Goal: Task Accomplishment & Management: Manage account settings

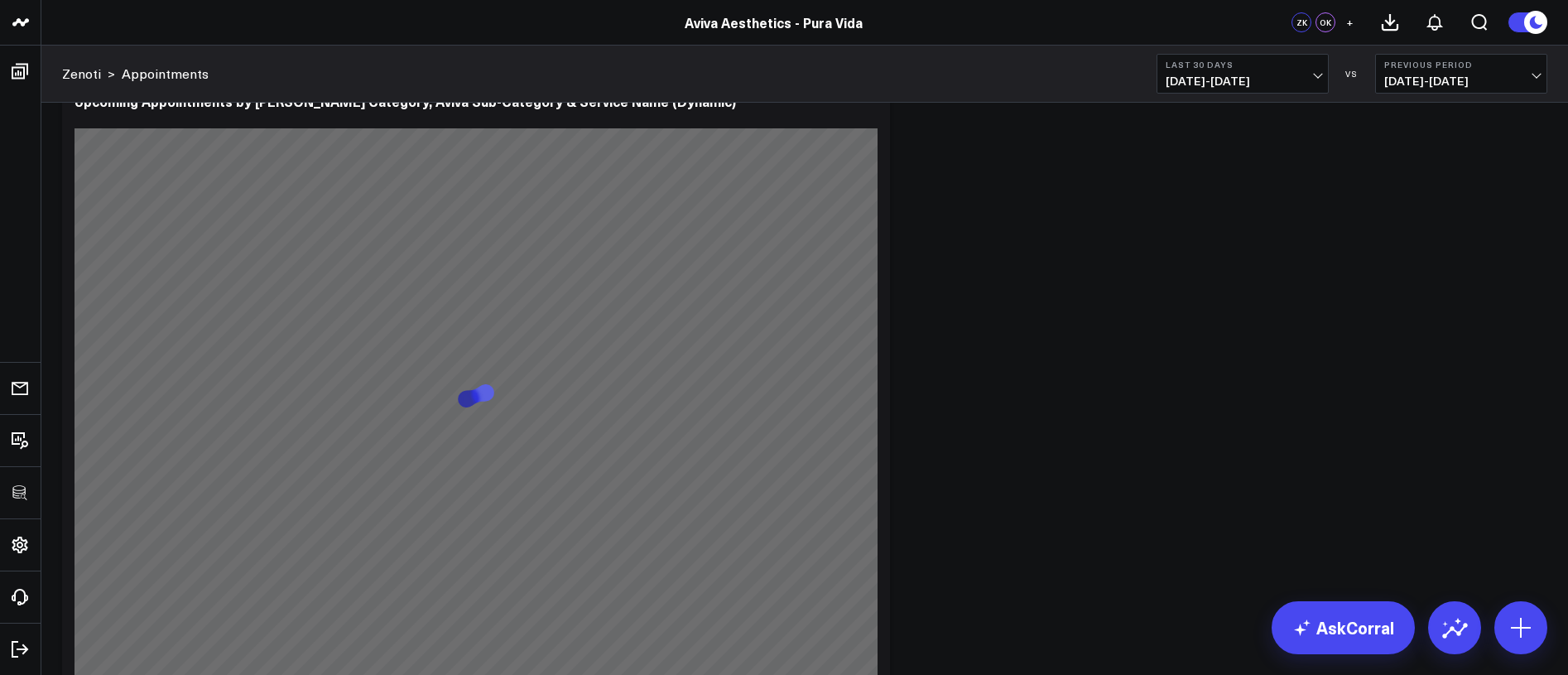
scroll to position [7275, 0]
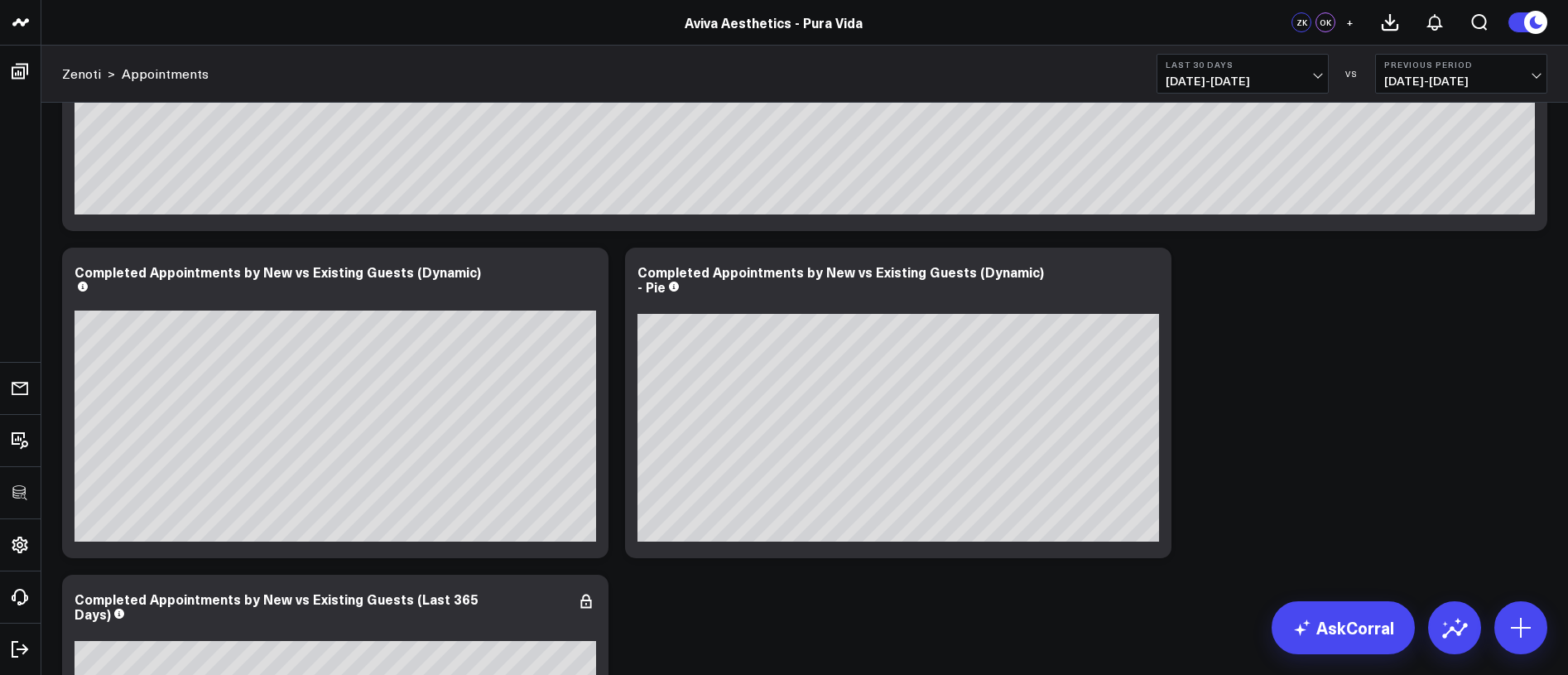
scroll to position [4012, 0]
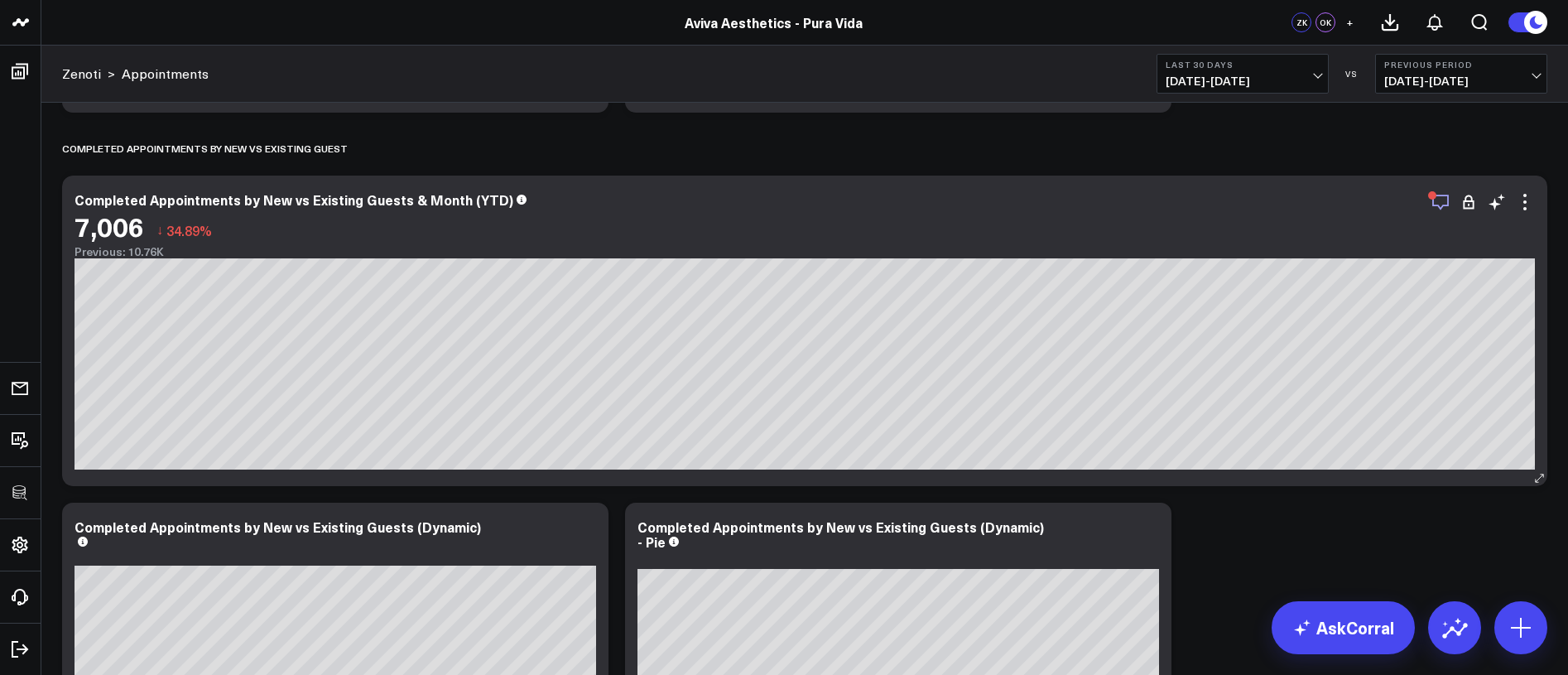
click at [1433, 201] on icon "button" at bounding box center [1440, 201] width 20 height 20
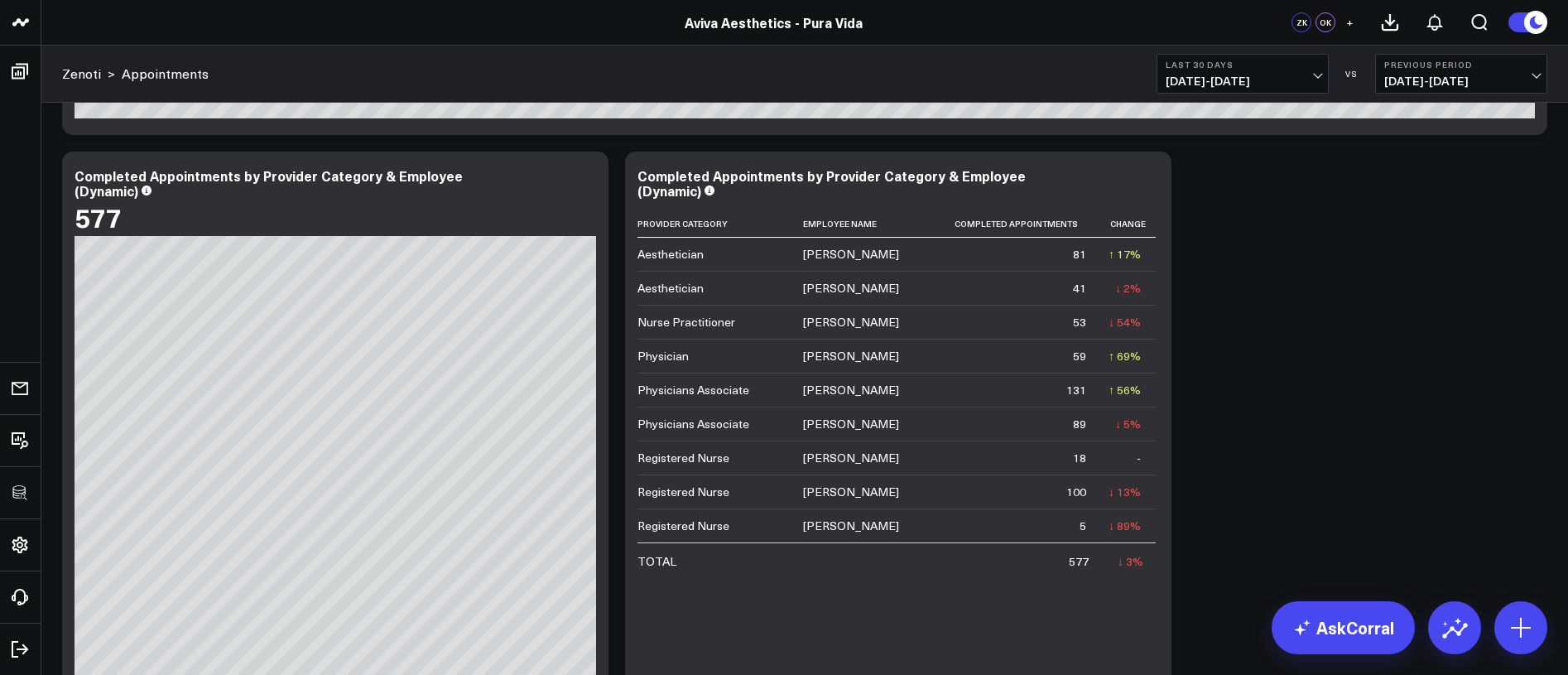
scroll to position [0, 0]
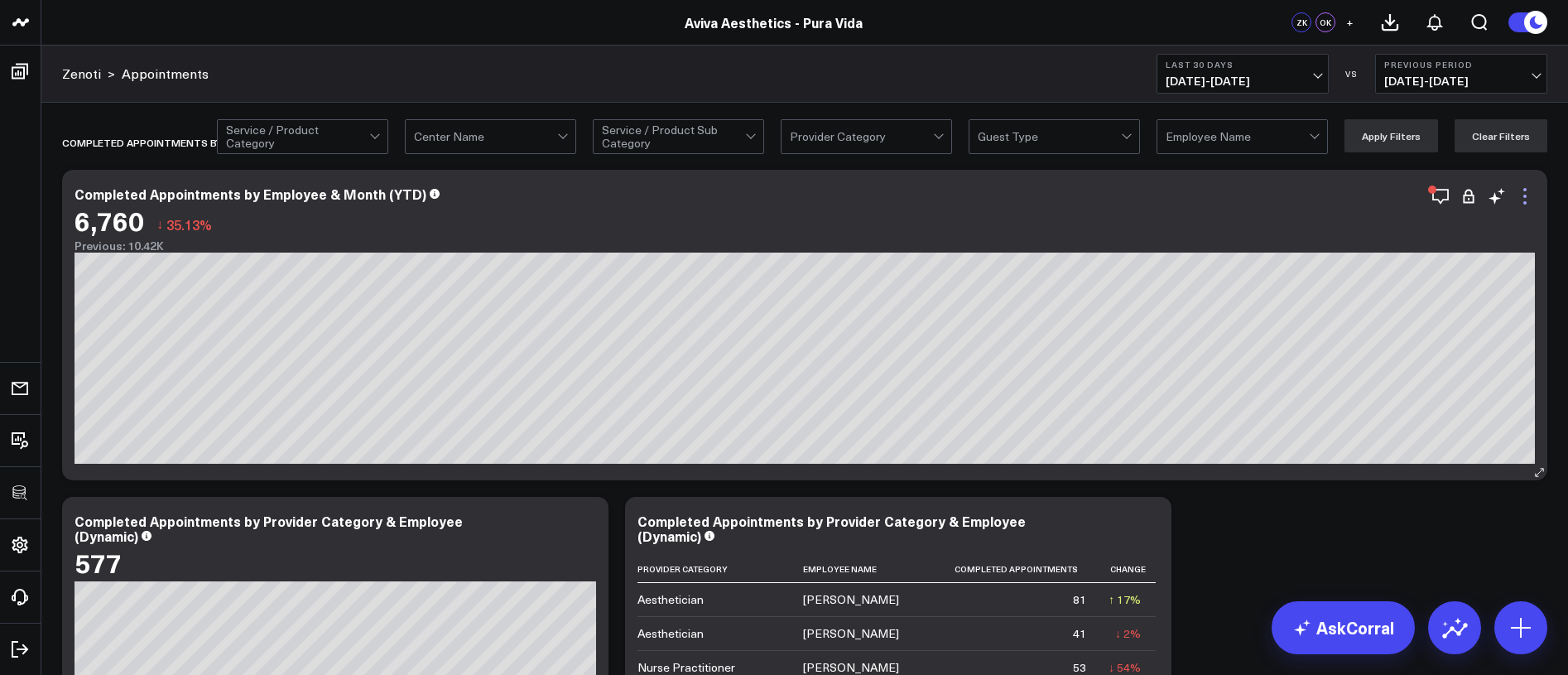
click at [1527, 193] on icon at bounding box center [1524, 196] width 20 height 20
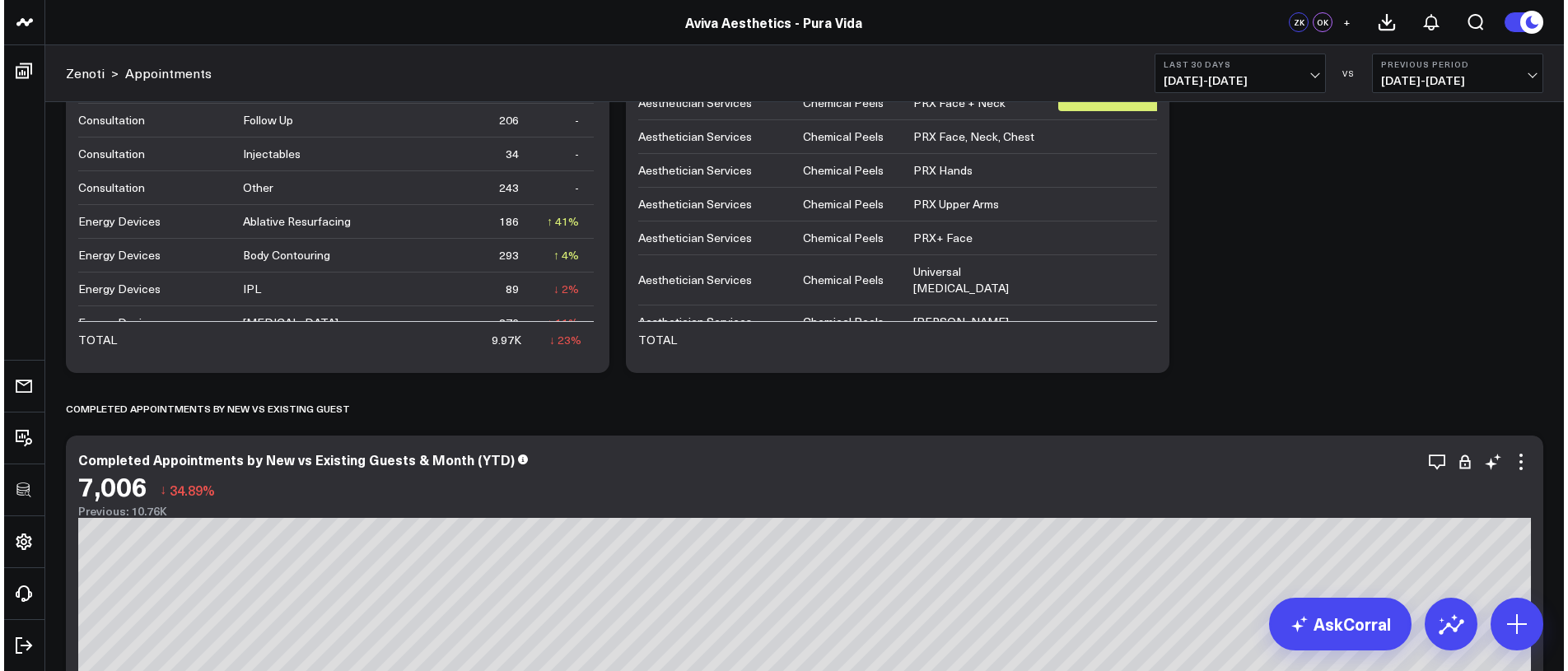
scroll to position [3884, 0]
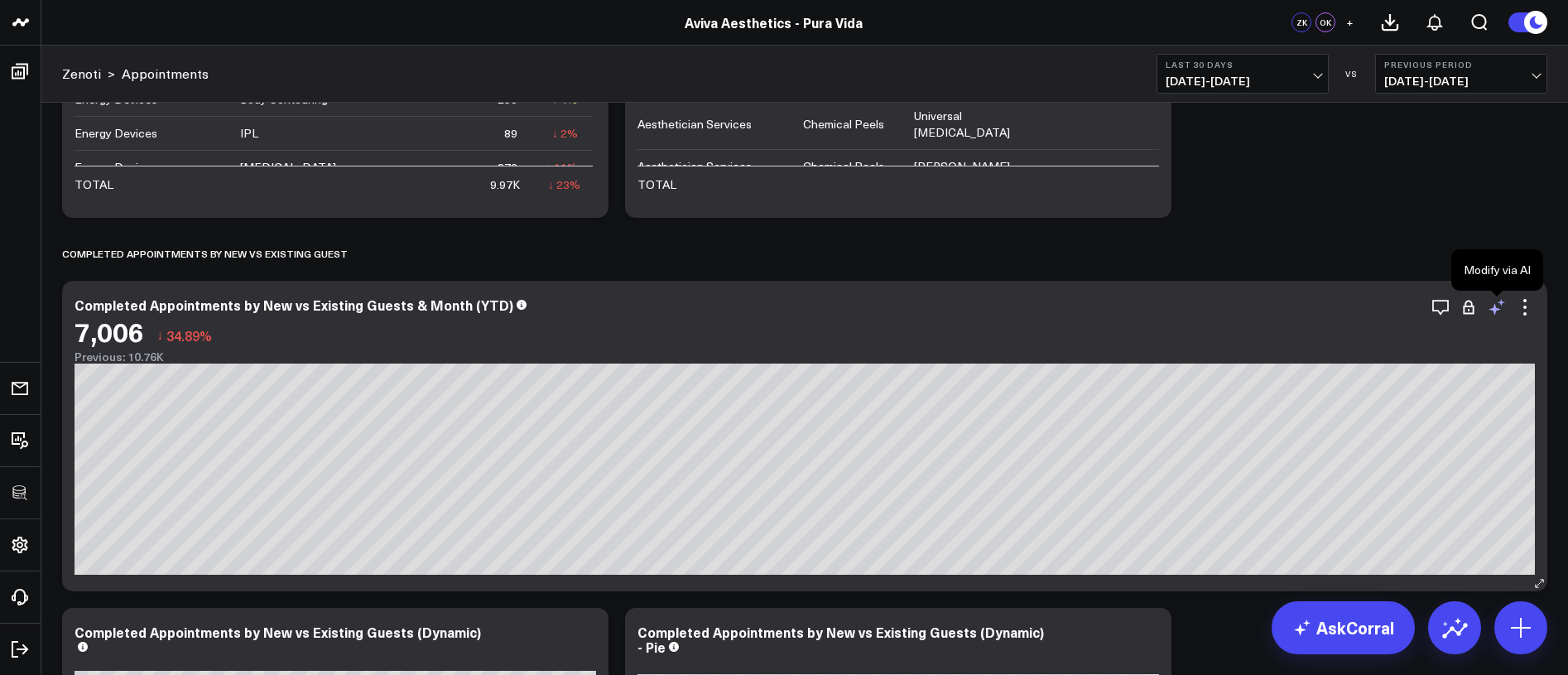
click at [1496, 306] on icon at bounding box center [1496, 306] width 20 height 20
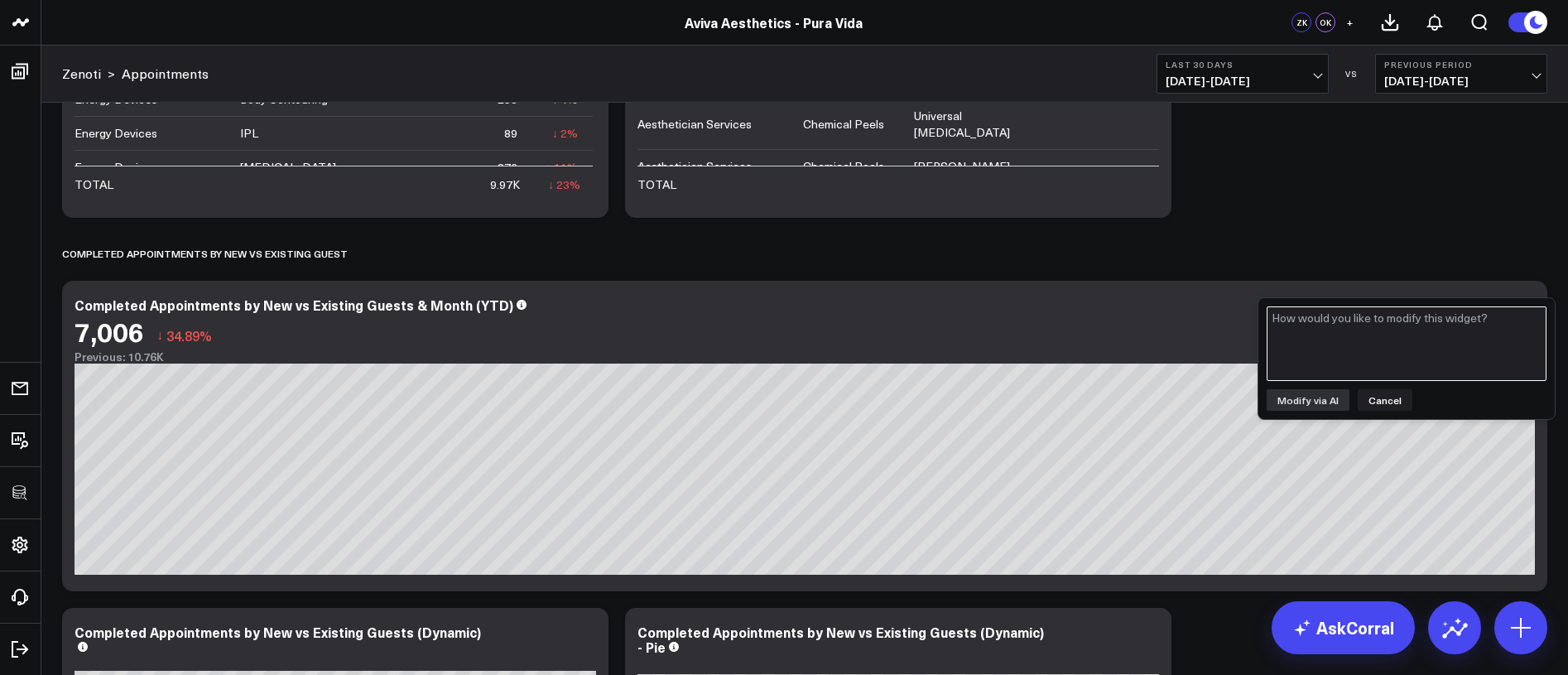
click at [1472, 333] on textarea at bounding box center [1406, 344] width 280 height 74
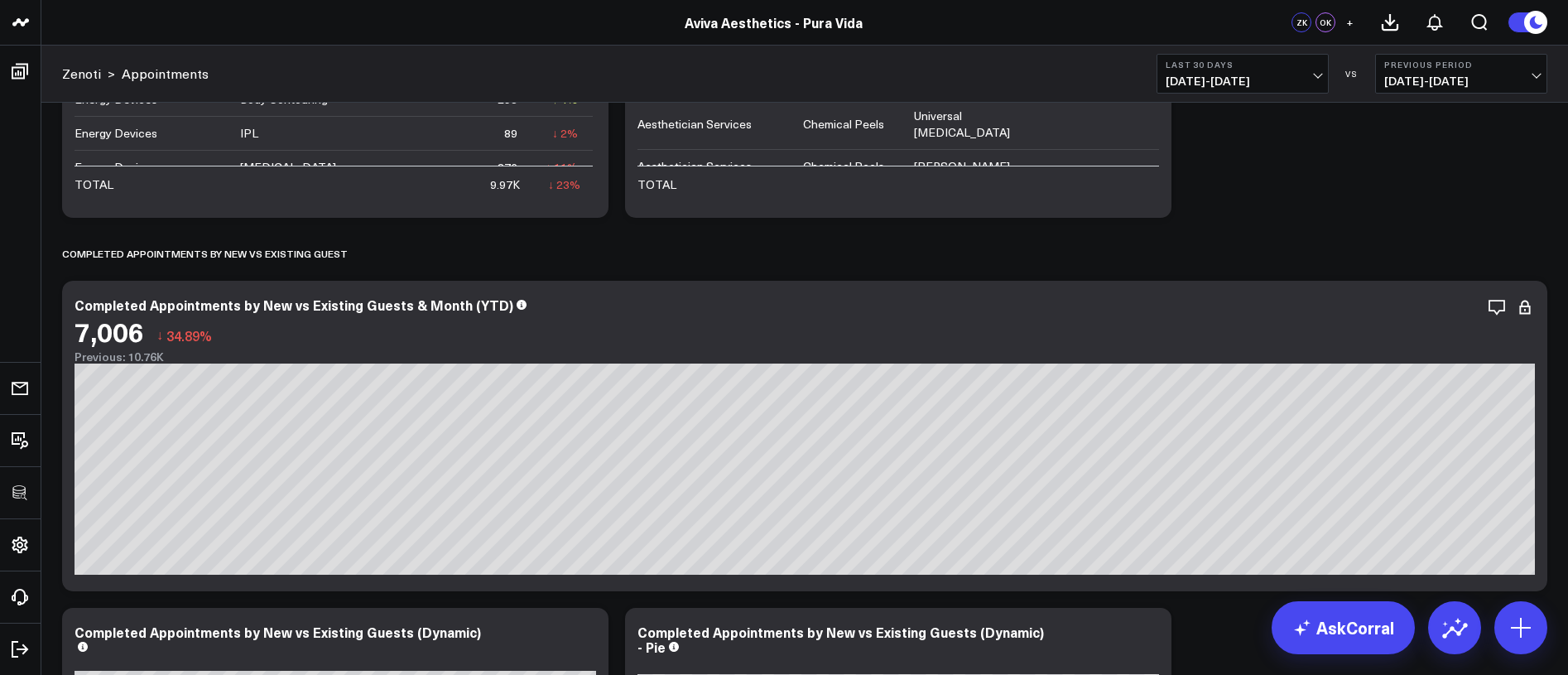
click at [1264, 76] on span "09/14/25 - 10/13/25" at bounding box center [1242, 81] width 154 height 13
click at [1516, 309] on icon at bounding box center [1524, 306] width 20 height 20
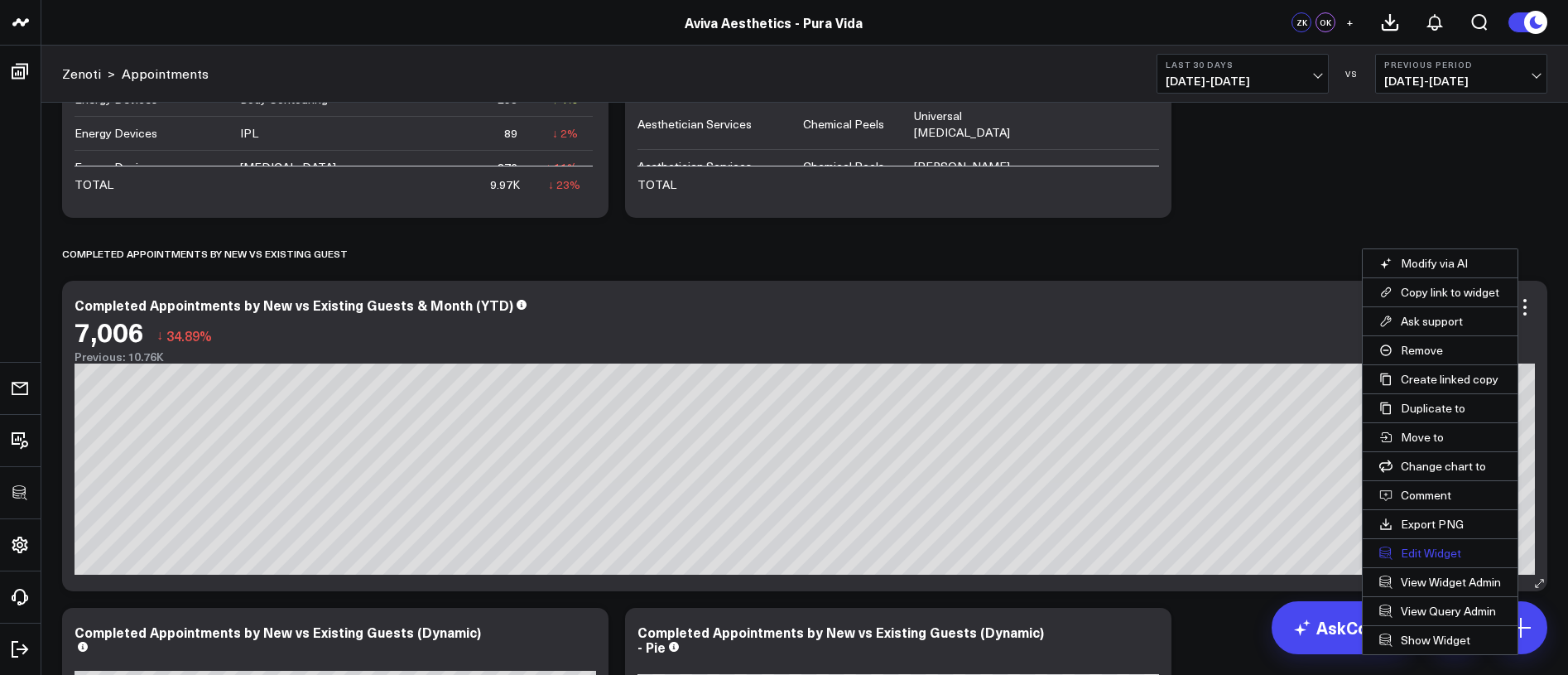
click at [1420, 553] on button "Edit Widget" at bounding box center [1439, 553] width 155 height 28
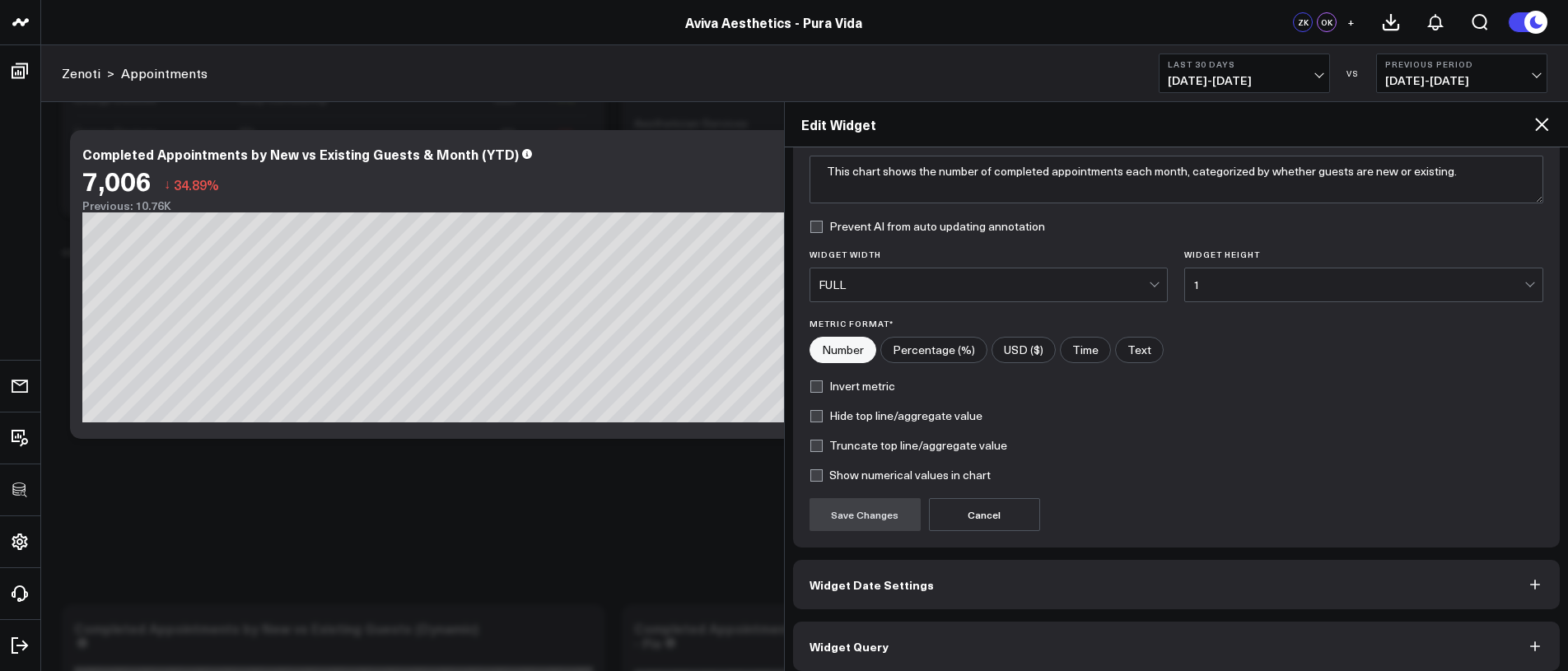
scroll to position [153, 0]
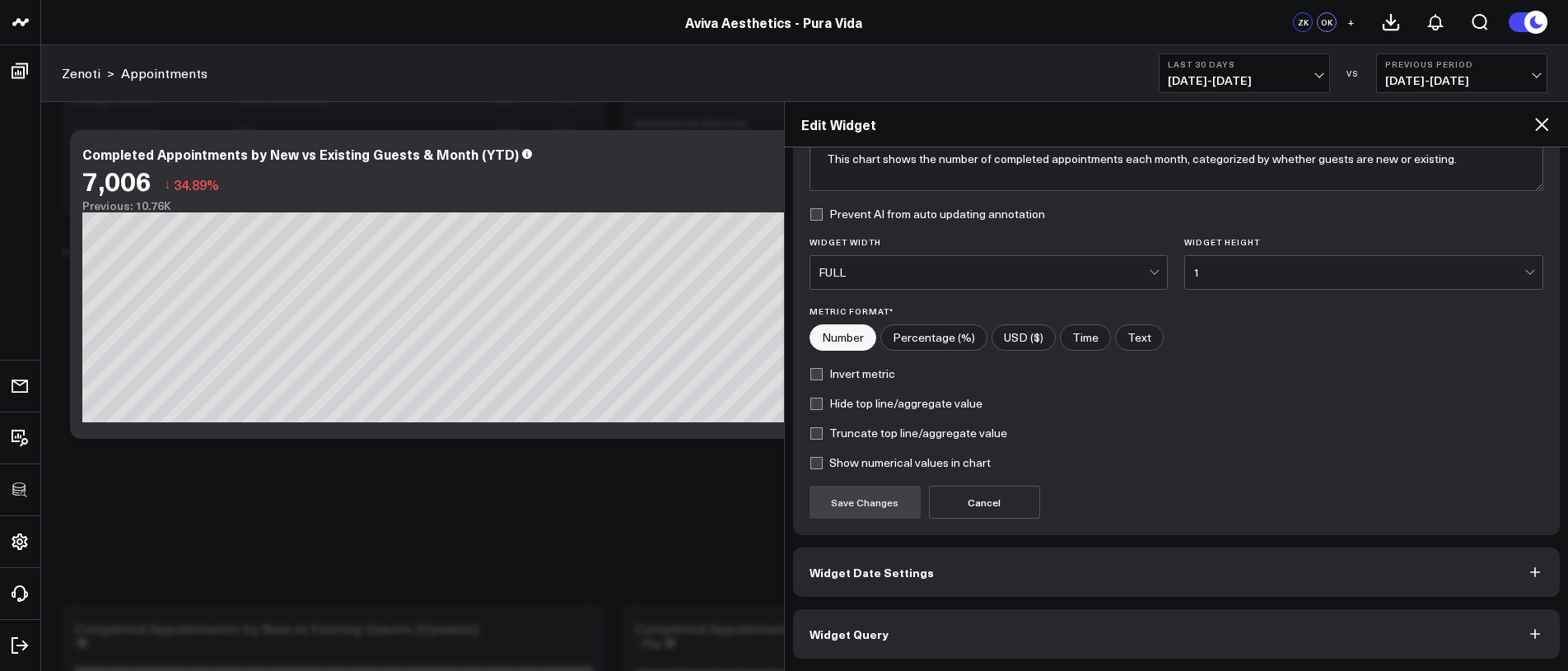
click at [920, 577] on span "Widget Date Settings" at bounding box center [871, 572] width 124 height 13
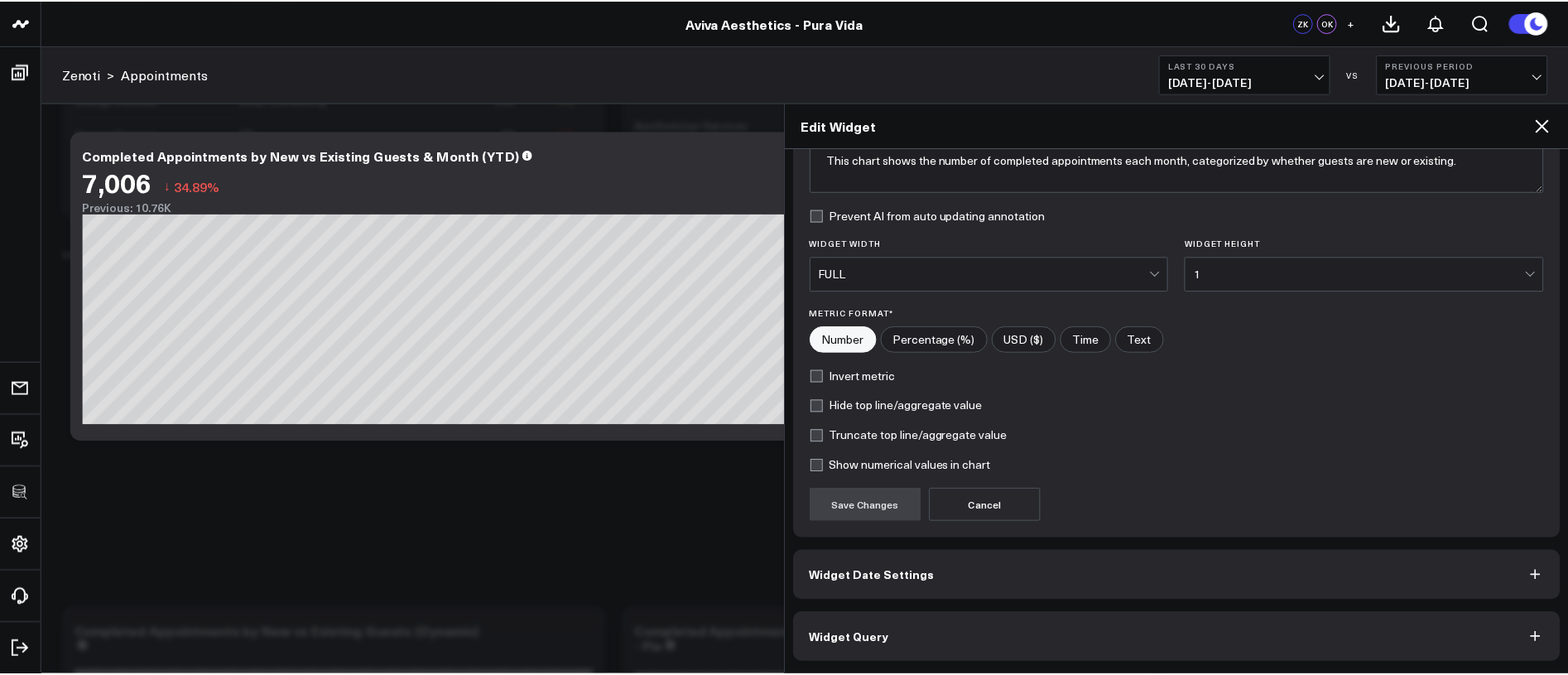
scroll to position [0, 0]
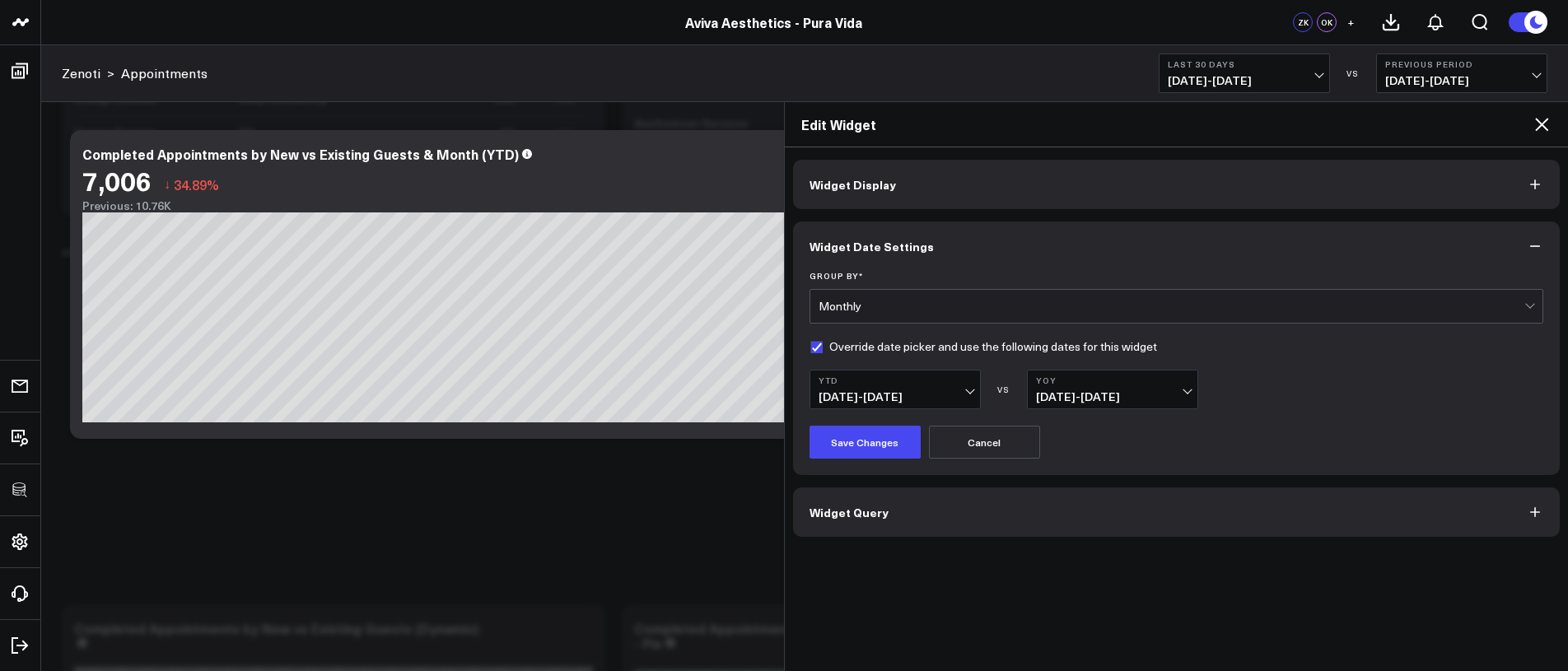
click at [831, 345] on label "Override date picker and use the following dates for this widget" at bounding box center [983, 346] width 348 height 13
click at [822, 345] on input "Override date picker and use the following dates for this widget" at bounding box center [816, 346] width 13 height 13
checkbox input "false"
click at [868, 434] on button "Save Changes" at bounding box center [864, 441] width 111 height 33
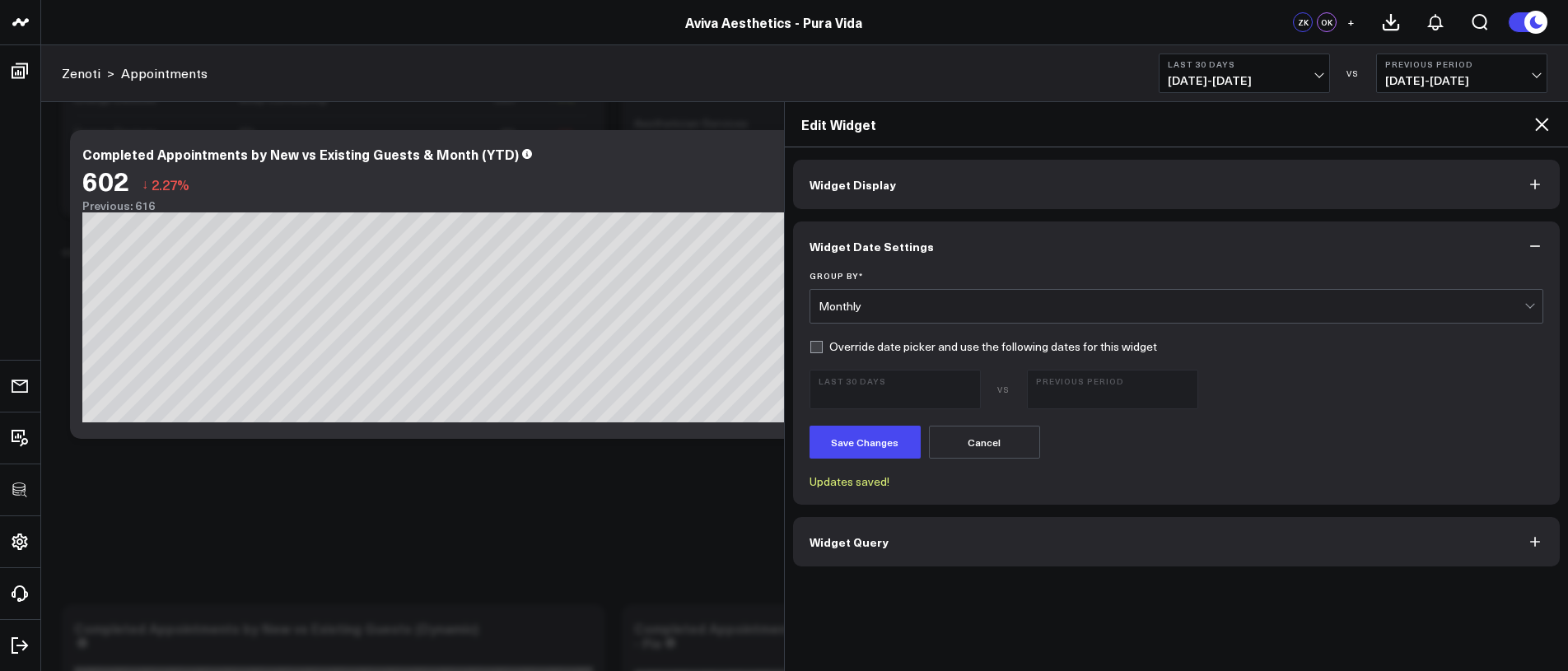
click at [671, 126] on td "Aesthetician Services" at bounding box center [716, 122] width 164 height 50
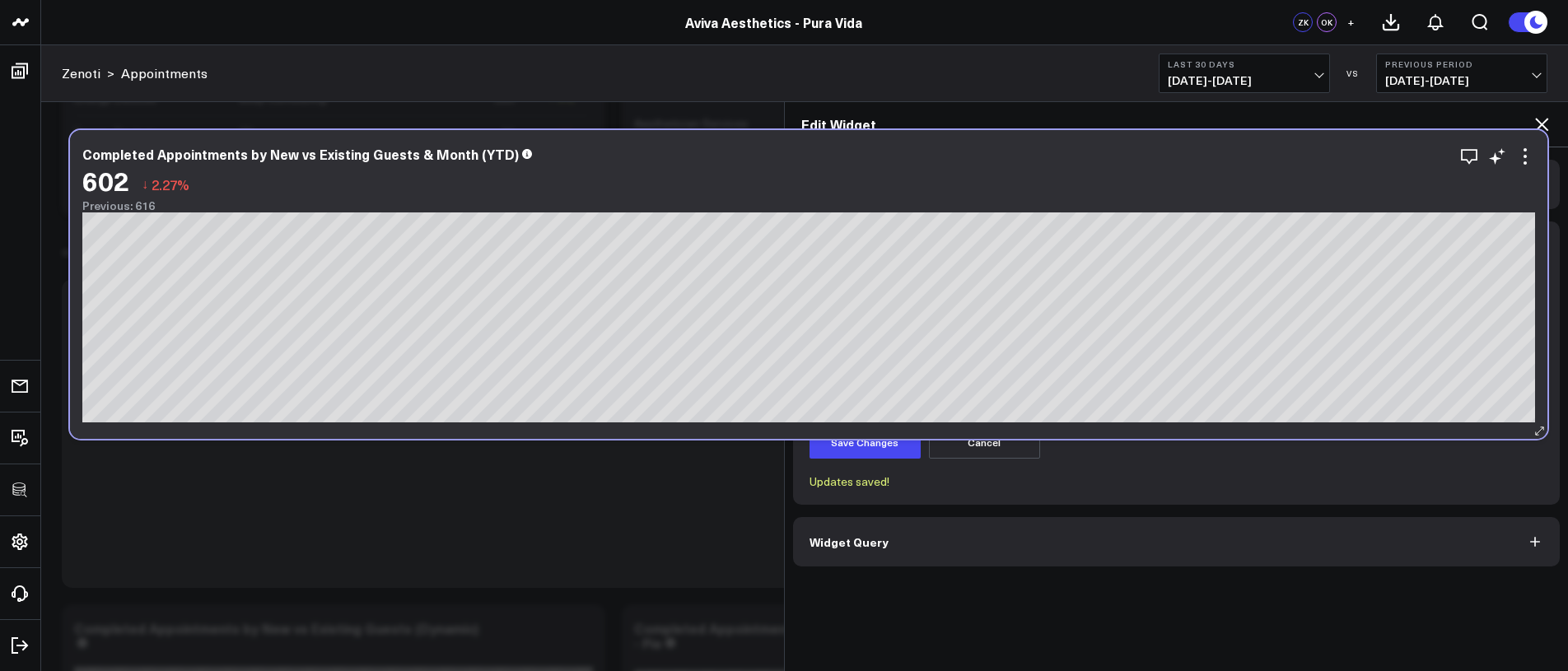
click at [679, 140] on div "Completed Appointments by New vs Existing Guests & Month (YTD) 602 ↓ 2.27% Prev…" at bounding box center [809, 284] width 1478 height 308
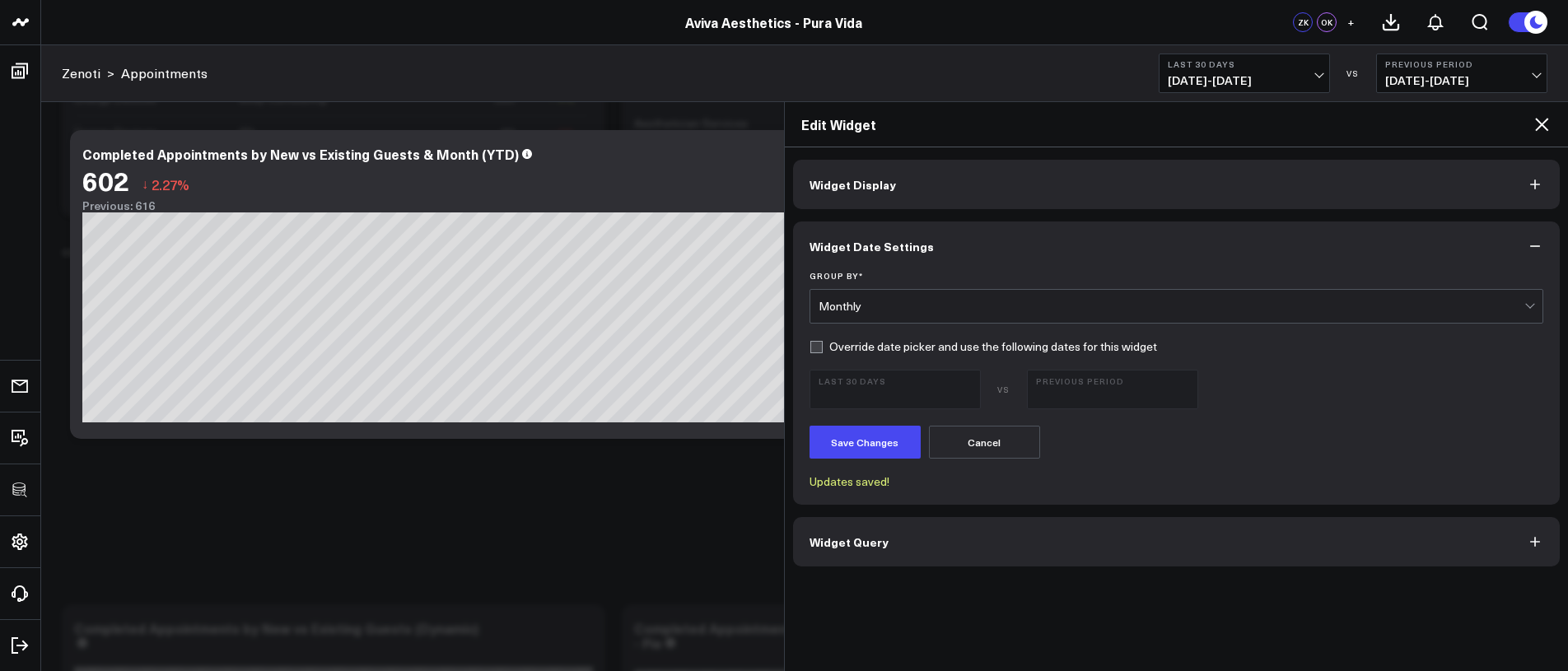
click at [1529, 131] on h2 "Edit Widget" at bounding box center [1167, 123] width 731 height 18
click at [1537, 127] on icon at bounding box center [1541, 124] width 20 height 20
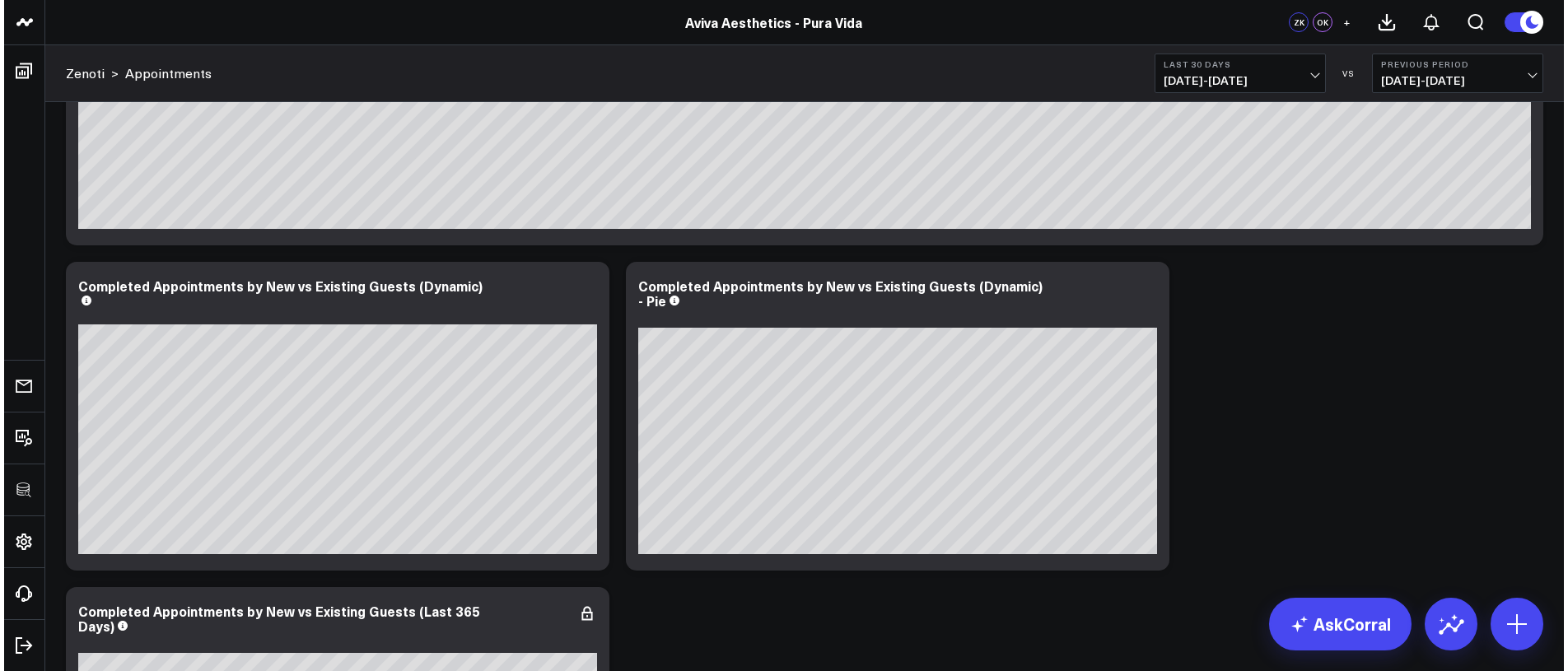
scroll to position [3866, 0]
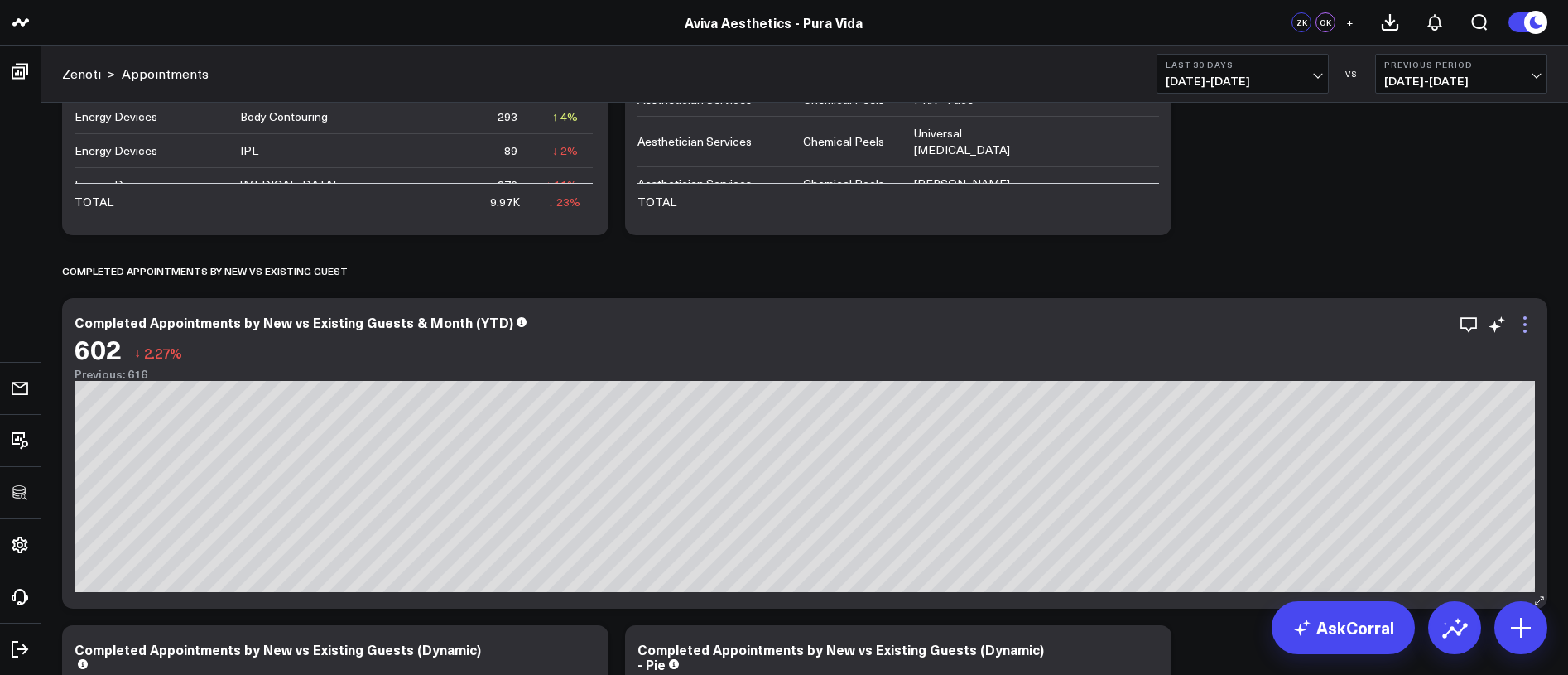
click at [1518, 324] on icon at bounding box center [1524, 325] width 20 height 20
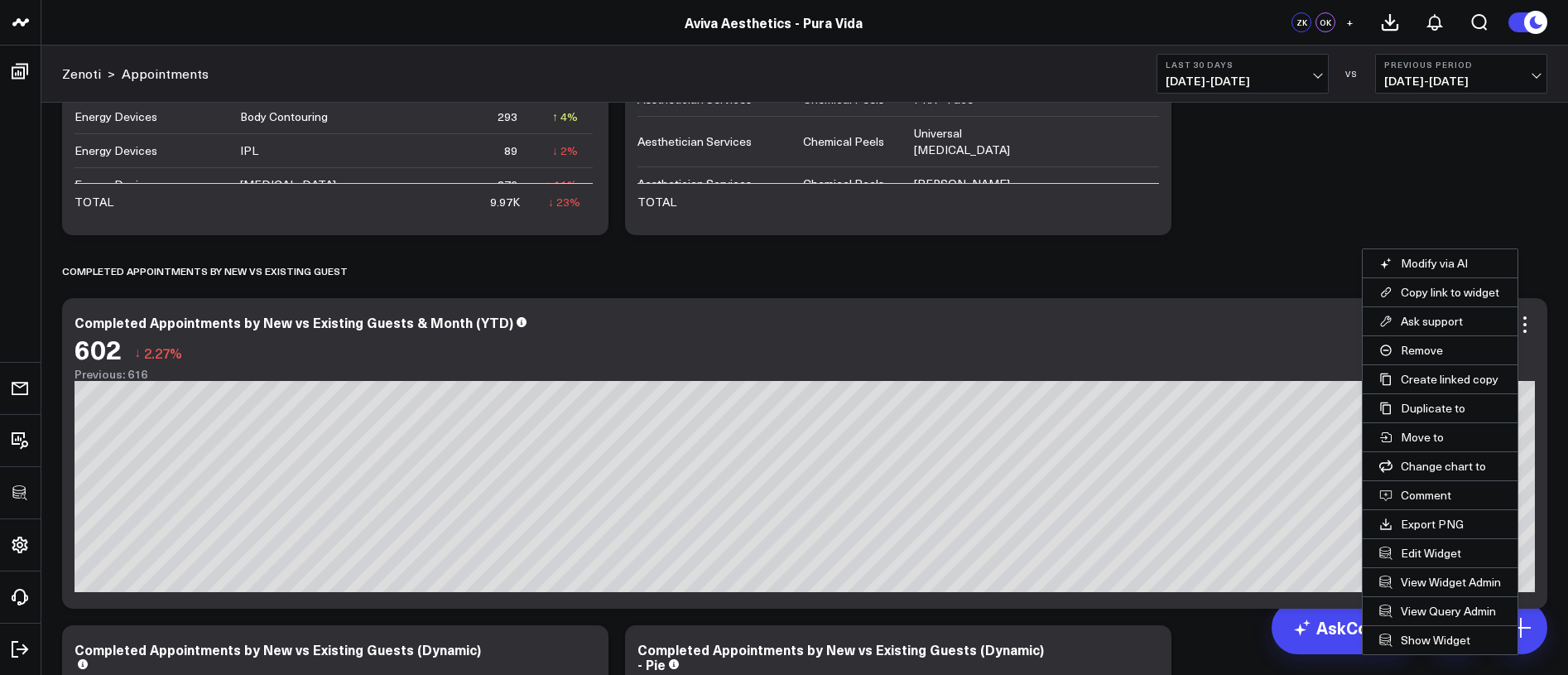
click at [1435, 558] on button "Edit Widget" at bounding box center [1439, 553] width 155 height 28
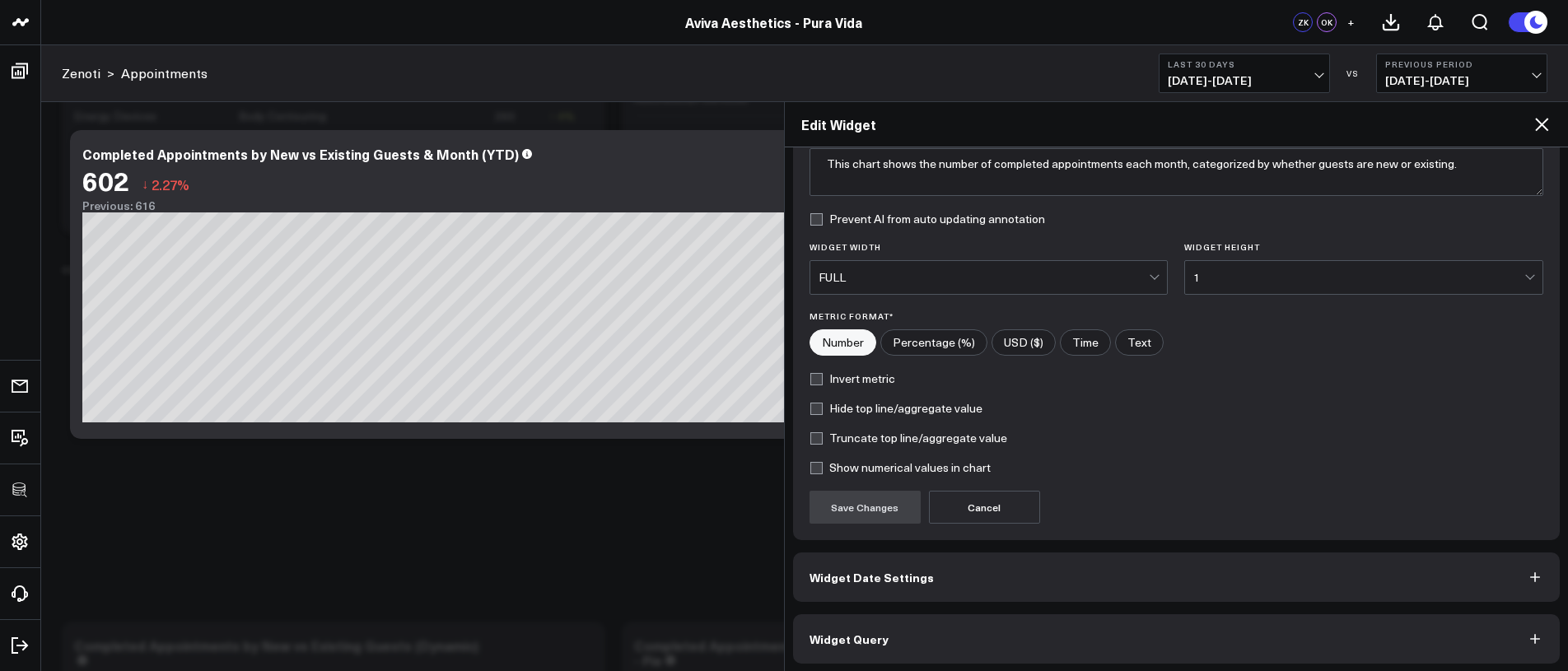
scroll to position [153, 0]
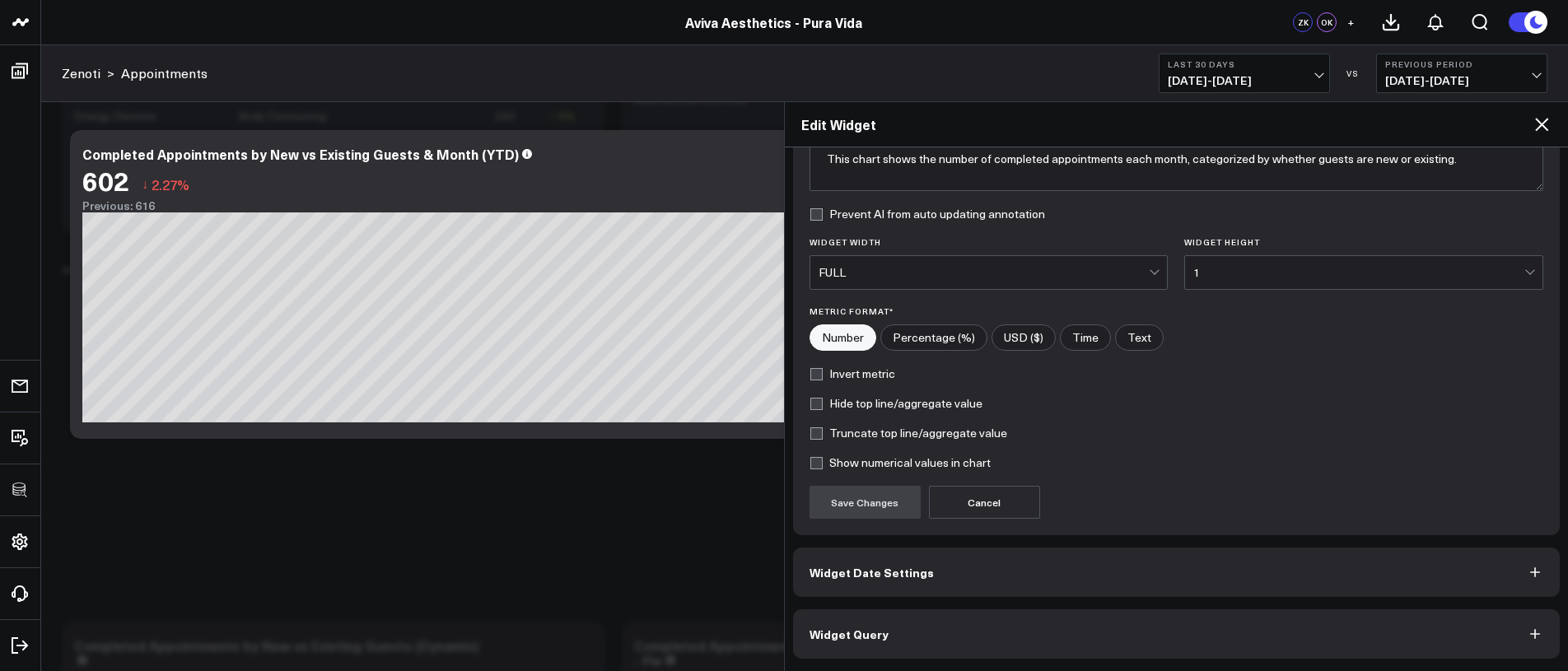
click at [1206, 627] on button "Widget Query" at bounding box center [1177, 634] width 767 height 49
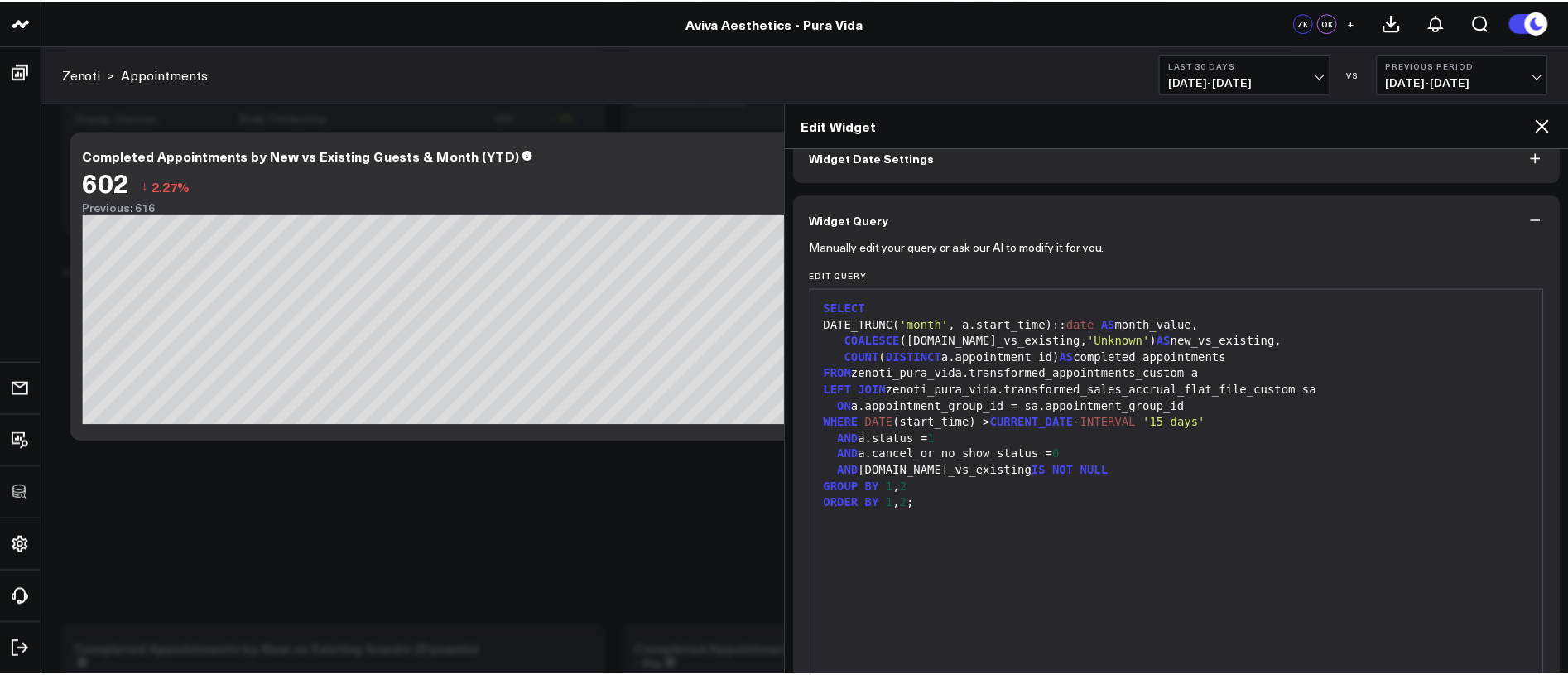
scroll to position [66, 0]
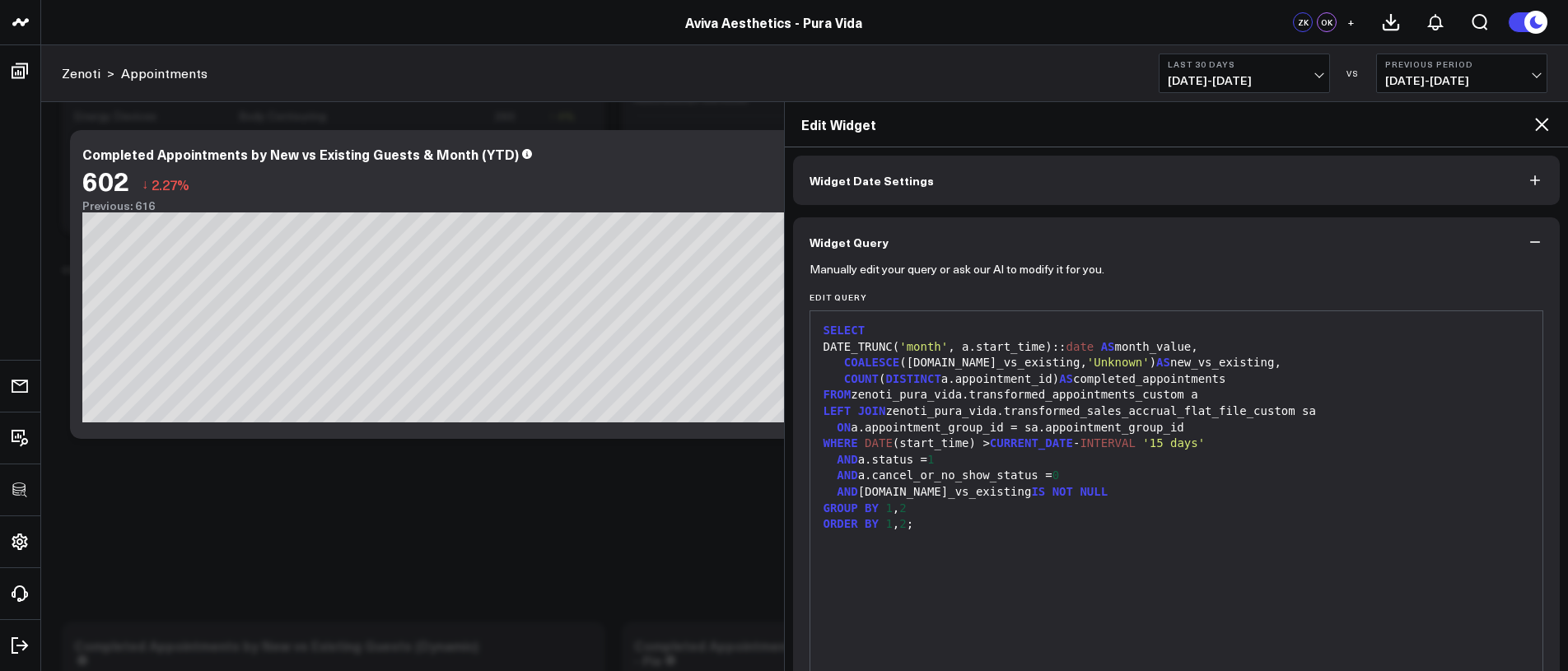
click at [1548, 127] on icon at bounding box center [1541, 124] width 20 height 20
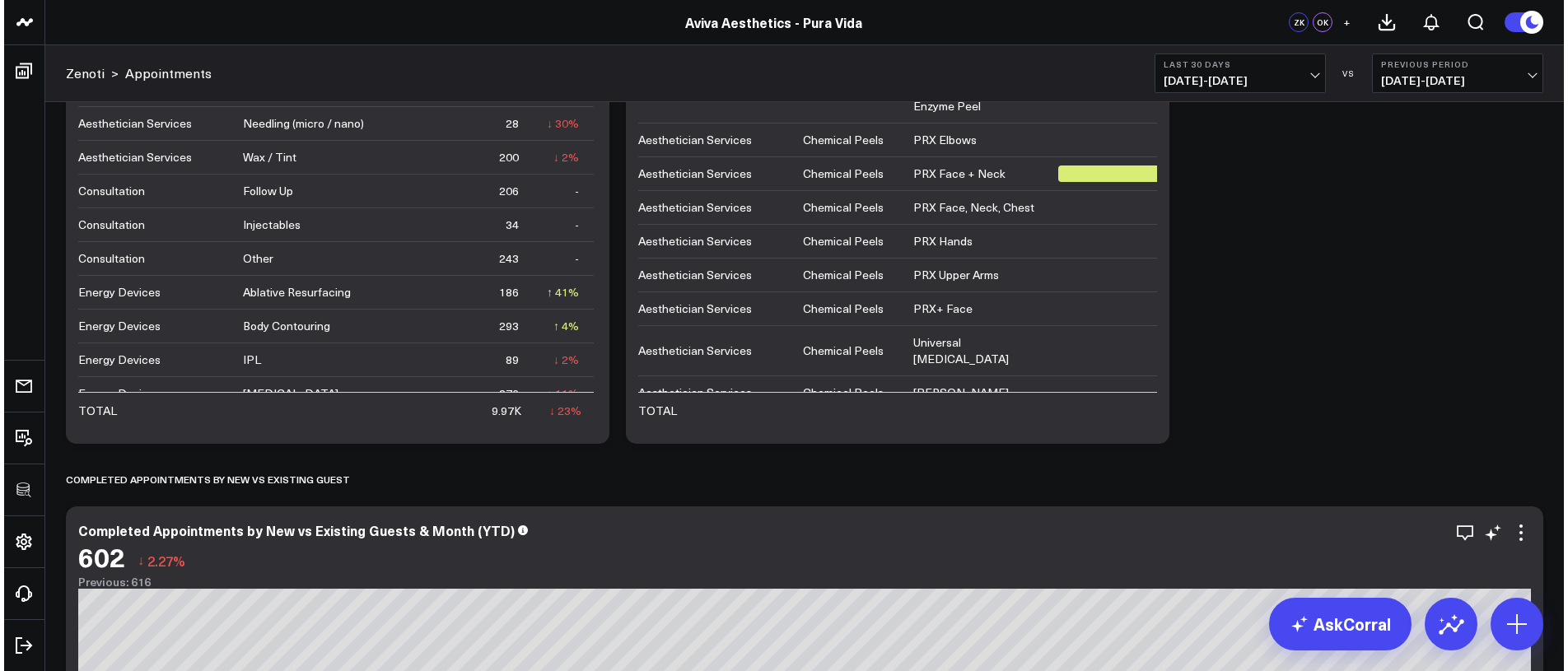
scroll to position [3998, 0]
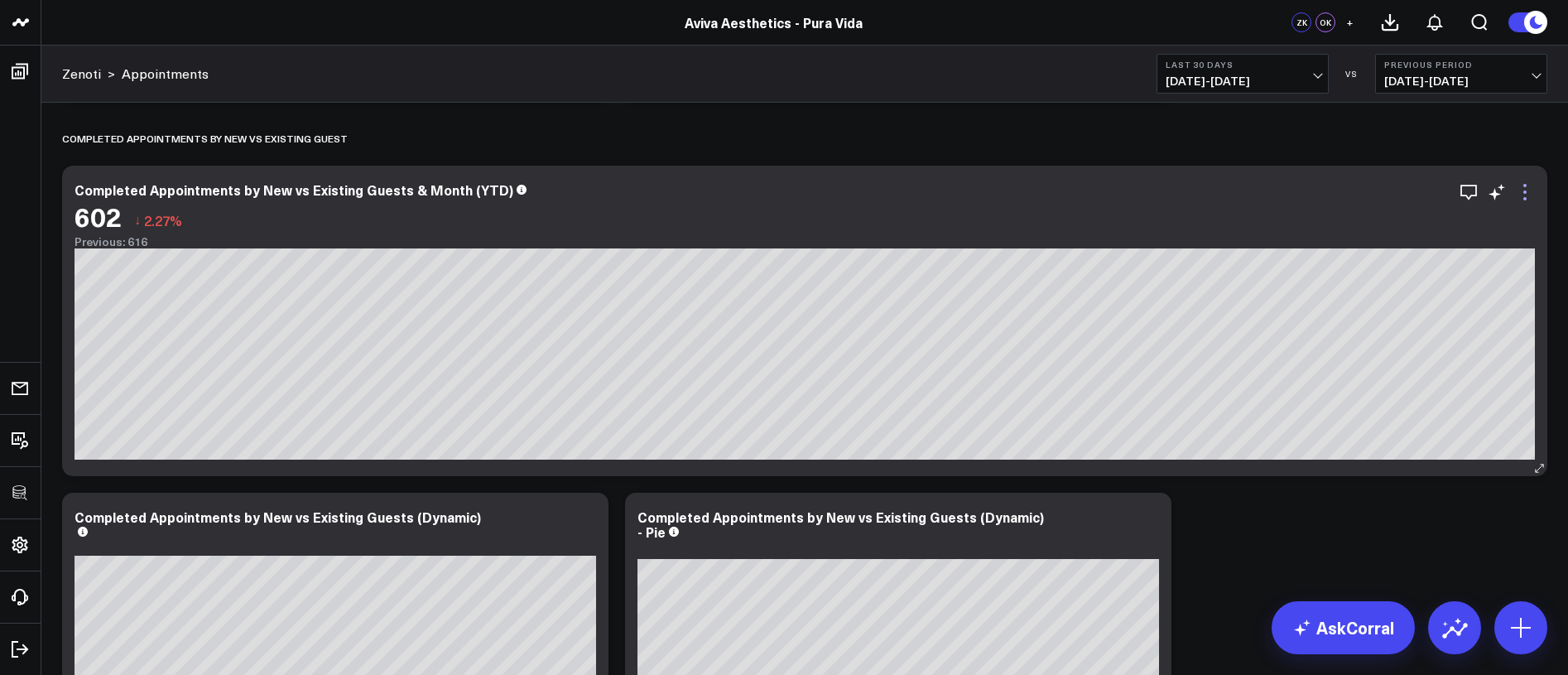
click at [1520, 196] on icon at bounding box center [1524, 192] width 20 height 20
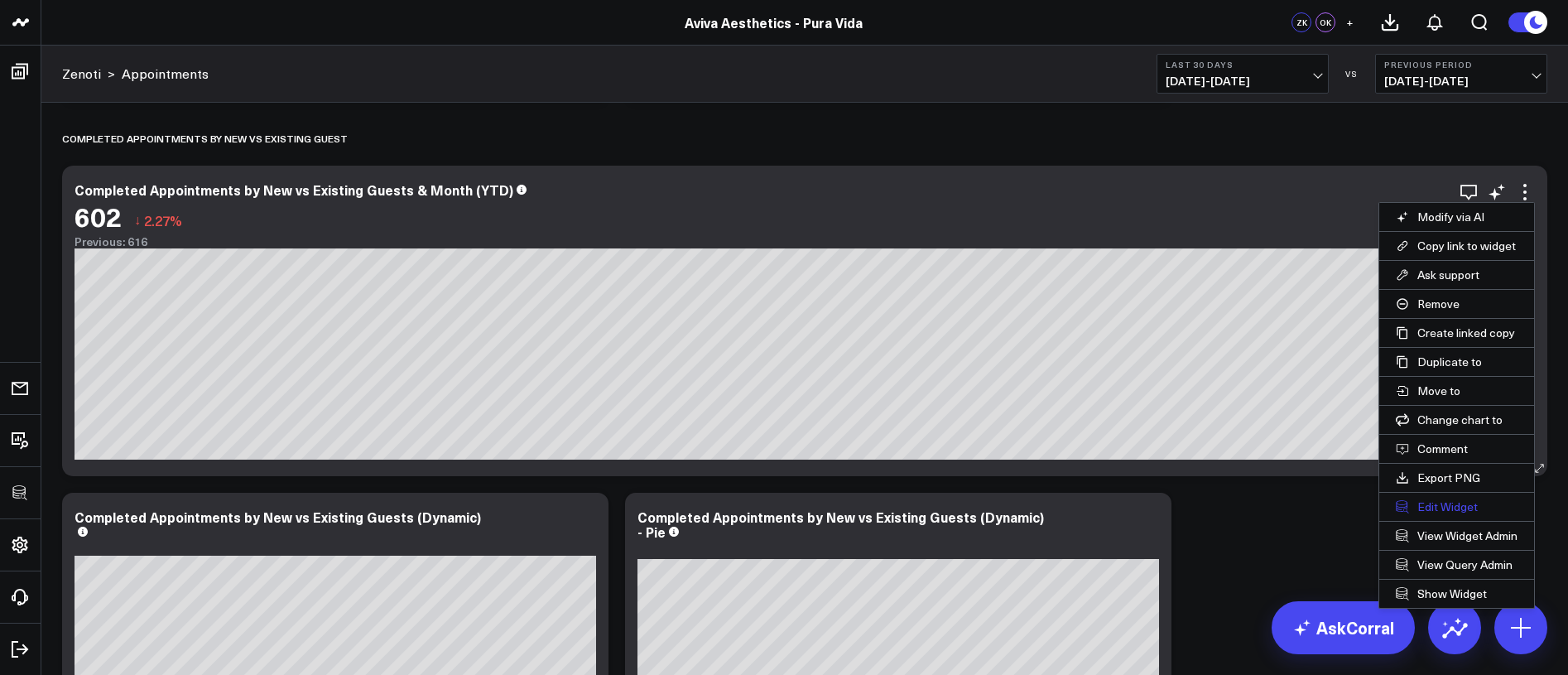
click at [1438, 504] on button "Edit Widget" at bounding box center [1456, 506] width 155 height 28
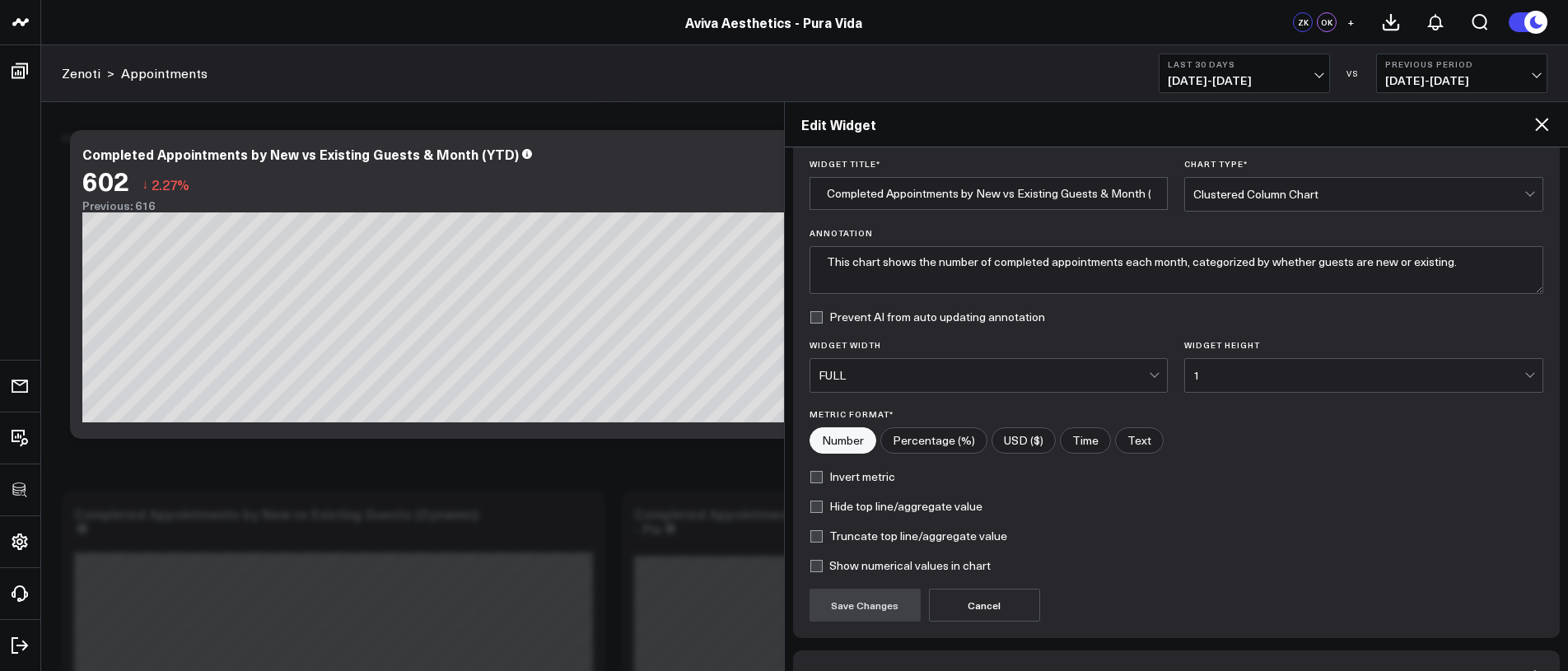
scroll to position [153, 0]
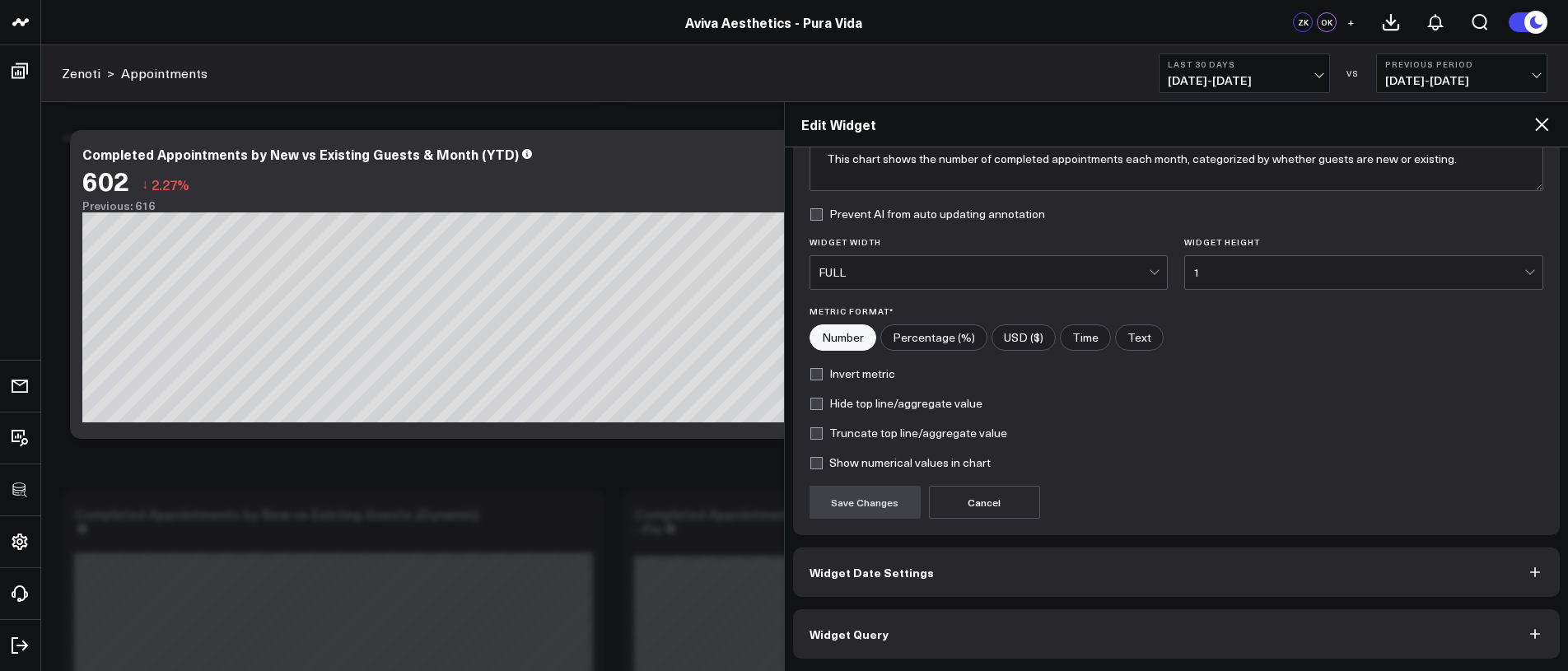
click at [928, 581] on button "Widget Date Settings" at bounding box center [1177, 572] width 767 height 49
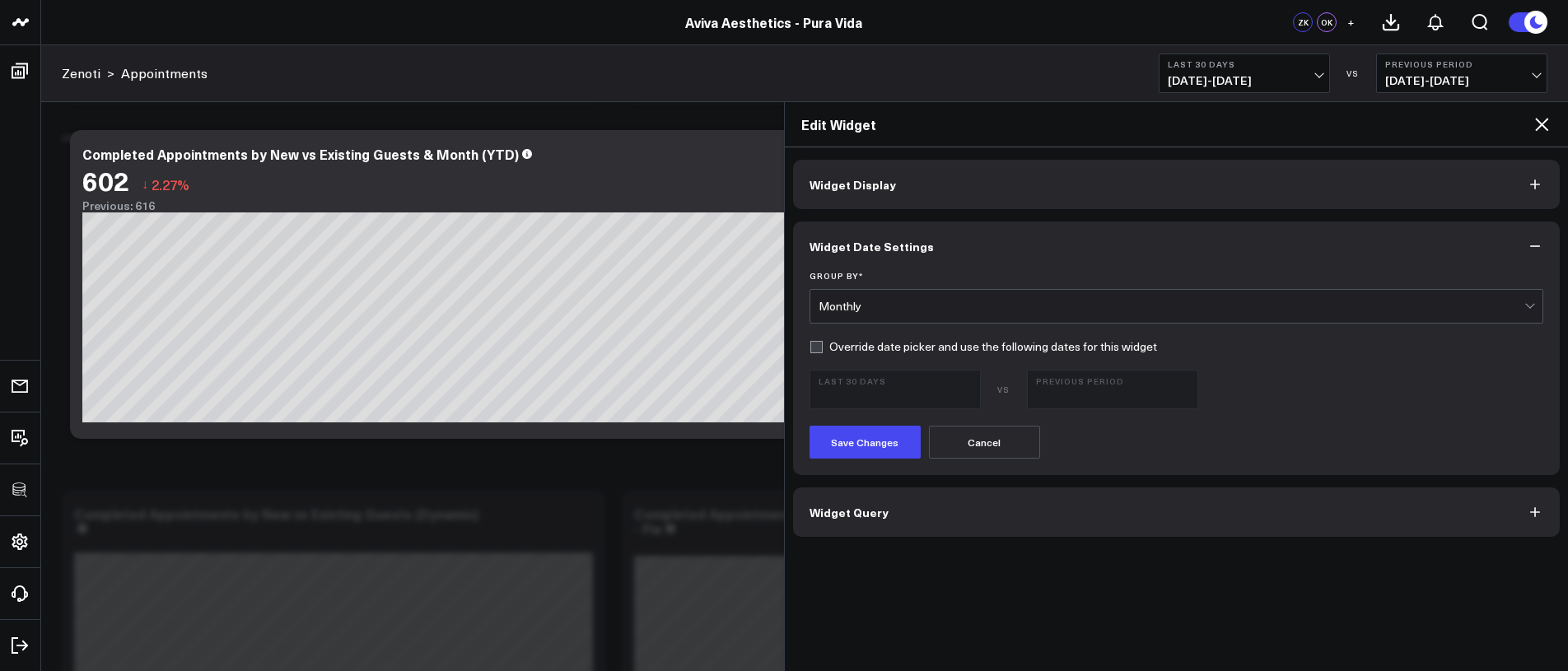
scroll to position [0, 0]
click at [846, 350] on label "Override date picker and use the following dates for this widget" at bounding box center [983, 346] width 348 height 13
click at [822, 350] on input "Override date picker and use the following dates for this widget" at bounding box center [816, 346] width 13 height 13
checkbox input "true"
click at [857, 390] on span "09/14/25 - 10/13/25" at bounding box center [895, 397] width 153 height 13
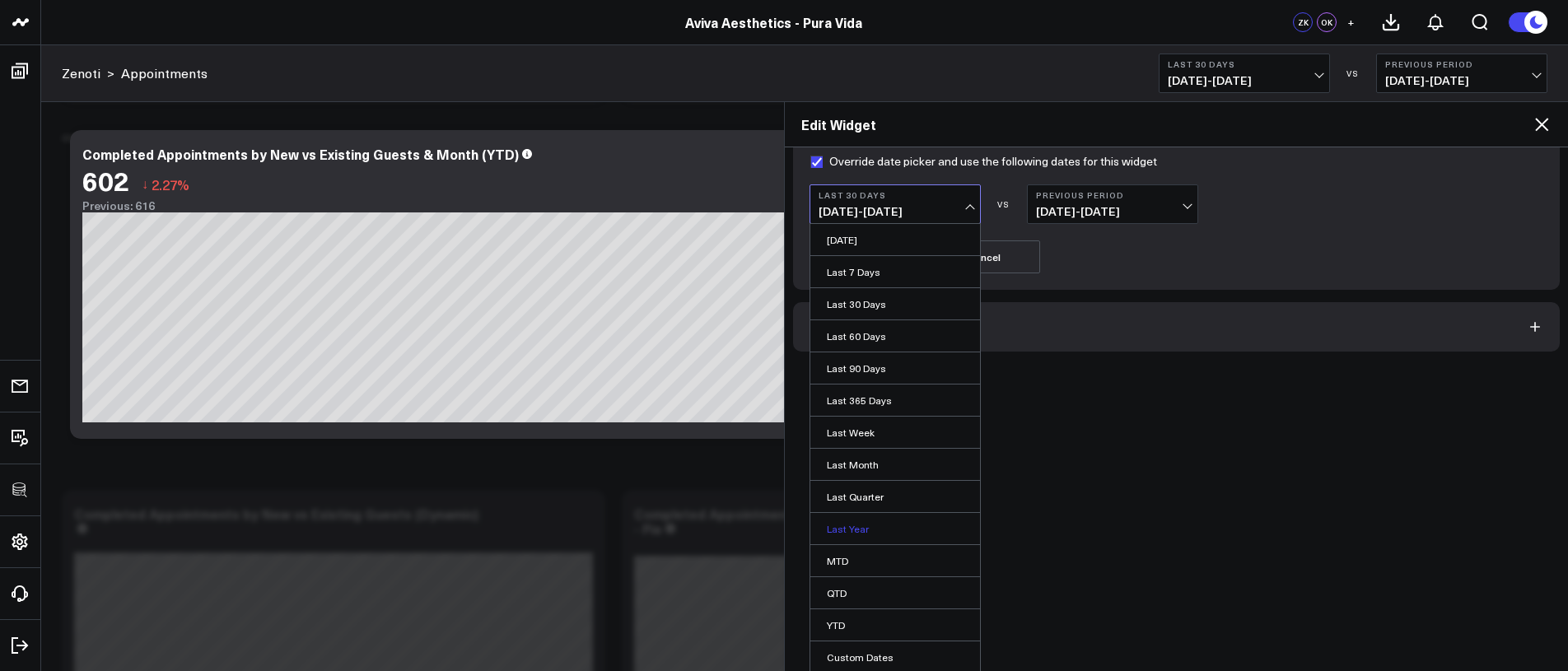
scroll to position [188, 0]
click at [887, 628] on link "YTD" at bounding box center [895, 622] width 170 height 31
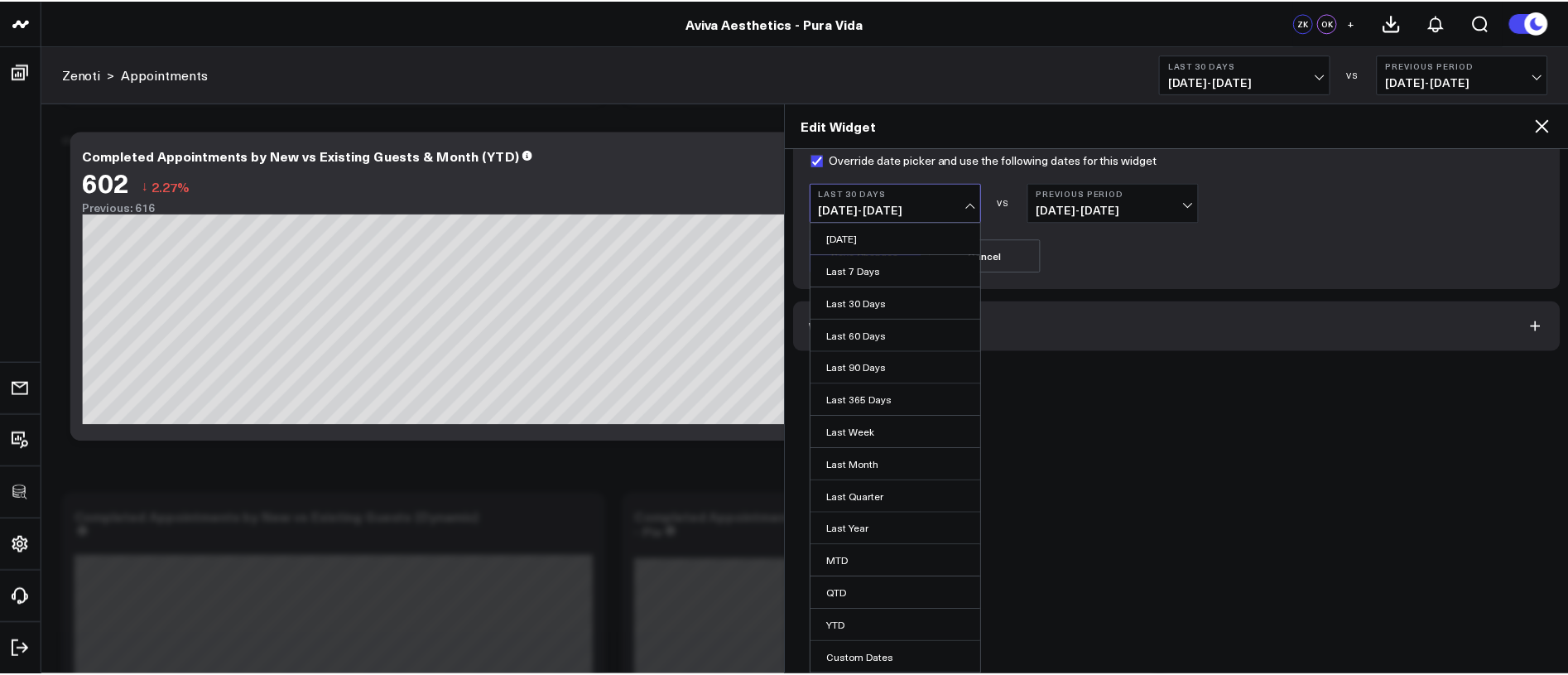
scroll to position [0, 0]
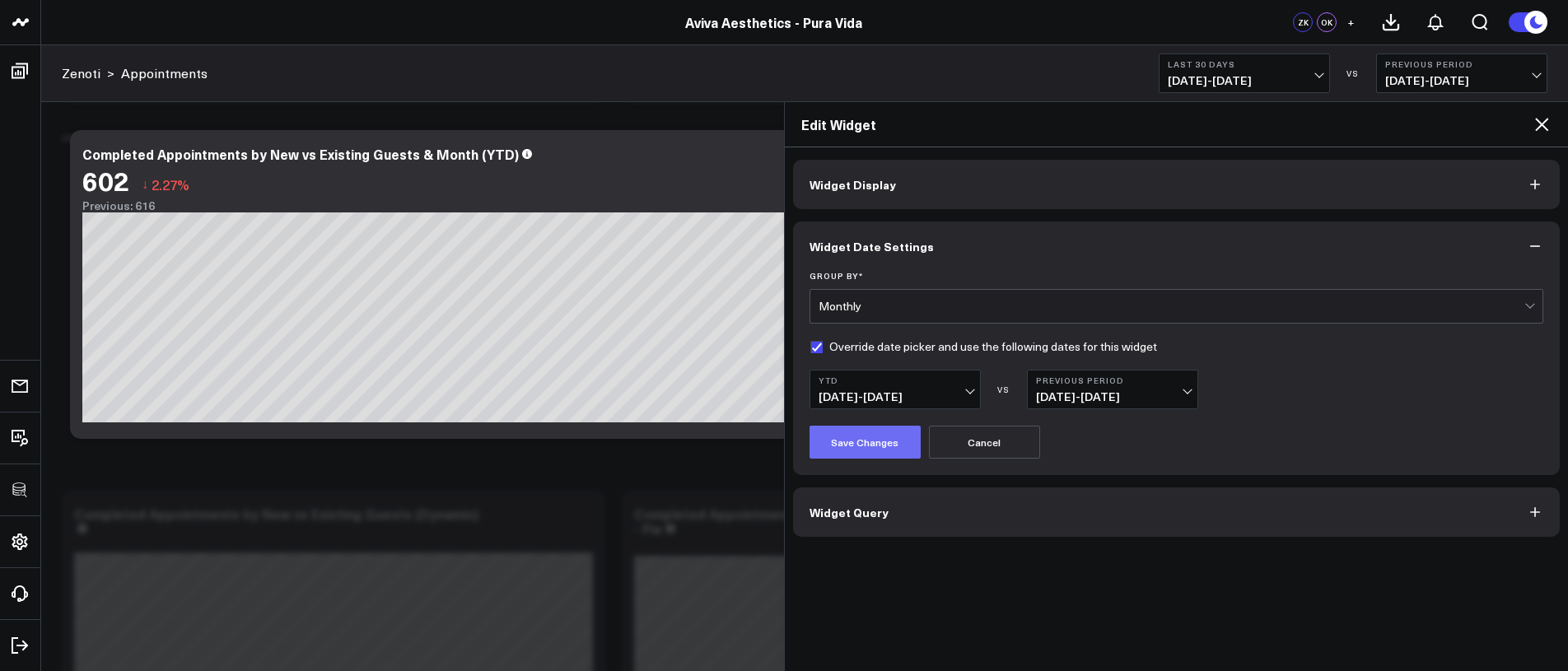
click at [897, 437] on button "Save Changes" at bounding box center [864, 441] width 111 height 33
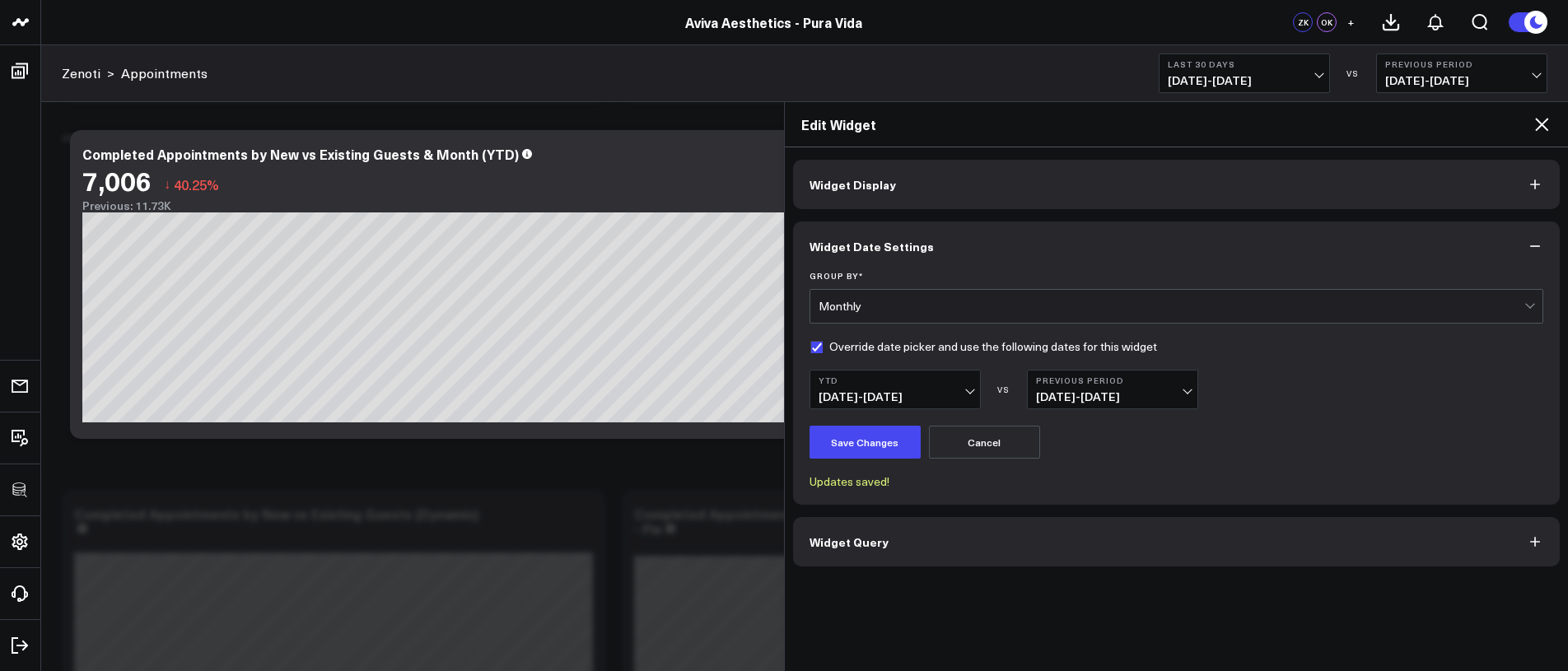
click at [1532, 129] on icon at bounding box center [1541, 124] width 20 height 20
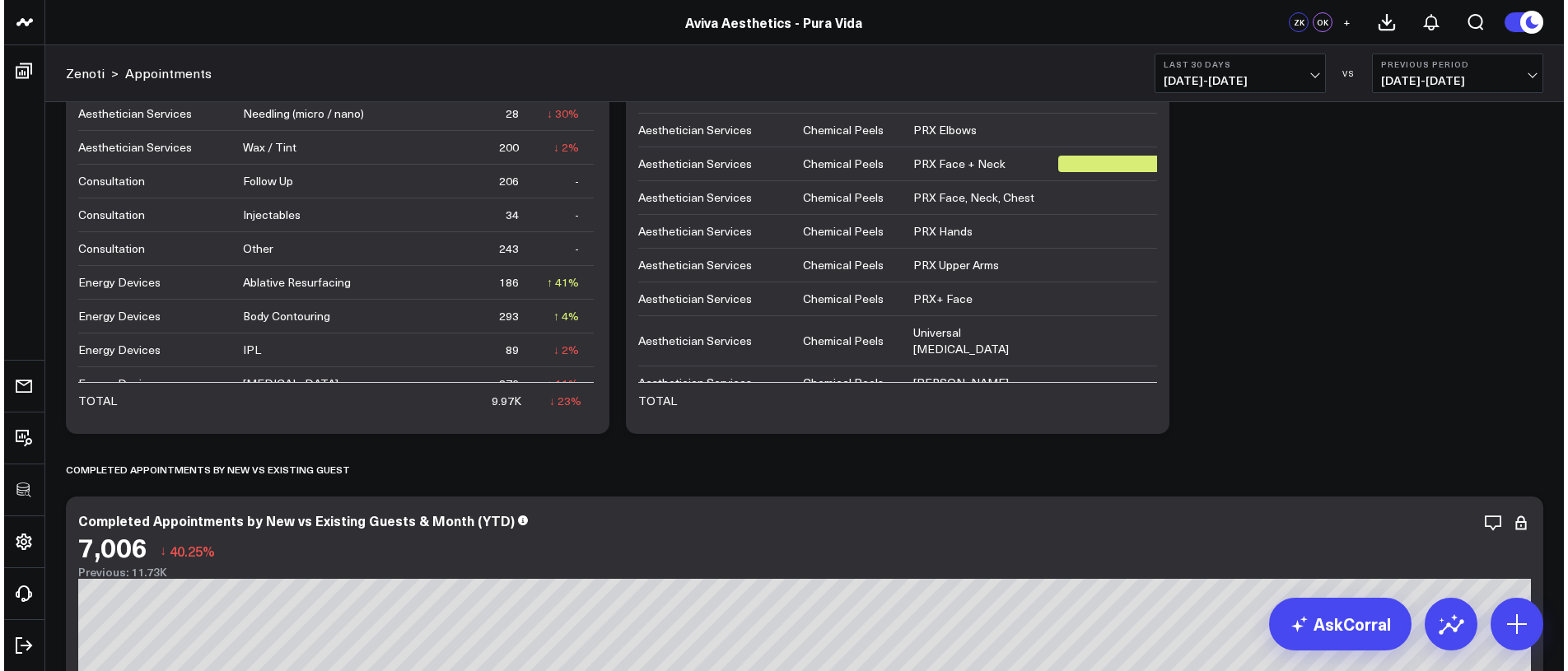
scroll to position [4005, 0]
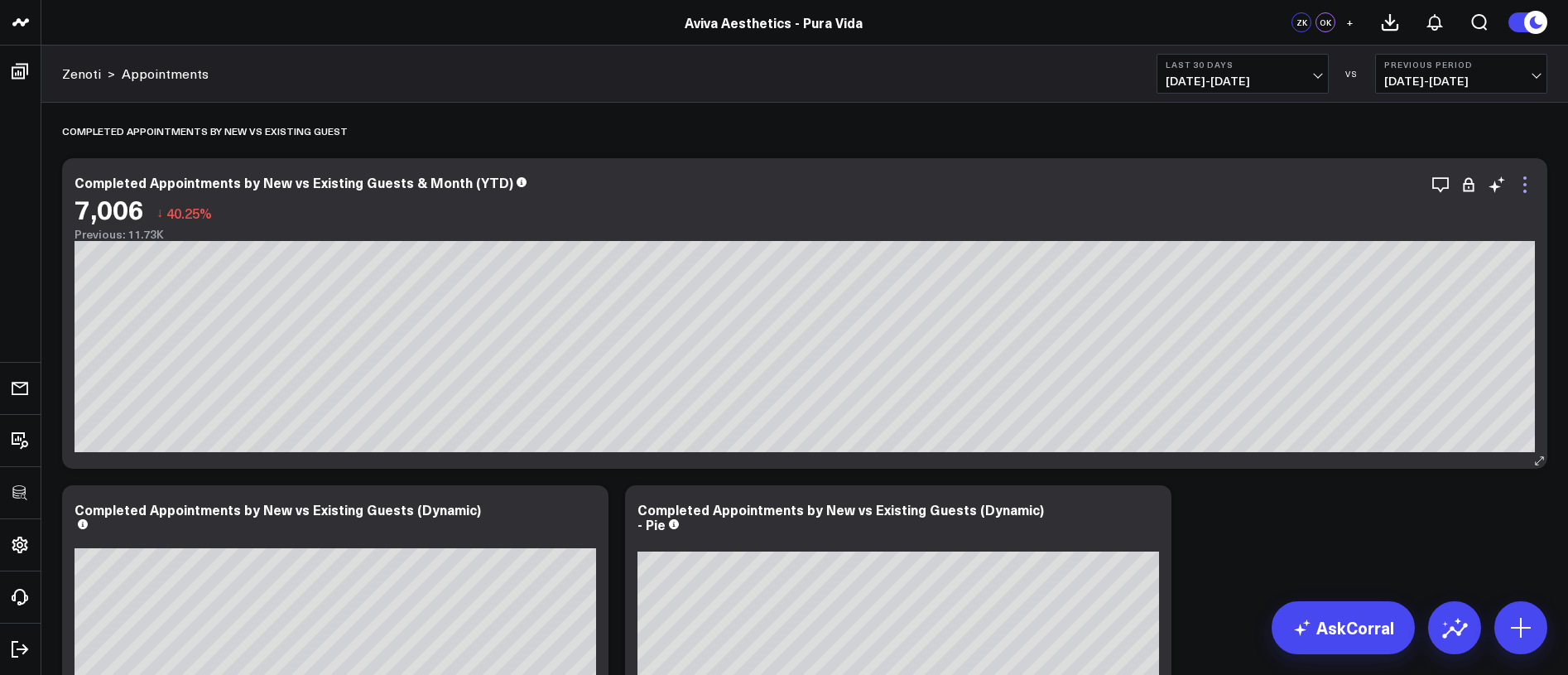
click at [1528, 186] on icon at bounding box center [1524, 184] width 20 height 20
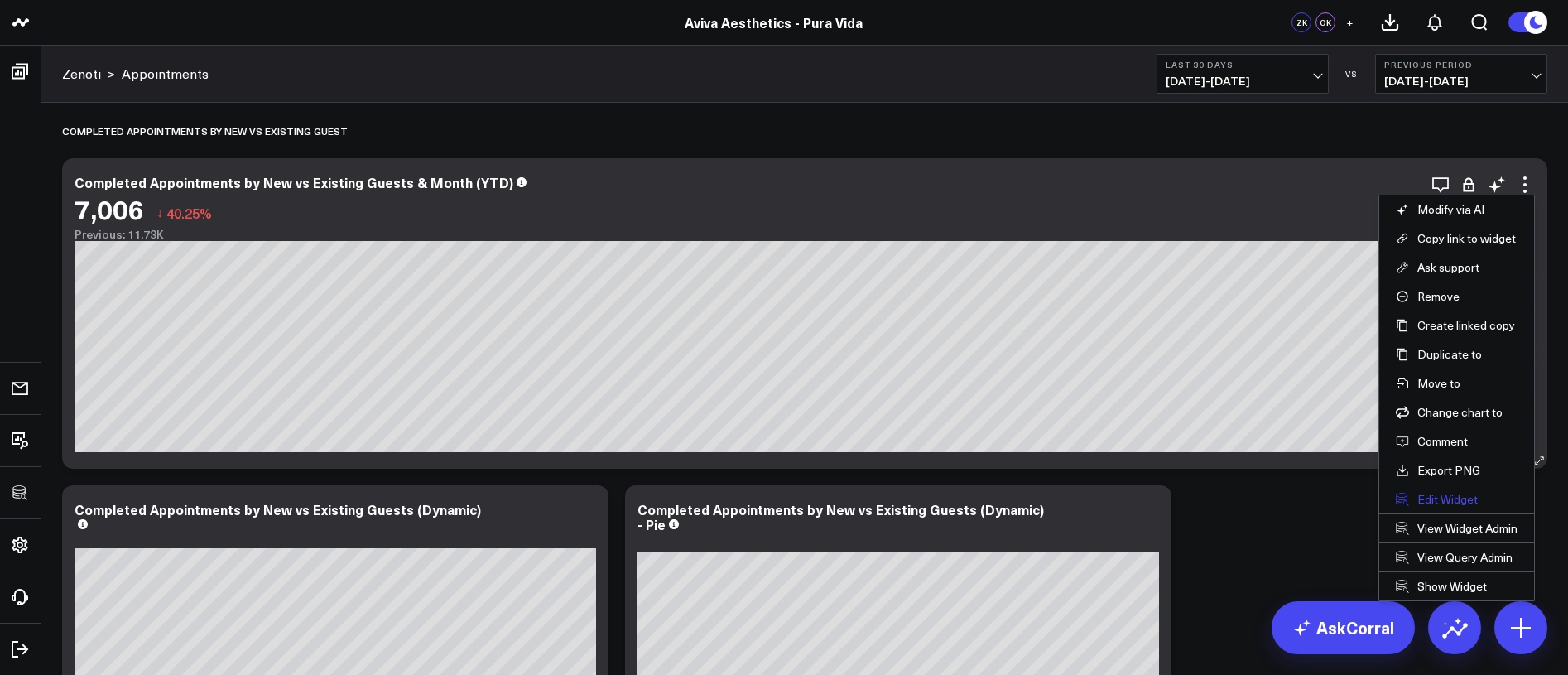
click at [1418, 496] on button "Edit Widget" at bounding box center [1456, 498] width 155 height 28
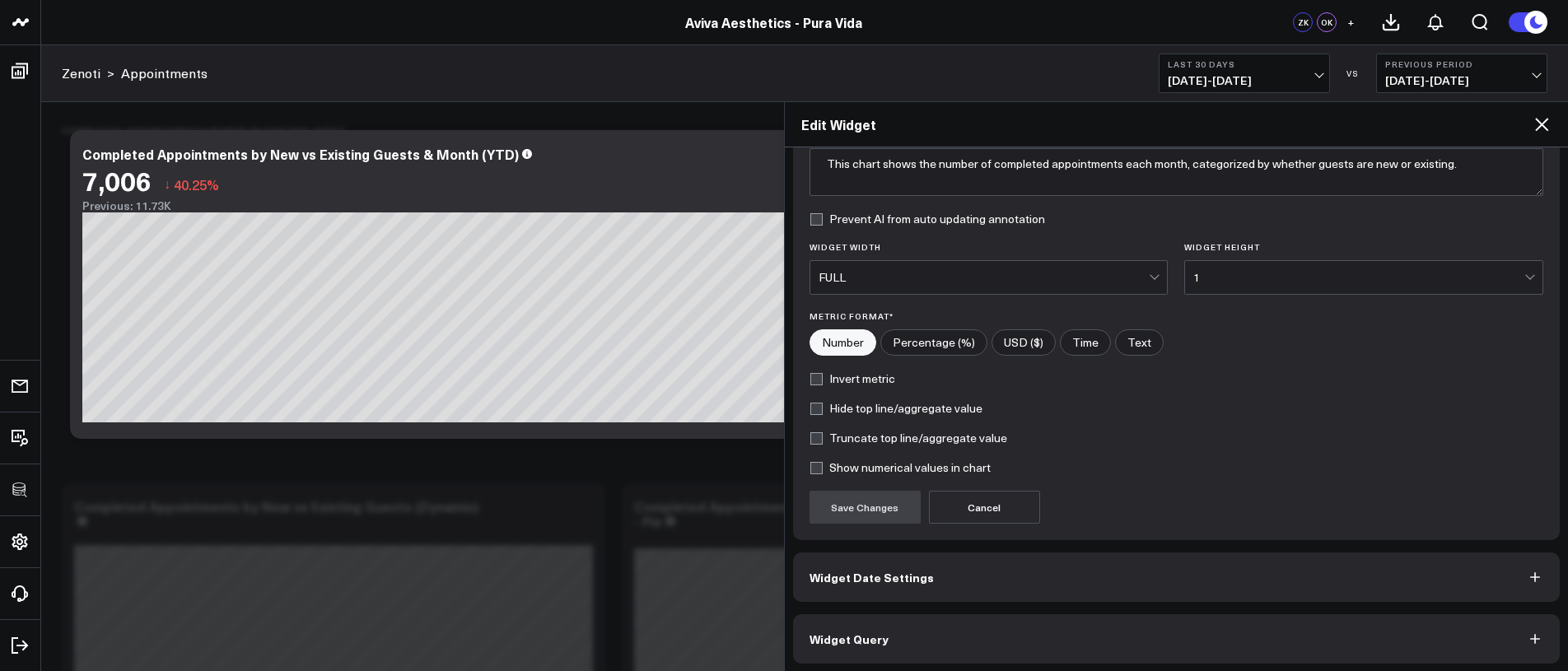
scroll to position [153, 0]
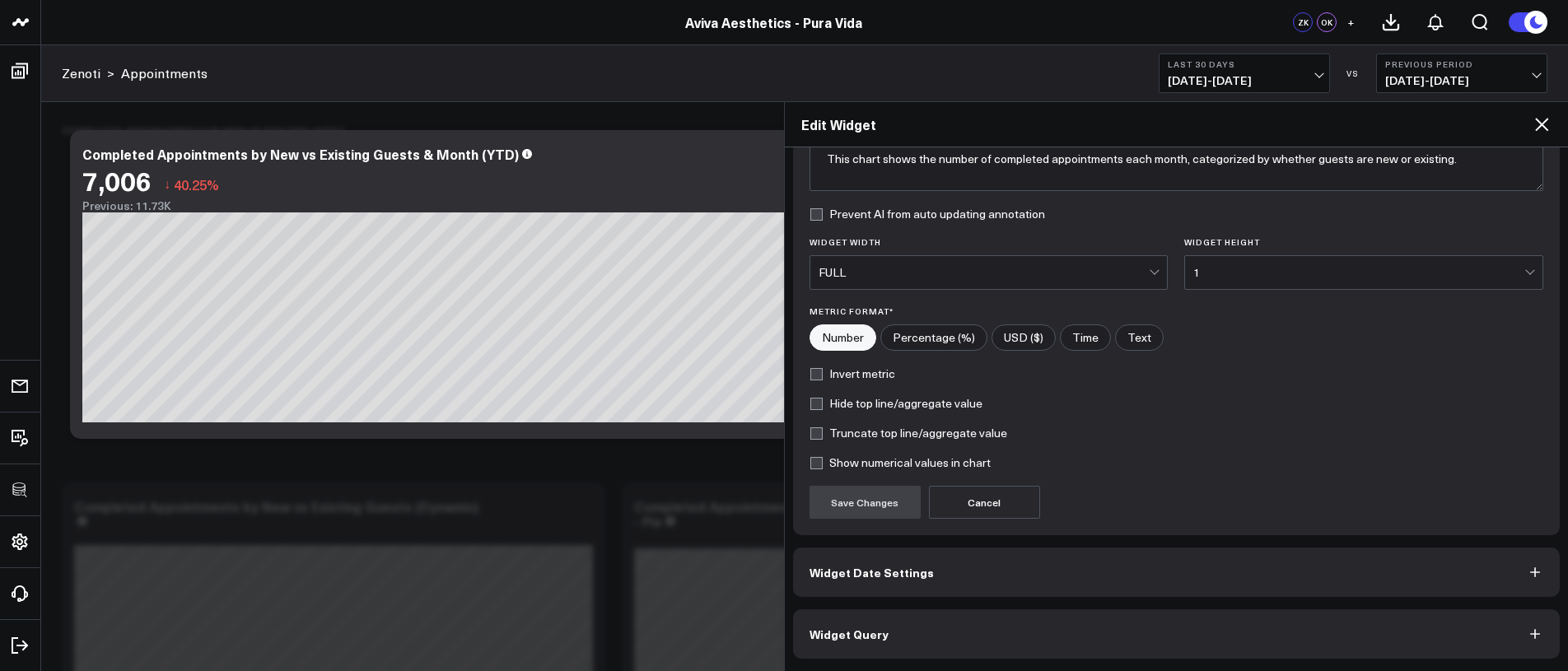
click at [1093, 642] on button "Widget Query" at bounding box center [1177, 634] width 767 height 49
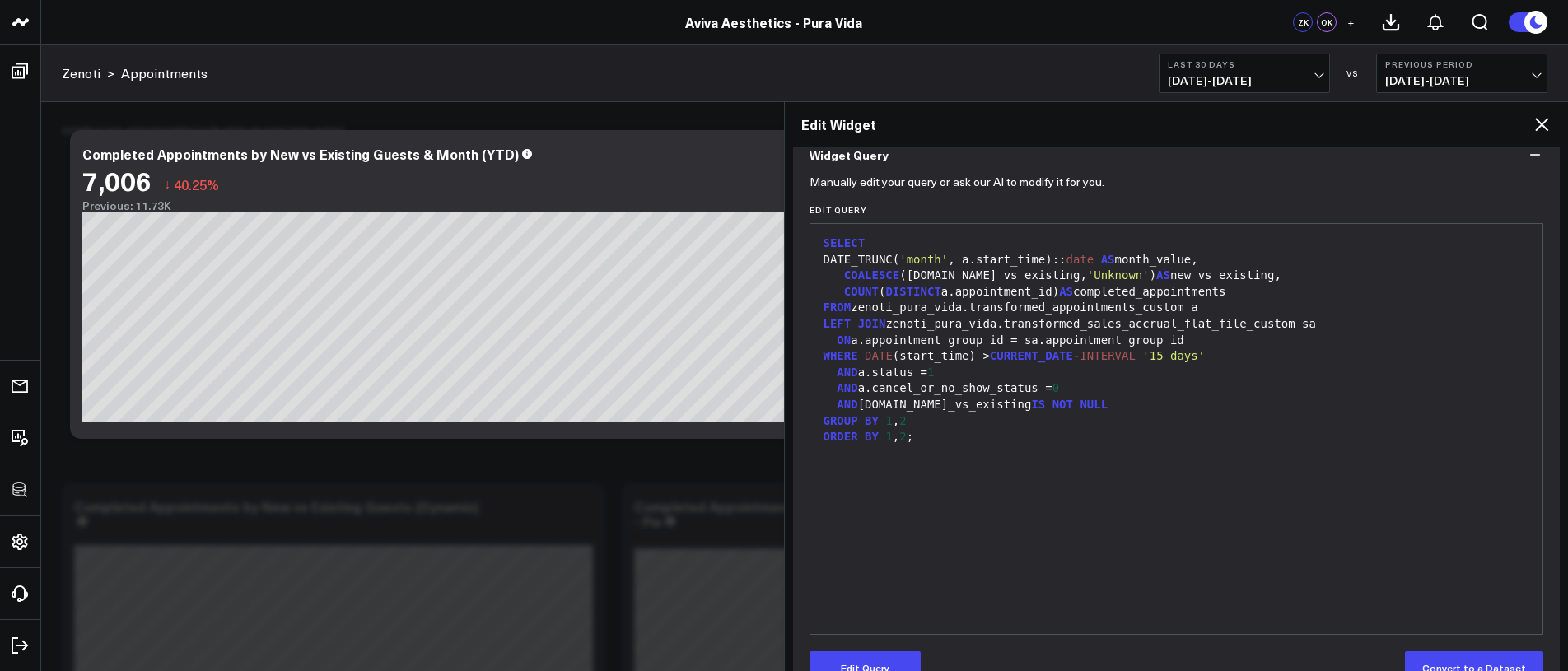
click at [1055, 451] on div "SELECT DATE_TRUNC( 'month' , a.start_time):: date AS month_value, COALESCE (sa.…" at bounding box center [1177, 429] width 716 height 394
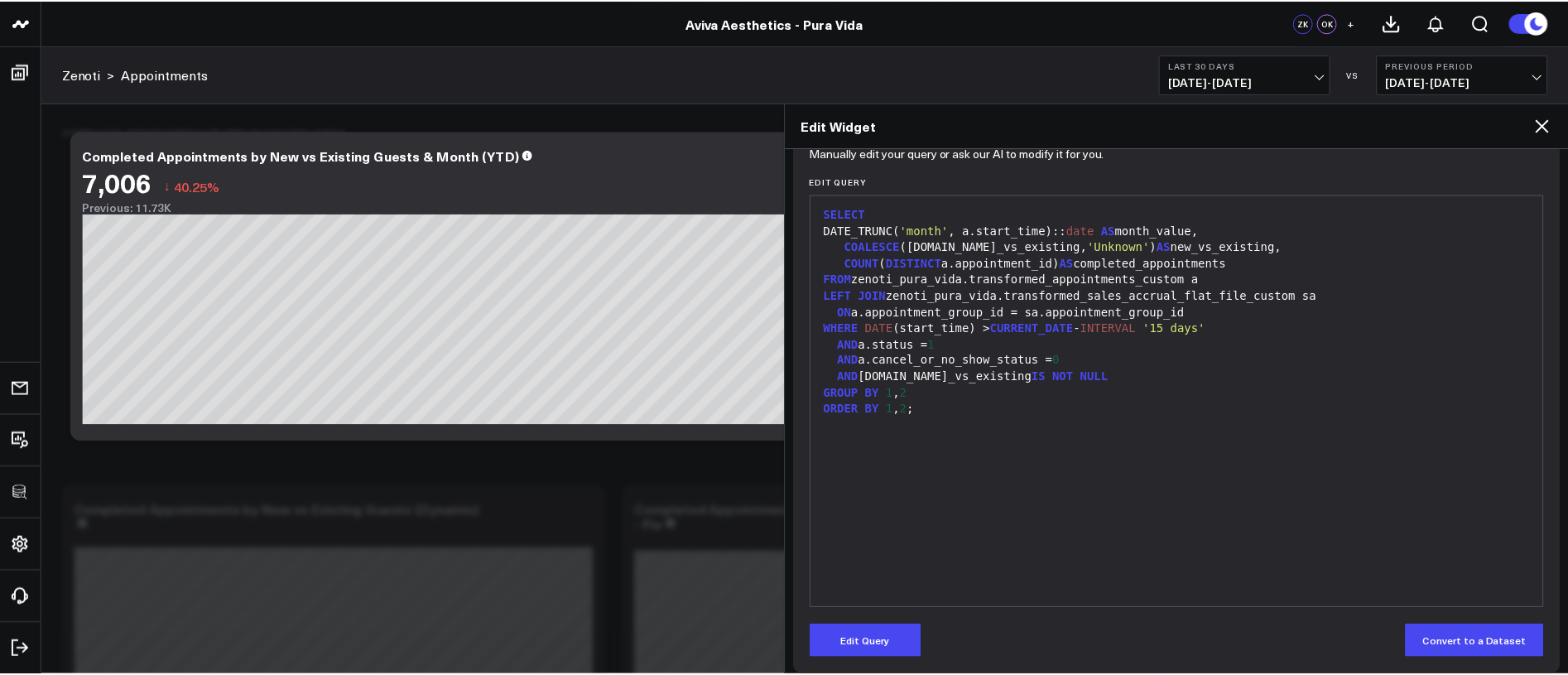
scroll to position [187, 0]
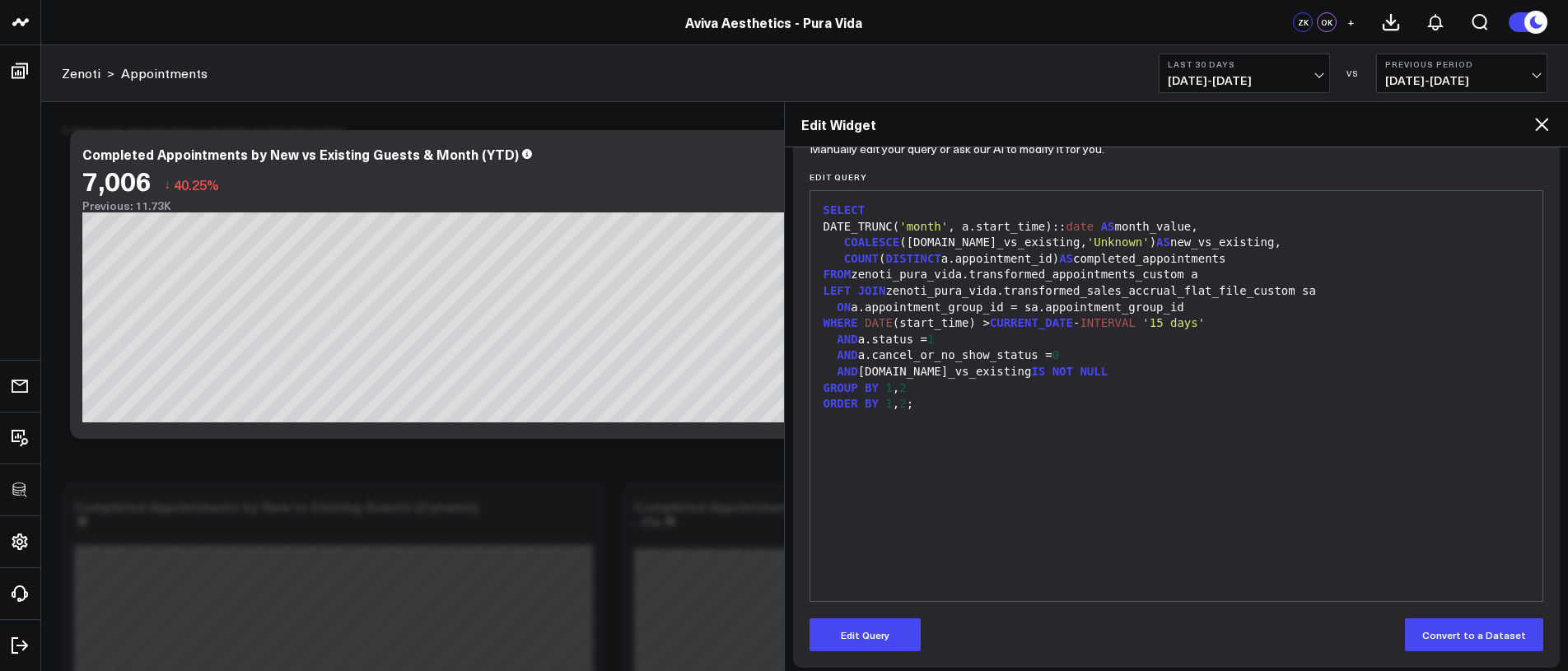
drag, startPoint x: 923, startPoint y: 630, endPoint x: 928, endPoint y: 616, distance: 14.9
click at [923, 631] on div "Edit Query Convert to a Dataset" at bounding box center [1177, 634] width 735 height 33
drag, startPoint x: 948, startPoint y: 505, endPoint x: 916, endPoint y: 573, distance: 75.2
click at [947, 507] on div "SELECT DATE_TRUNC( 'month' , a.start_time):: date AS month_value, COALESCE (sa.…" at bounding box center [1177, 396] width 716 height 394
click at [896, 610] on form "Manually edit your query or ask our AI to modify it for you. Edit Query 99 1 2 …" at bounding box center [1177, 399] width 735 height 505
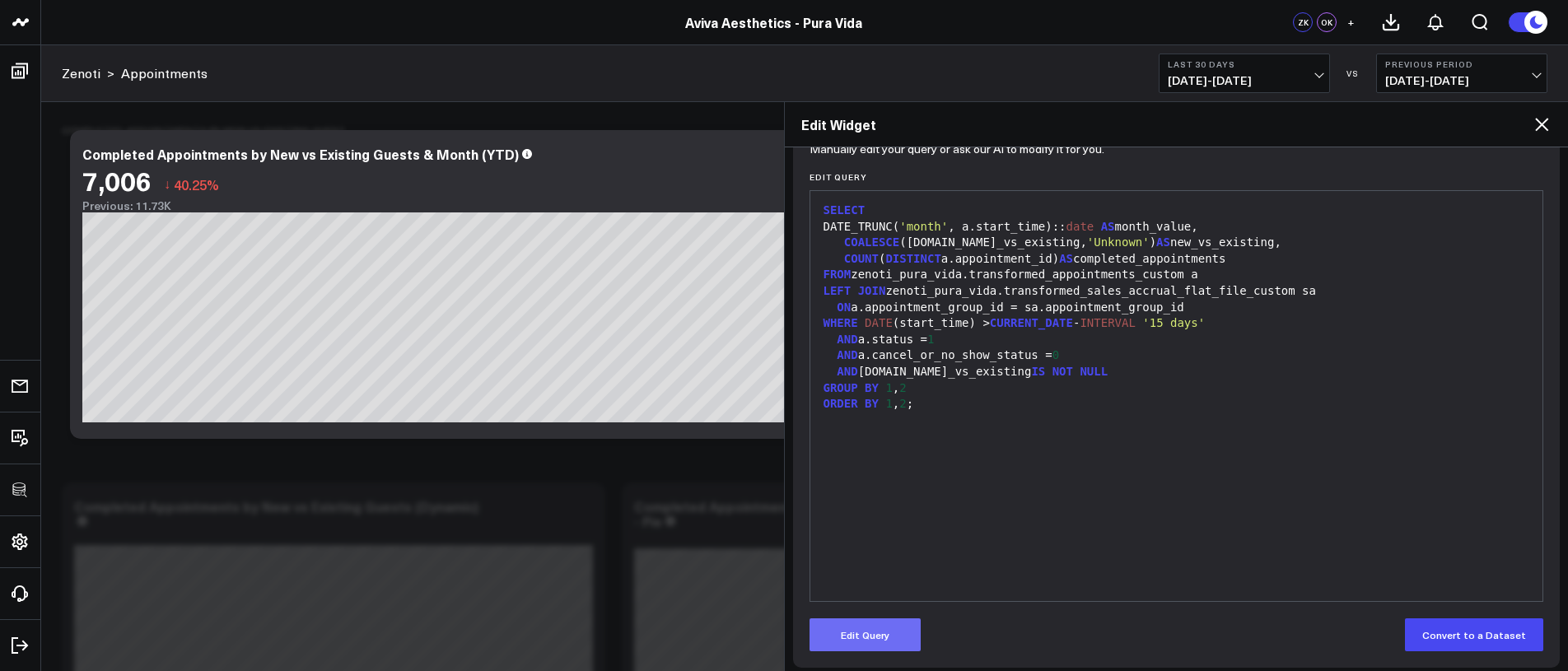
click at [900, 618] on button "Edit Query" at bounding box center [864, 634] width 111 height 33
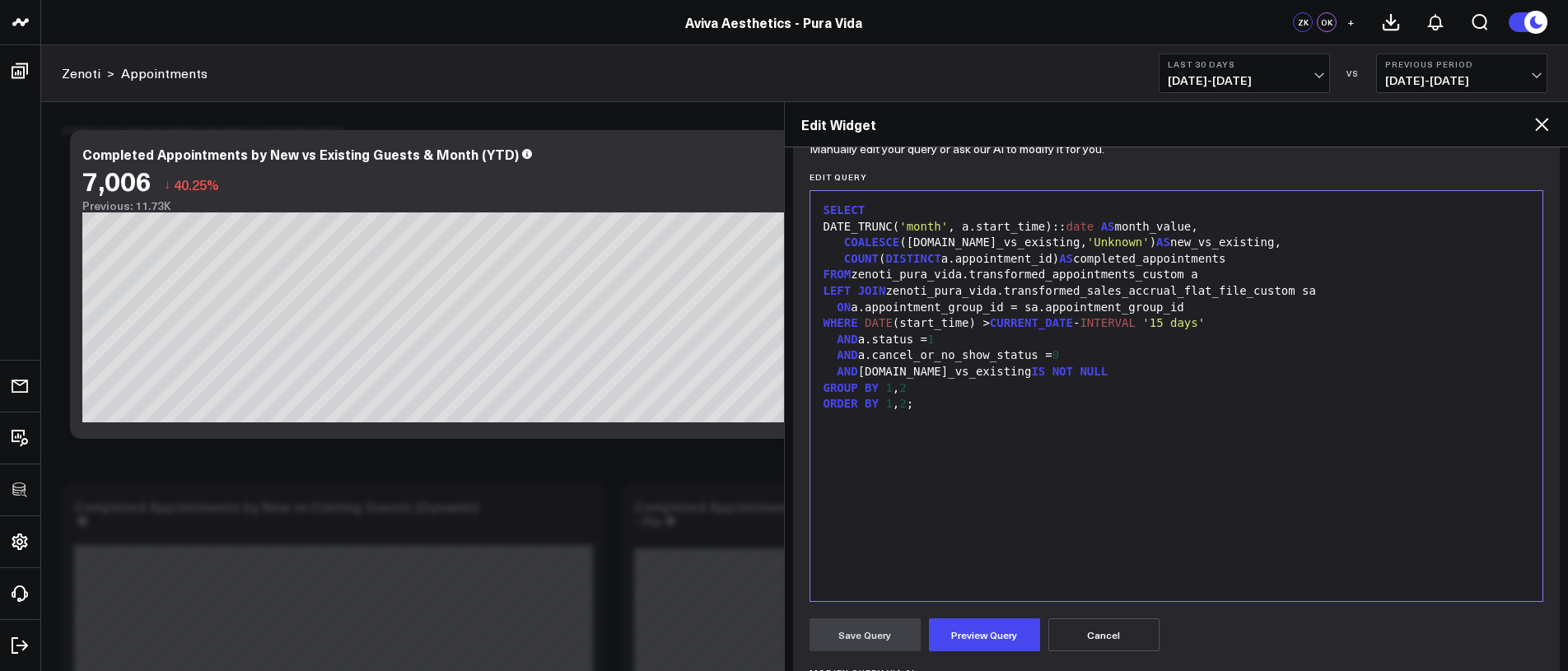
click at [983, 494] on div "SELECT DATE_TRUNC( 'month' , a.start_time):: date AS month_value, COALESCE (sa.…" at bounding box center [1177, 396] width 716 height 394
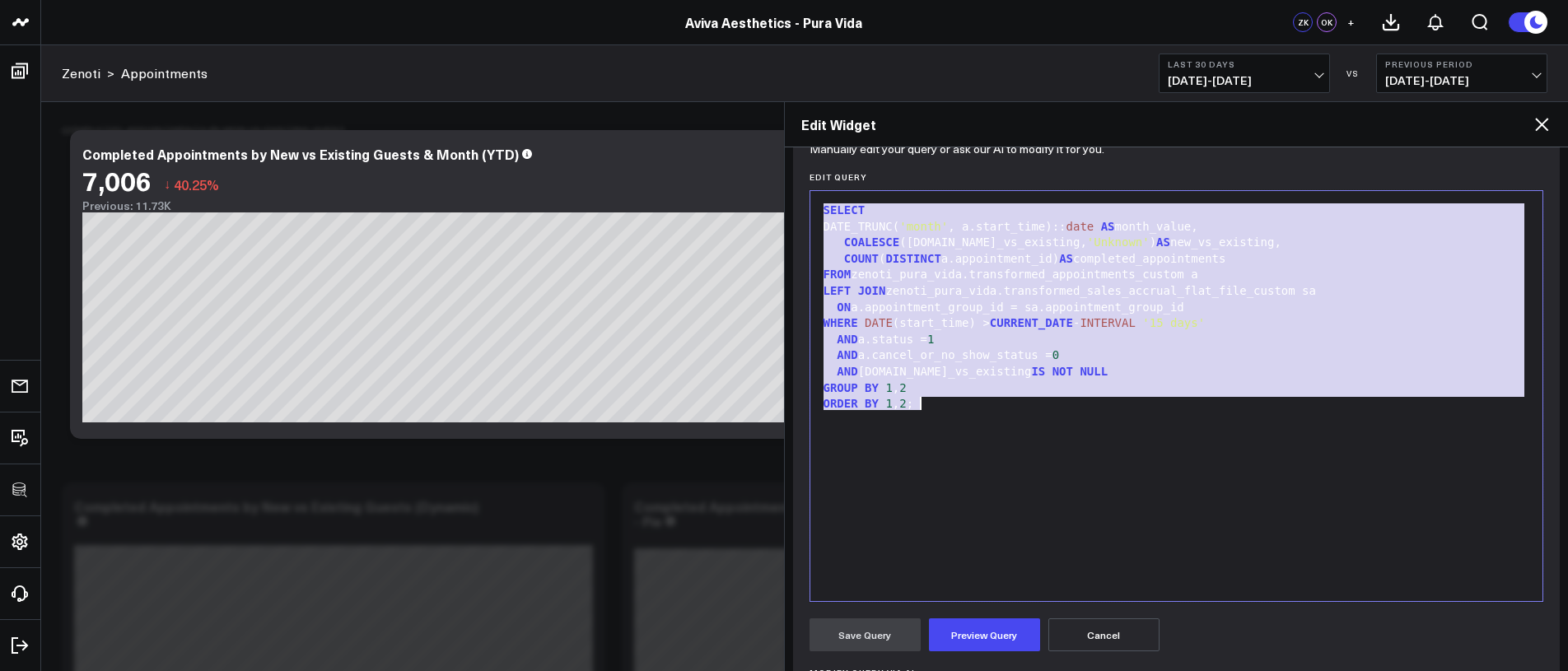
copy div "SELECT DATE_TRUNC( 'month' , a.start_time):: date AS month_value, COALESCE (sa.…"
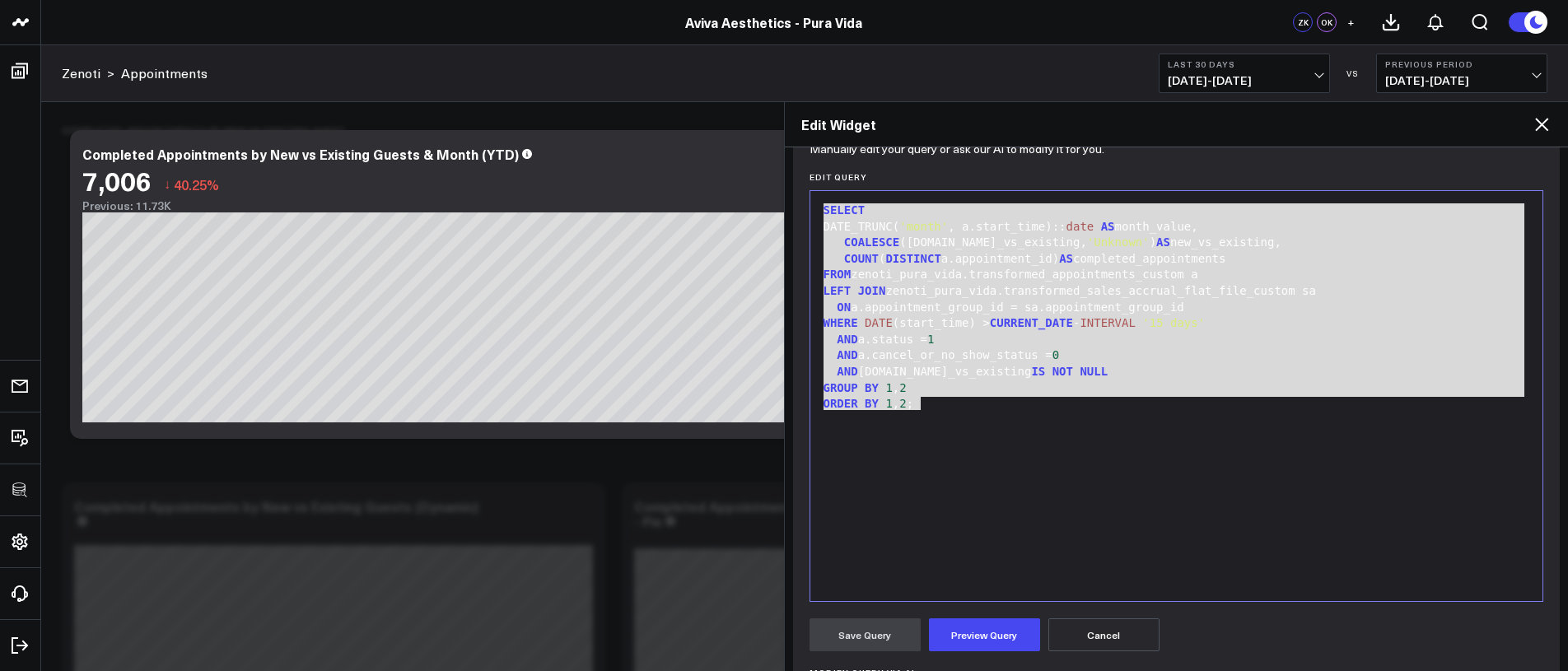
click at [1047, 635] on div "Save Query Preview Query Cancel" at bounding box center [1177, 634] width 735 height 33
click at [1051, 633] on button "Cancel" at bounding box center [1104, 634] width 111 height 33
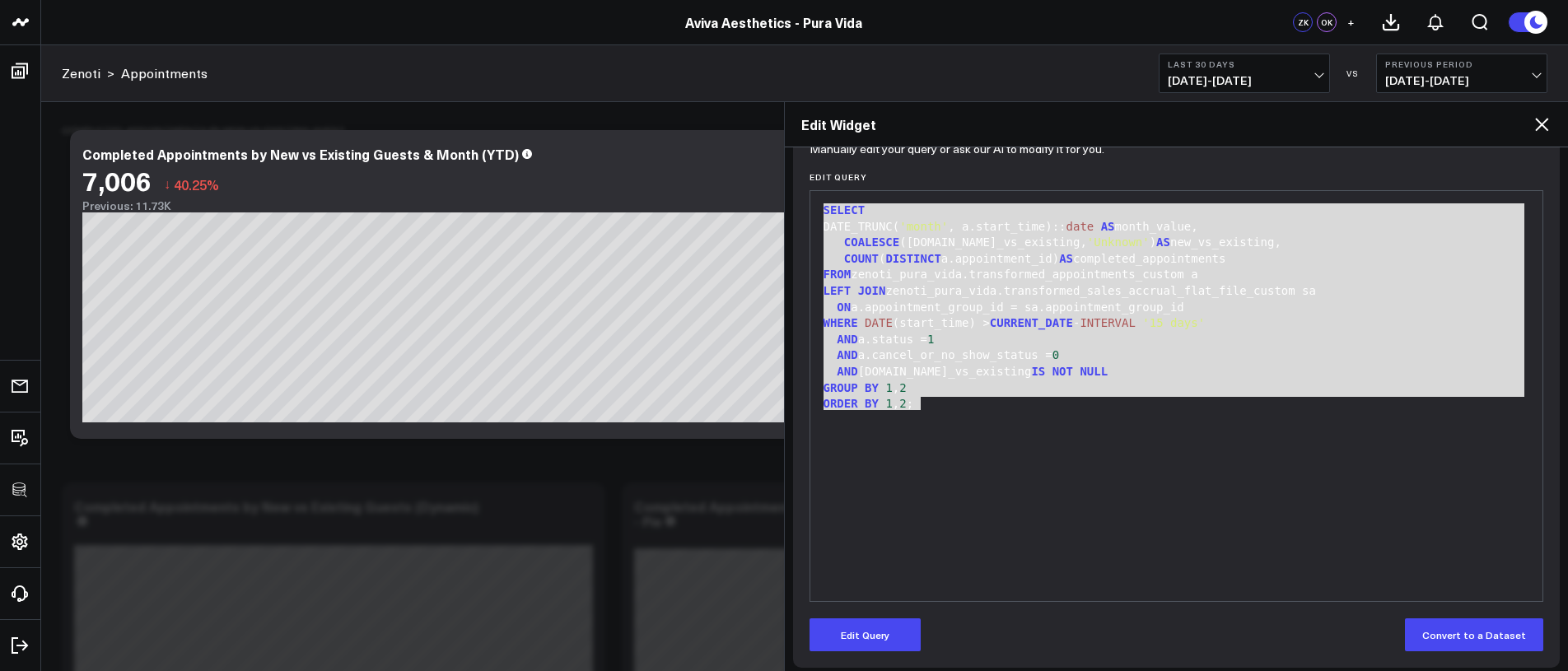
click at [1556, 118] on div "Edit Widget" at bounding box center [1177, 125] width 784 height 46
click at [1541, 127] on icon at bounding box center [1541, 124] width 20 height 20
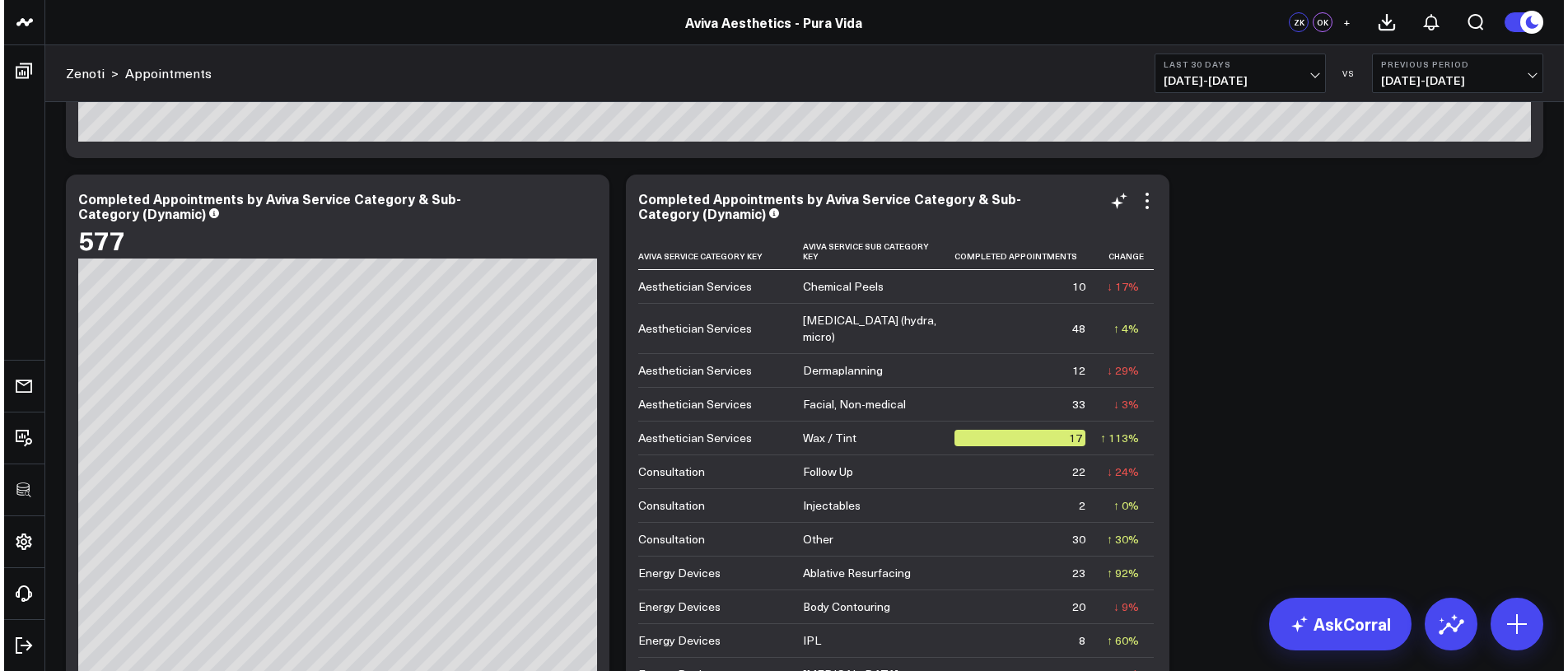
scroll to position [1624, 0]
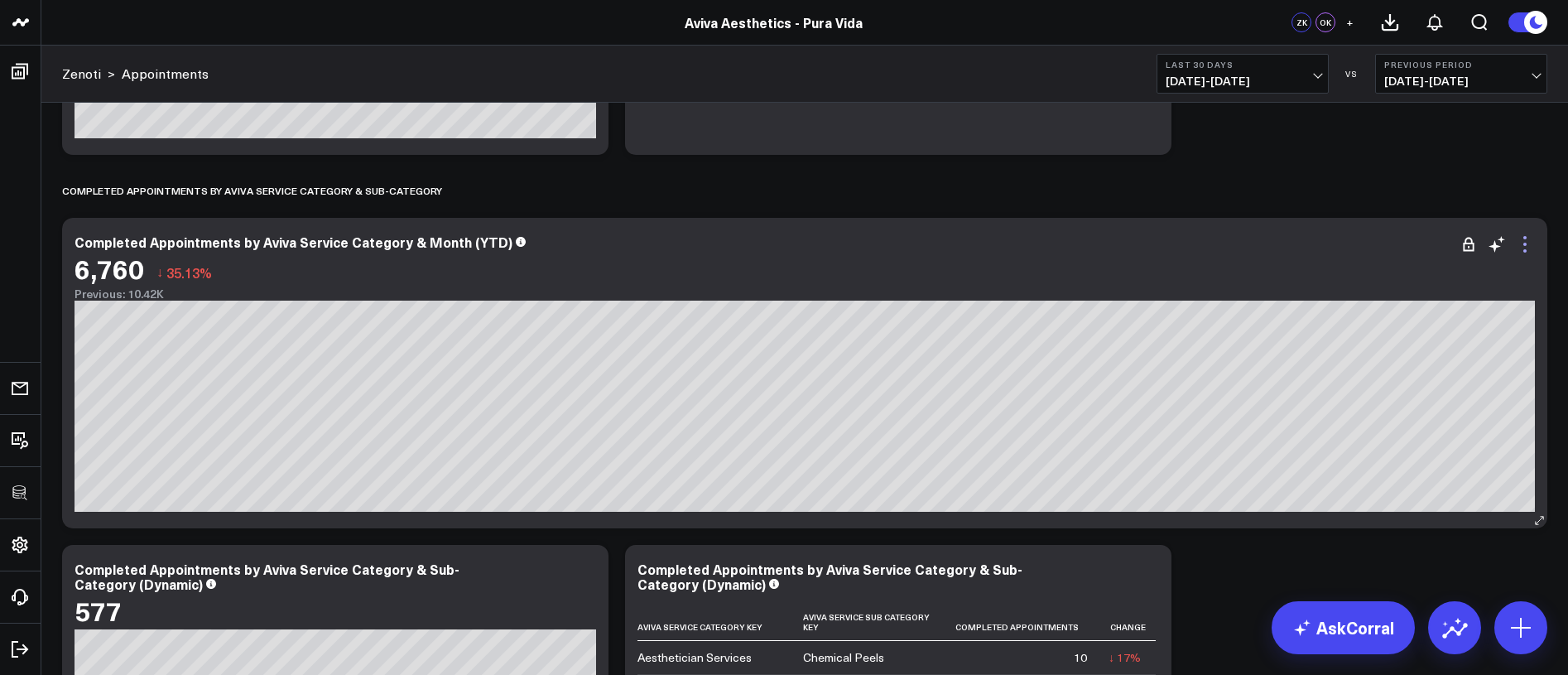
click at [1525, 242] on icon at bounding box center [1524, 243] width 20 height 20
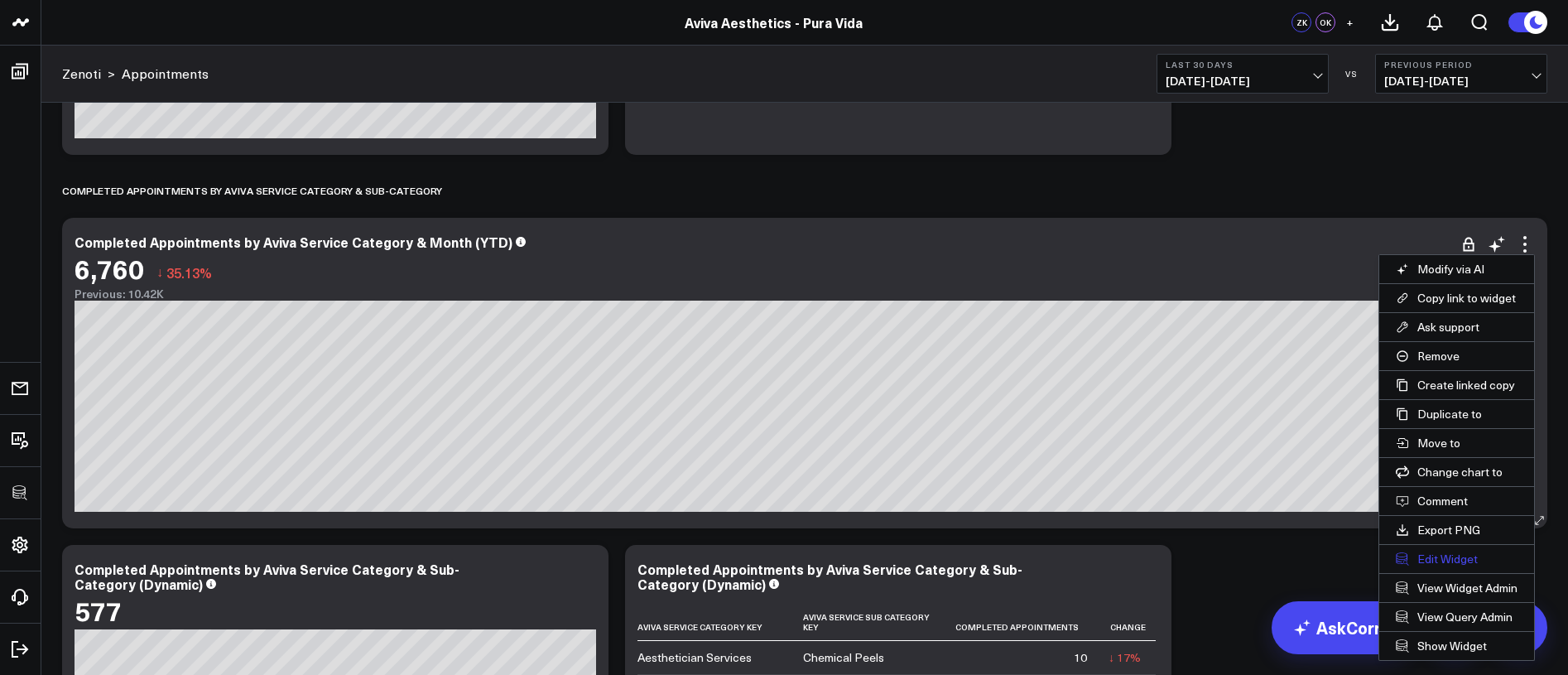
click at [1427, 553] on button "Edit Widget" at bounding box center [1456, 559] width 155 height 28
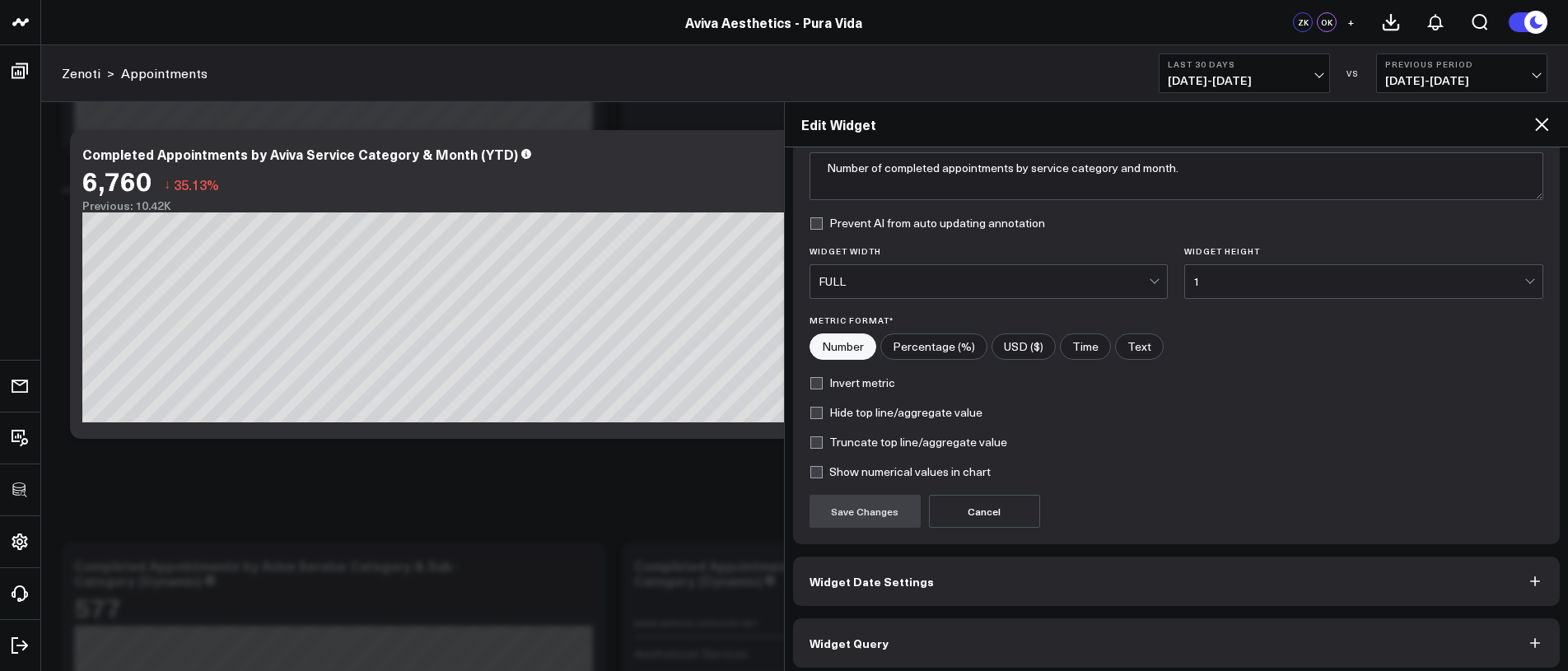
scroll to position [153, 0]
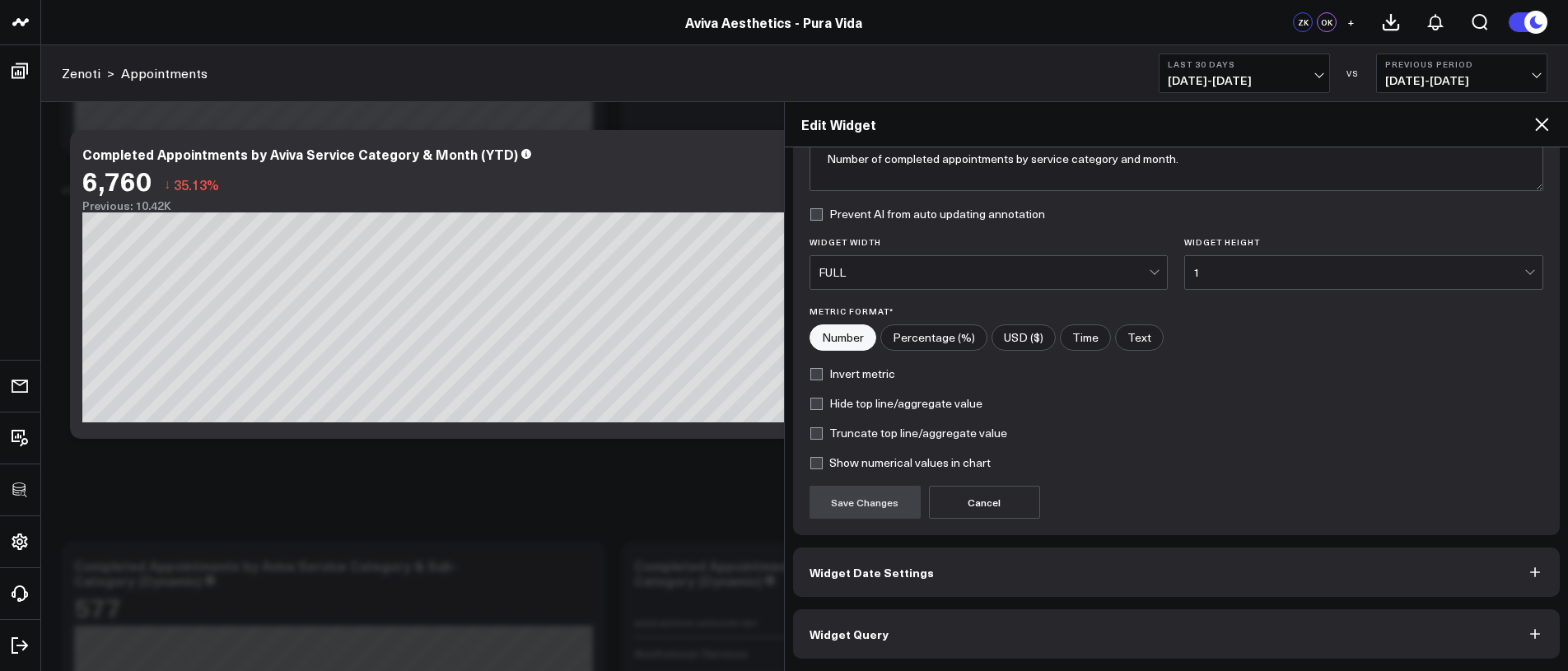
click at [1041, 642] on button "Widget Query" at bounding box center [1177, 634] width 767 height 49
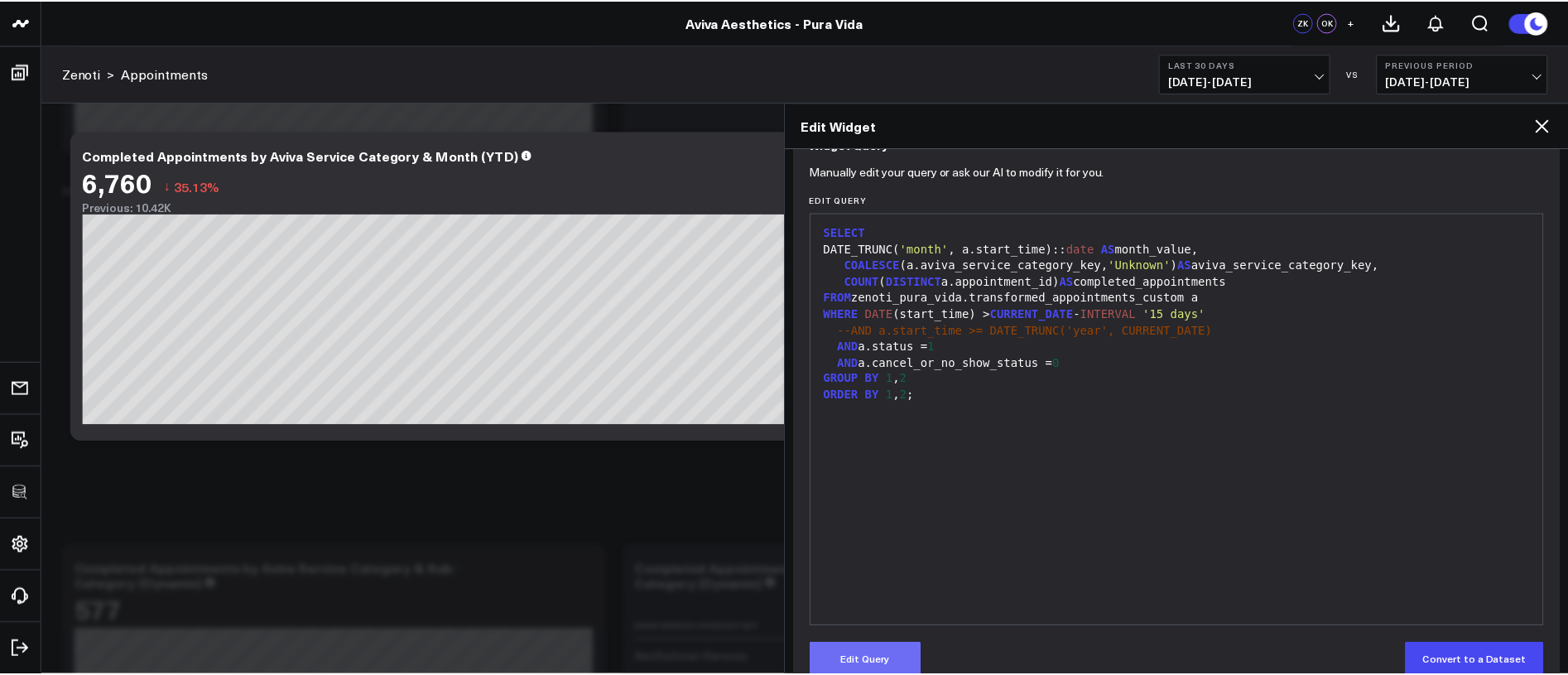
scroll to position [183, 0]
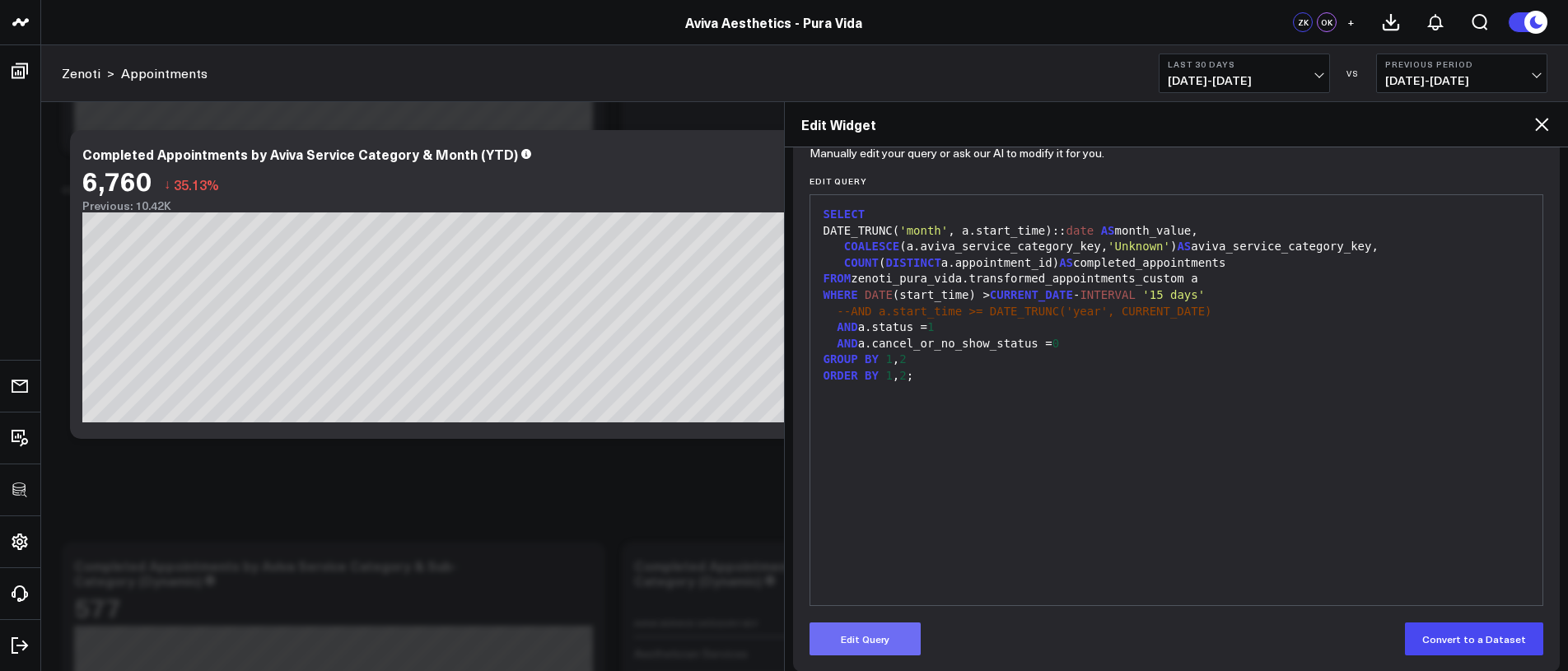
click at [894, 635] on button "Edit Query" at bounding box center [864, 639] width 111 height 33
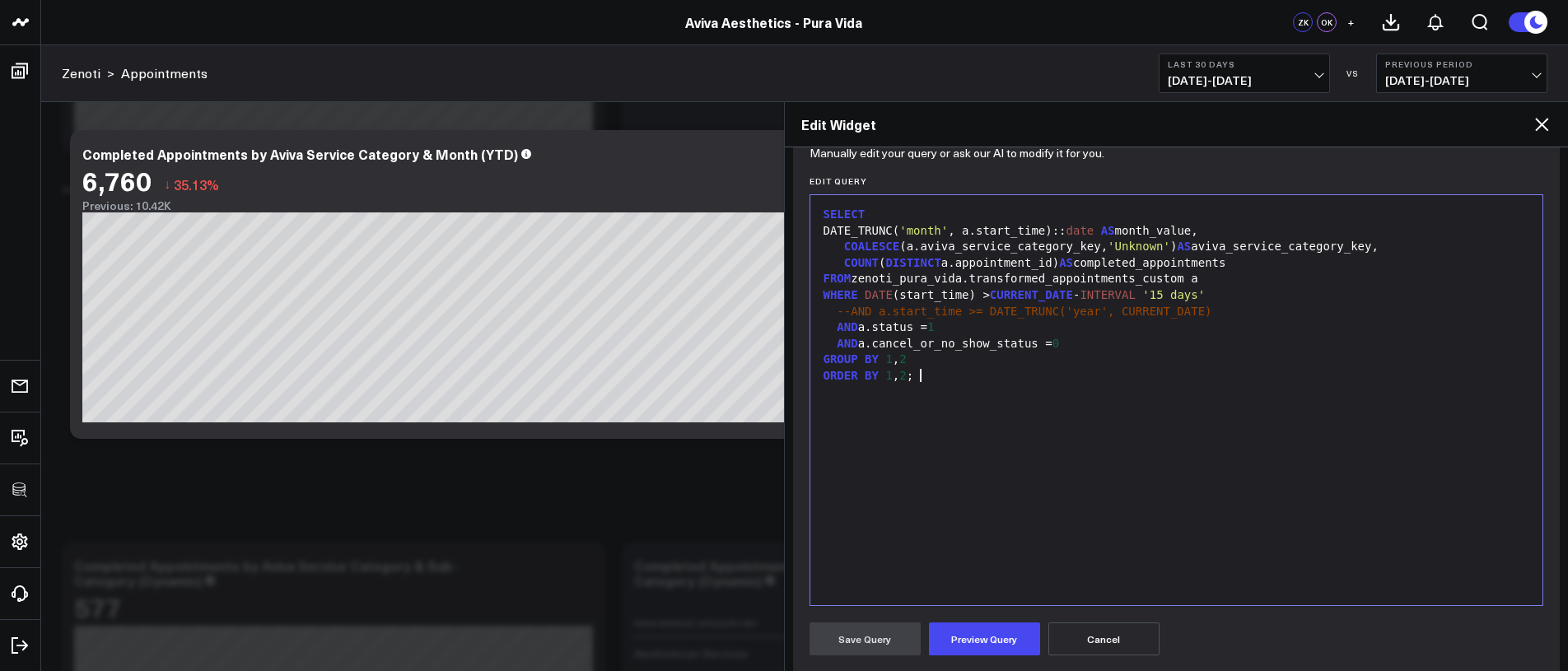
click at [965, 554] on div "SELECT DATE_TRUNC( 'month' , a.start_time):: date AS month_value, COALESCE (a.a…" at bounding box center [1177, 400] width 716 height 394
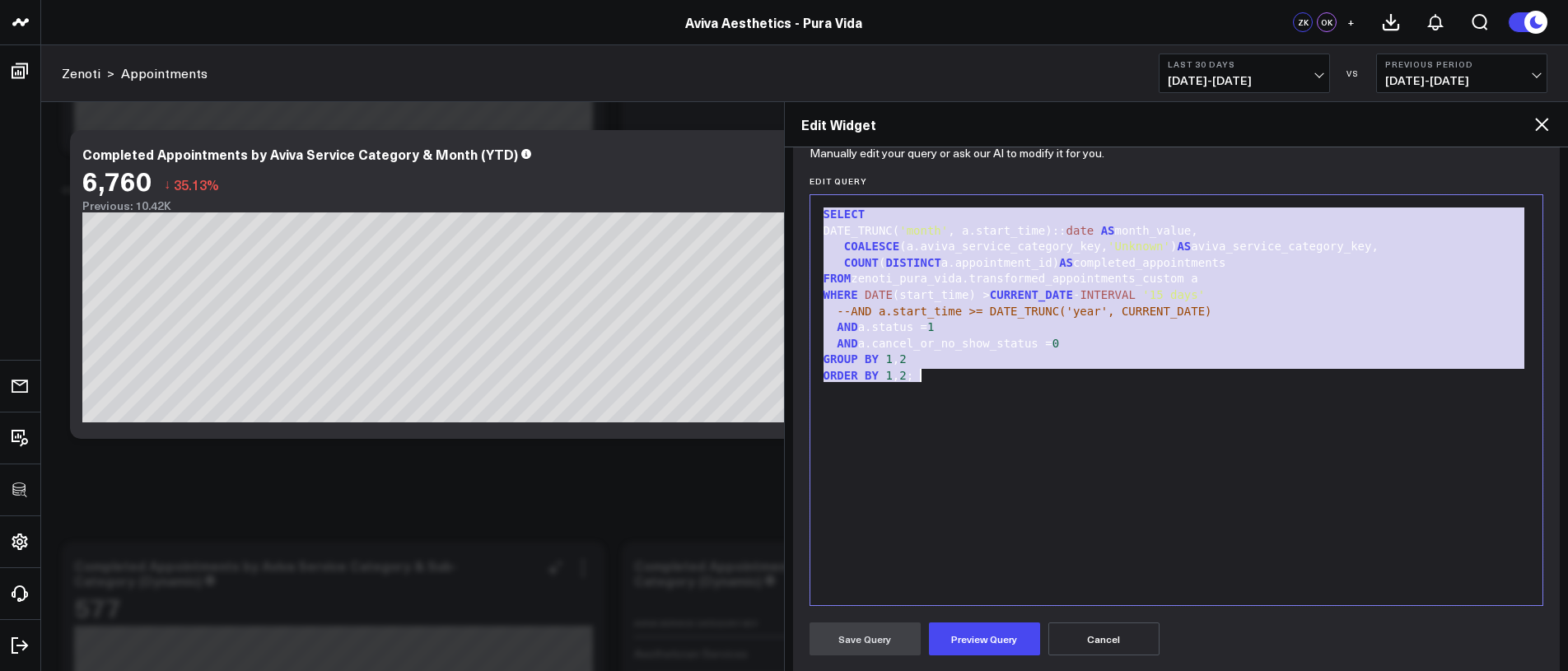
copy div "SELECT DATE_TRUNC( 'month' , a.start_time):: date AS month_value, COALESCE (a.a…"
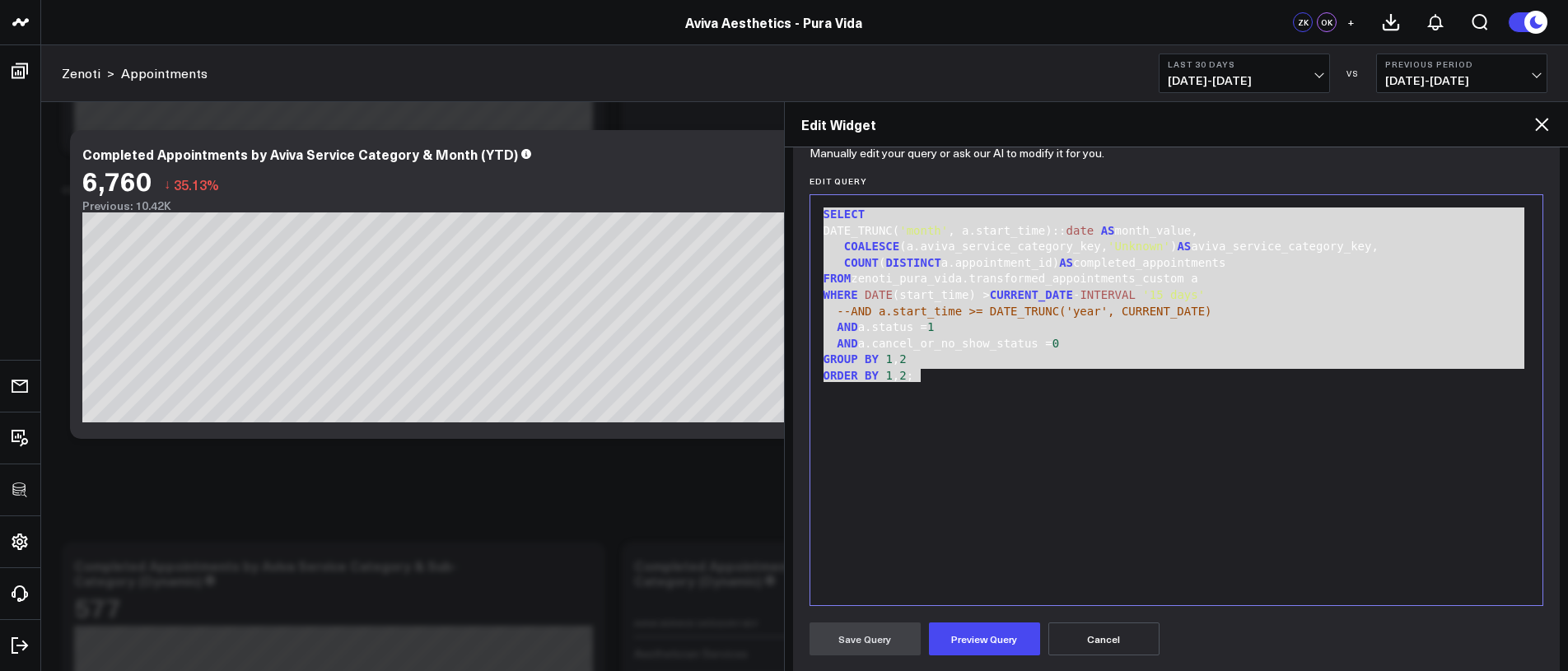
click at [1548, 125] on icon at bounding box center [1541, 124] width 20 height 20
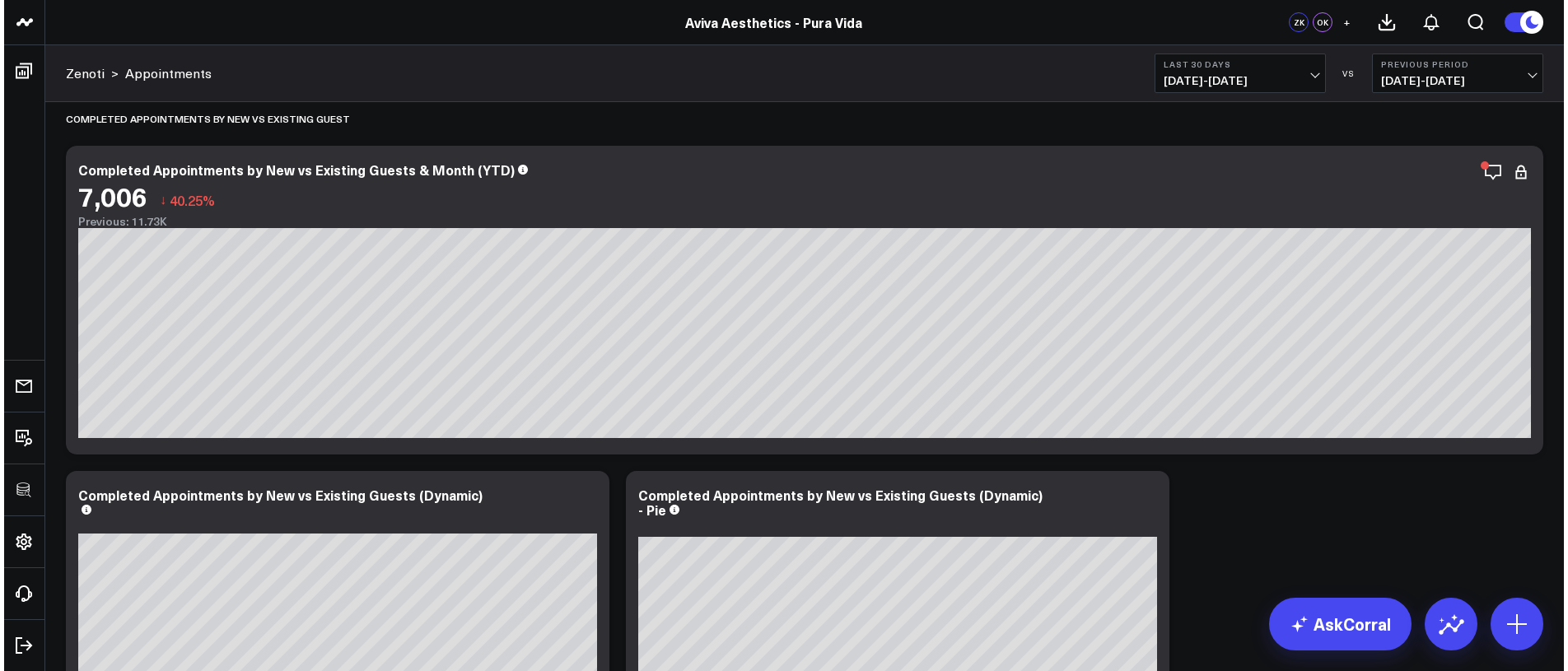
scroll to position [3975, 0]
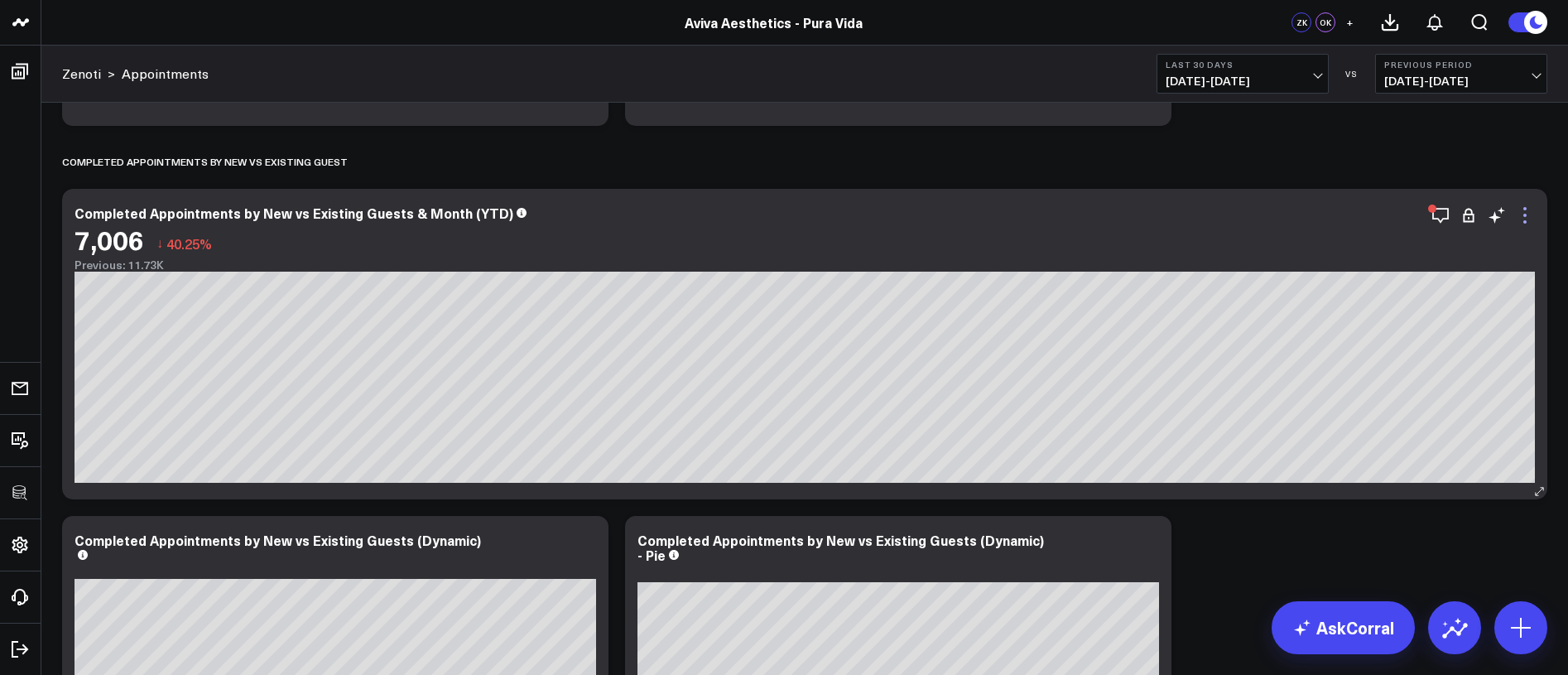
click at [1528, 217] on icon at bounding box center [1524, 215] width 20 height 20
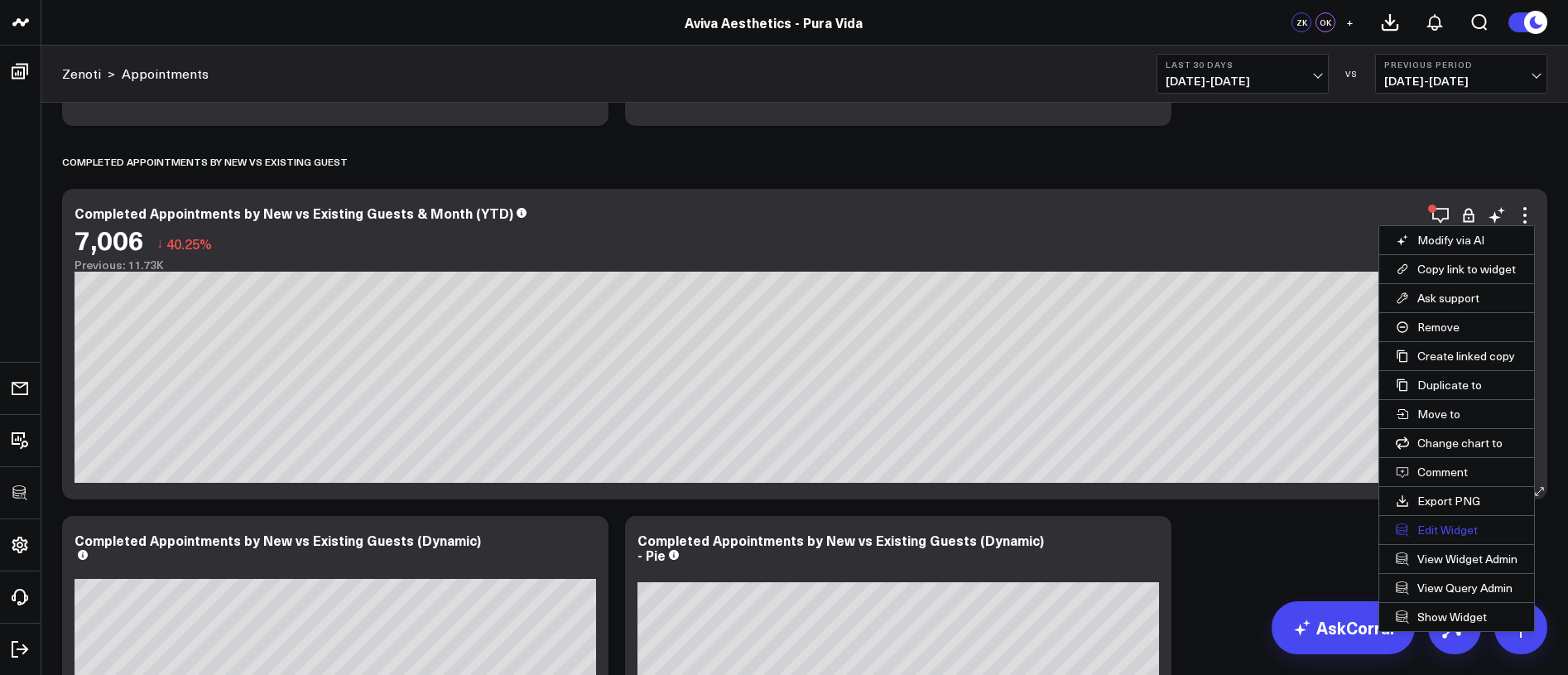
click at [1439, 529] on button "Edit Widget" at bounding box center [1456, 529] width 155 height 28
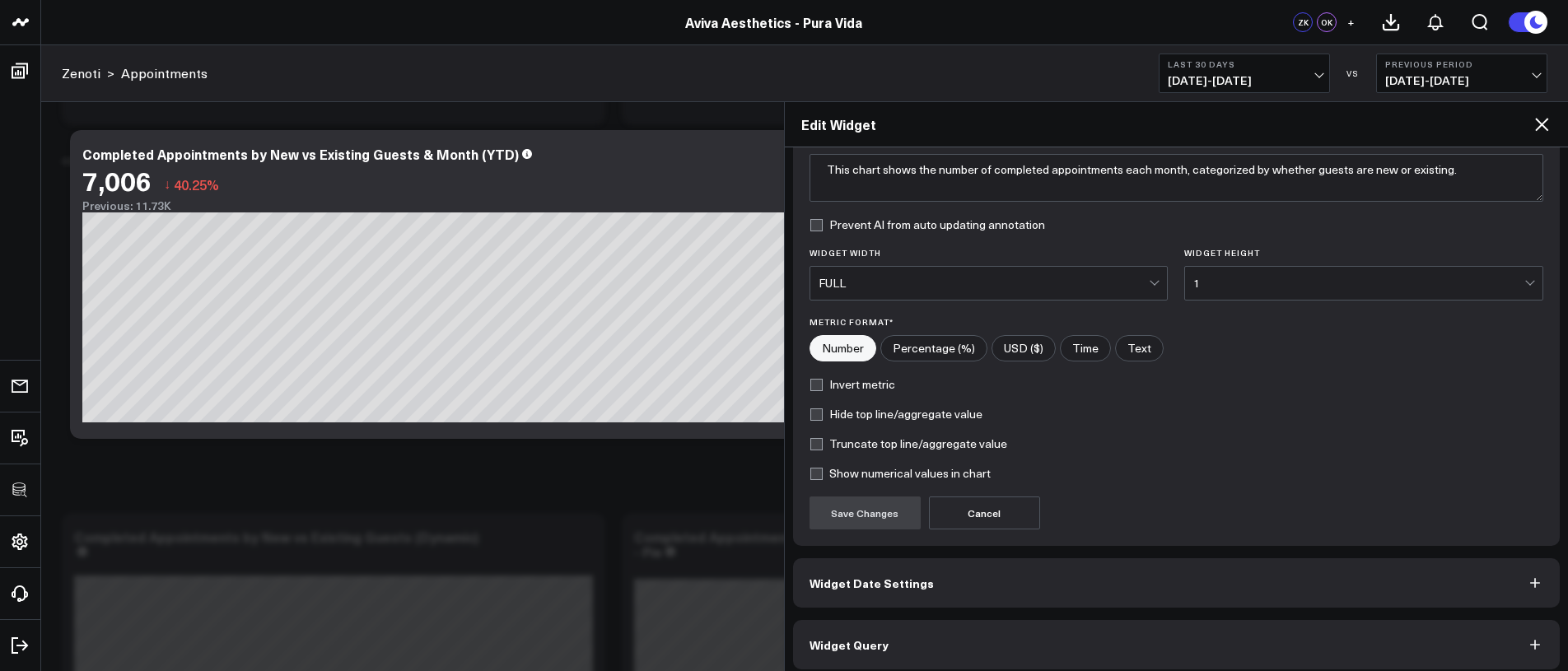
scroll to position [153, 0]
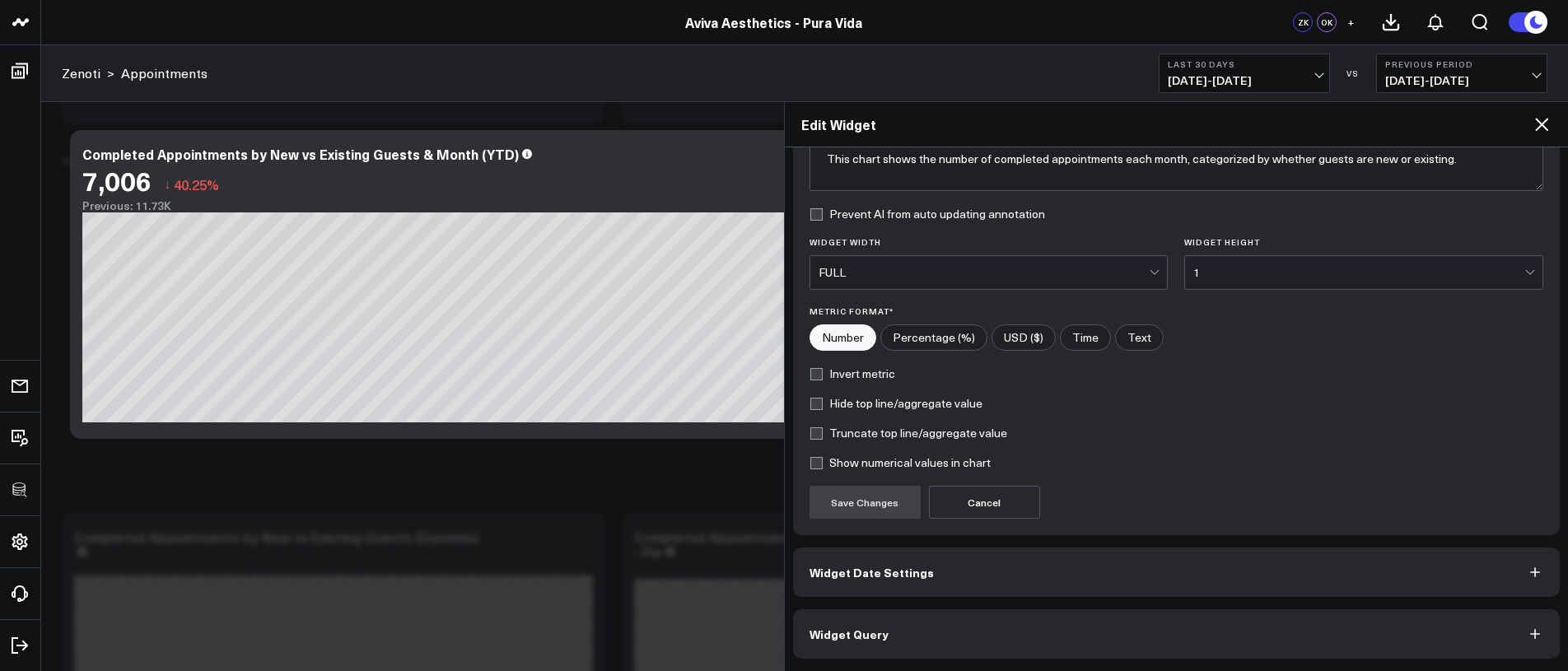
click at [1205, 650] on button "Widget Query" at bounding box center [1177, 634] width 767 height 49
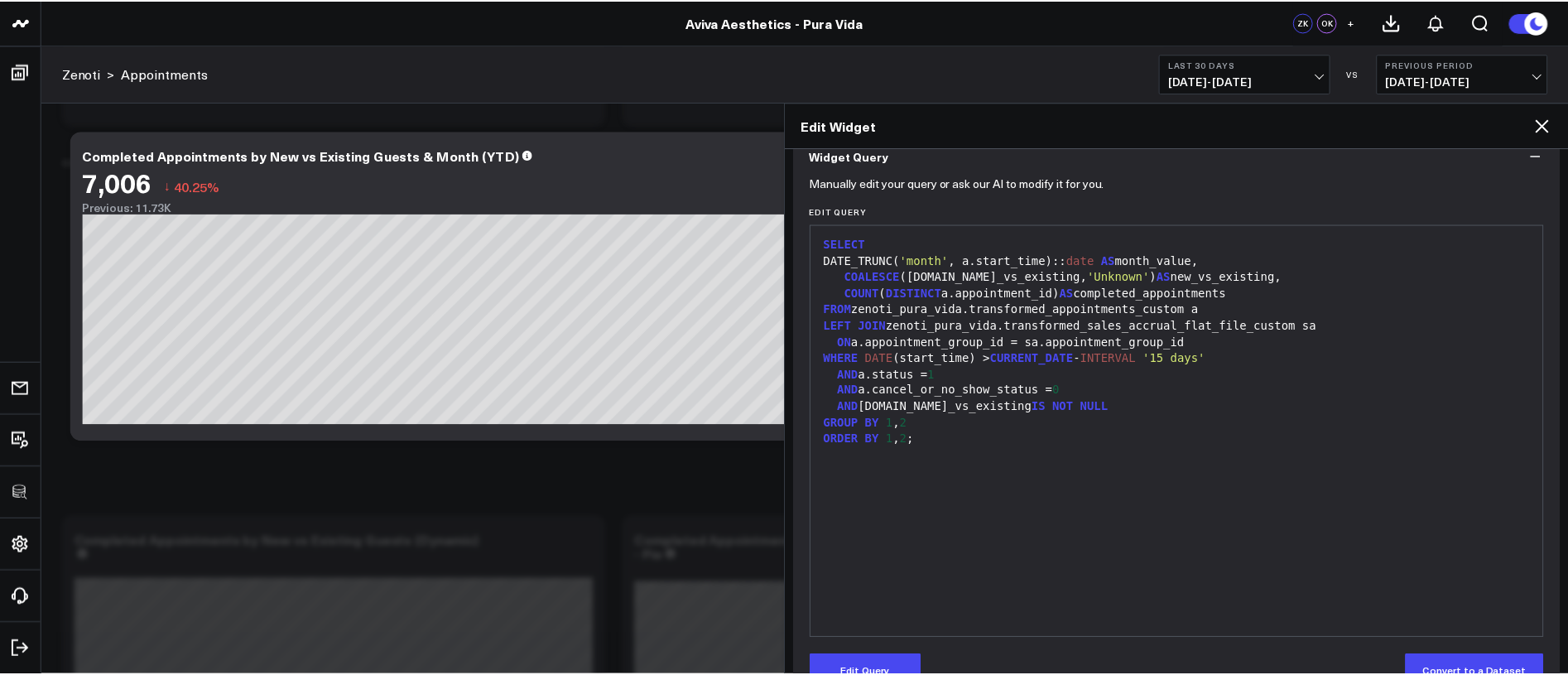
scroll to position [152, 0]
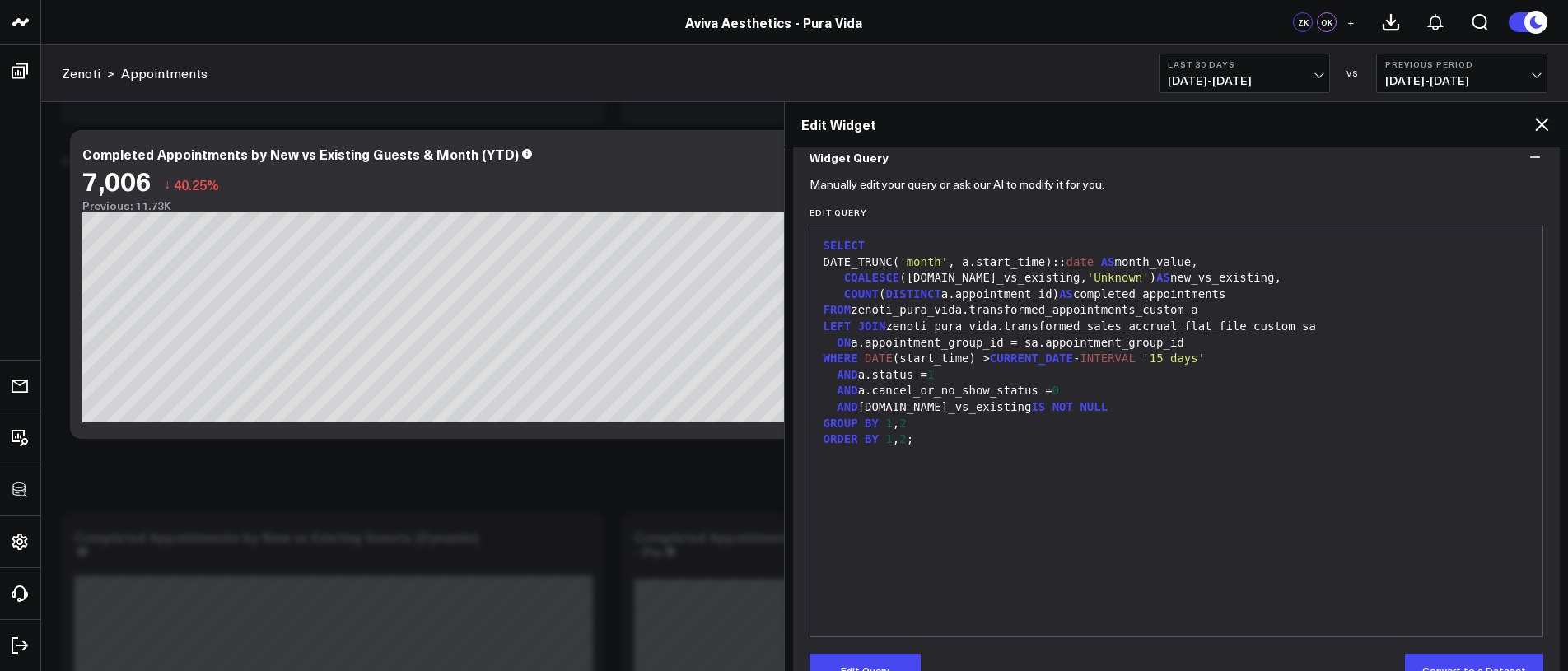
click at [1540, 121] on icon at bounding box center [1541, 124] width 13 height 13
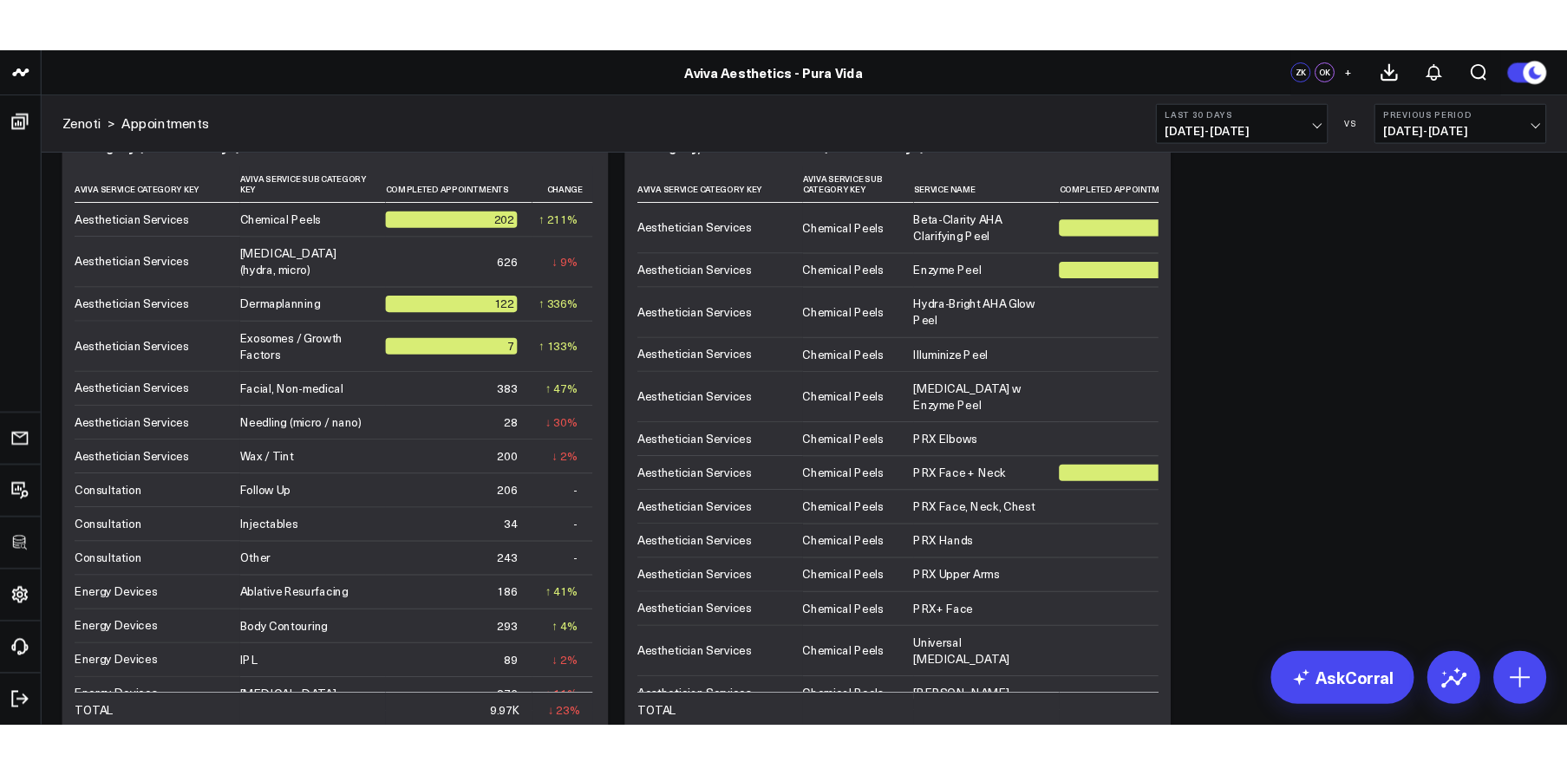
scroll to position [4183, 0]
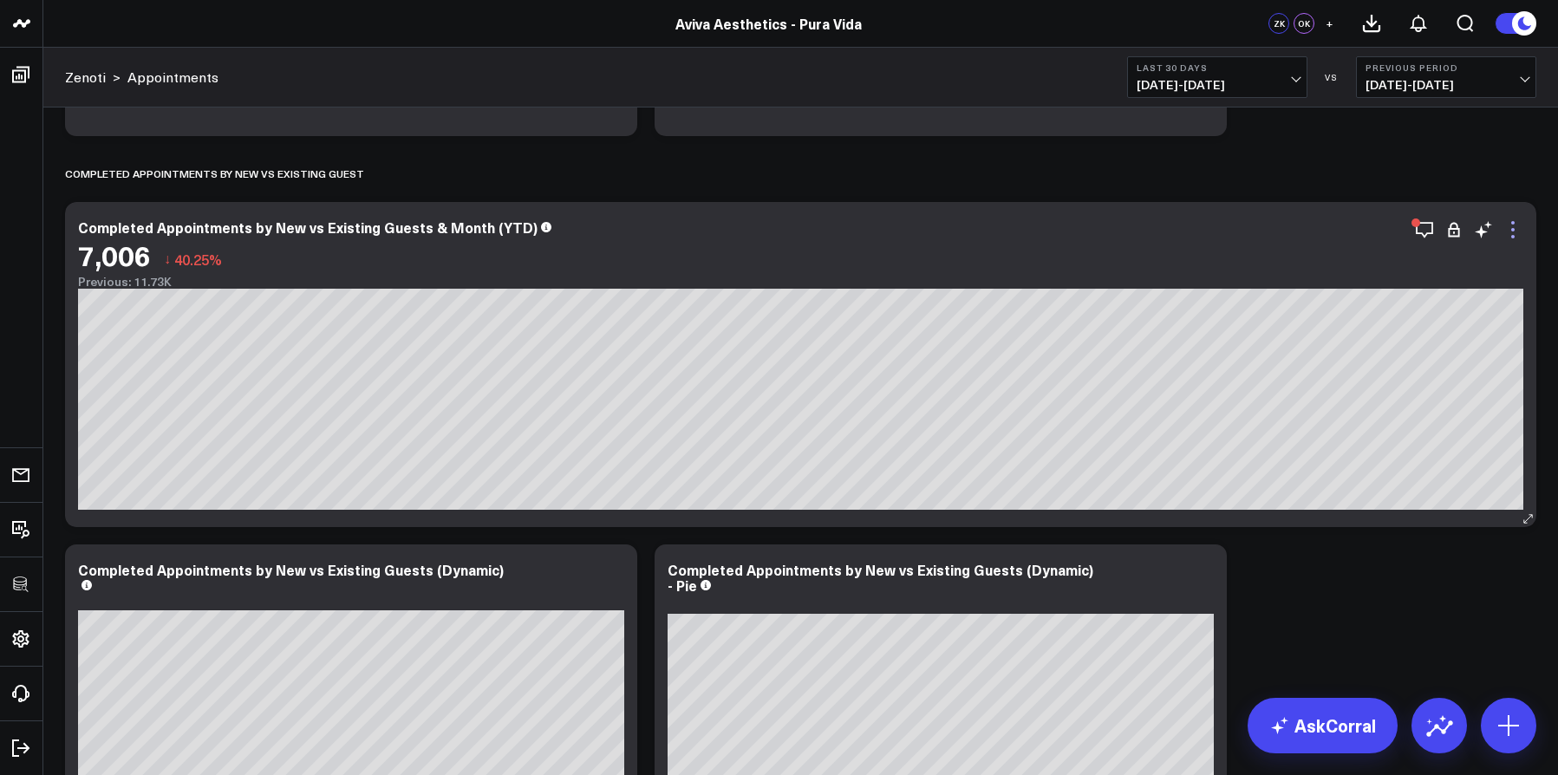
click at [1506, 238] on icon at bounding box center [1513, 229] width 21 height 21
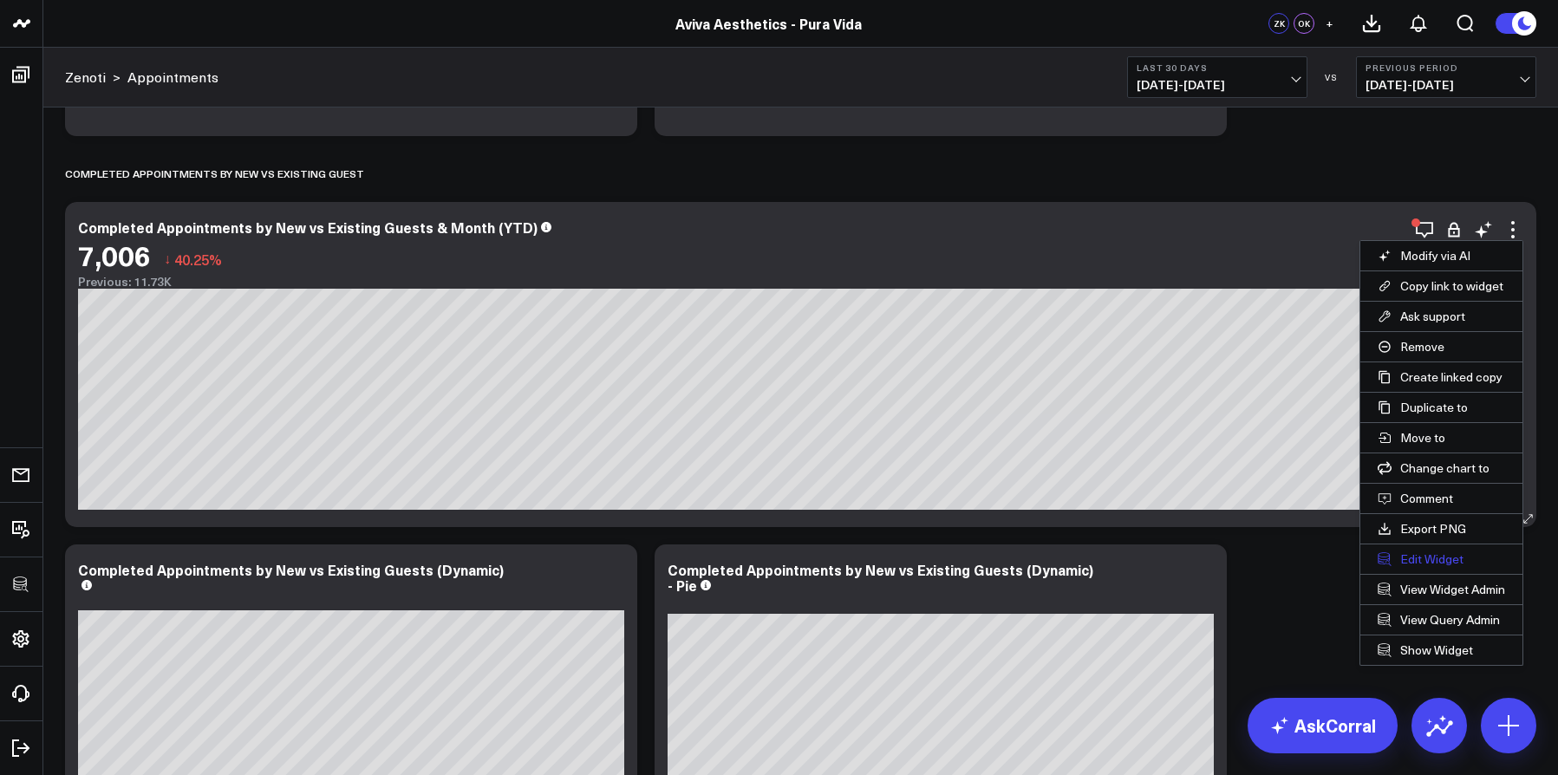
click at [1426, 556] on button "Edit Widget" at bounding box center [1442, 559] width 162 height 29
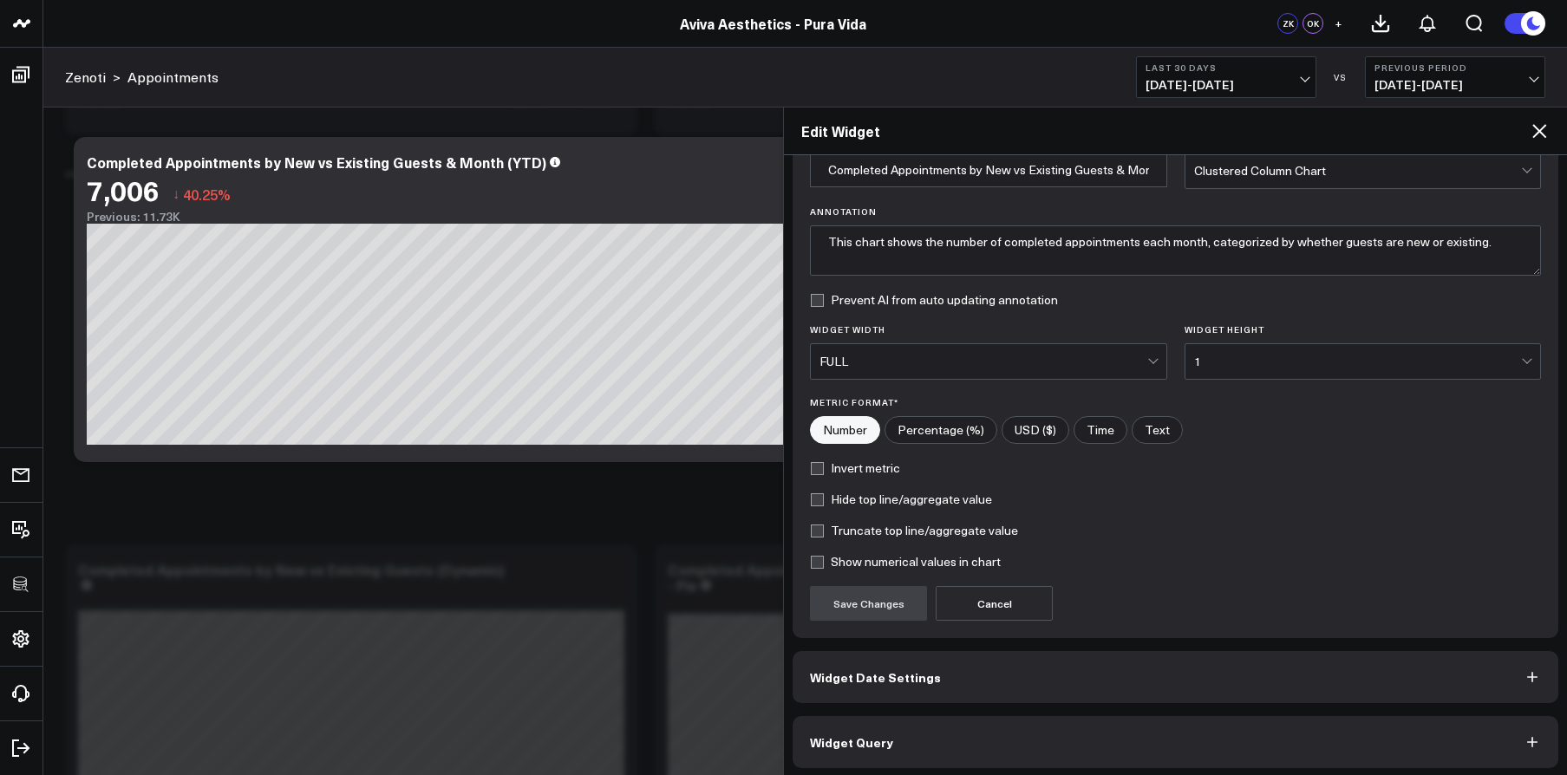
scroll to position [93, 0]
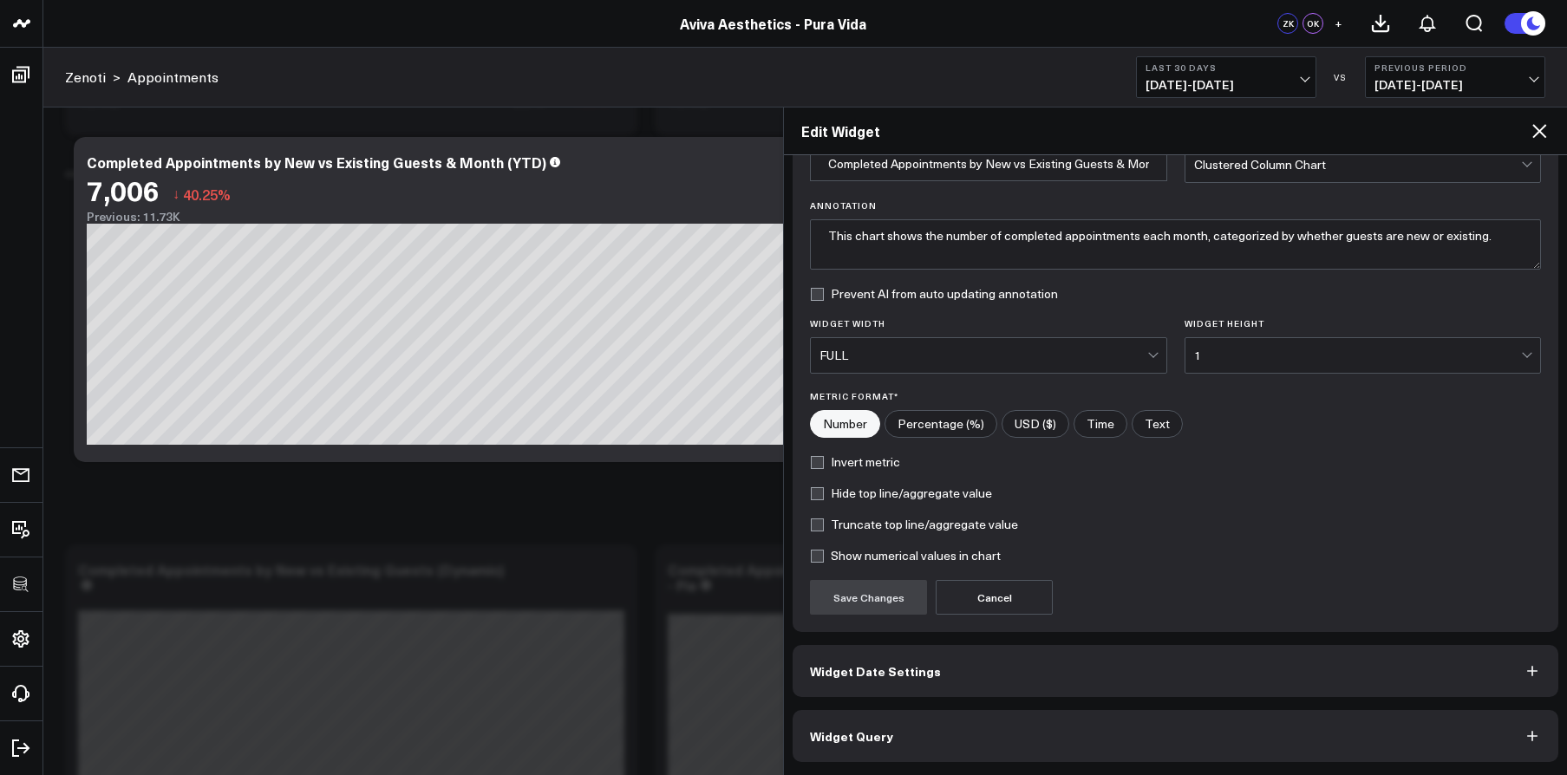
click at [1030, 706] on button "Widget Query" at bounding box center [1176, 736] width 766 height 52
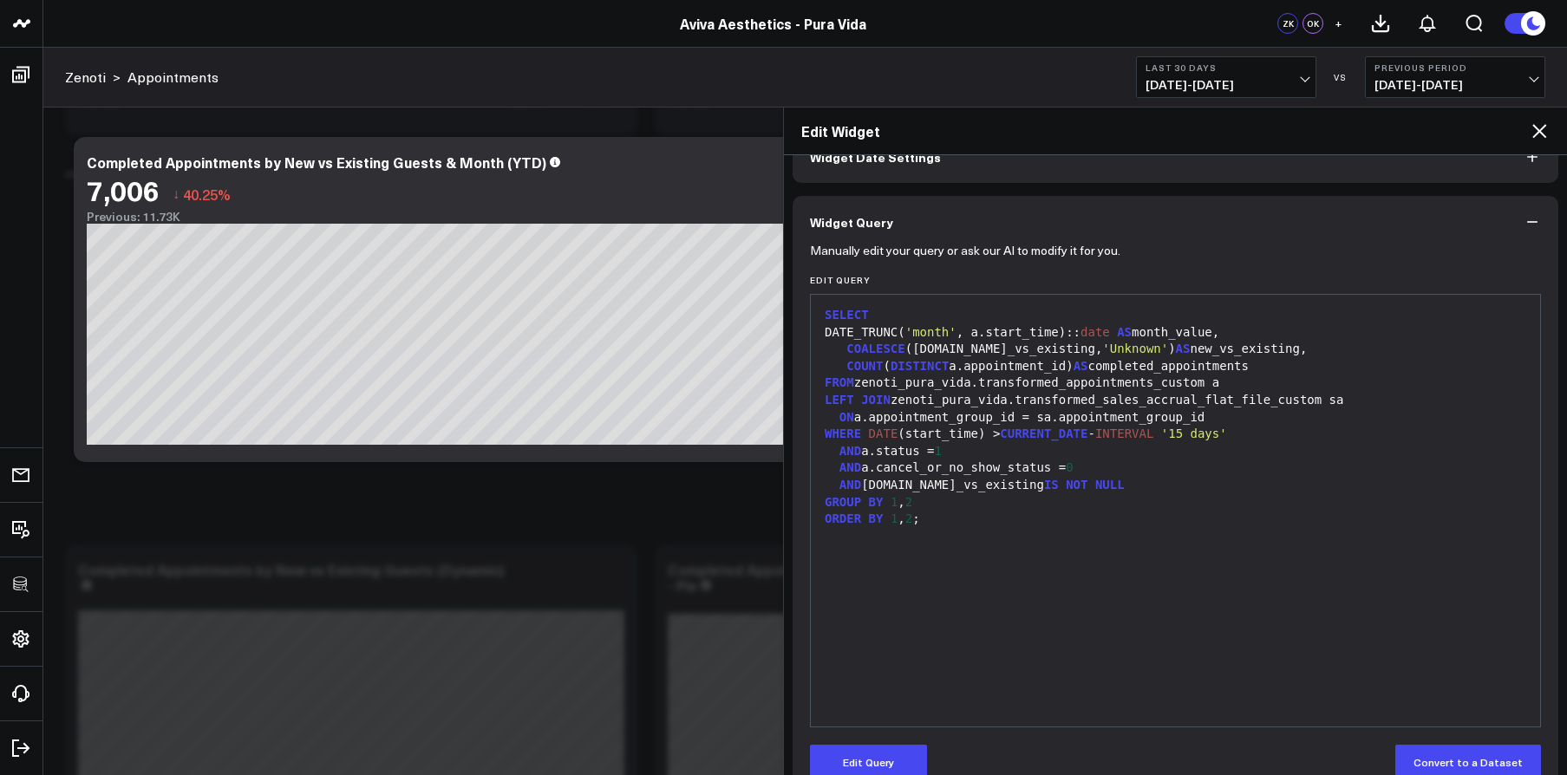
scroll to position [124, 0]
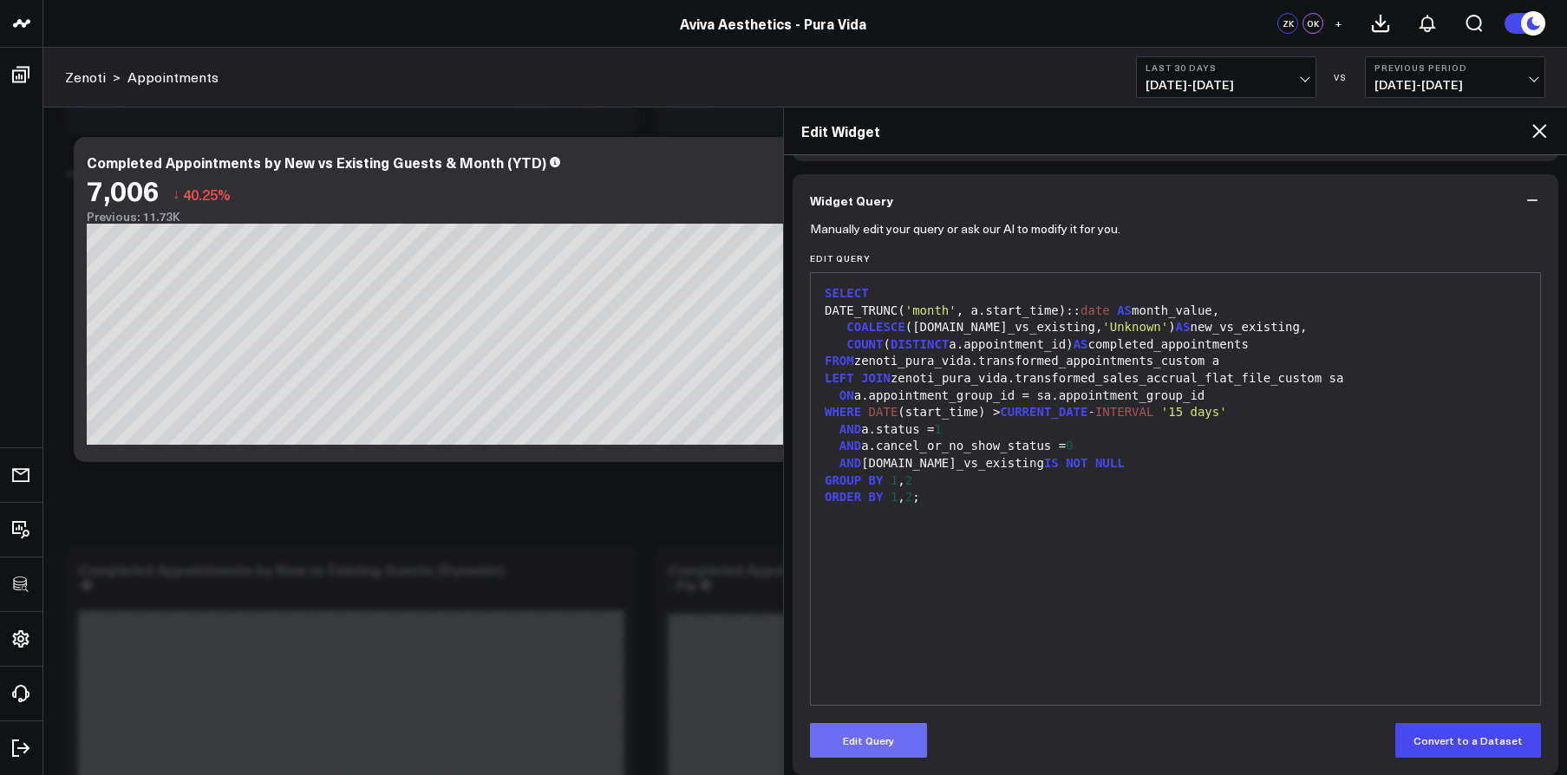
click at [867, 706] on button "Edit Query" at bounding box center [868, 740] width 117 height 35
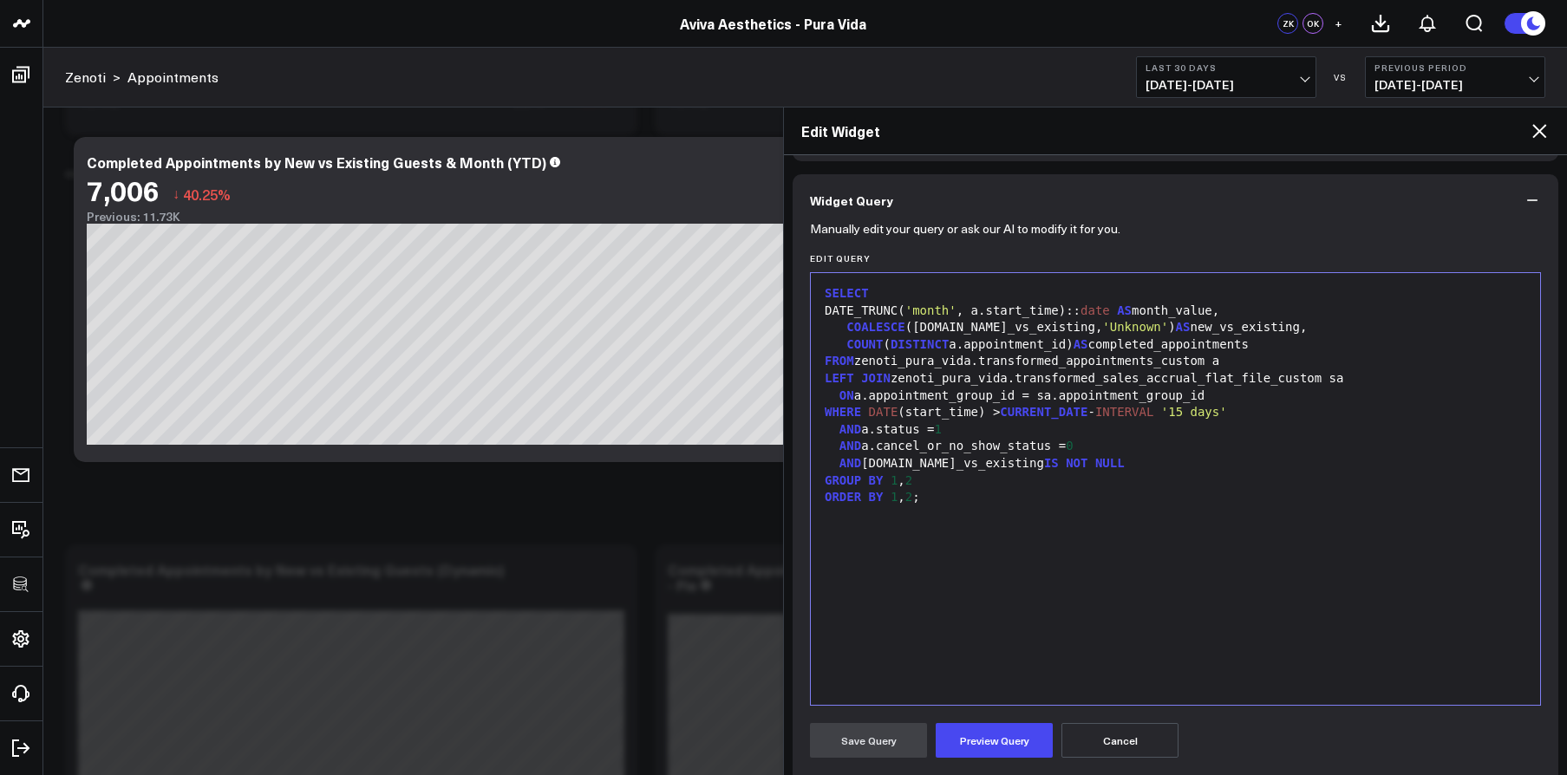
click at [938, 675] on div "SELECT DATE_TRUNC( 'month' , a.start_time):: date AS month_value, COALESCE (sa.…" at bounding box center [1176, 489] width 712 height 415
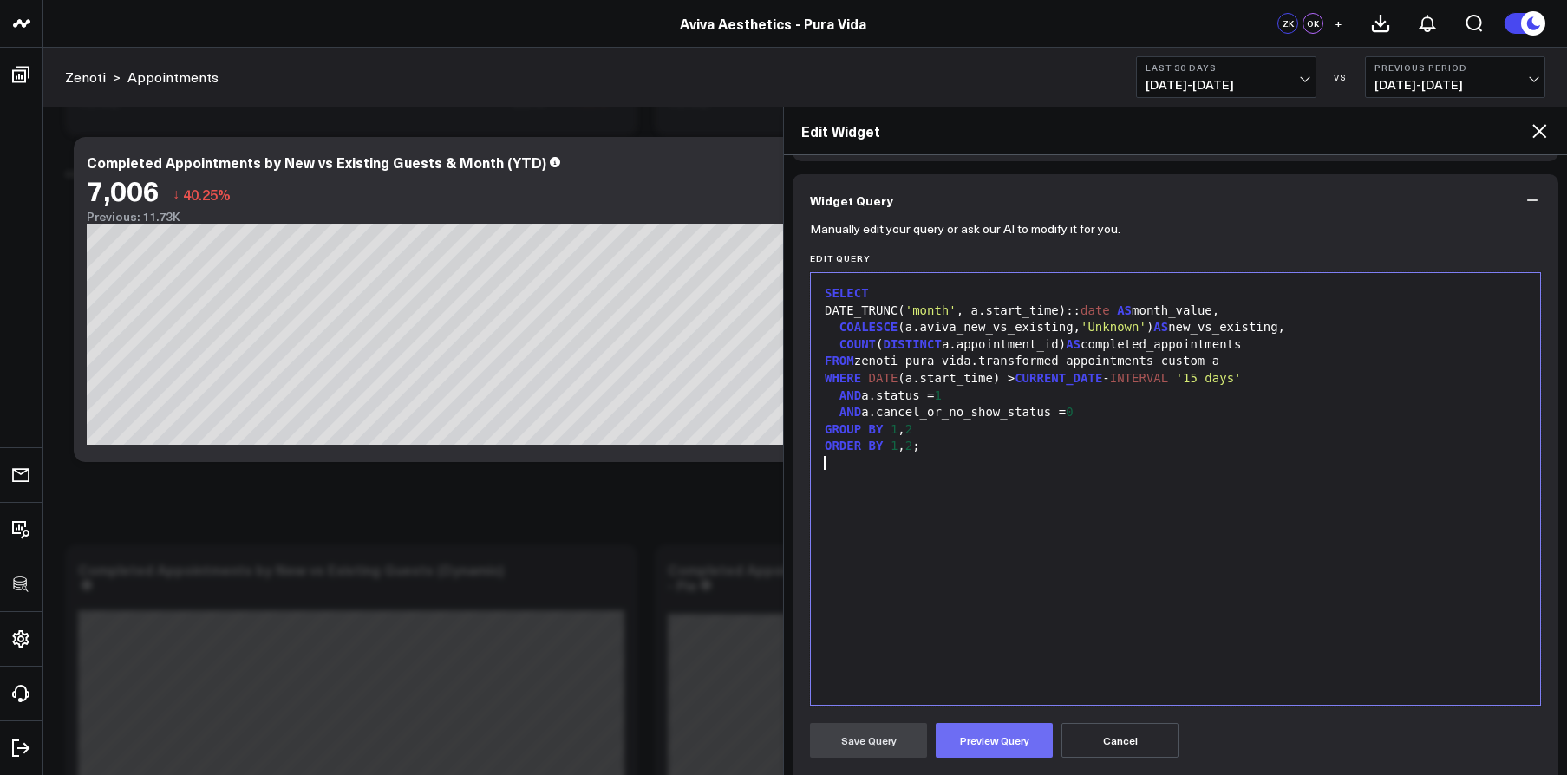
click at [979, 706] on button "Preview Query" at bounding box center [994, 740] width 117 height 35
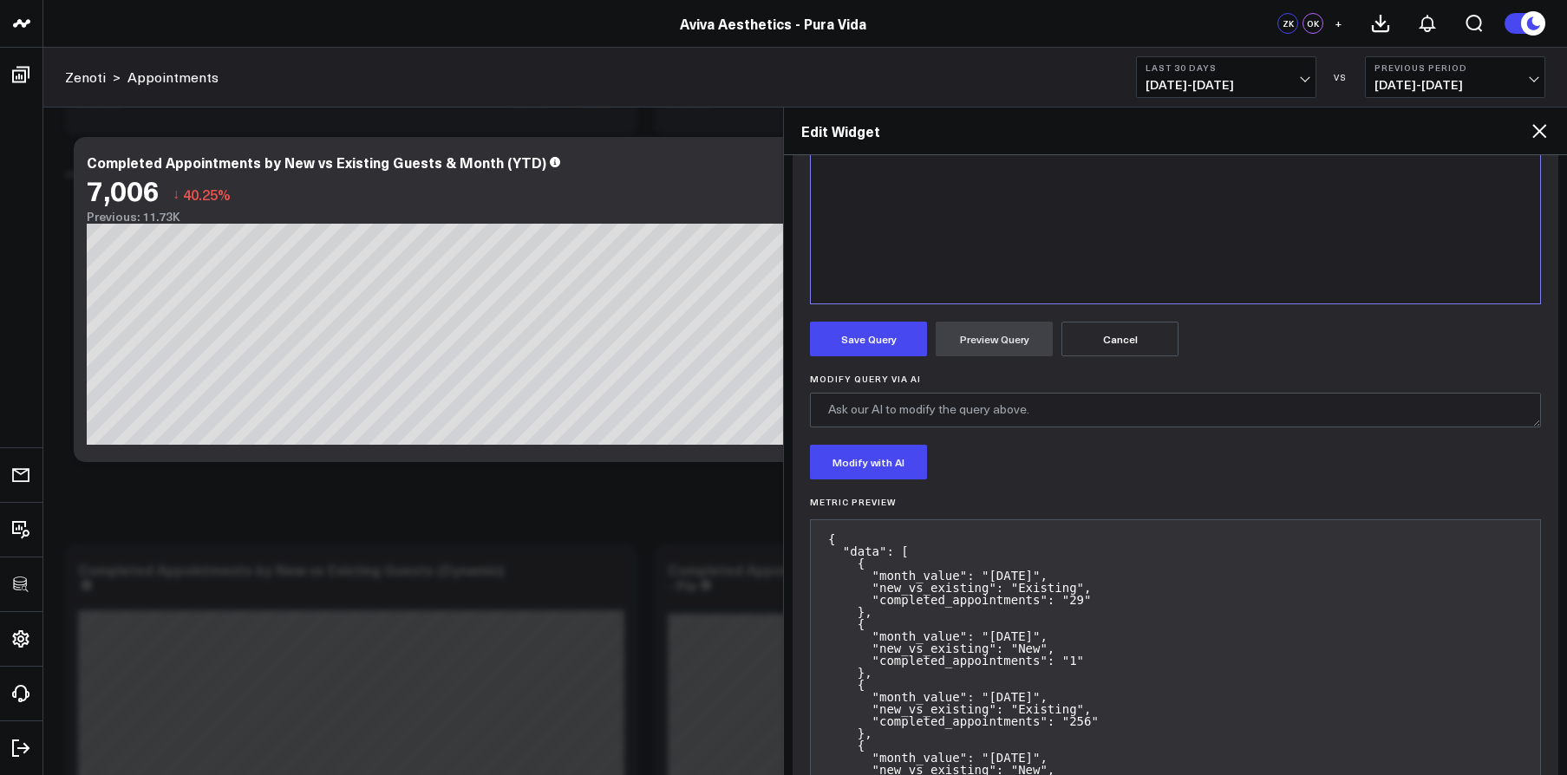
scroll to position [498, 0]
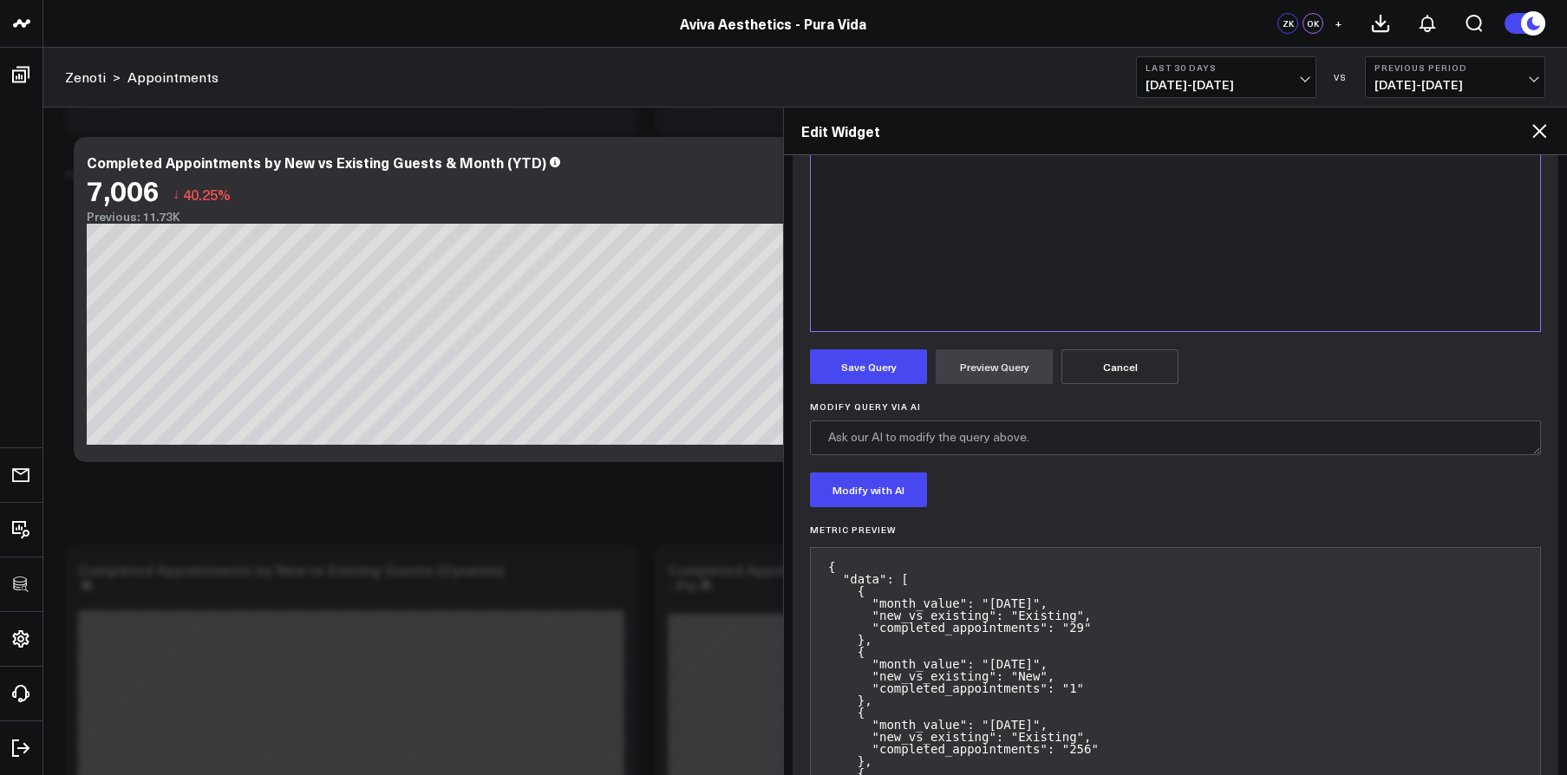
click at [889, 390] on form "Manually edit your query or ask our AI to modify it for you. Edit Query 99 1 2 …" at bounding box center [1175, 366] width 731 height 1026
click at [889, 385] on form "Manually edit your query or ask our AI to modify it for you. Edit Query 99 1 2 …" at bounding box center [1175, 366] width 731 height 1026
click at [889, 382] on button "Save Query" at bounding box center [868, 366] width 117 height 35
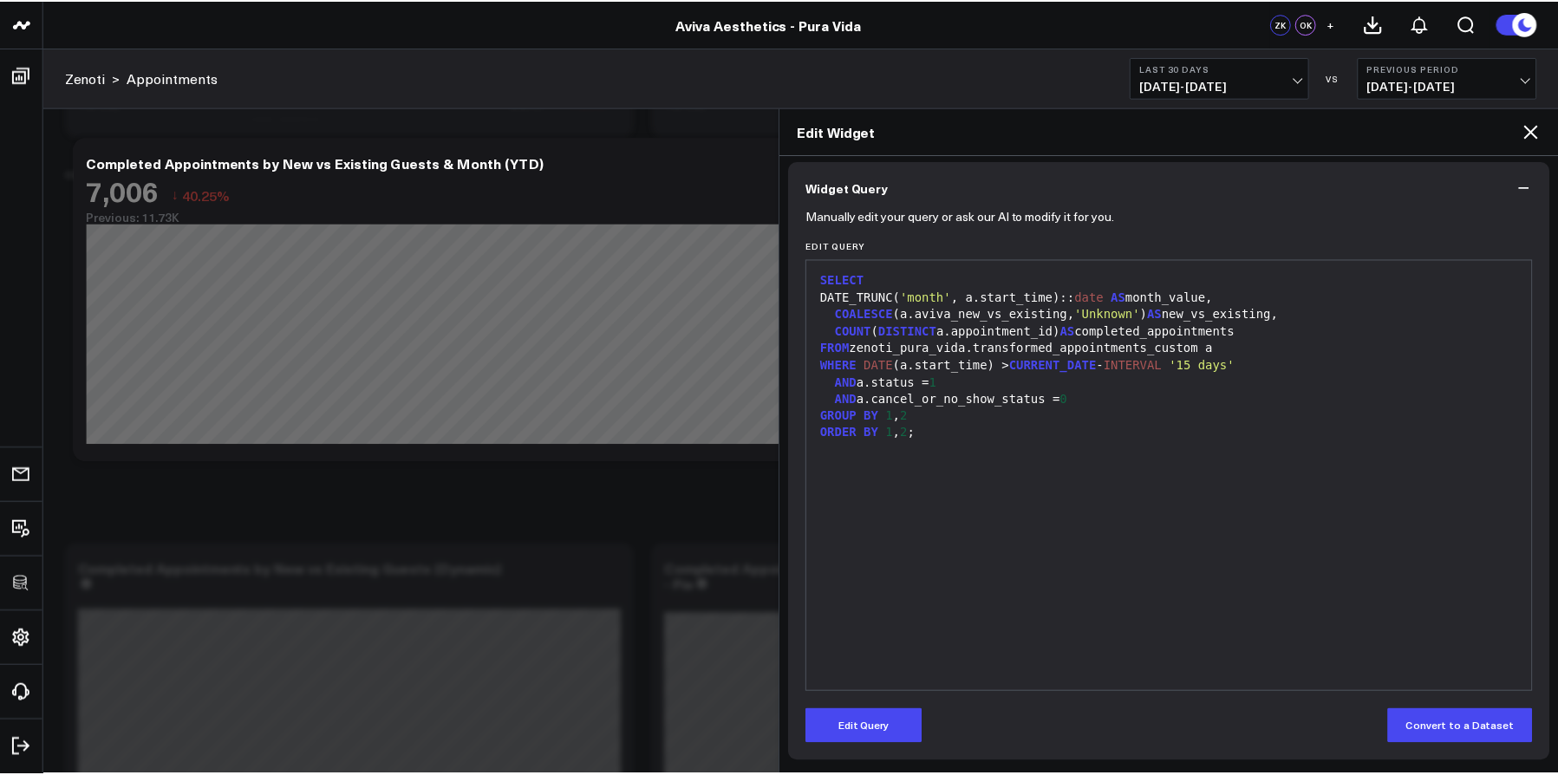
scroll to position [137, 0]
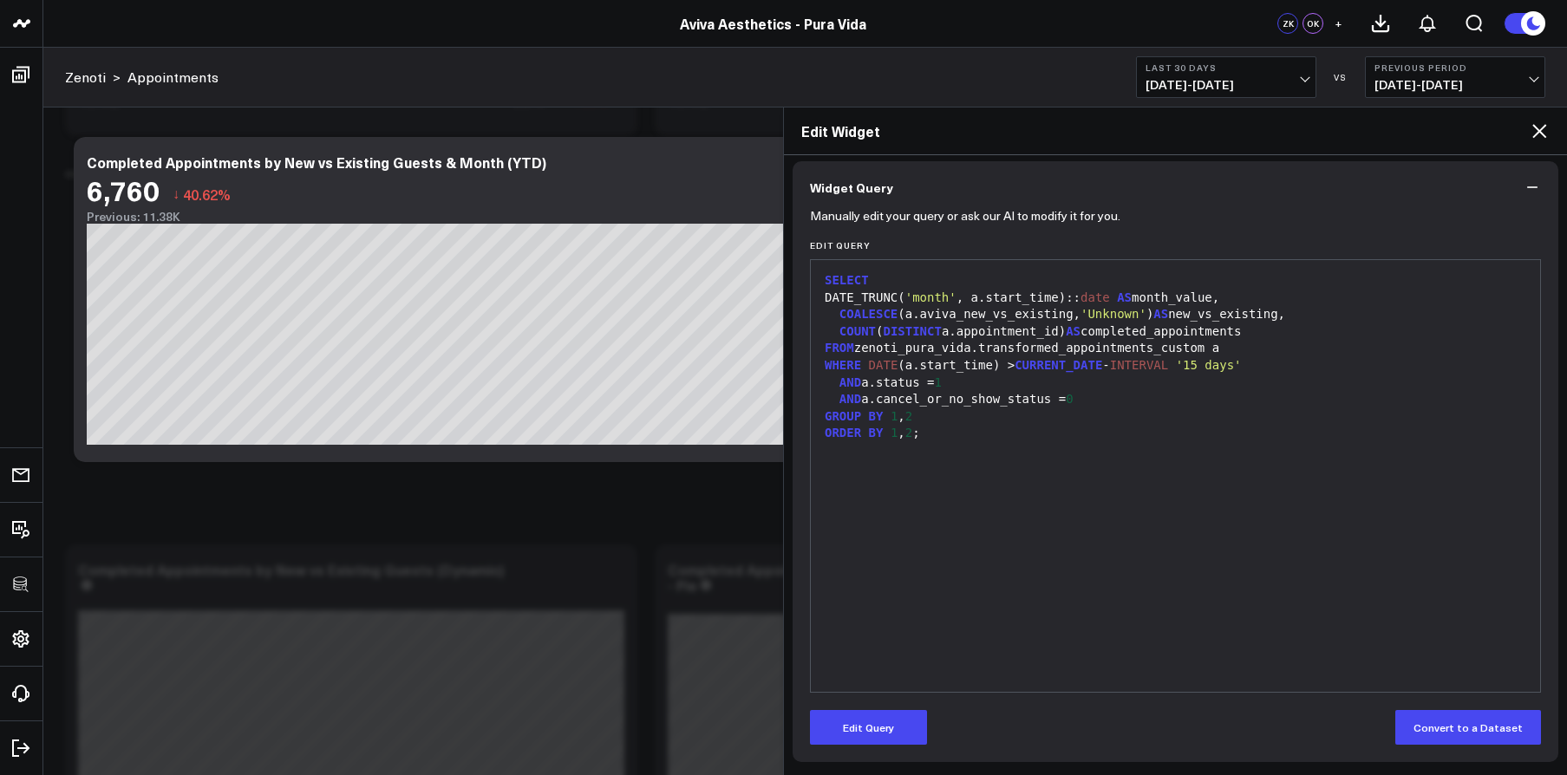
click at [1543, 135] on icon at bounding box center [1539, 131] width 14 height 14
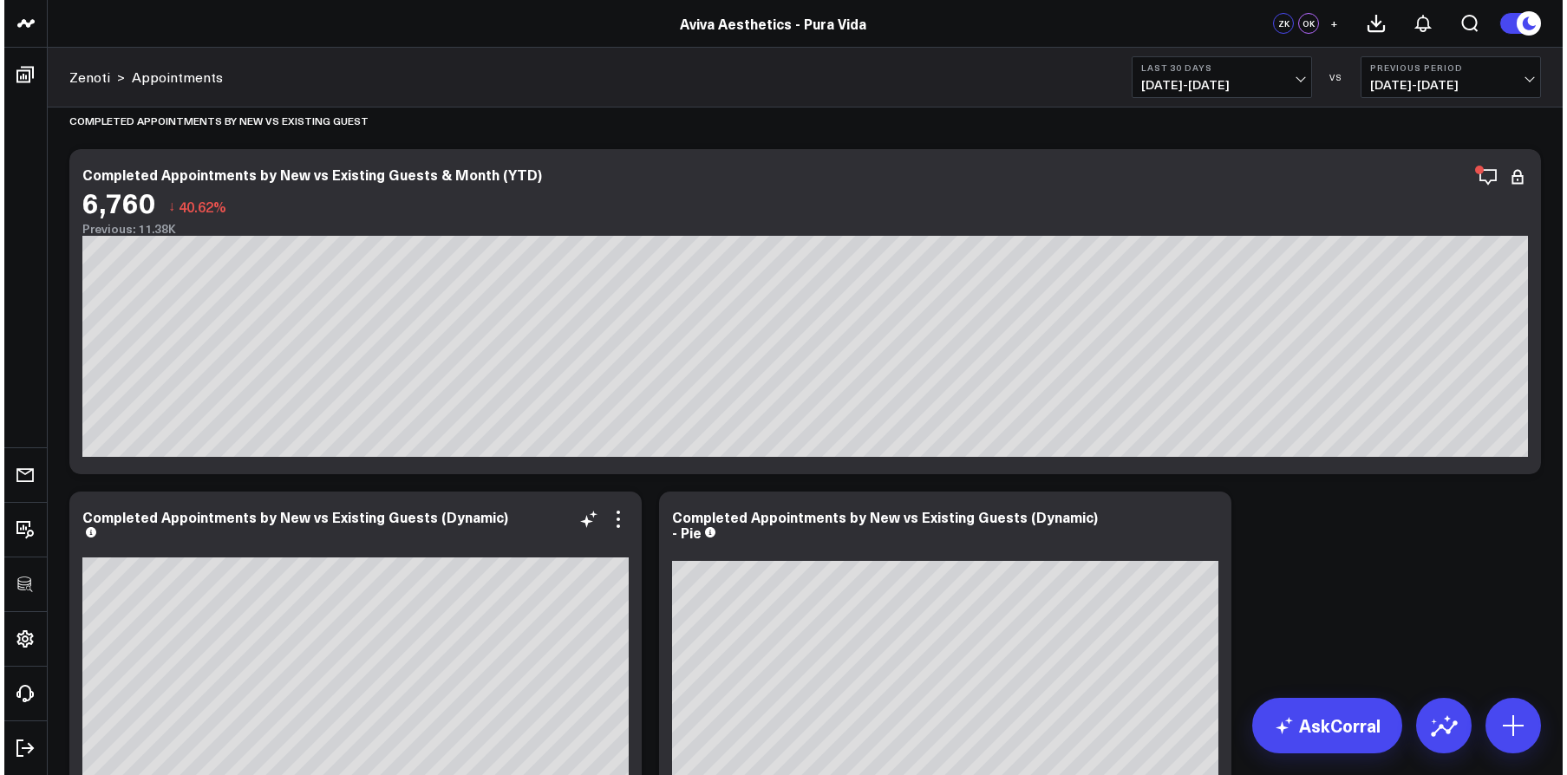
scroll to position [4242, 0]
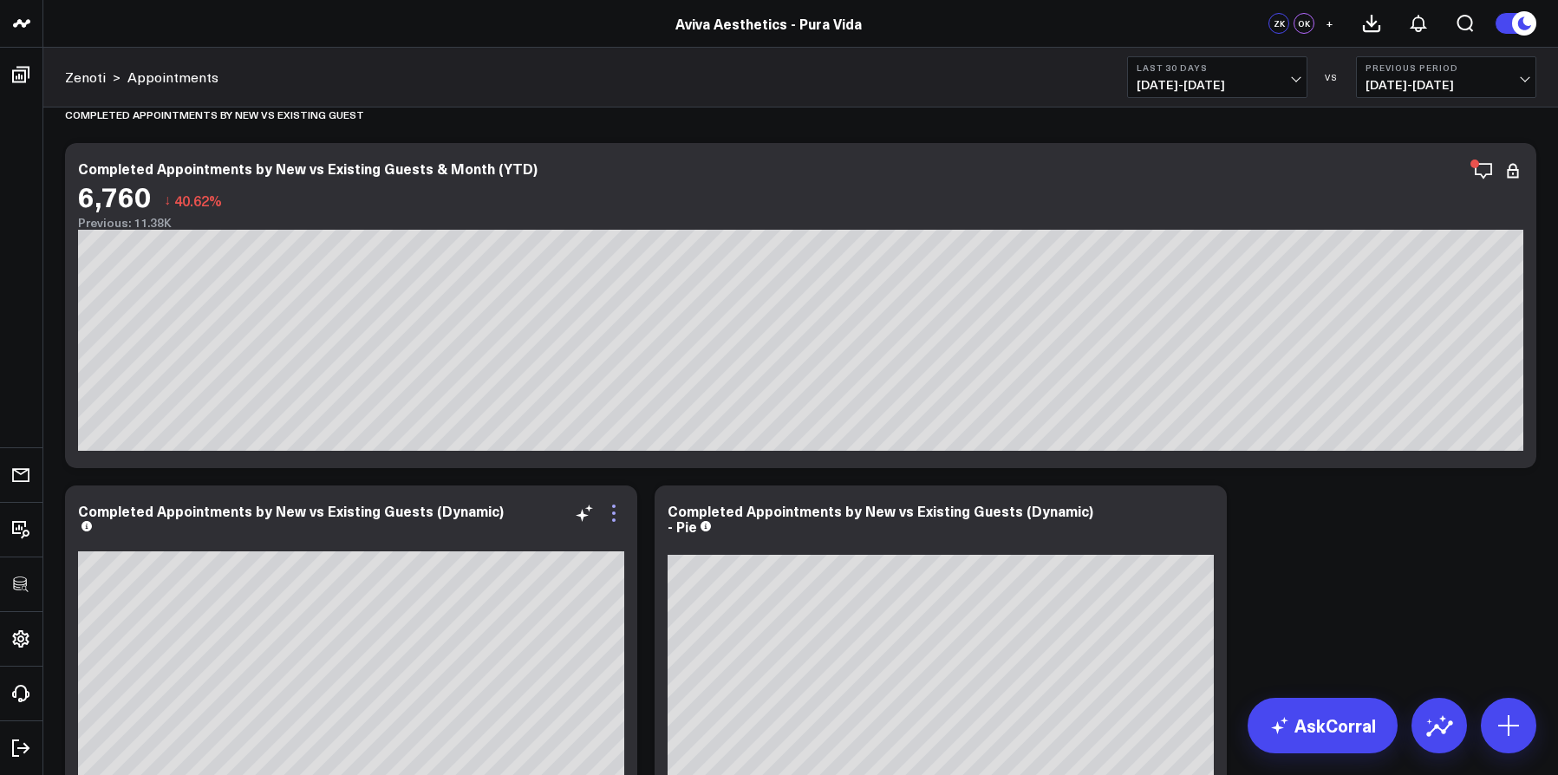
click at [613, 517] on icon at bounding box center [614, 513] width 21 height 21
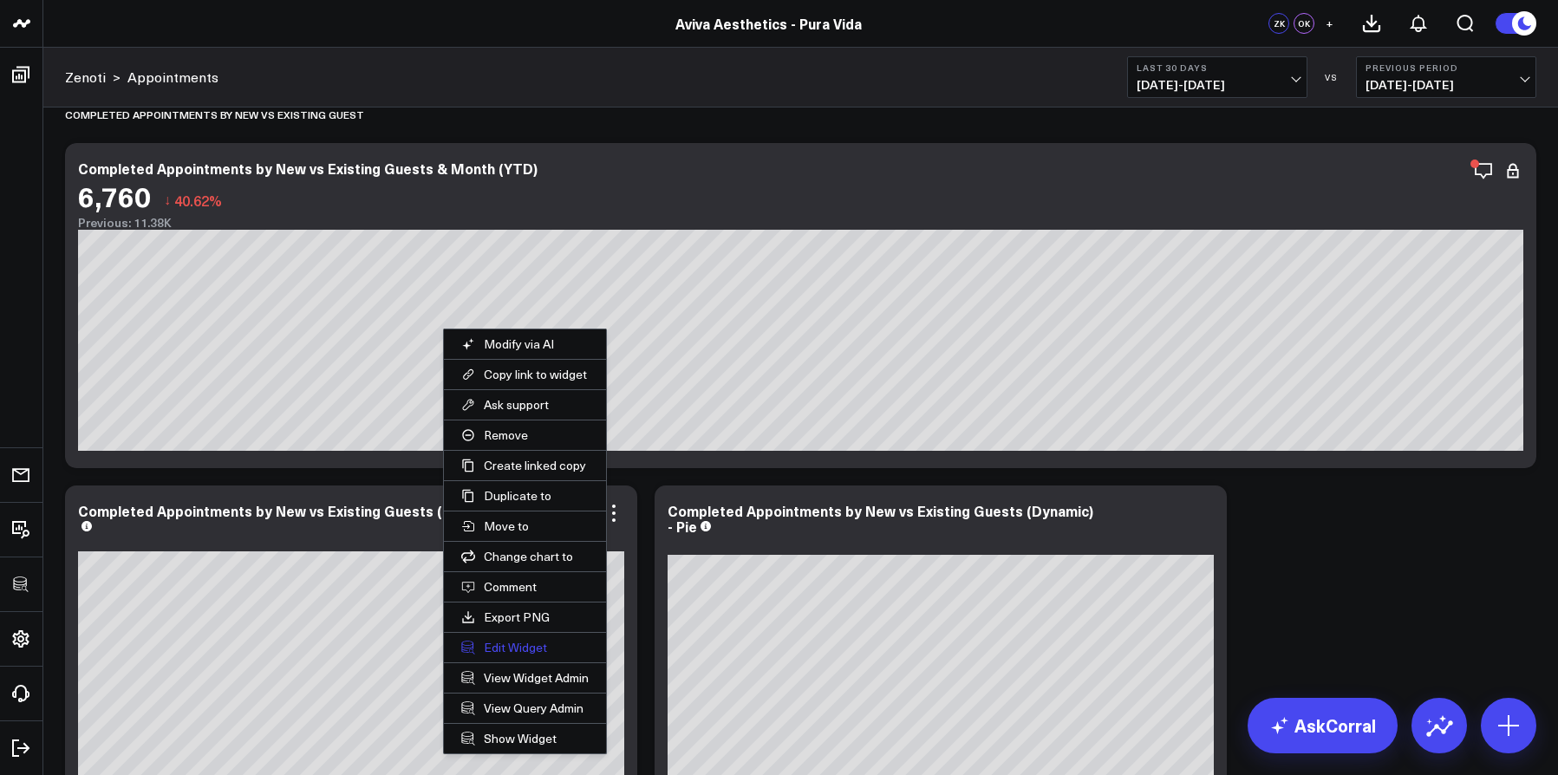
click at [552, 645] on button "Edit Widget" at bounding box center [525, 647] width 162 height 29
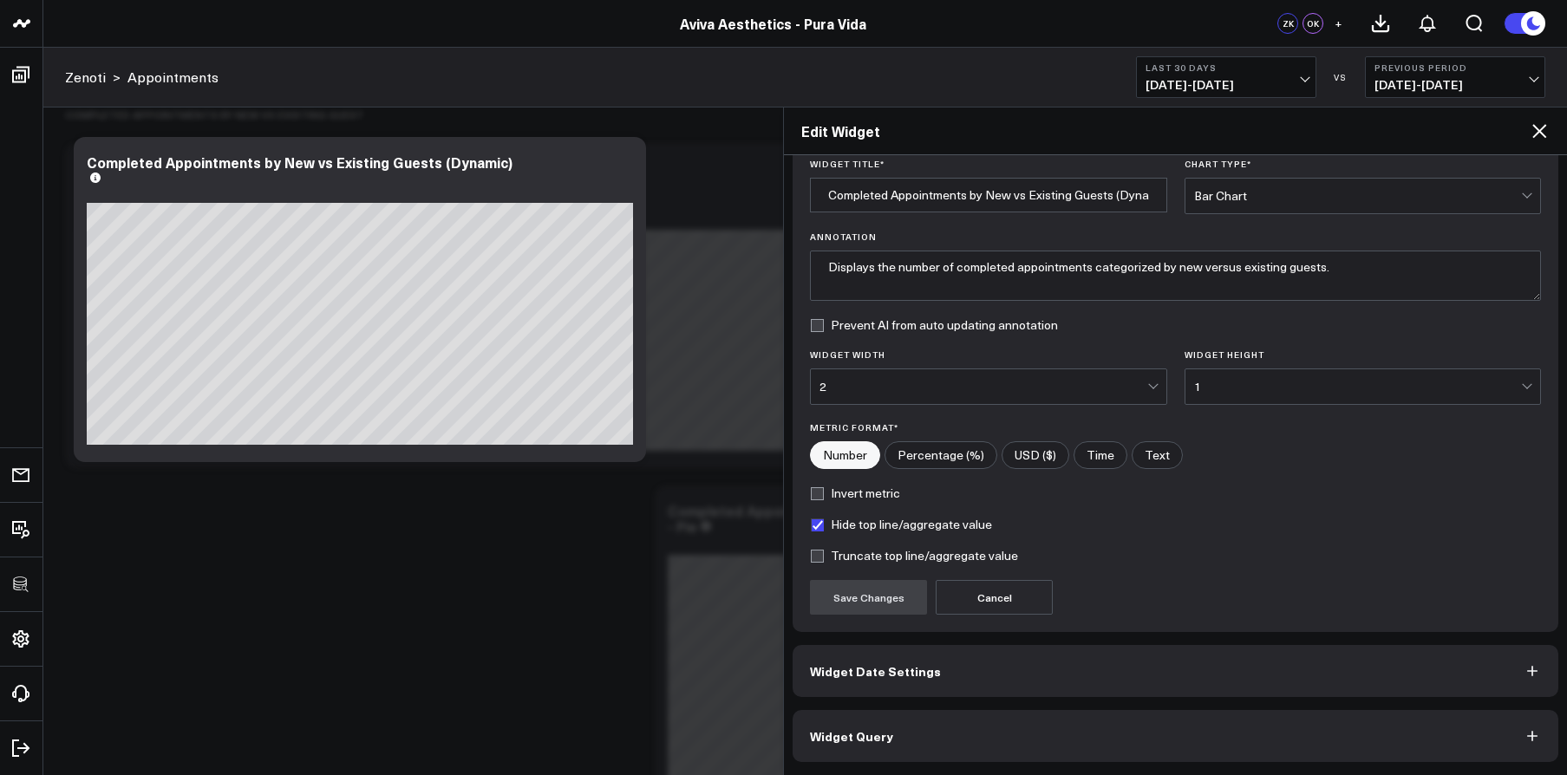
click at [1023, 706] on button "Widget Query" at bounding box center [1176, 736] width 766 height 52
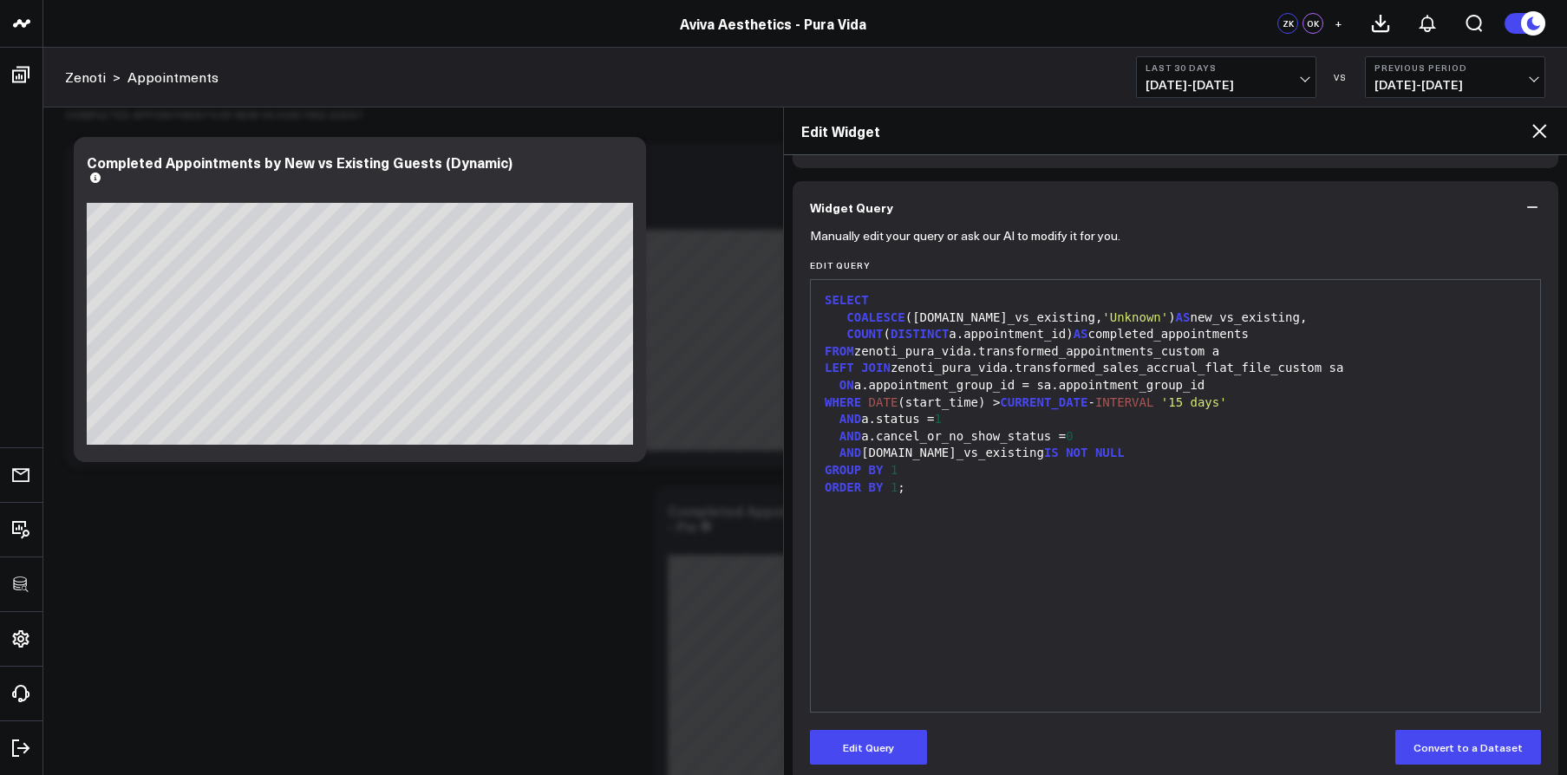
scroll to position [137, 0]
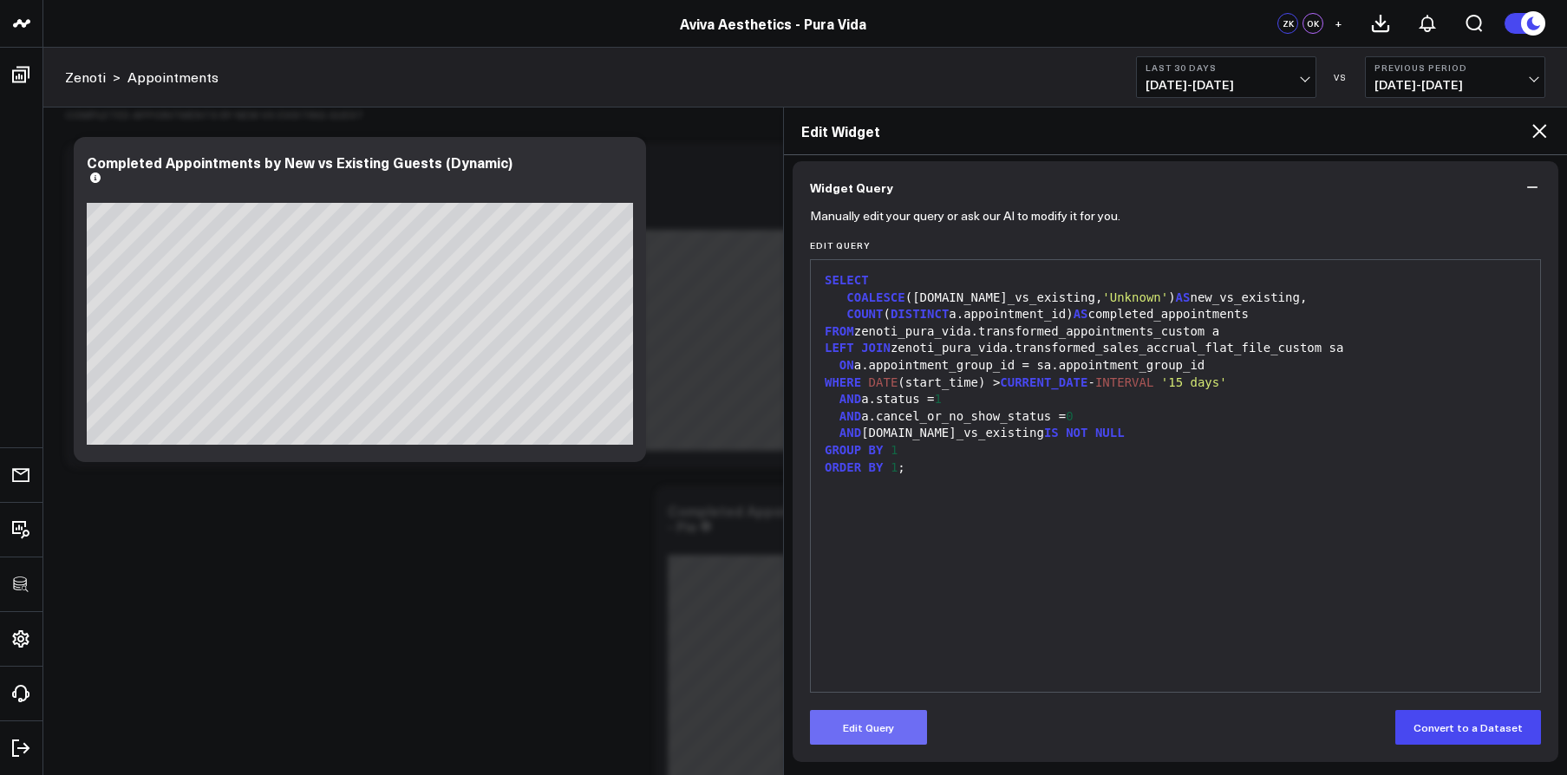
click at [906, 706] on button "Edit Query" at bounding box center [868, 727] width 117 height 35
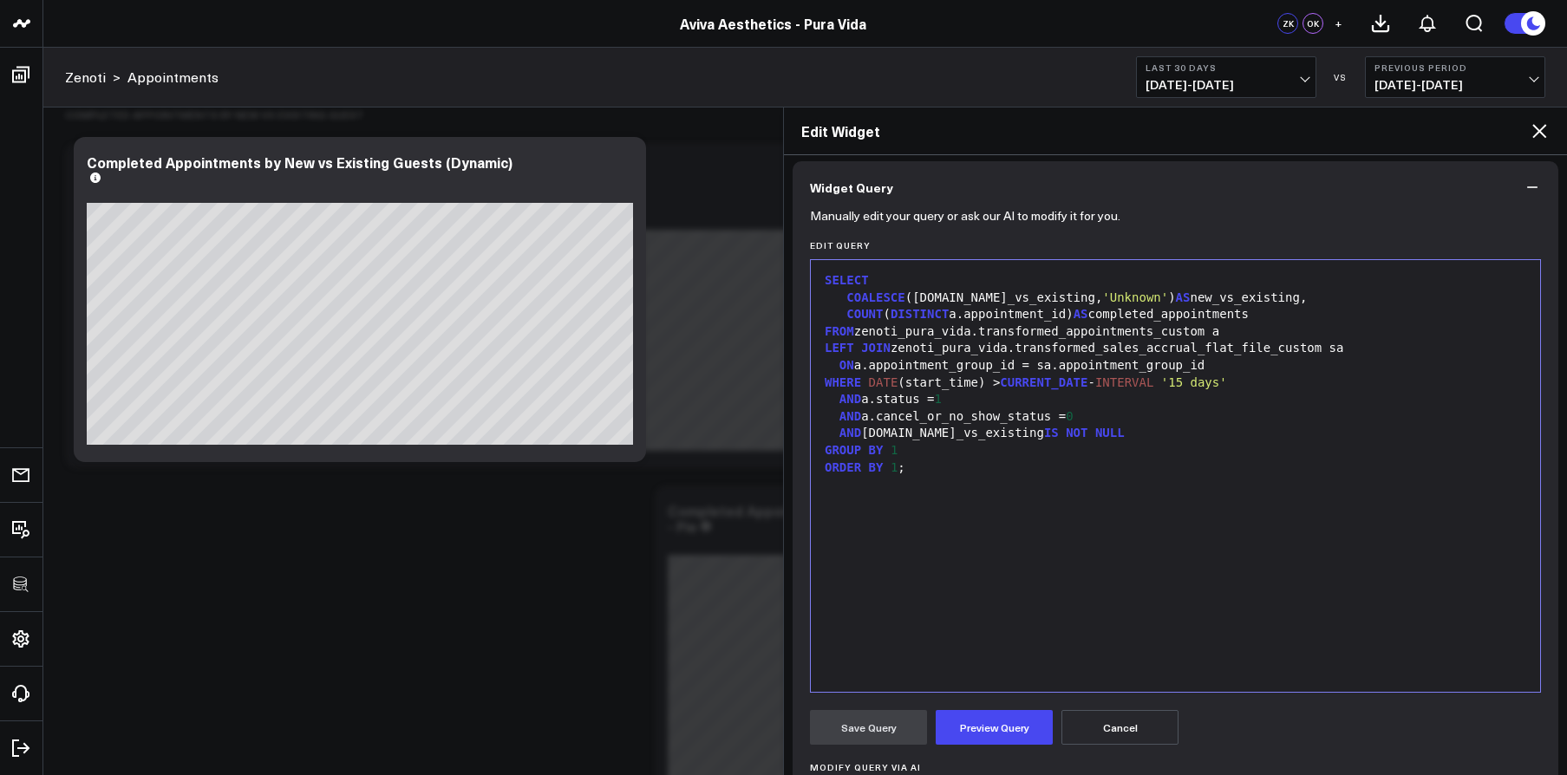
click at [968, 669] on div "SELECT COALESCE (sa.new_vs_existing, 'Unknown' ) AS new_vs_existing, COUNT ( DI…" at bounding box center [1176, 476] width 712 height 415
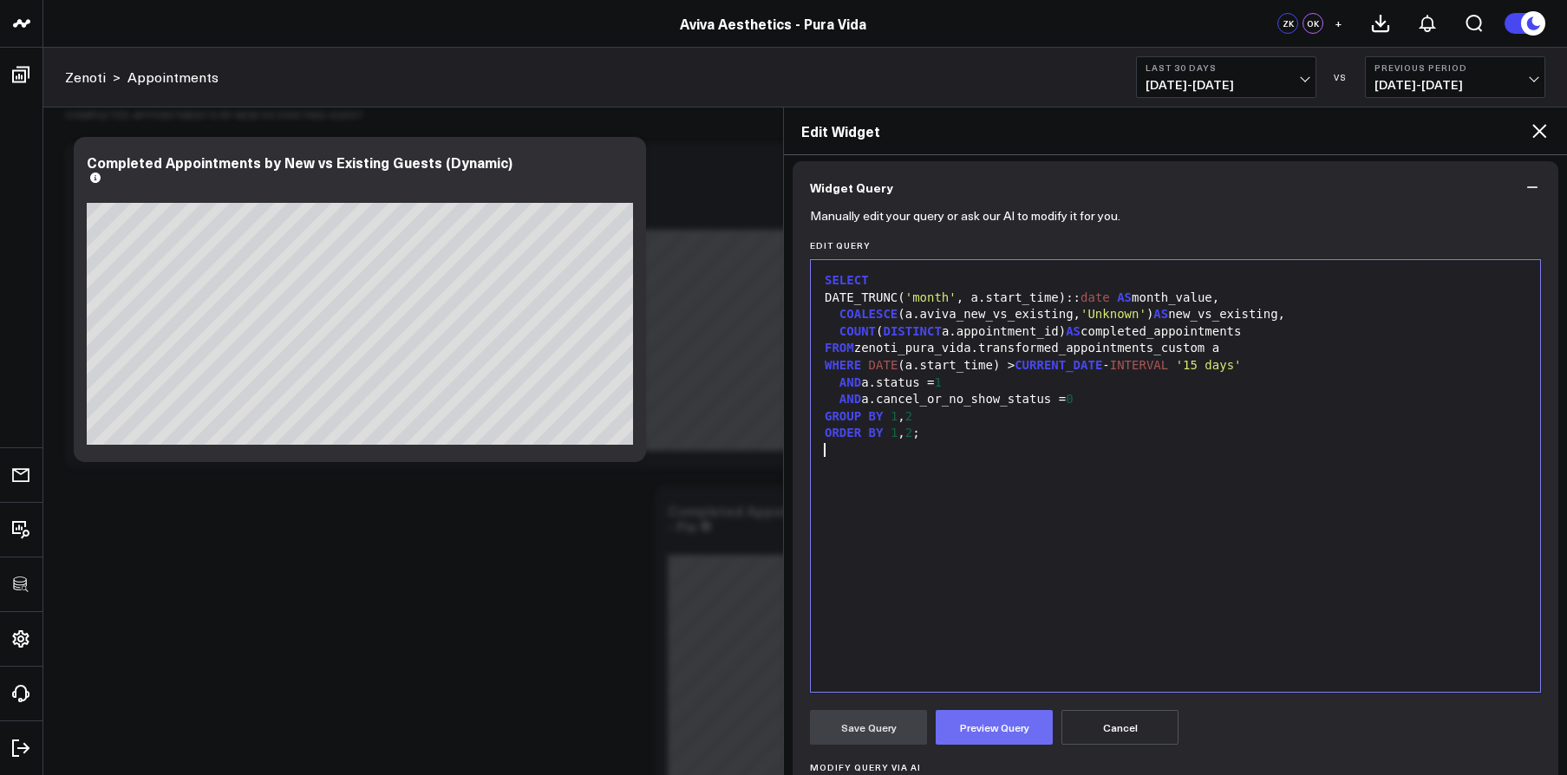
click at [996, 706] on button "Preview Query" at bounding box center [994, 727] width 117 height 35
click at [878, 706] on button "Save Query" at bounding box center [868, 727] width 117 height 35
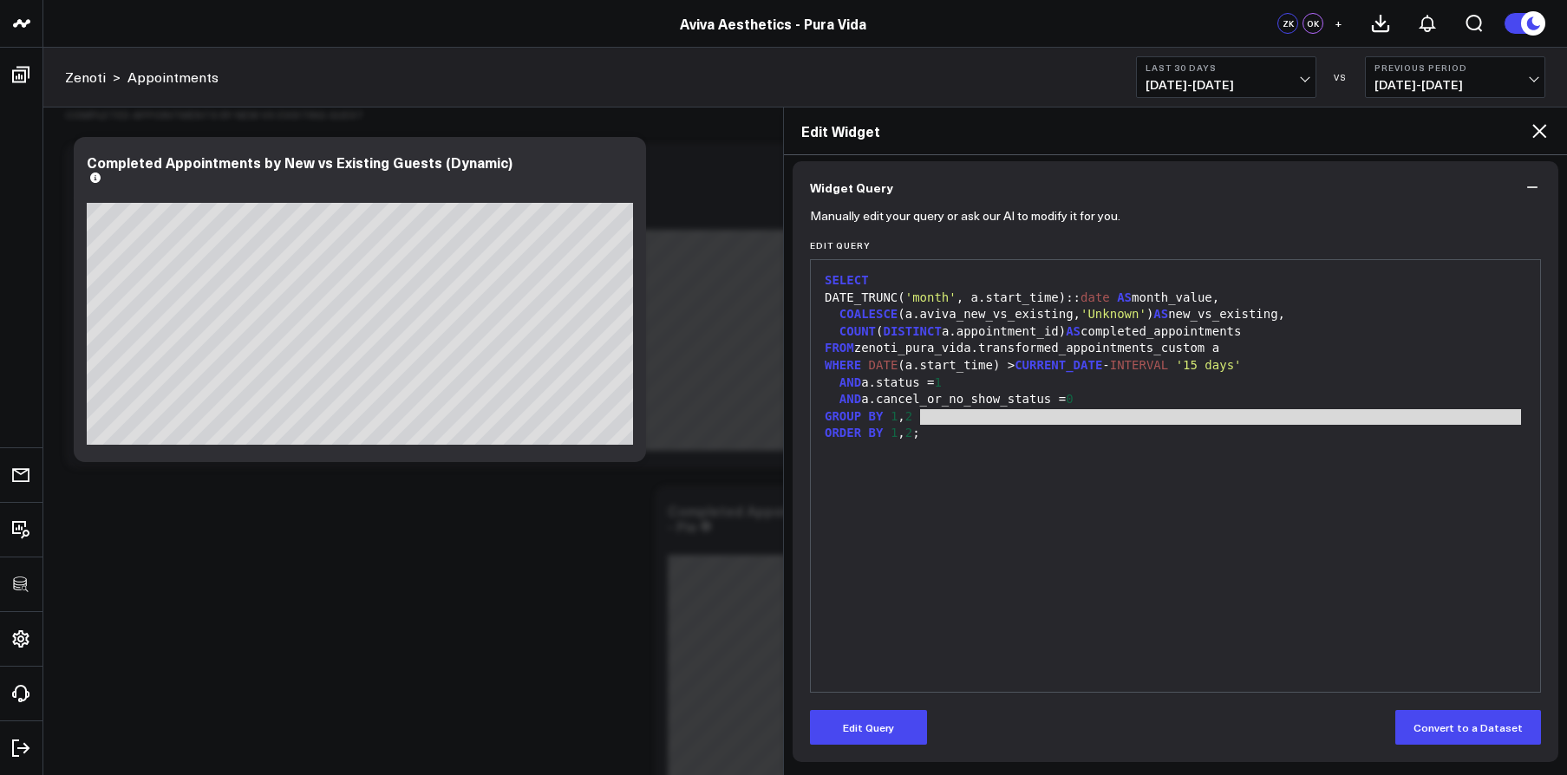
click at [1390, 425] on div "SELECT DATE_TRUNC( 'month' , a.start_time):: date AS month_value, COALESCE (a.a…" at bounding box center [1176, 476] width 712 height 415
click at [1298, 470] on div "SELECT DATE_TRUNC( 'month' , a.start_time):: date AS month_value, COALESCE (a.a…" at bounding box center [1176, 476] width 712 height 415
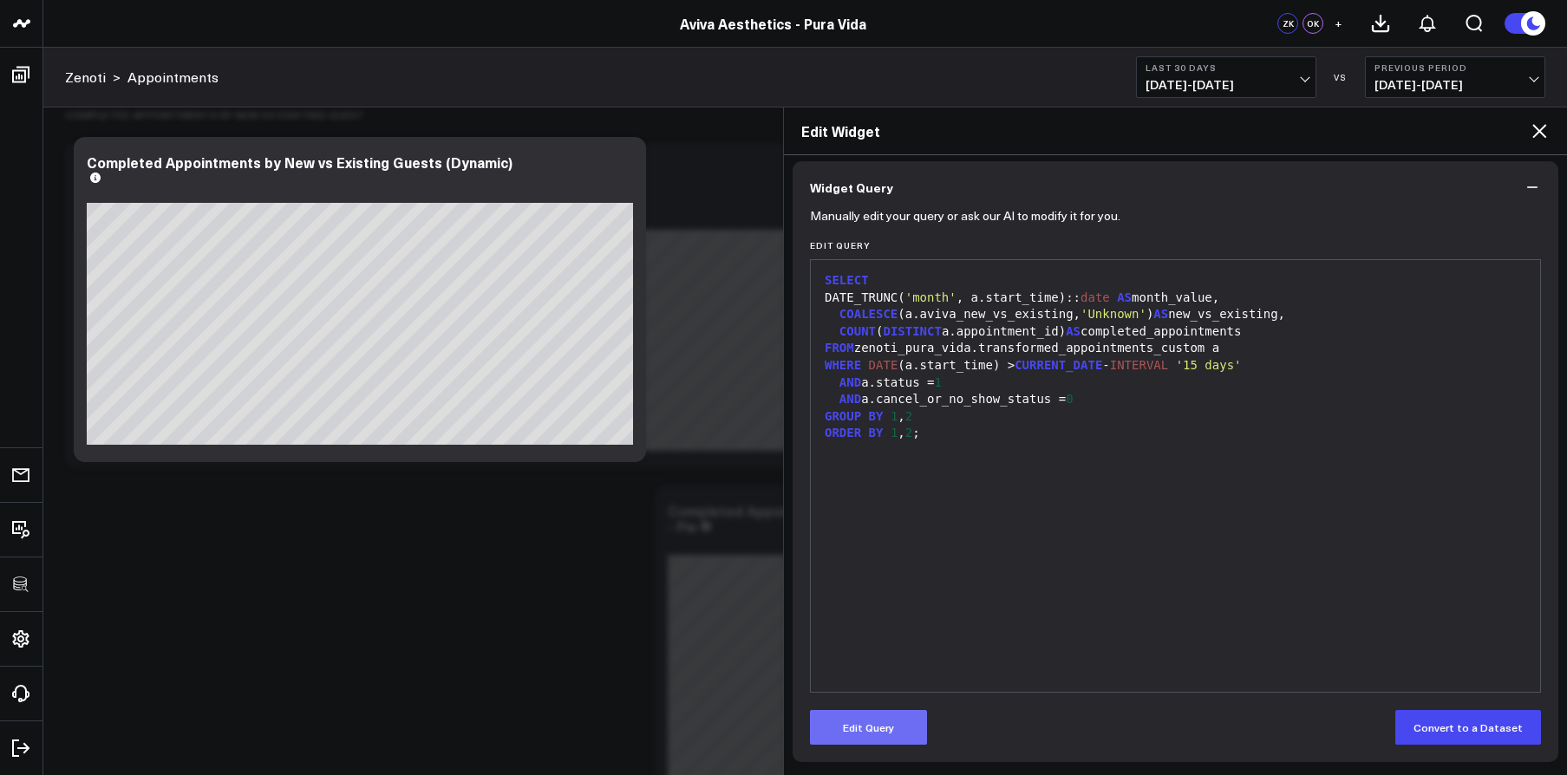
click at [898, 706] on button "Edit Query" at bounding box center [868, 727] width 117 height 35
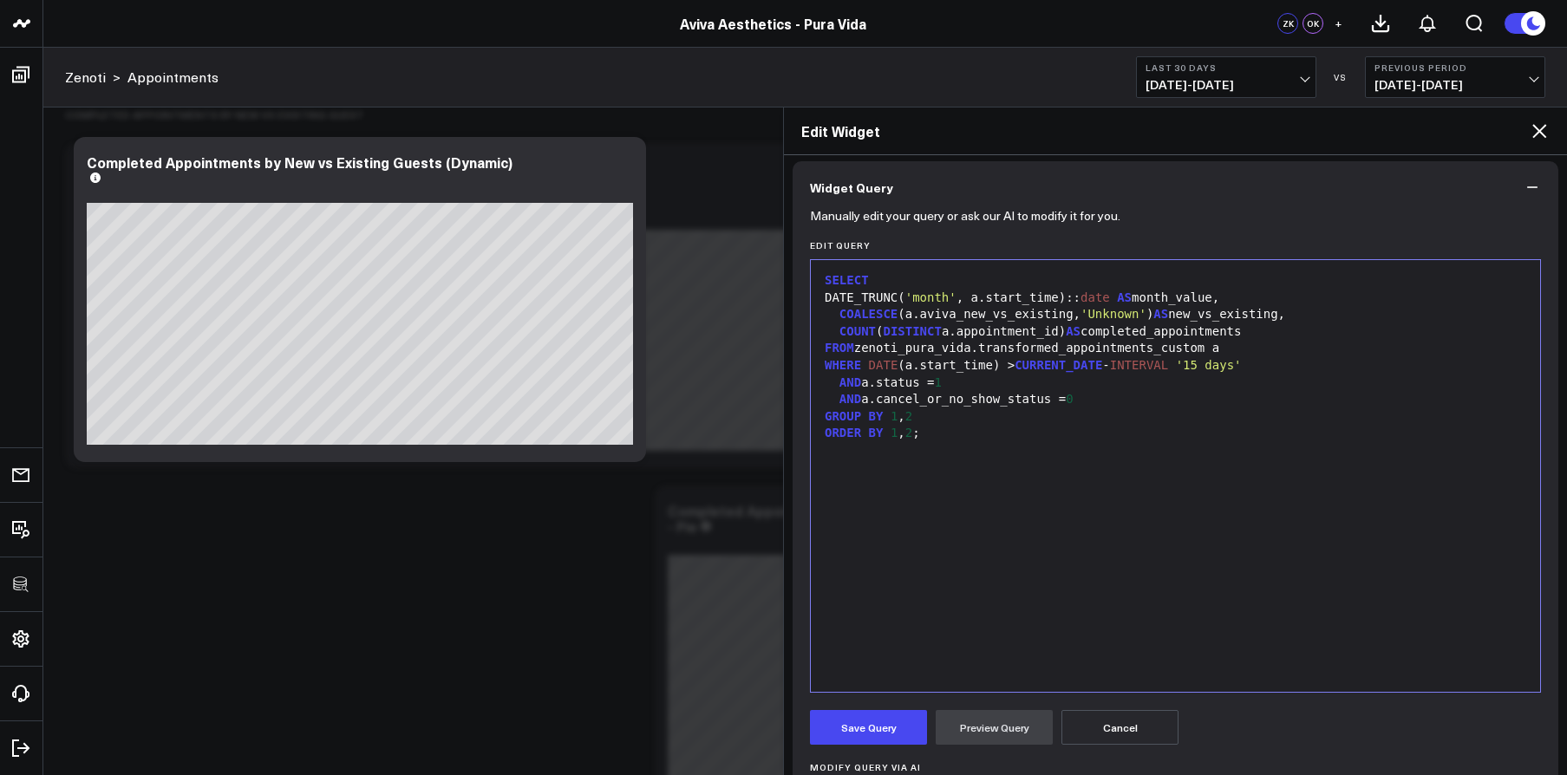
click at [1082, 547] on div "SELECT DATE_TRUNC( 'month' , a.start_time):: date AS month_value, COALESCE (a.a…" at bounding box center [1176, 476] width 712 height 415
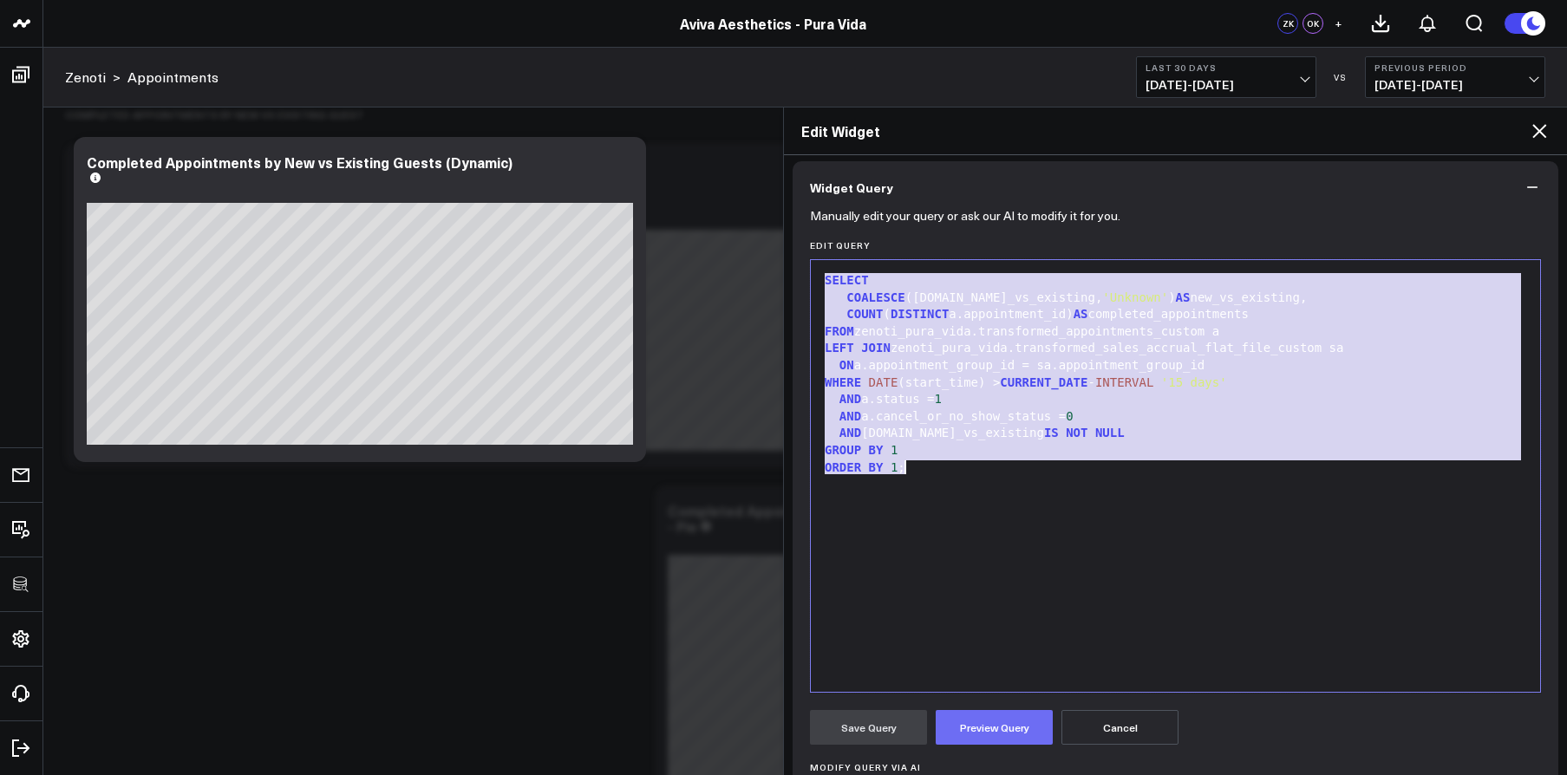
click at [1021, 706] on button "Preview Query" at bounding box center [994, 727] width 117 height 35
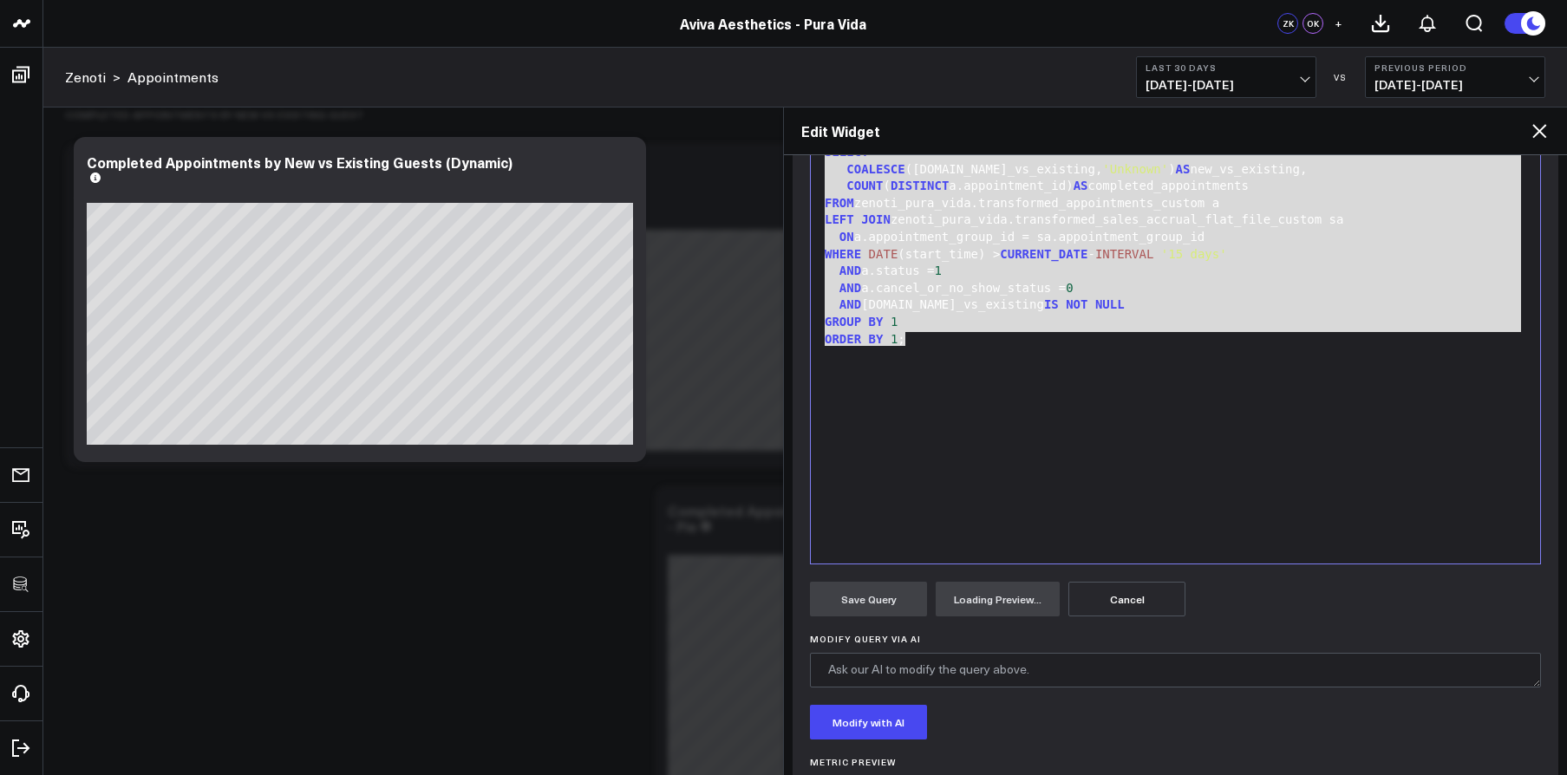
scroll to position [286, 0]
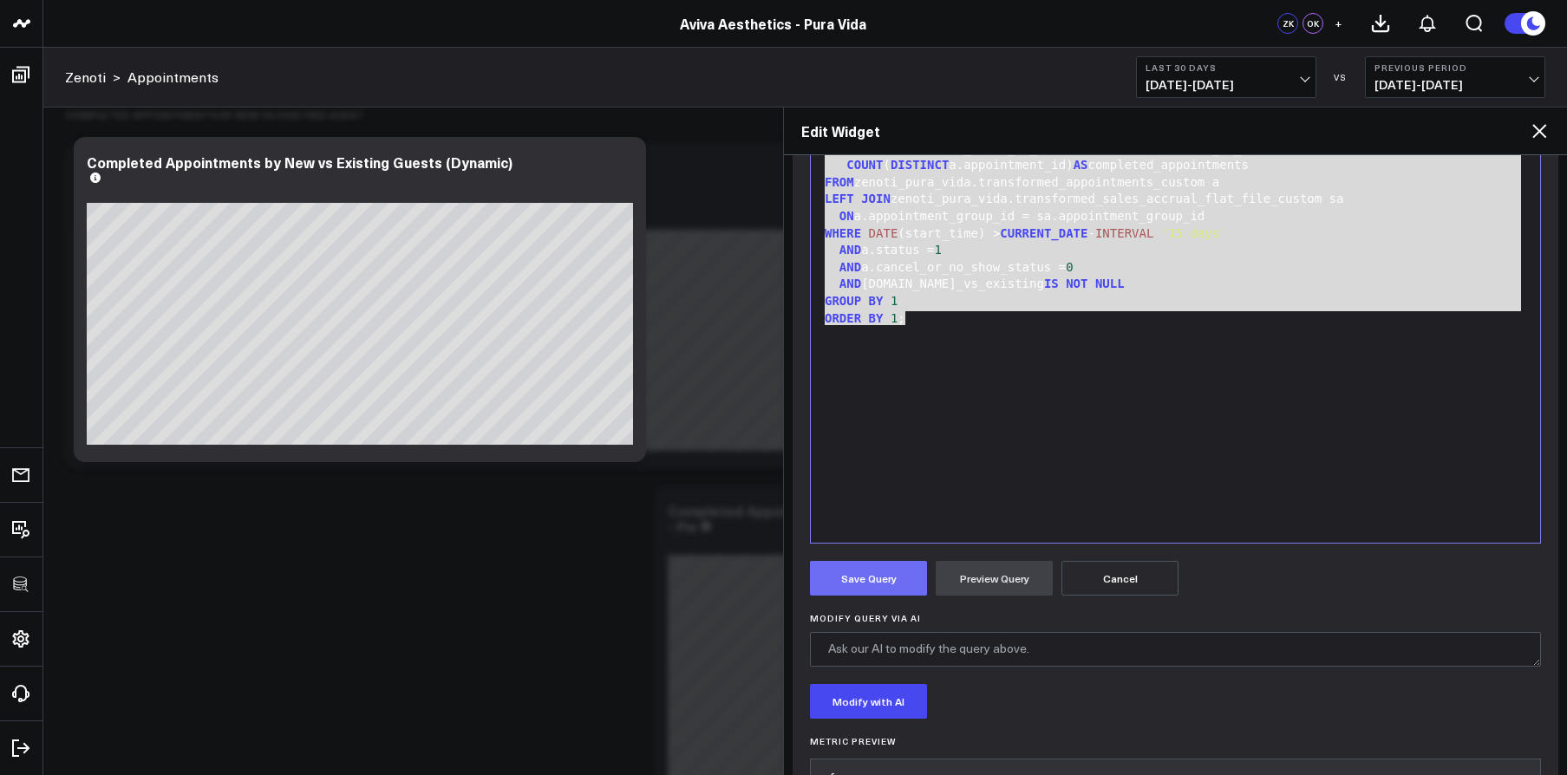
click at [892, 571] on button "Save Query" at bounding box center [868, 578] width 117 height 35
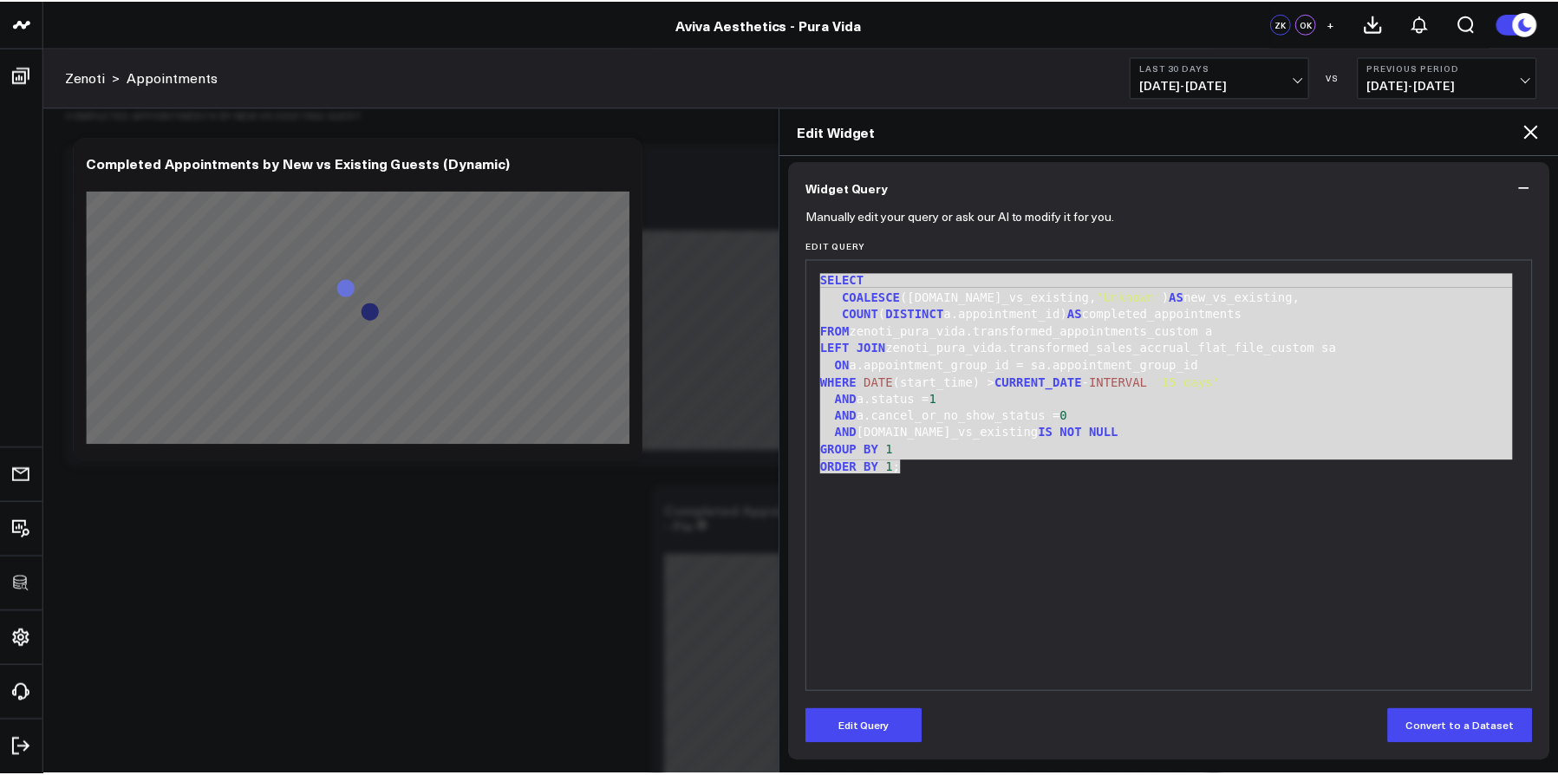
scroll to position [137, 0]
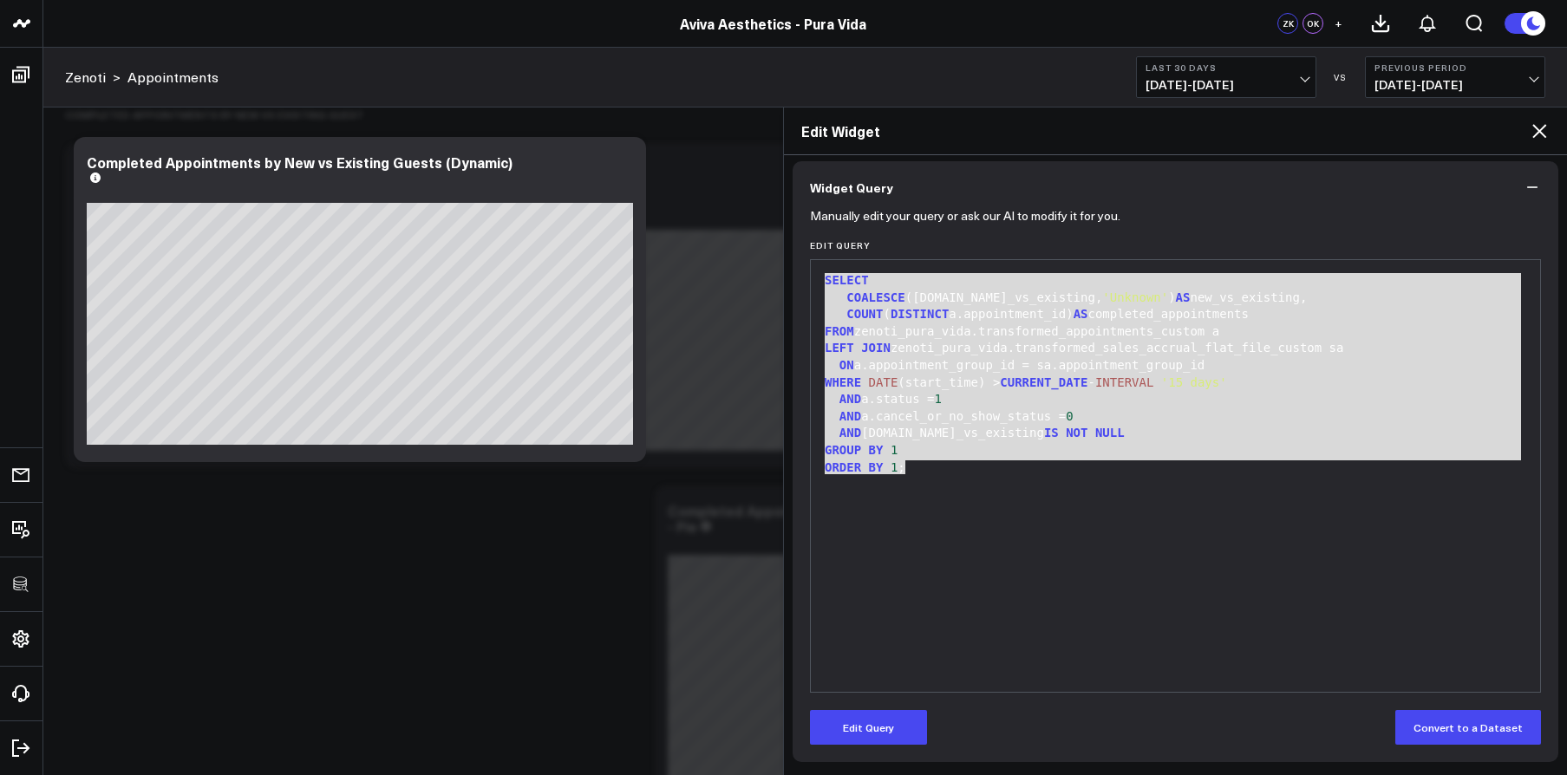
click at [1532, 135] on icon at bounding box center [1539, 131] width 21 height 21
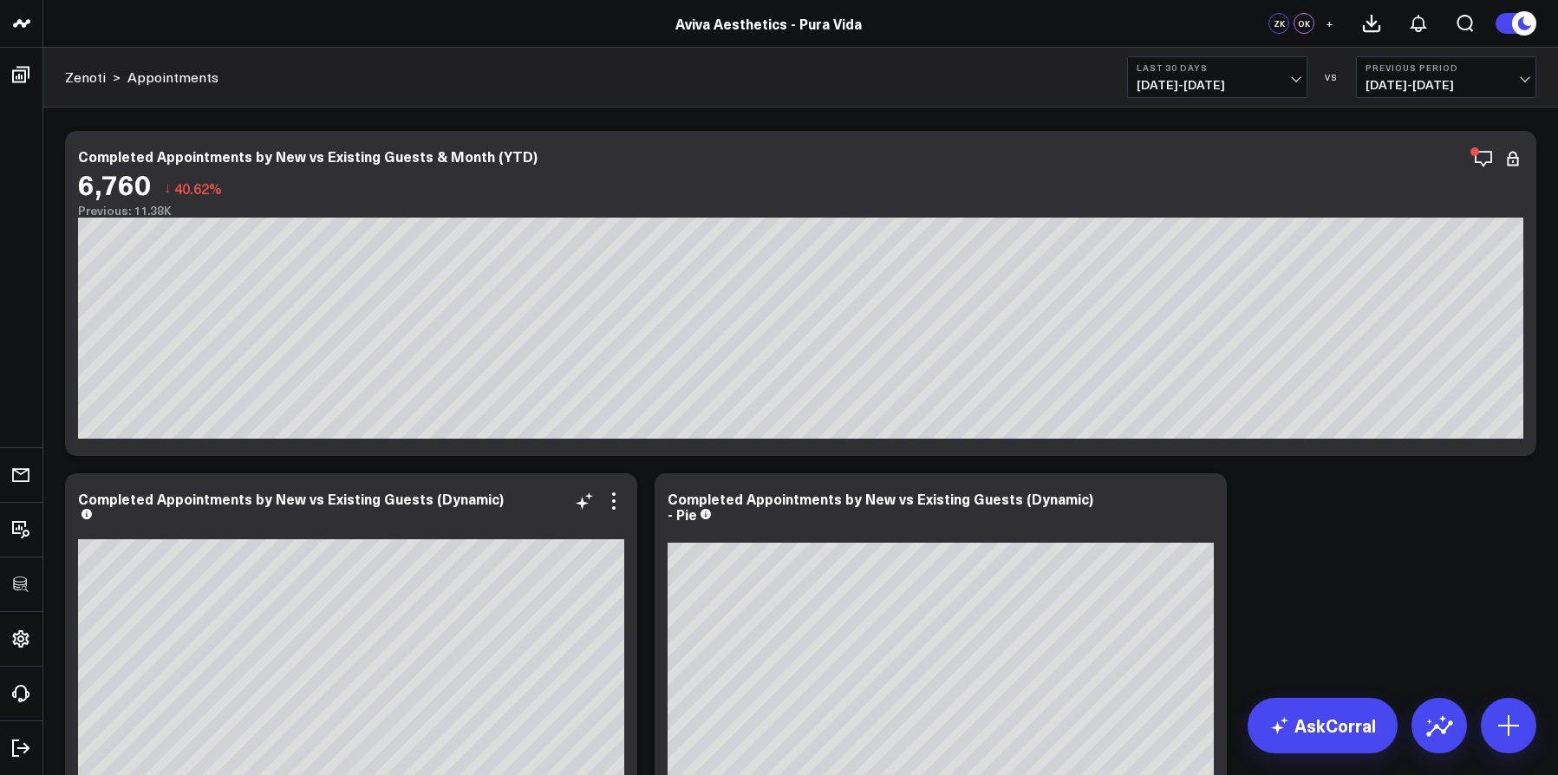
scroll to position [4262, 0]
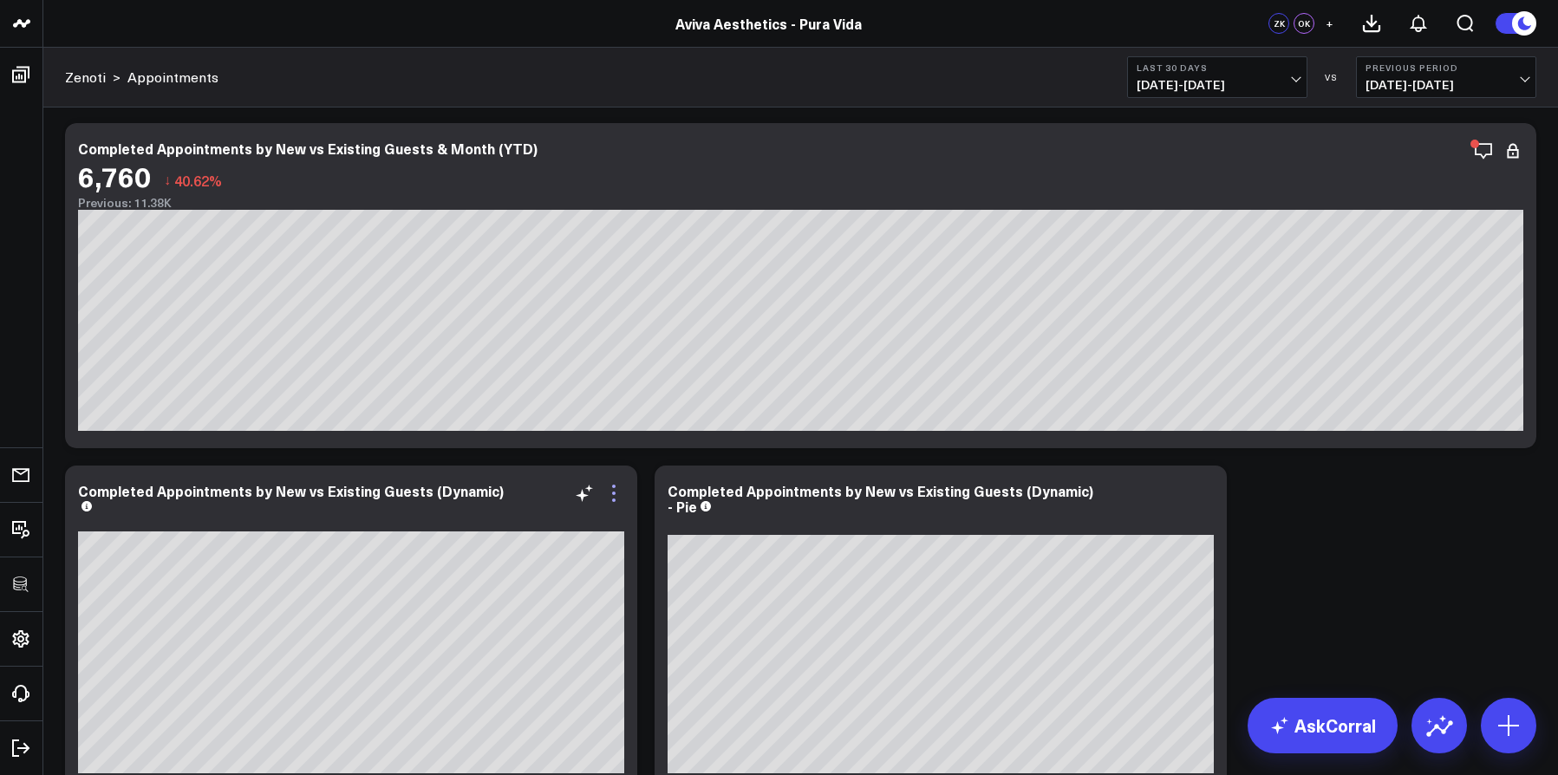
click at [619, 495] on icon at bounding box center [614, 493] width 21 height 21
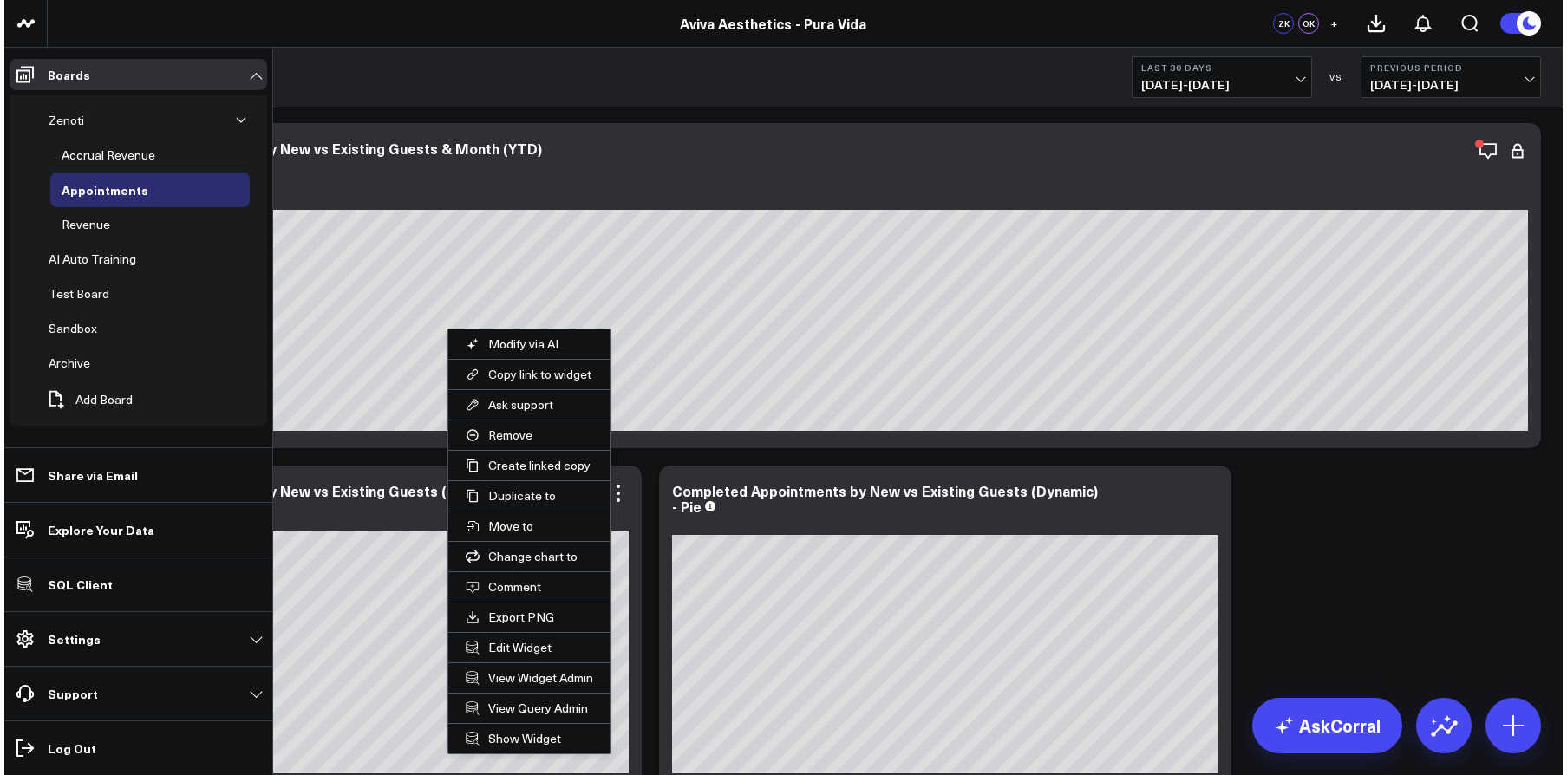
scroll to position [103, 0]
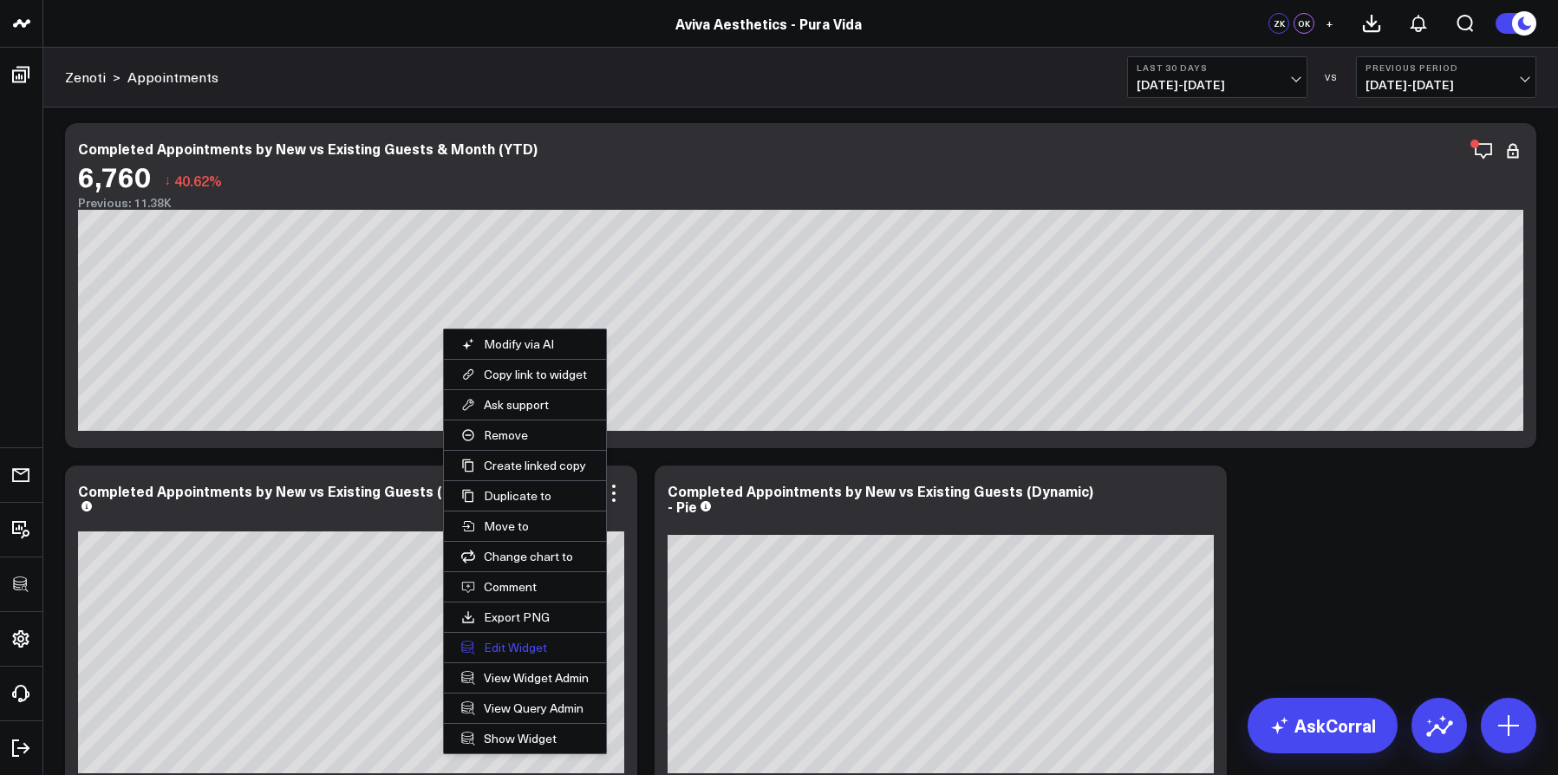
click at [507, 644] on button "Edit Widget" at bounding box center [525, 647] width 162 height 29
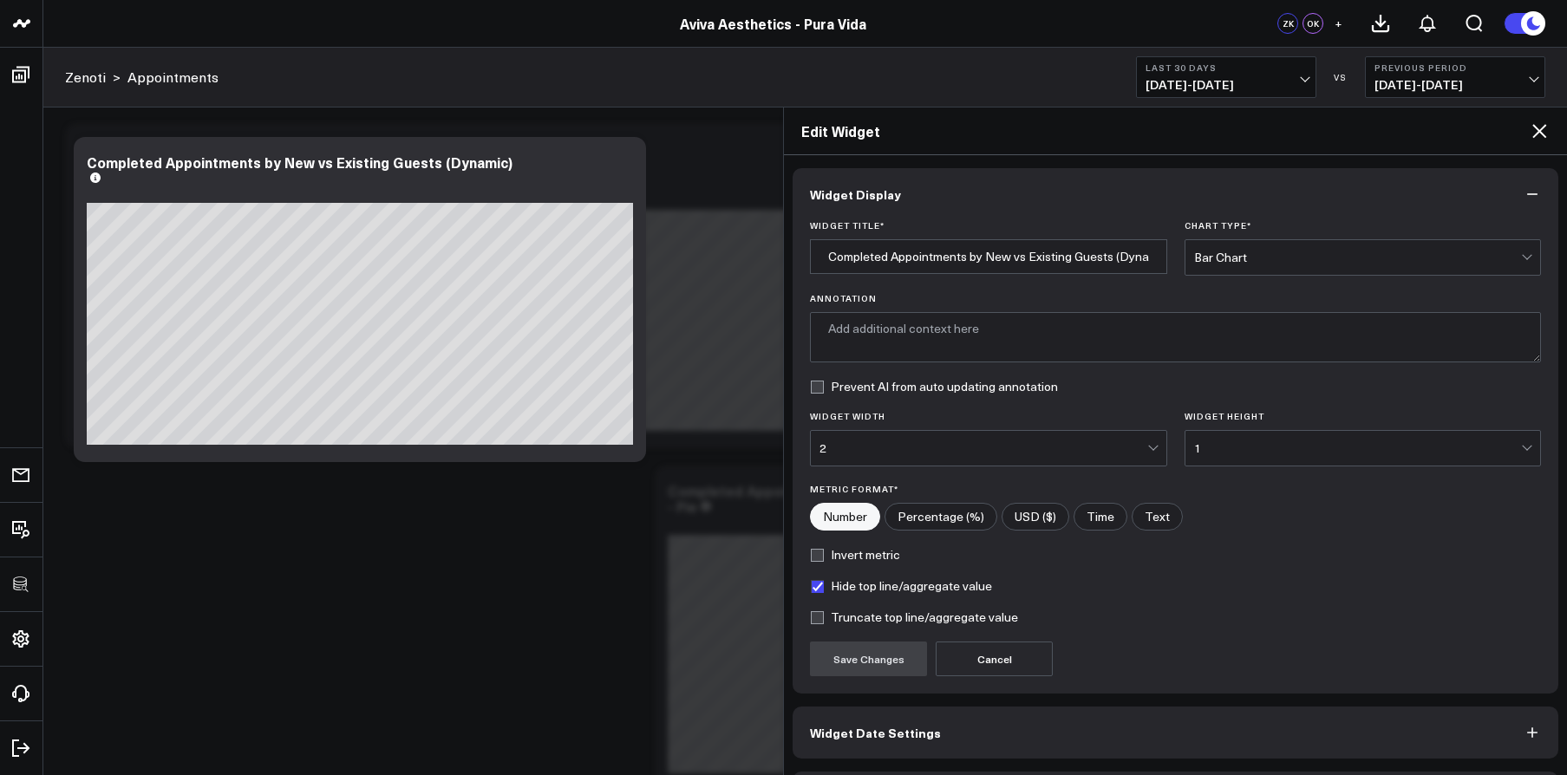
type textarea "Displays the number of completed appointments categorized by whether guests are…"
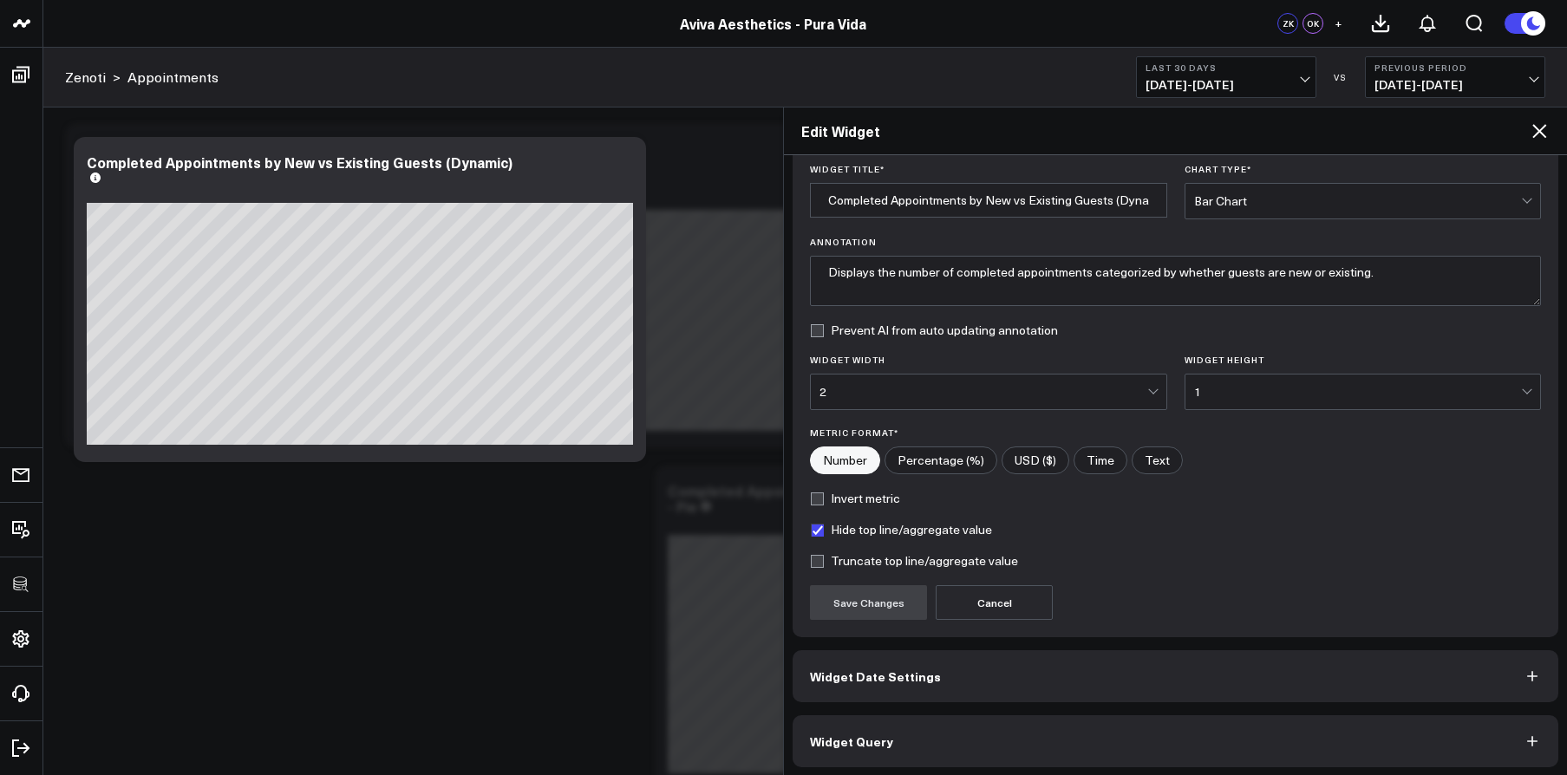
scroll to position [62, 0]
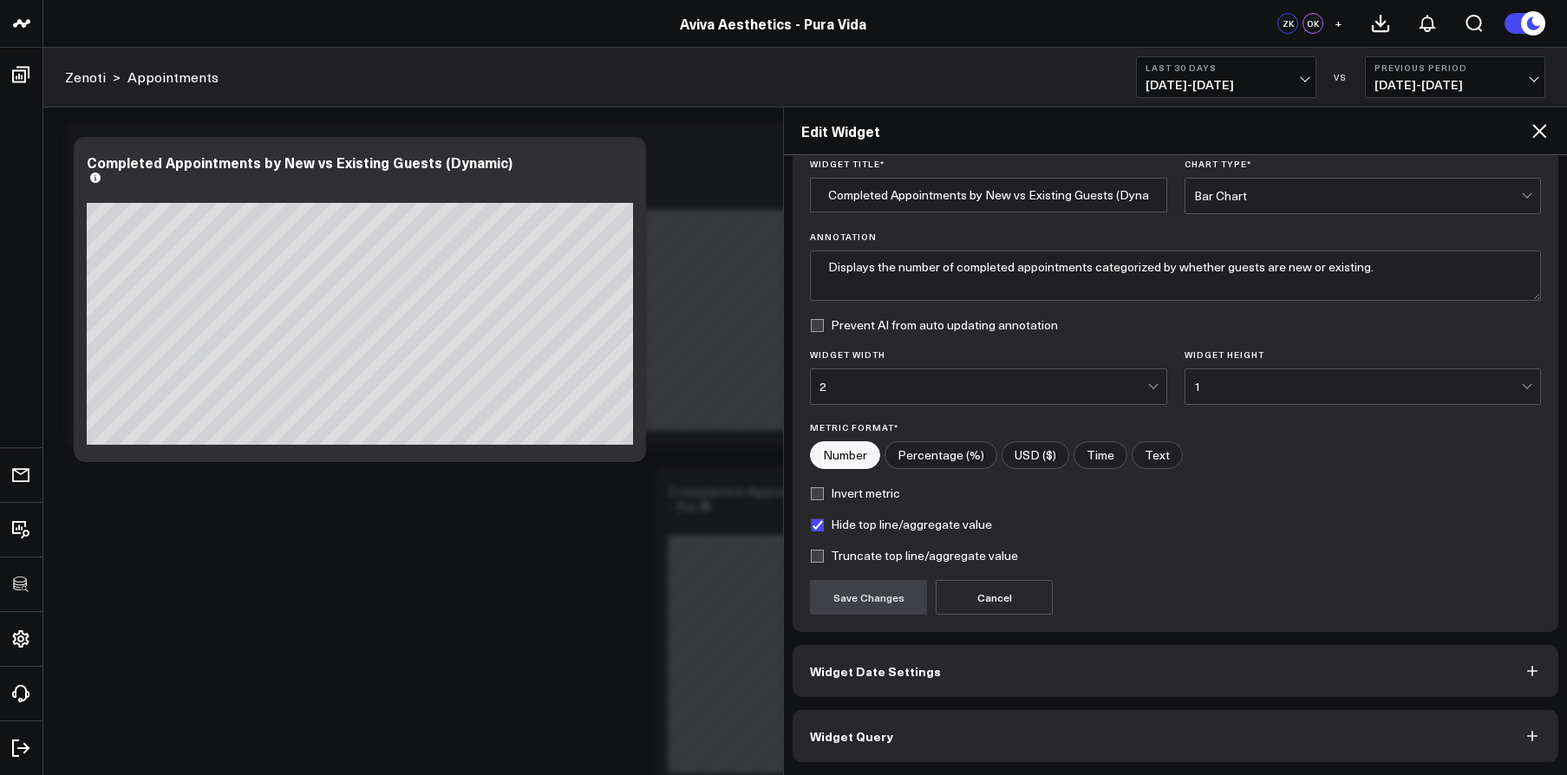
click at [1101, 706] on button "Widget Query" at bounding box center [1176, 736] width 766 height 52
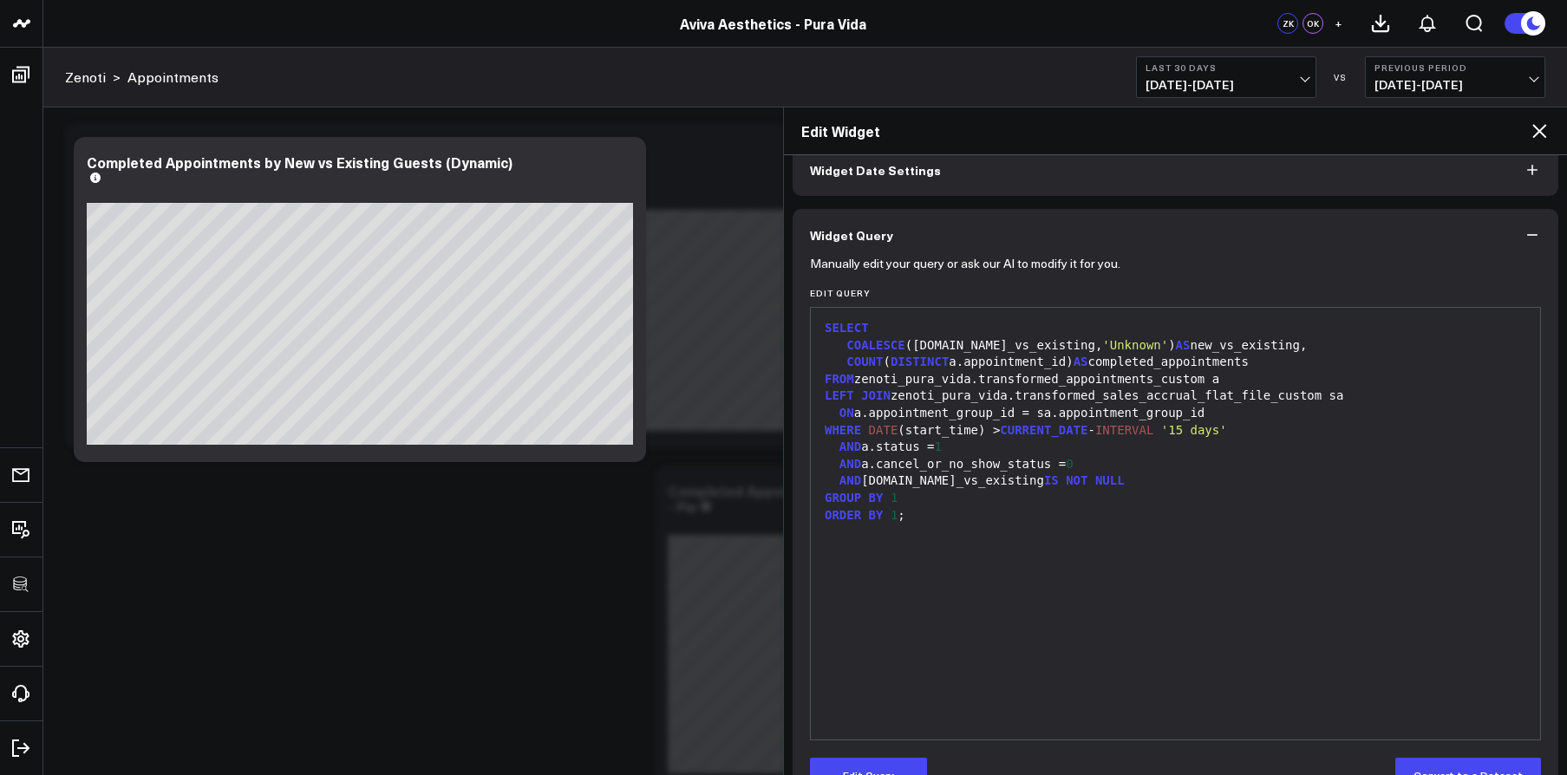
scroll to position [137, 0]
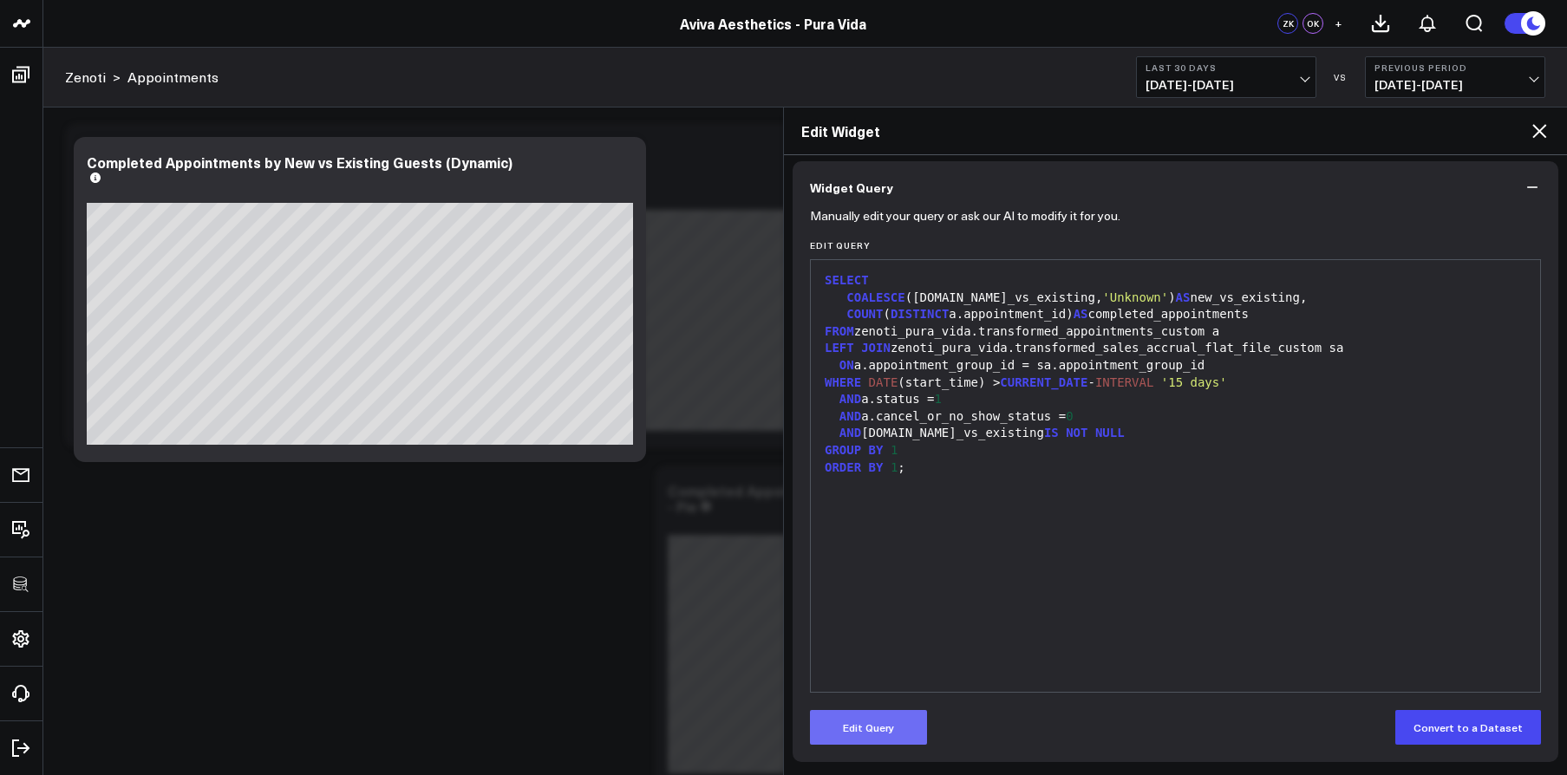
click at [907, 706] on button "Edit Query" at bounding box center [868, 727] width 117 height 35
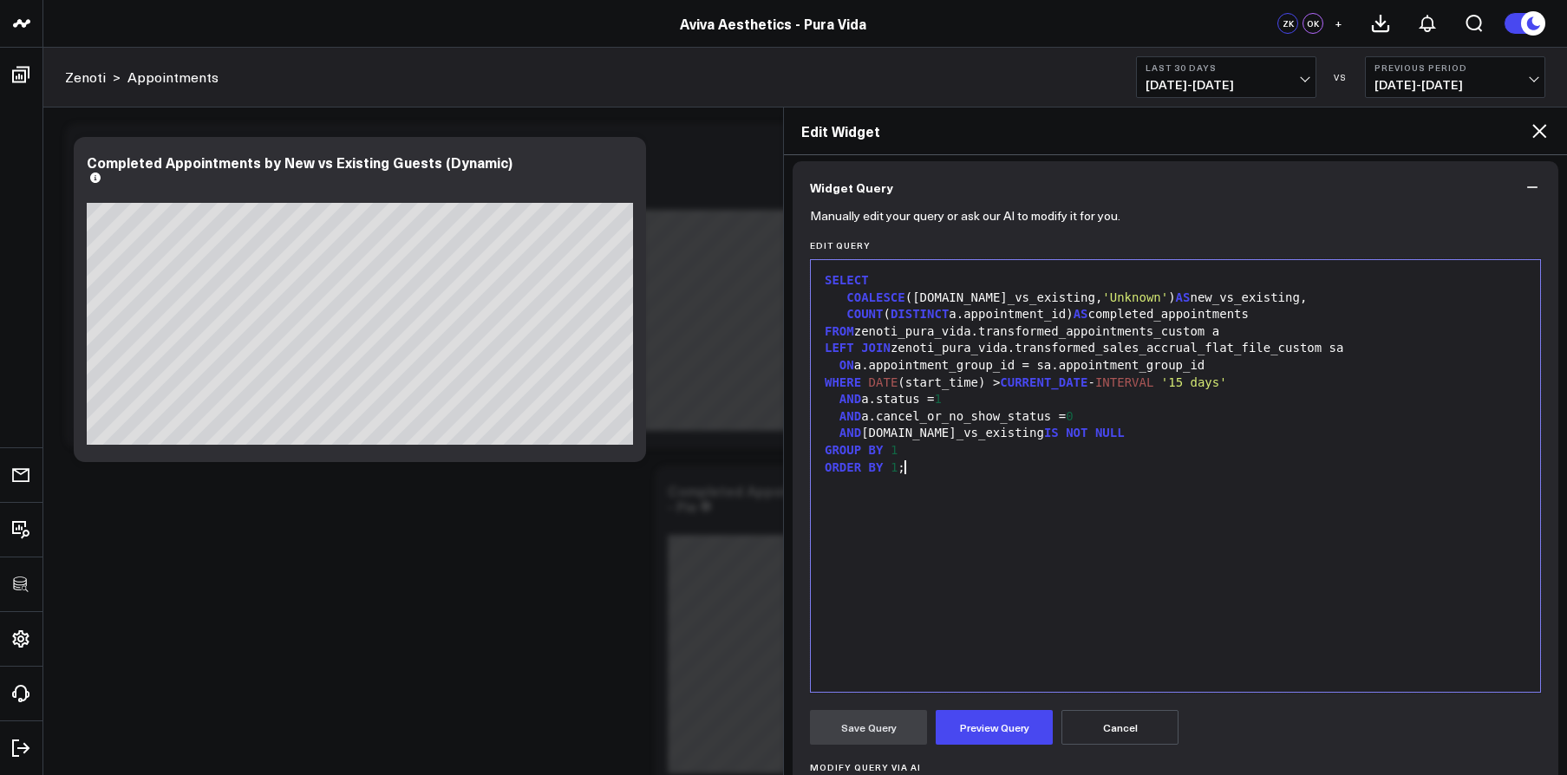
click at [951, 651] on div "SELECT COALESCE (sa.new_vs_existing, 'Unknown' ) AS new_vs_existing, COUNT ( DI…" at bounding box center [1176, 476] width 712 height 415
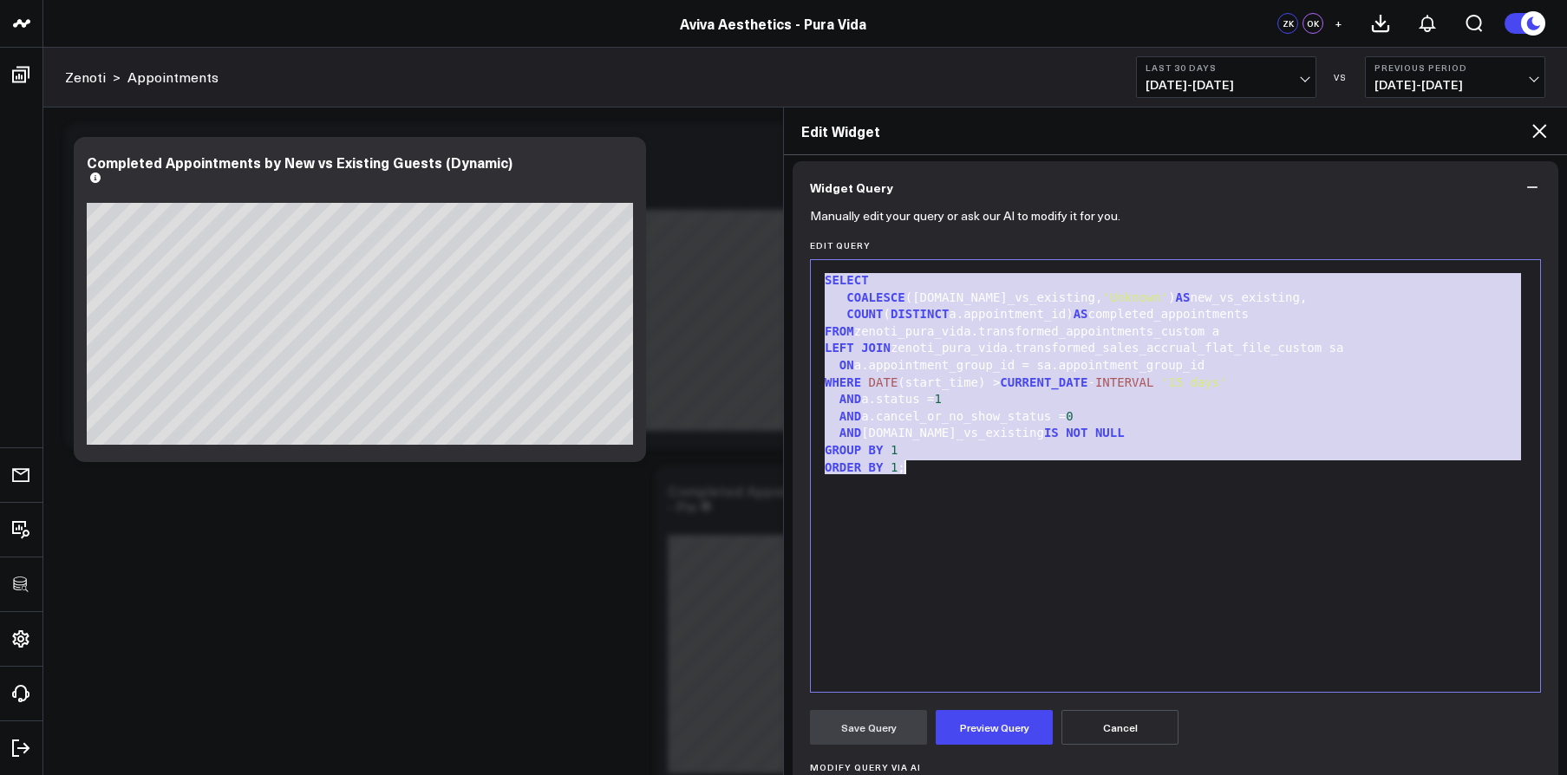
copy div "SELECT COALESCE (sa.new_vs_existing, 'Unknown' ) AS new_vs_existing, COUNT ( DI…"
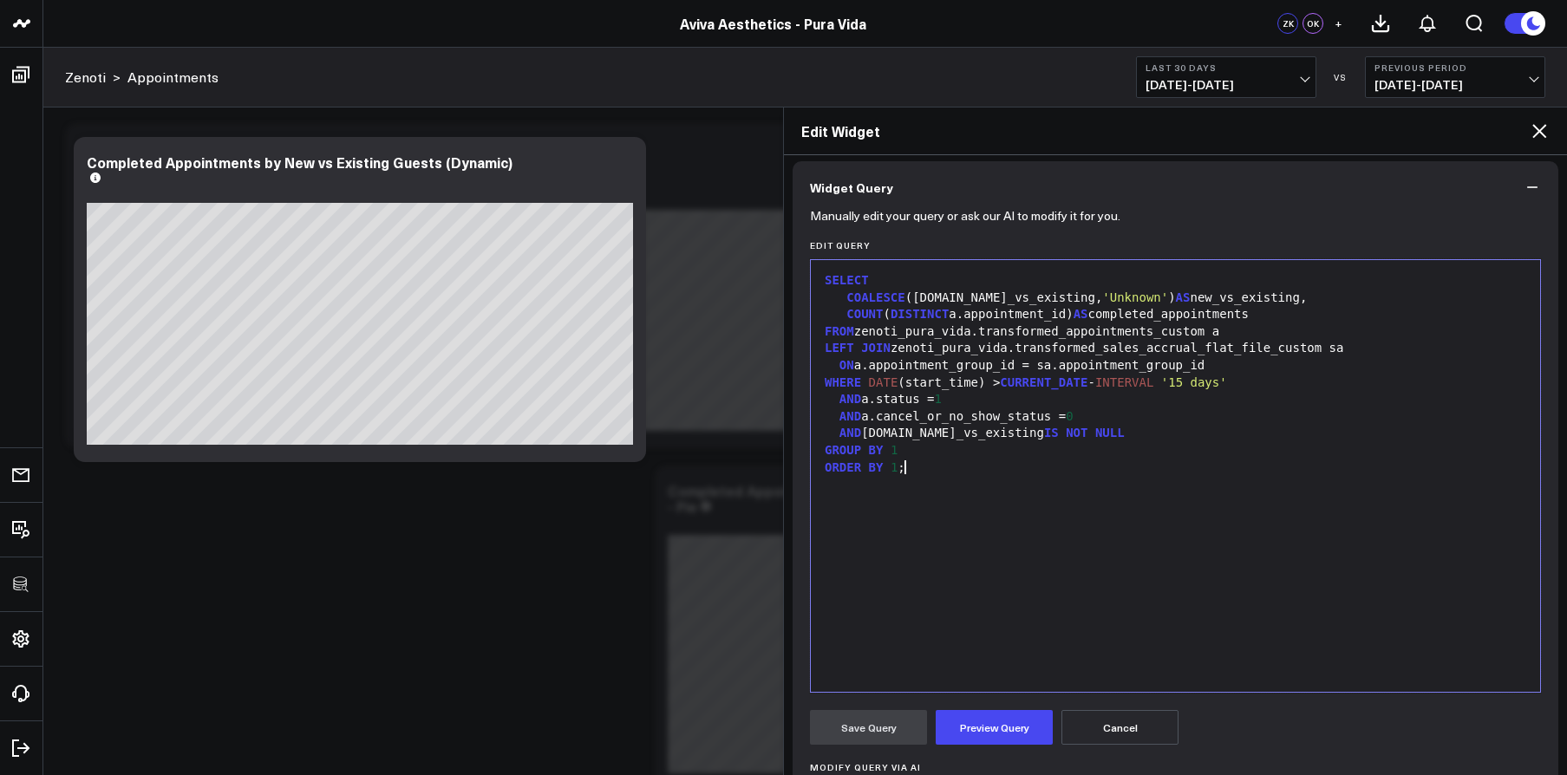
click at [1039, 477] on div "SELECT COALESCE (sa.new_vs_existing, 'Unknown' ) AS new_vs_existing, COUNT ( DI…" at bounding box center [1176, 476] width 712 height 415
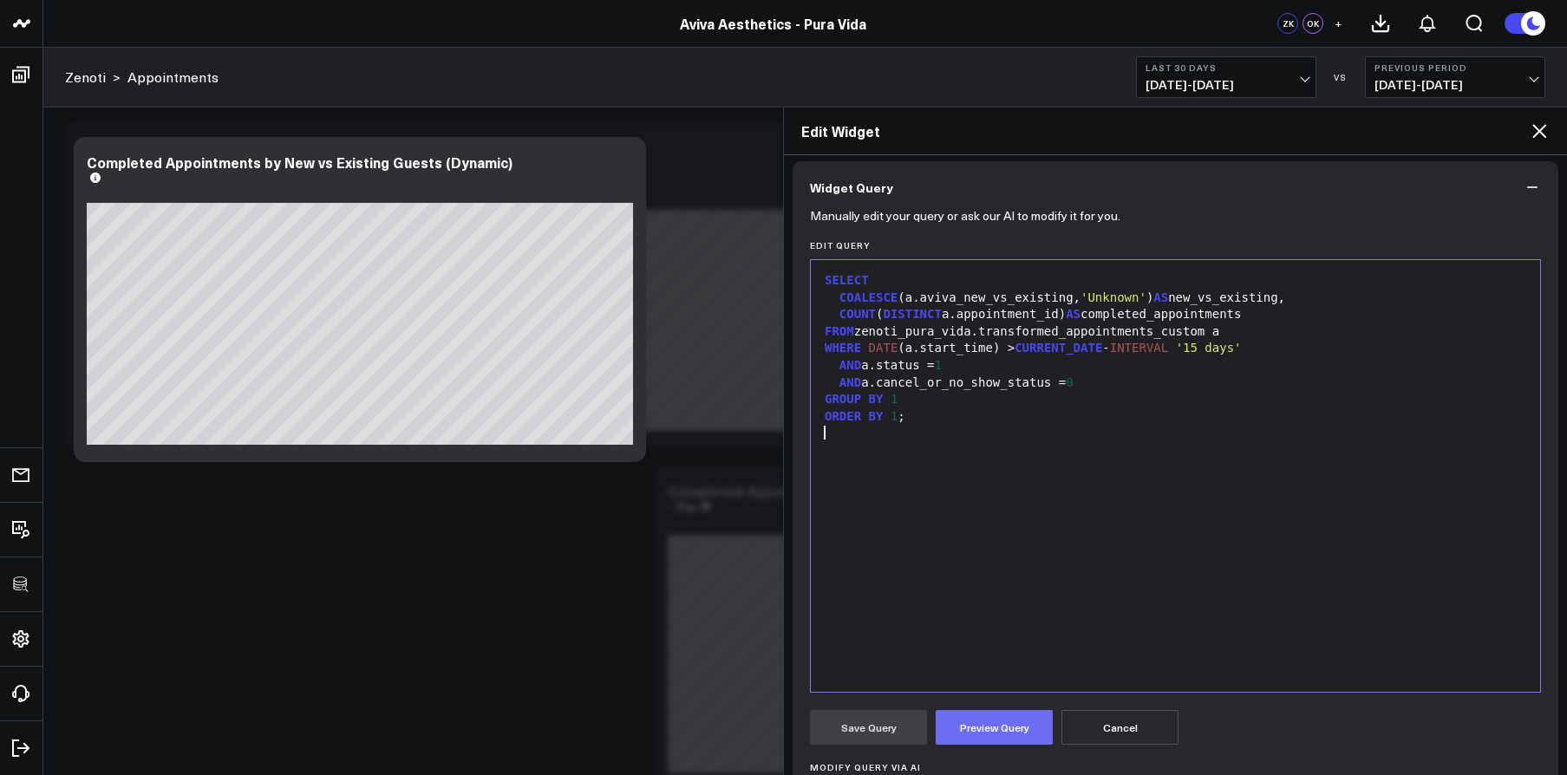
click at [999, 706] on button "Preview Query" at bounding box center [994, 727] width 117 height 35
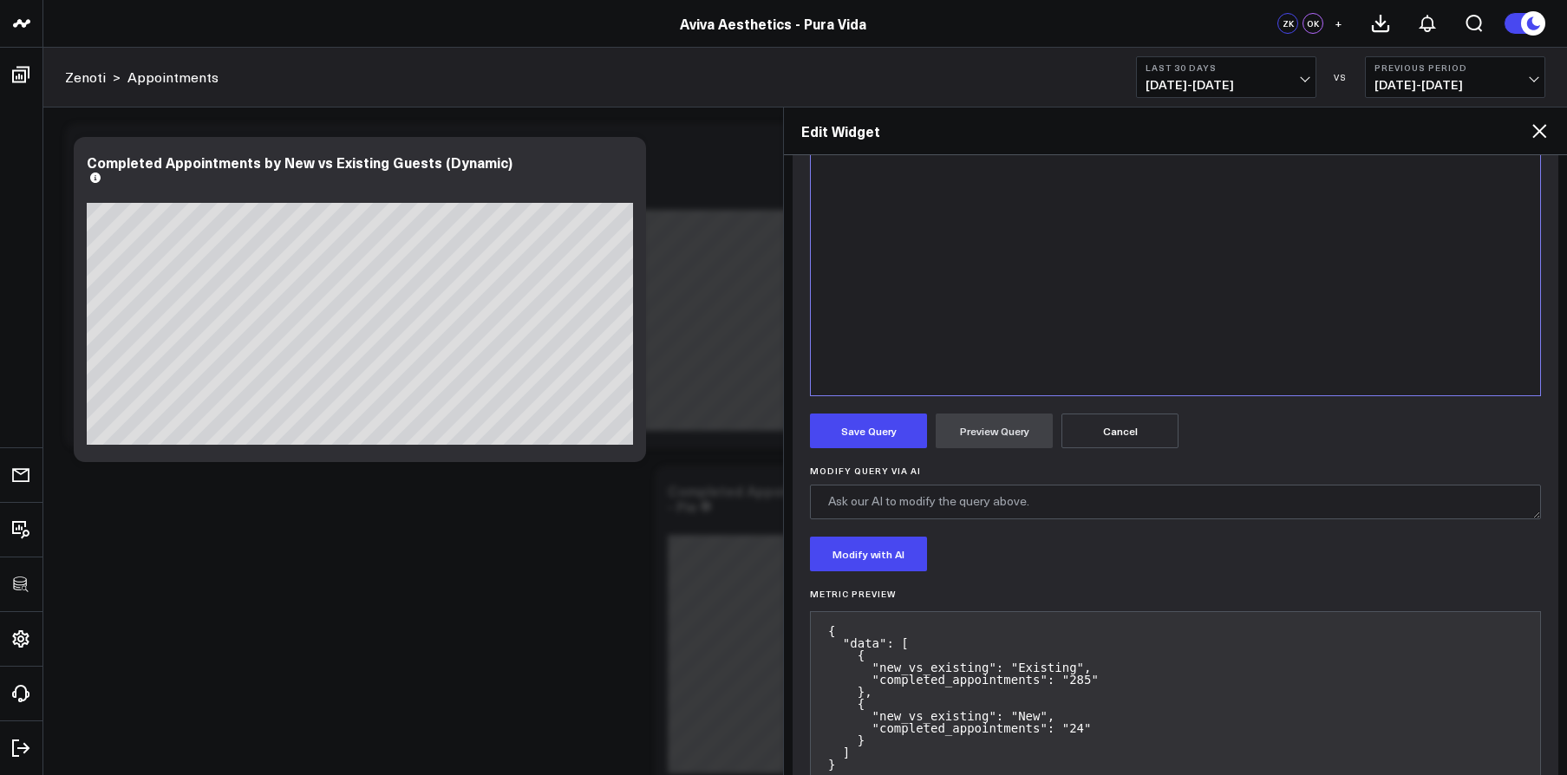
scroll to position [486, 0]
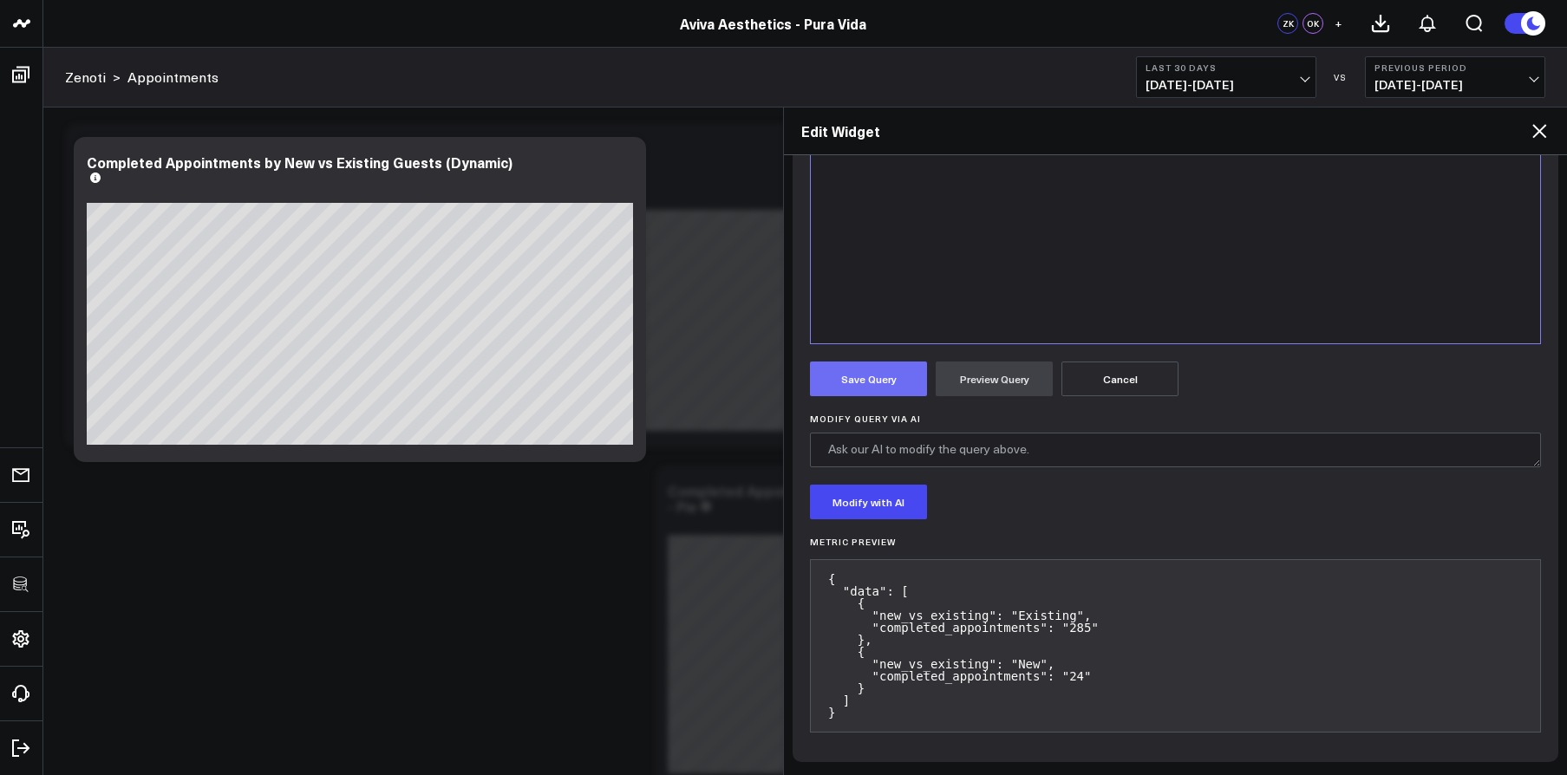
click at [888, 386] on button "Save Query" at bounding box center [868, 379] width 117 height 35
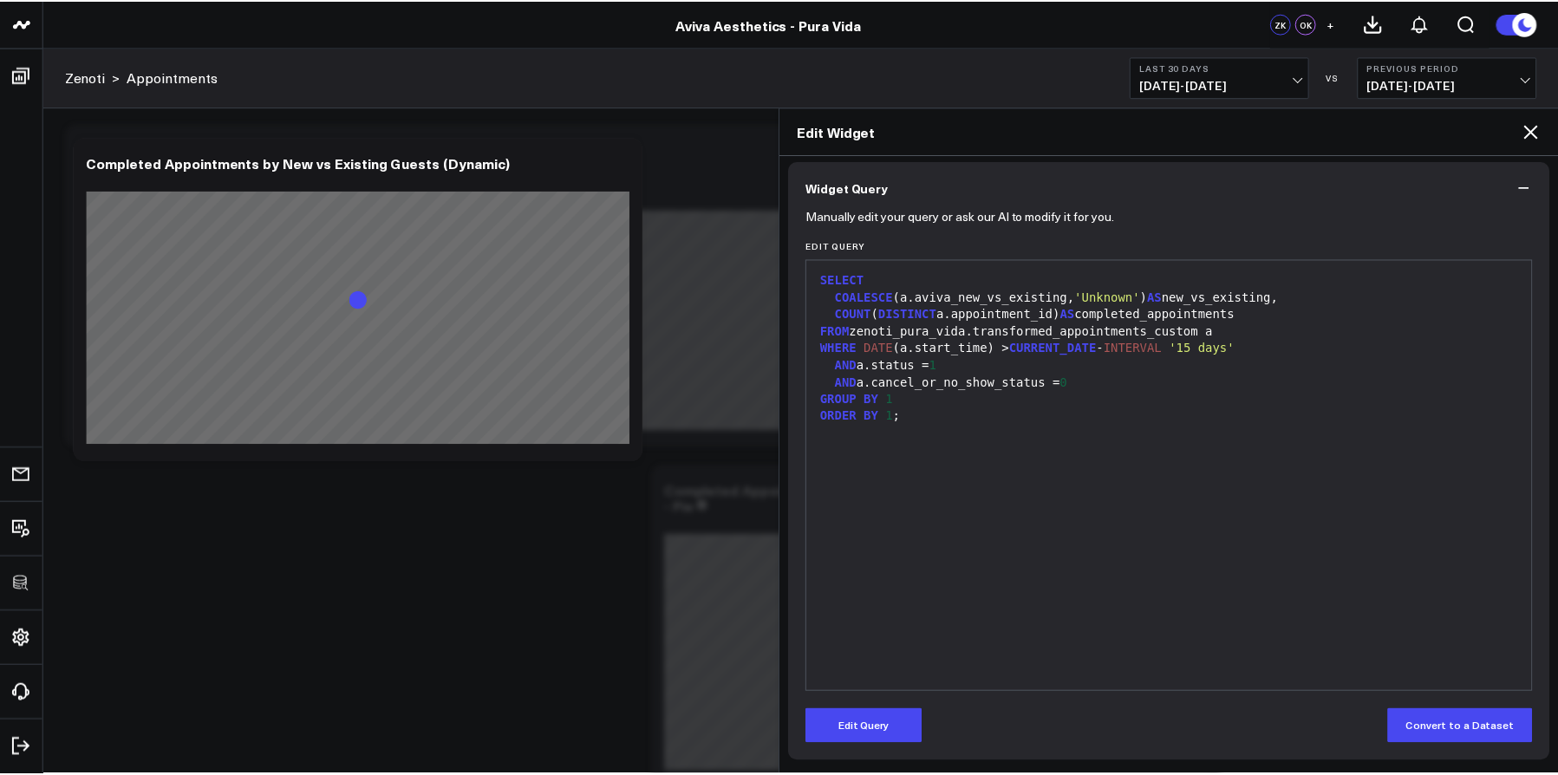
scroll to position [137, 0]
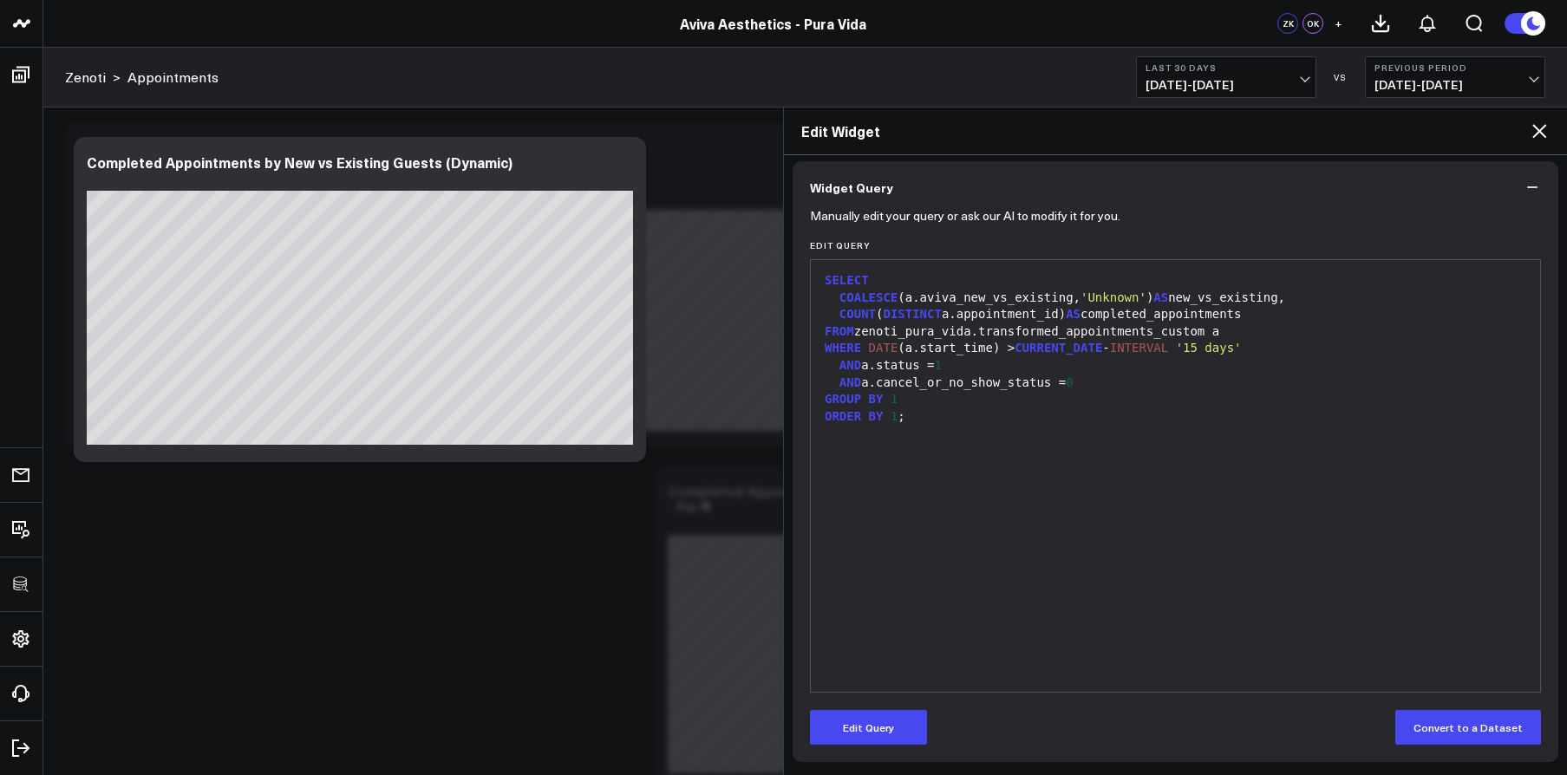
click at [1542, 134] on icon at bounding box center [1539, 131] width 14 height 14
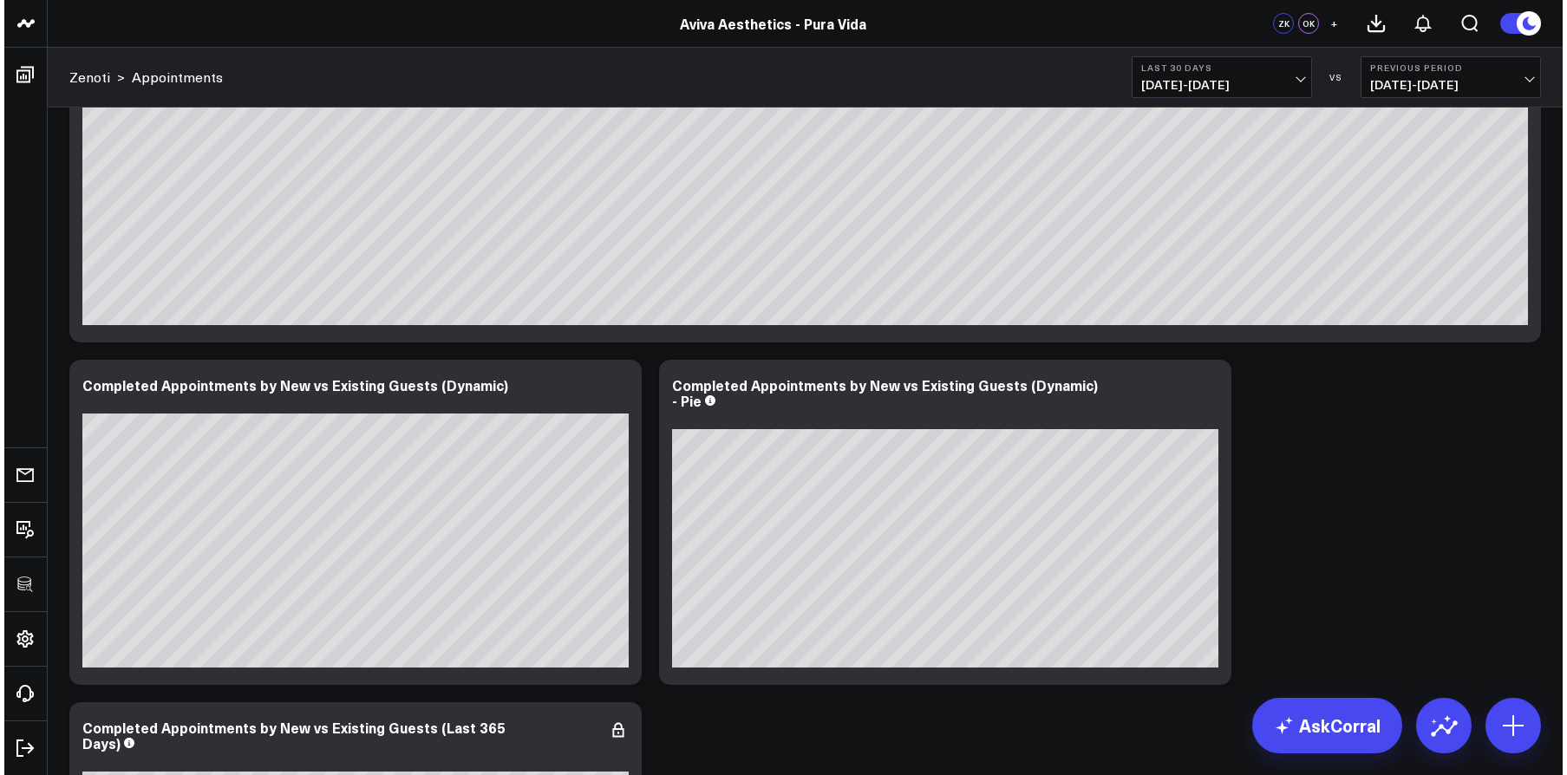
scroll to position [4433, 0]
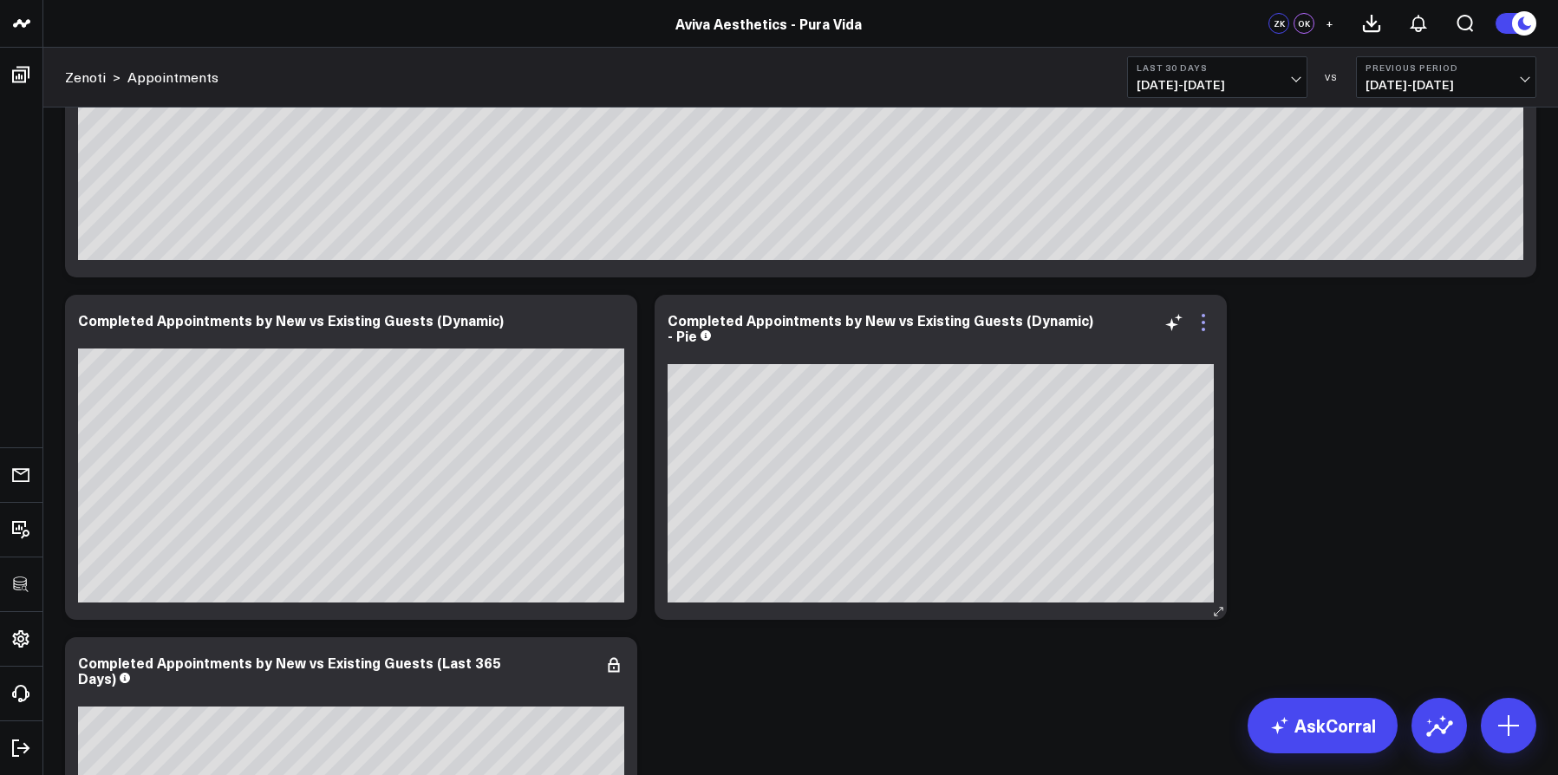
click at [1201, 327] on icon at bounding box center [1203, 322] width 21 height 21
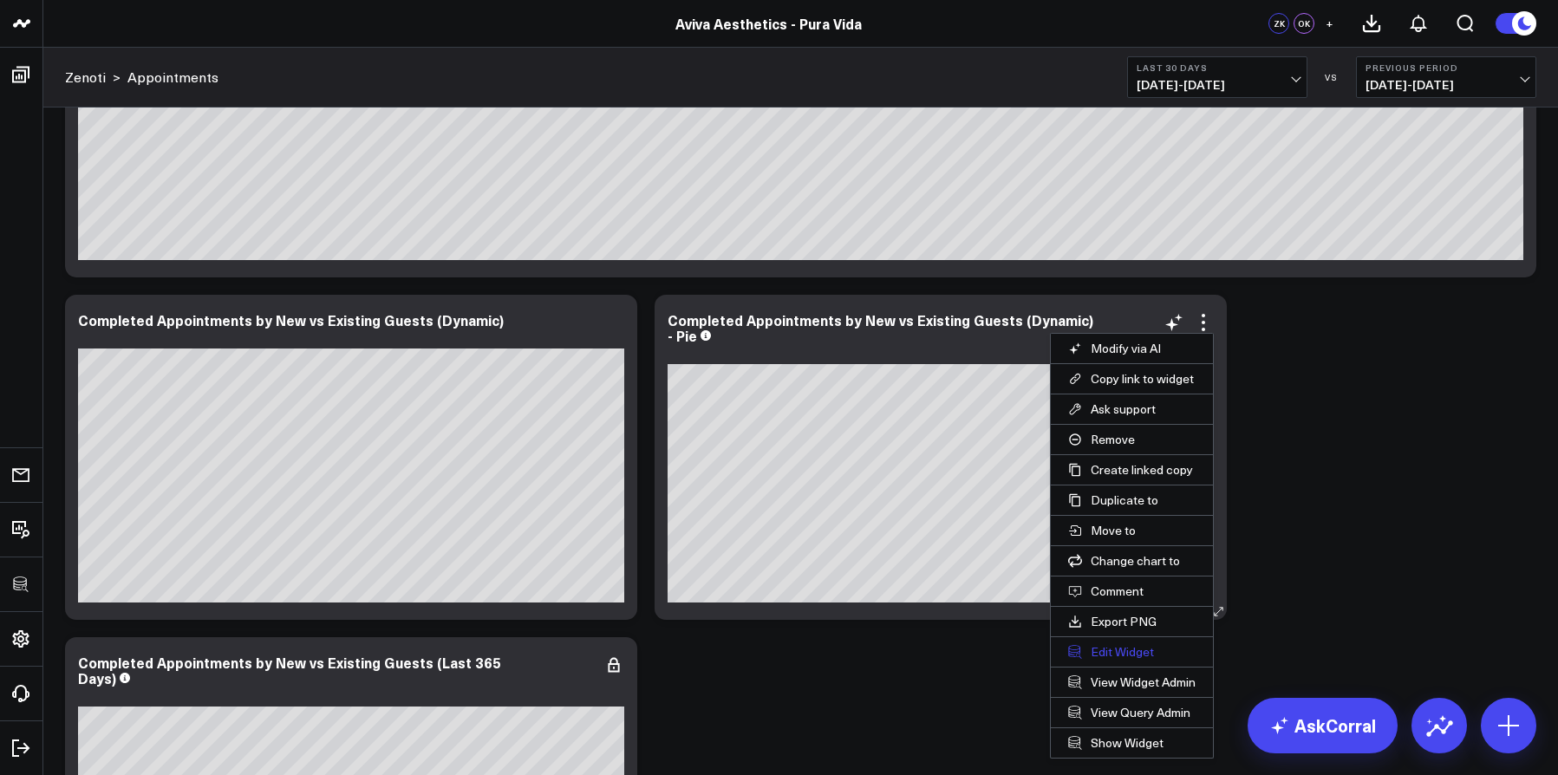
click at [1130, 656] on button "Edit Widget" at bounding box center [1132, 651] width 162 height 29
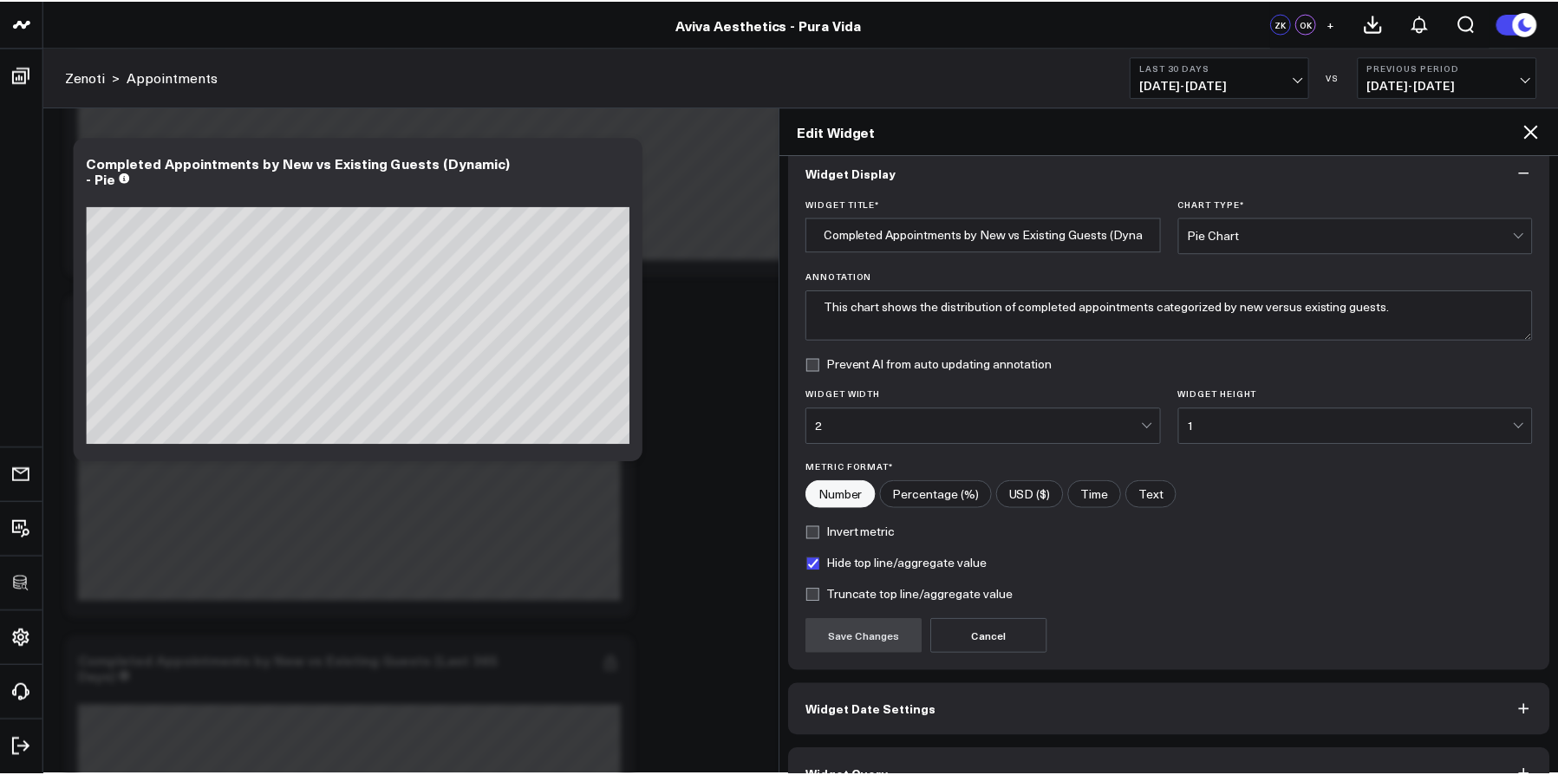
scroll to position [62, 0]
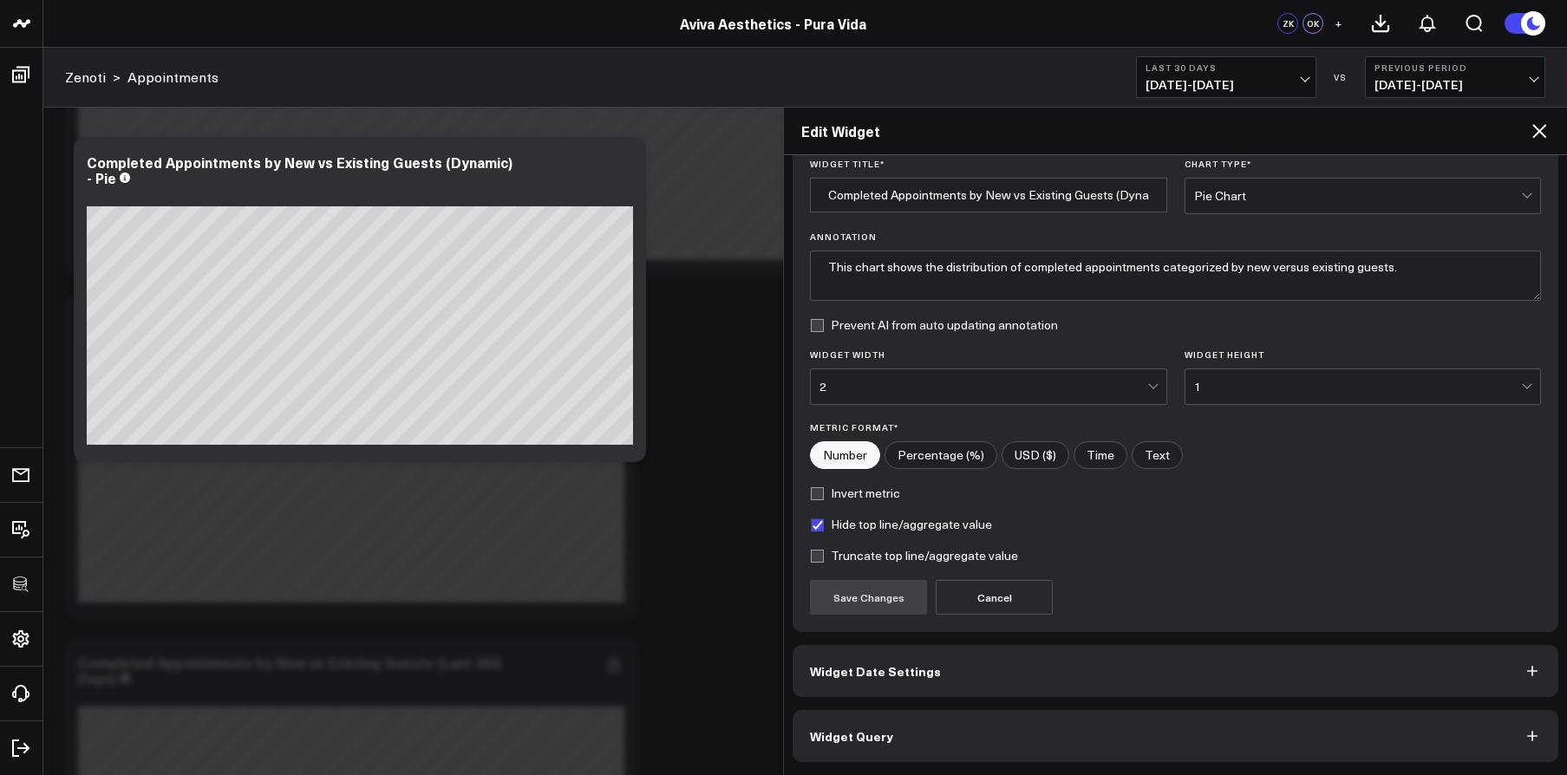
click at [1149, 706] on button "Widget Query" at bounding box center [1176, 736] width 766 height 52
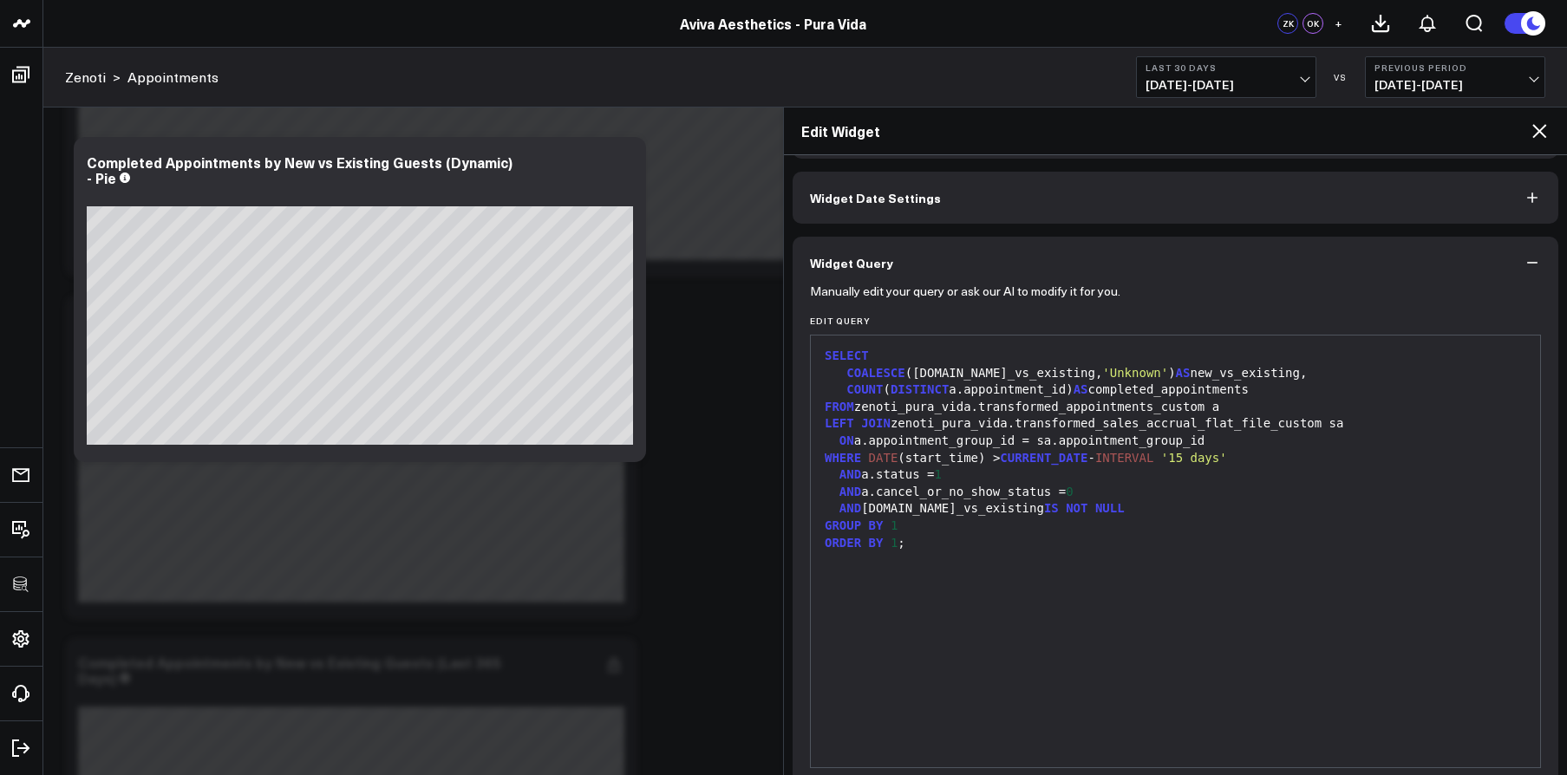
click at [1542, 133] on icon at bounding box center [1539, 131] width 14 height 14
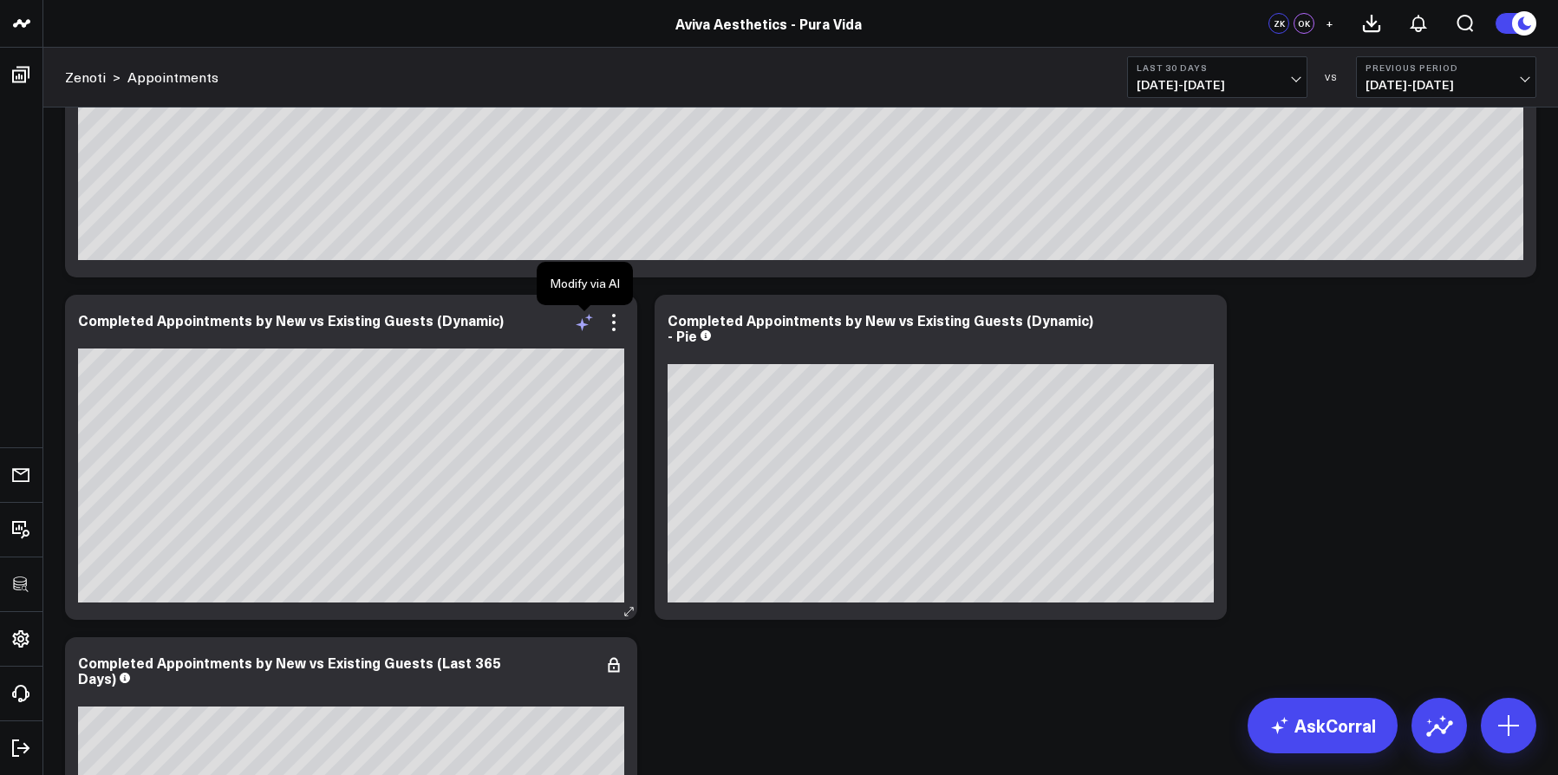
click at [575, 321] on icon at bounding box center [584, 322] width 21 height 21
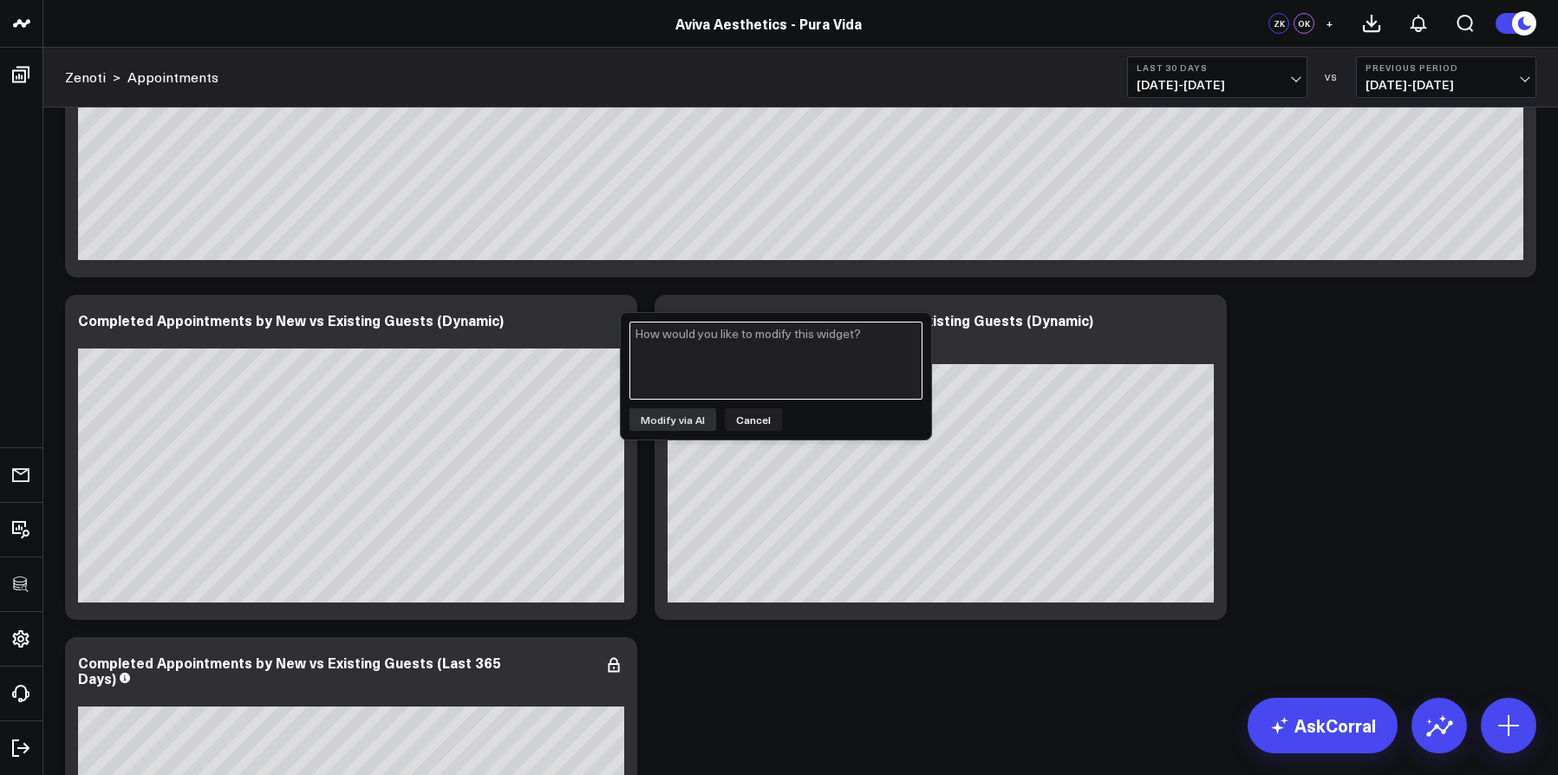
click at [640, 363] on textarea at bounding box center [776, 361] width 293 height 78
type textarea "add other"
click at [682, 411] on button "Modify via AI" at bounding box center [673, 419] width 87 height 23
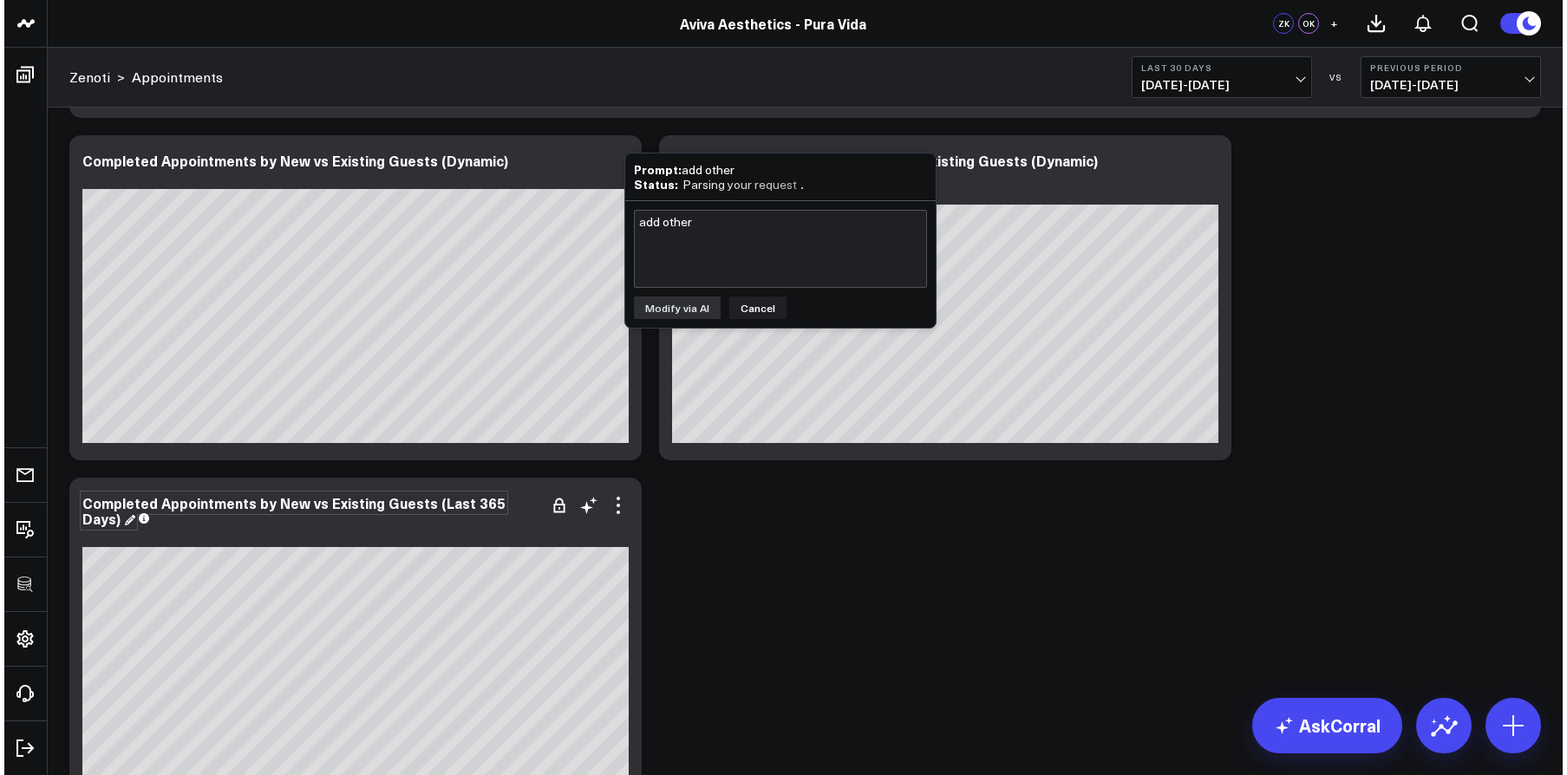
scroll to position [4447, 0]
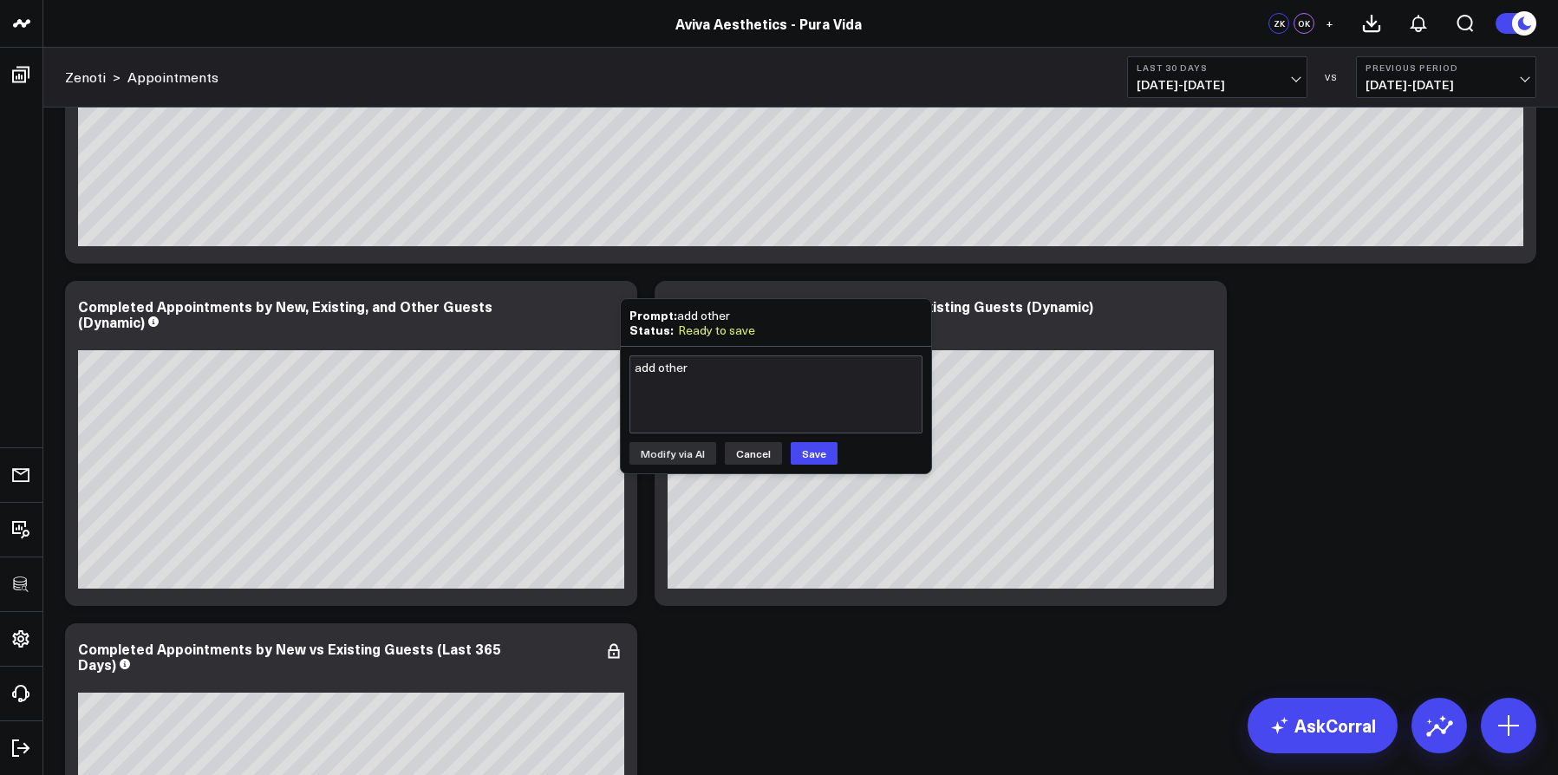
click at [729, 452] on button "Cancel" at bounding box center [753, 453] width 57 height 23
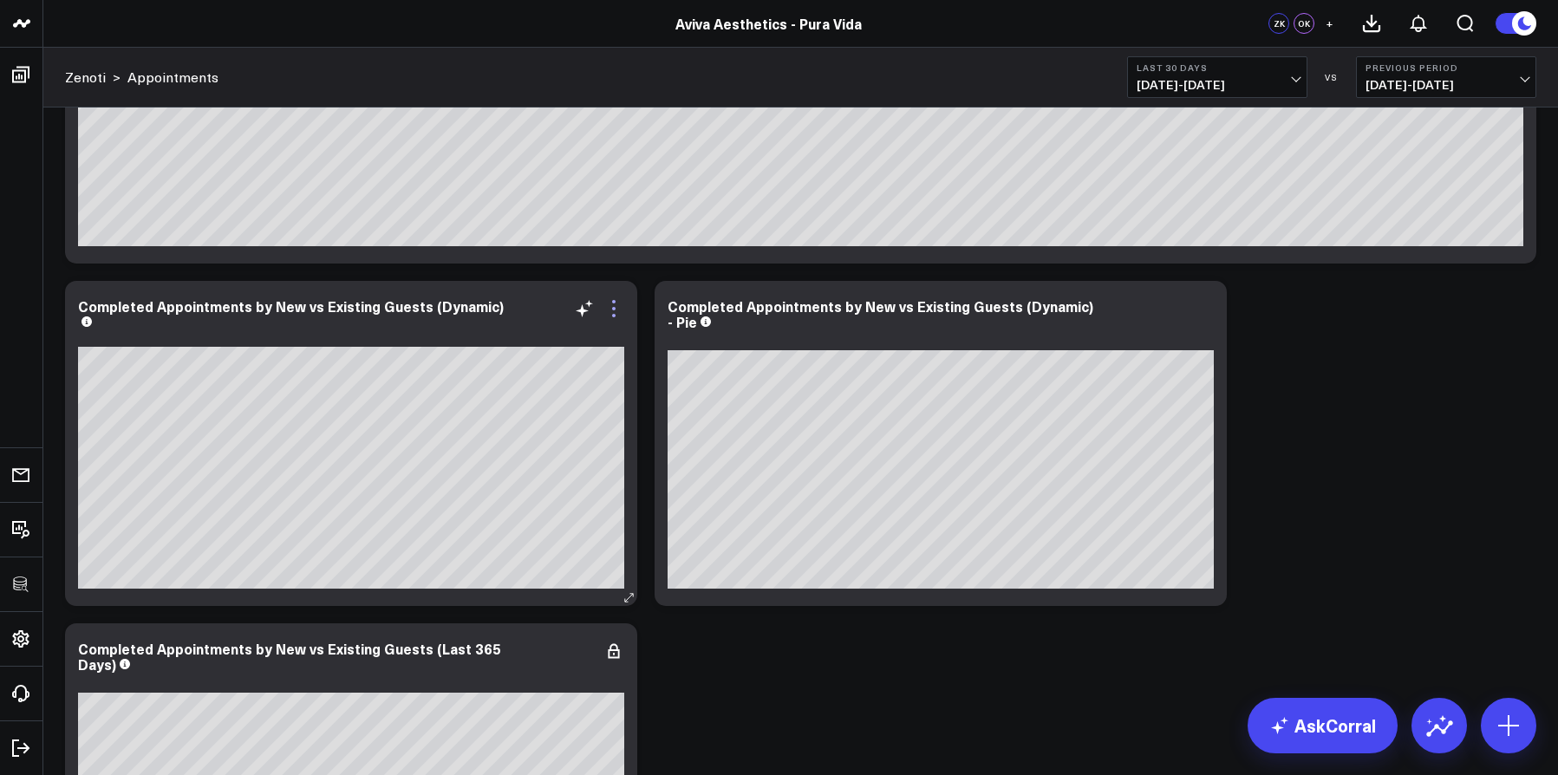
click at [620, 308] on icon at bounding box center [614, 308] width 21 height 21
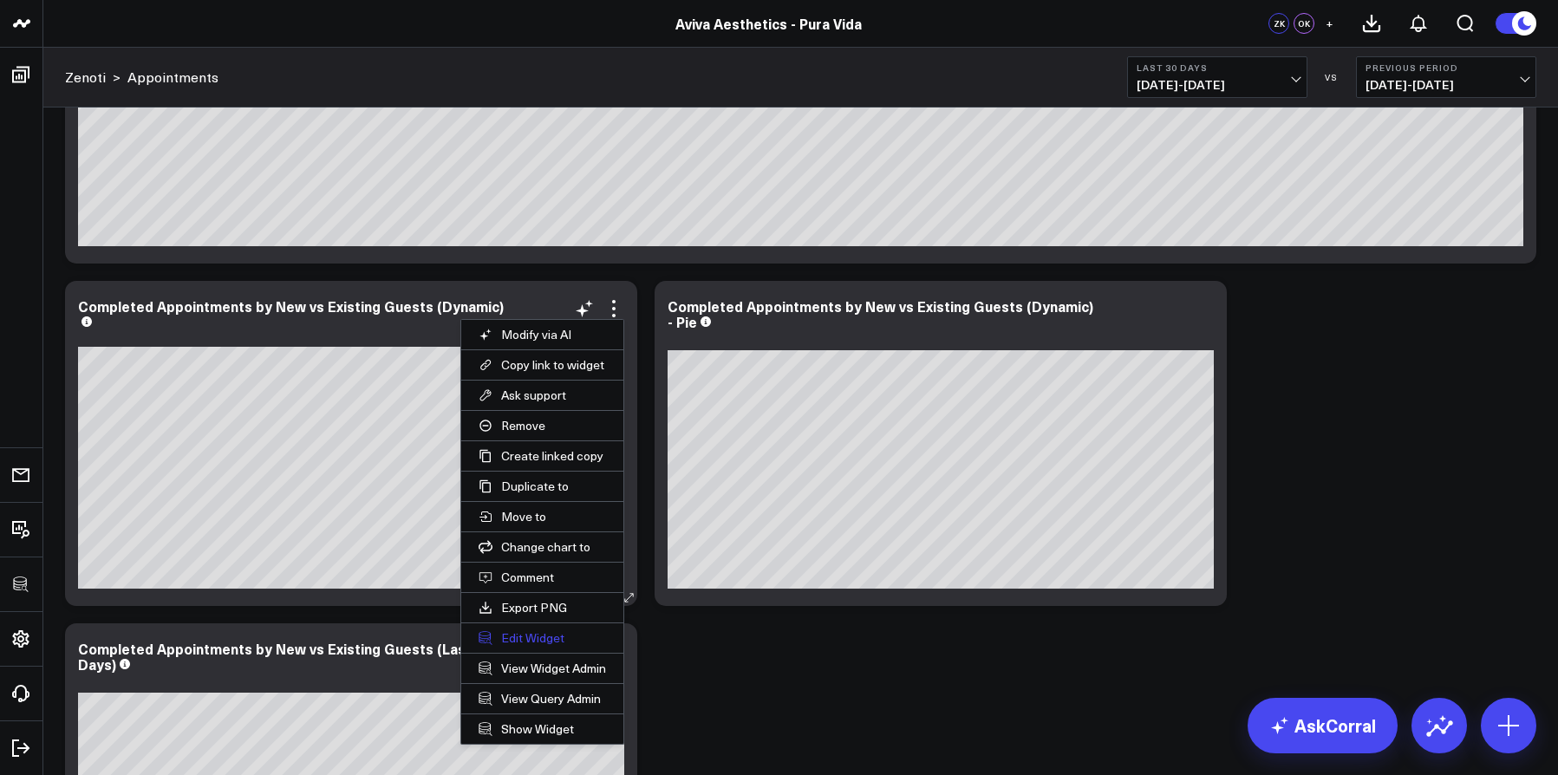
click at [543, 639] on button "Edit Widget" at bounding box center [542, 638] width 162 height 29
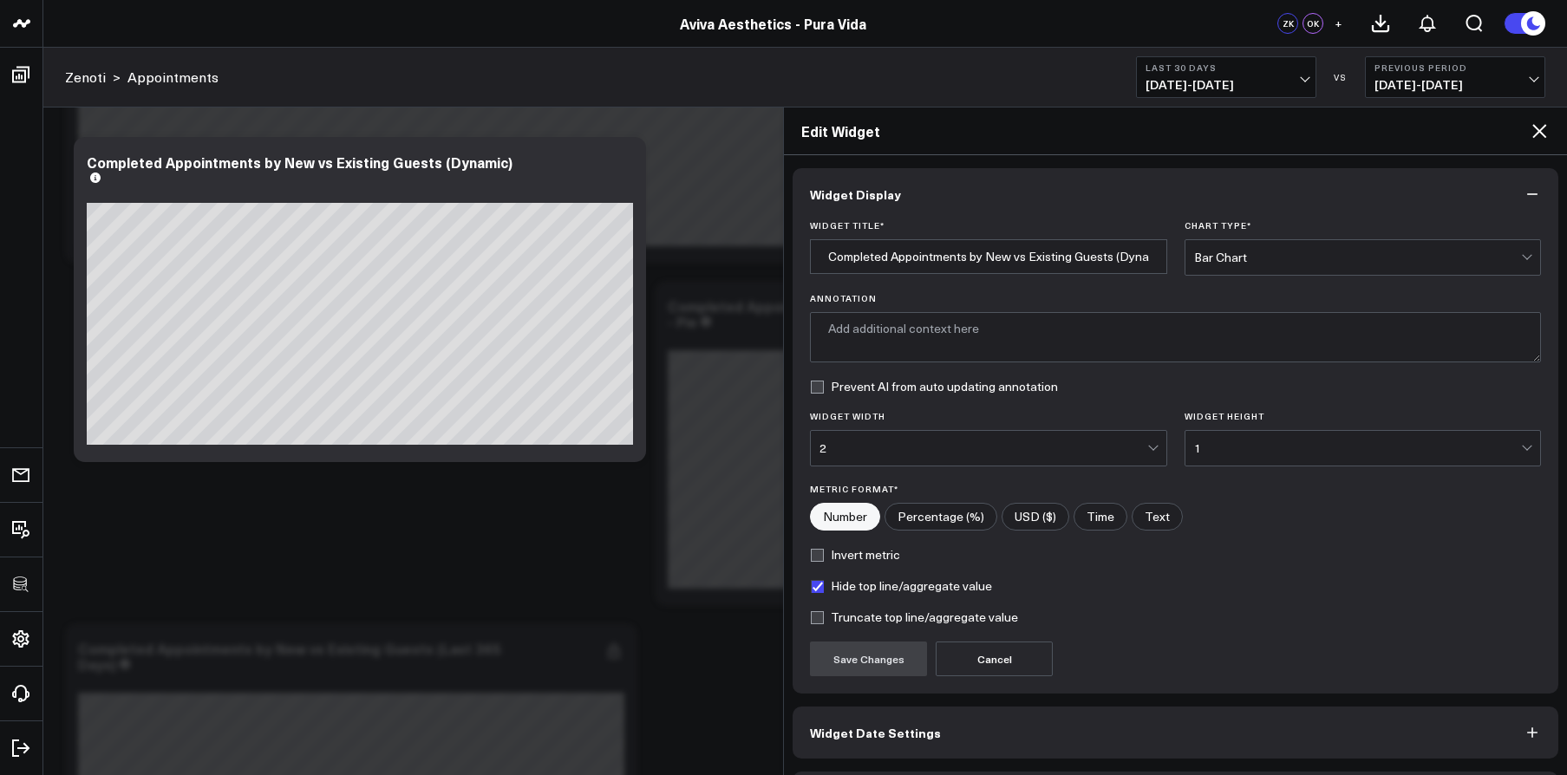
type textarea "Displays the number of completed appointments, categorized by whether guests ar…"
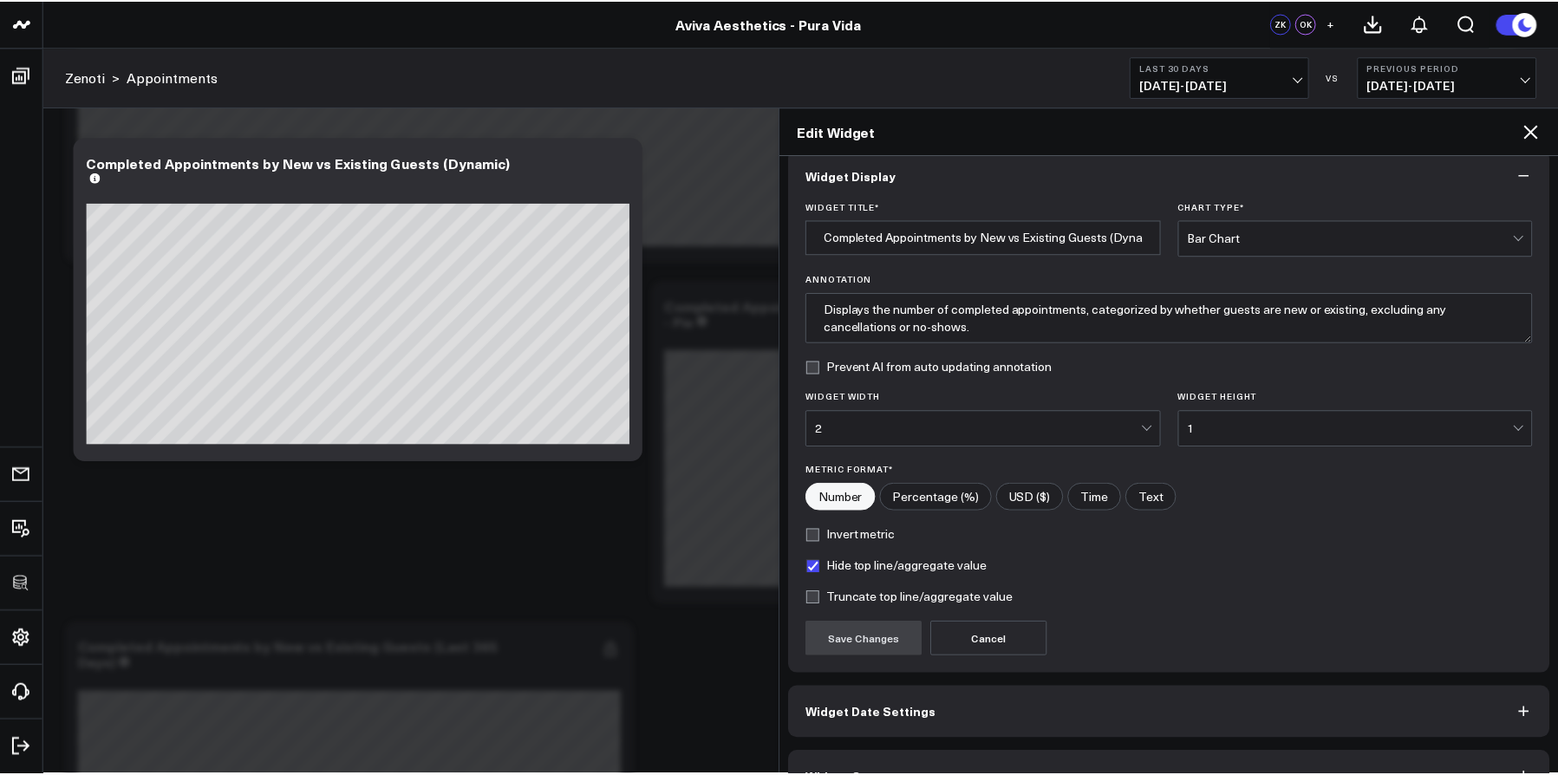
scroll to position [62, 0]
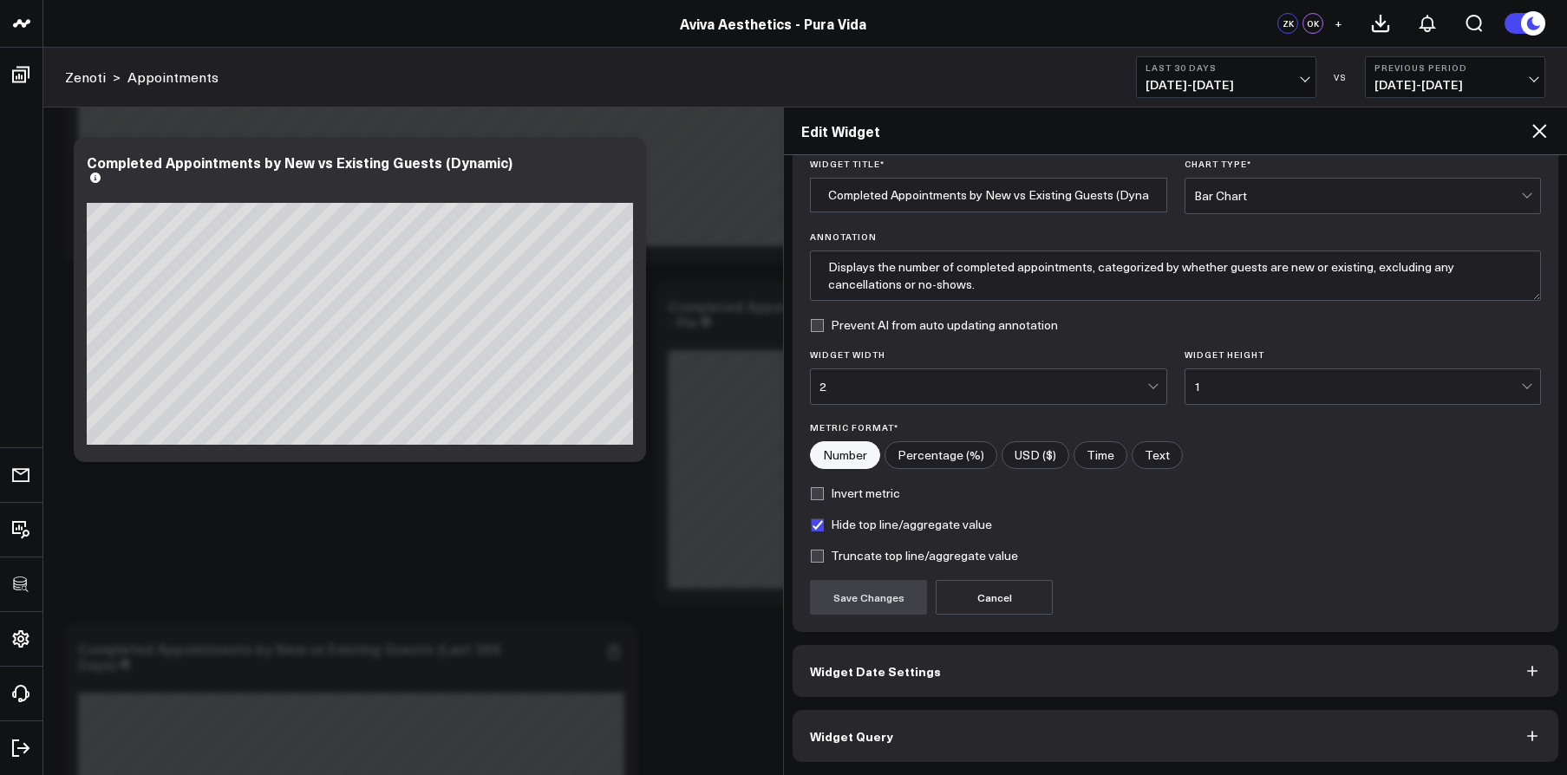
click at [976, 706] on button "Widget Query" at bounding box center [1176, 736] width 766 height 52
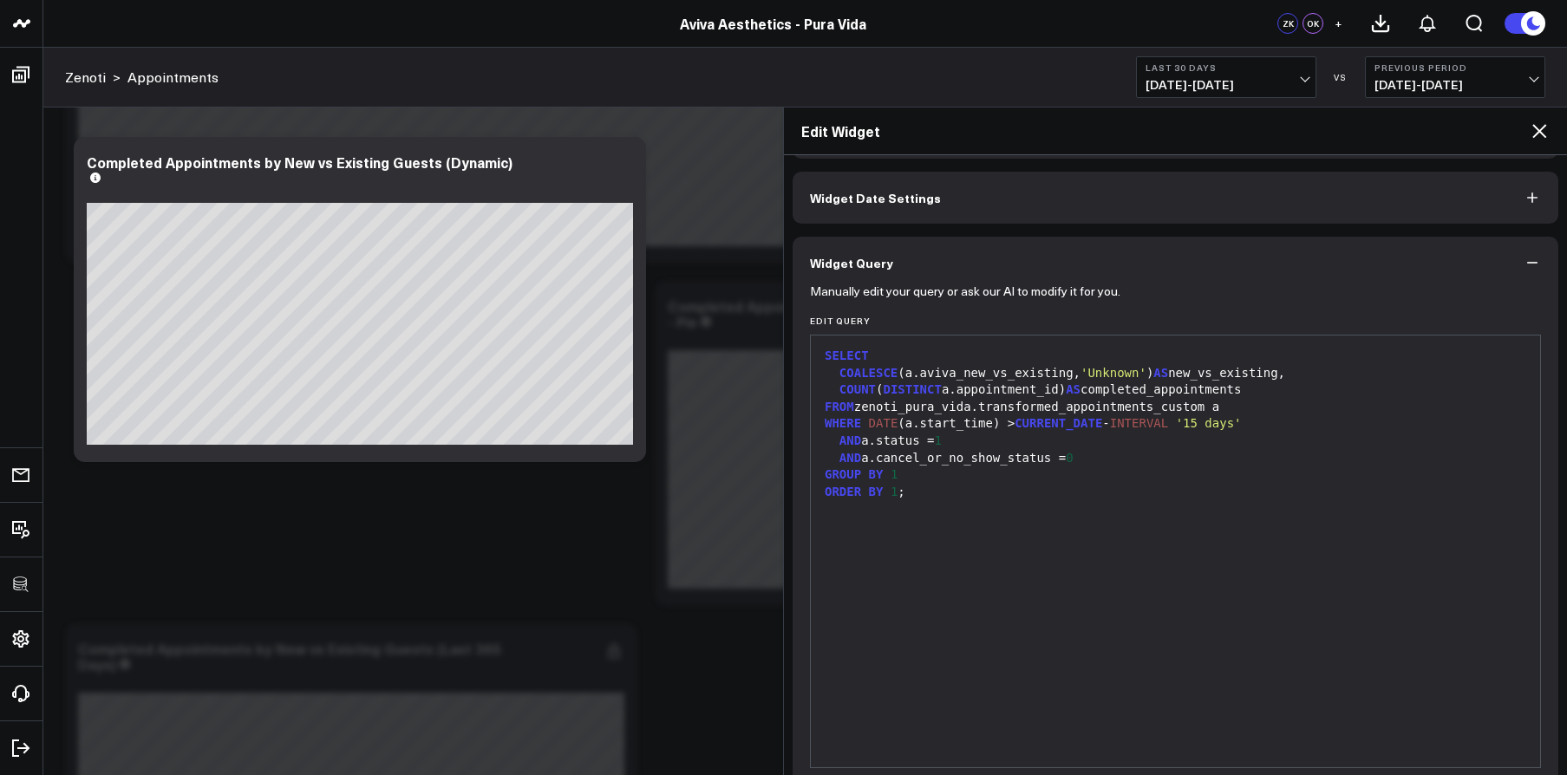
click at [1555, 134] on div "Edit Widget" at bounding box center [1175, 132] width 783 height 48
click at [1553, 135] on div "Edit Widget" at bounding box center [1175, 132] width 783 height 48
click at [1546, 136] on icon at bounding box center [1539, 131] width 21 height 21
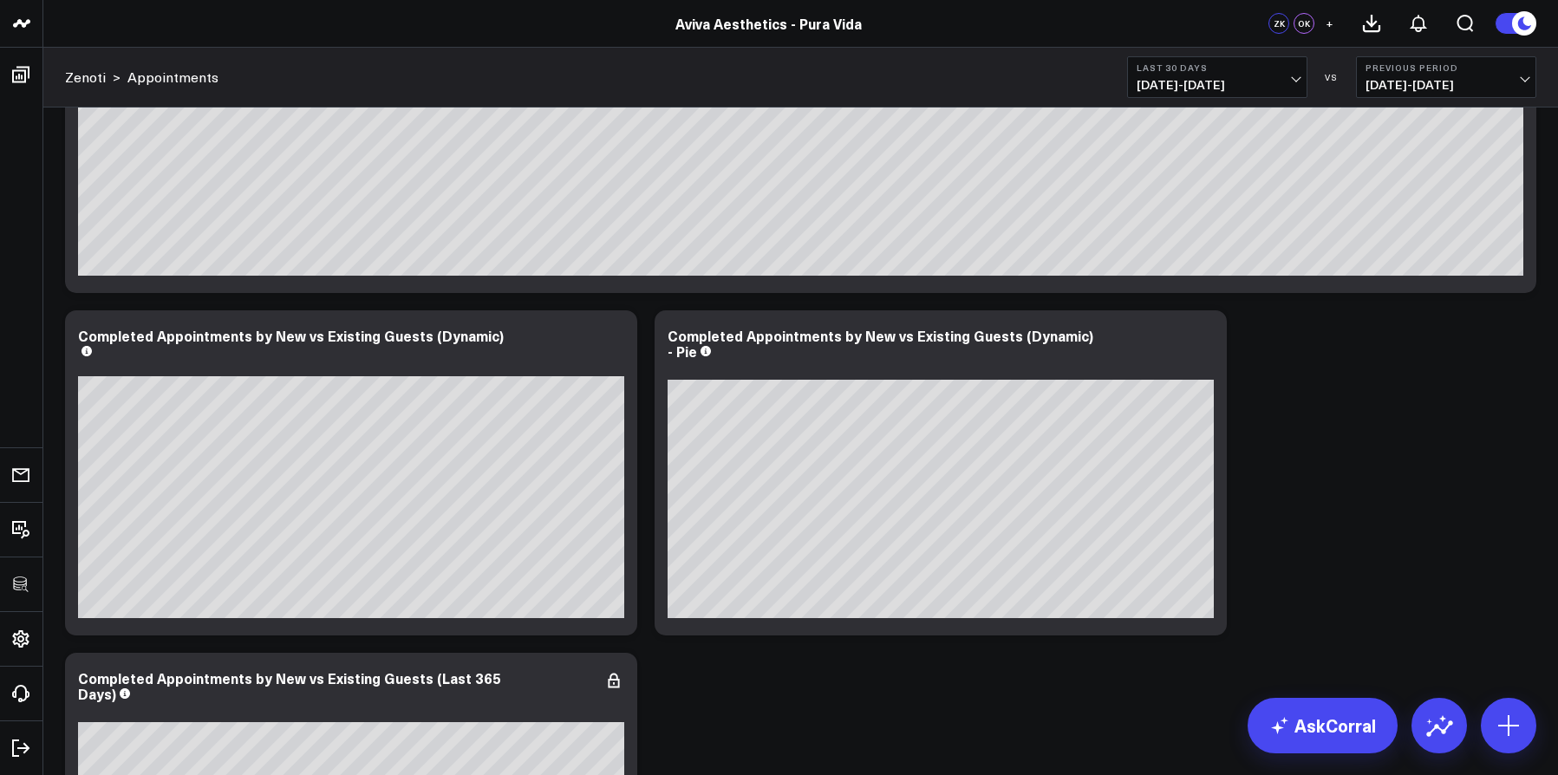
scroll to position [4257, 0]
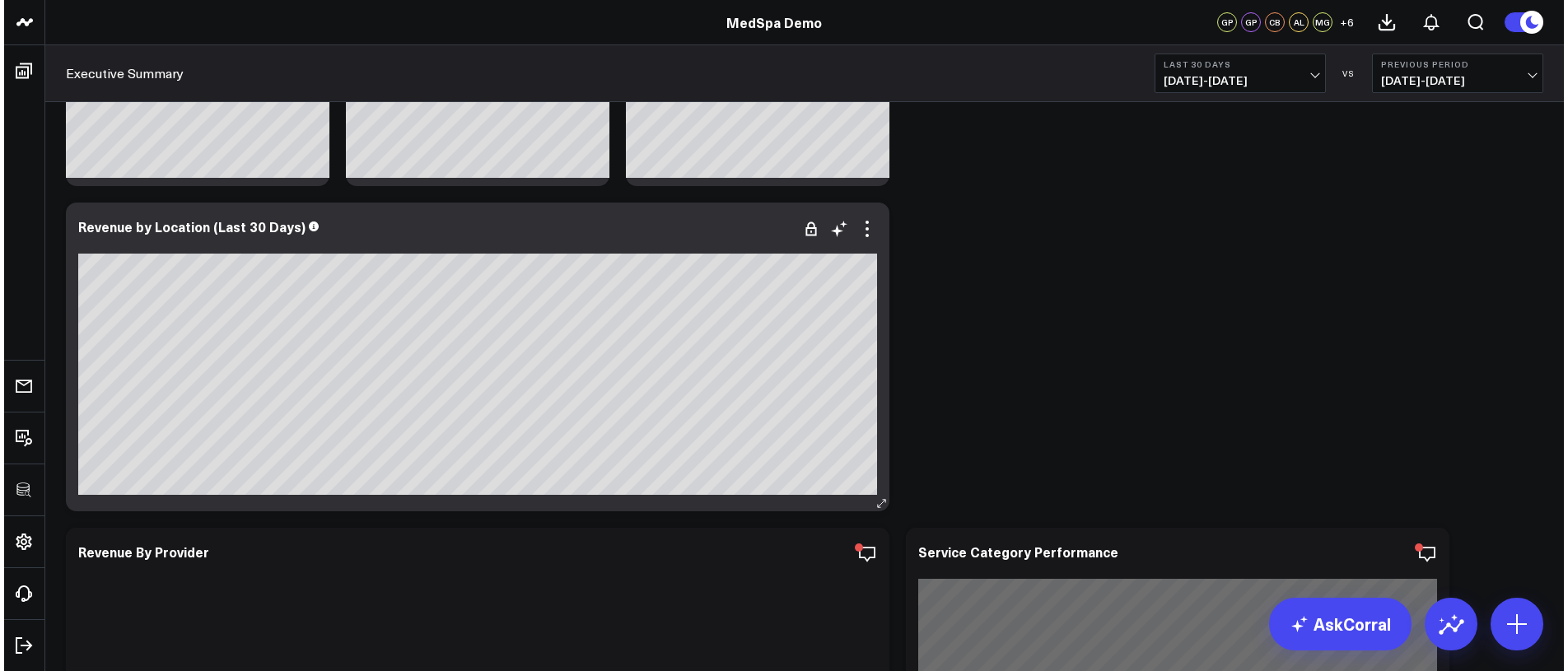
scroll to position [394, 0]
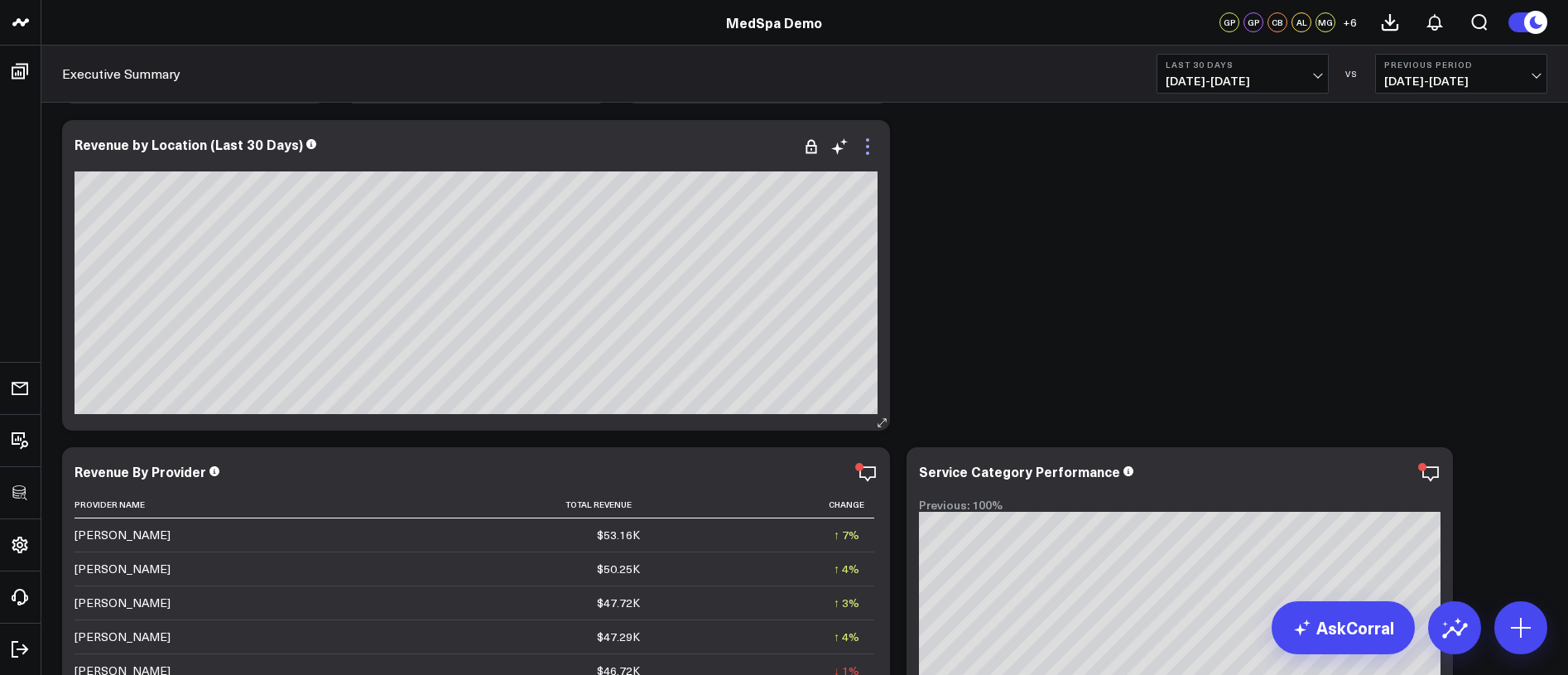
click at [863, 150] on icon at bounding box center [867, 146] width 20 height 20
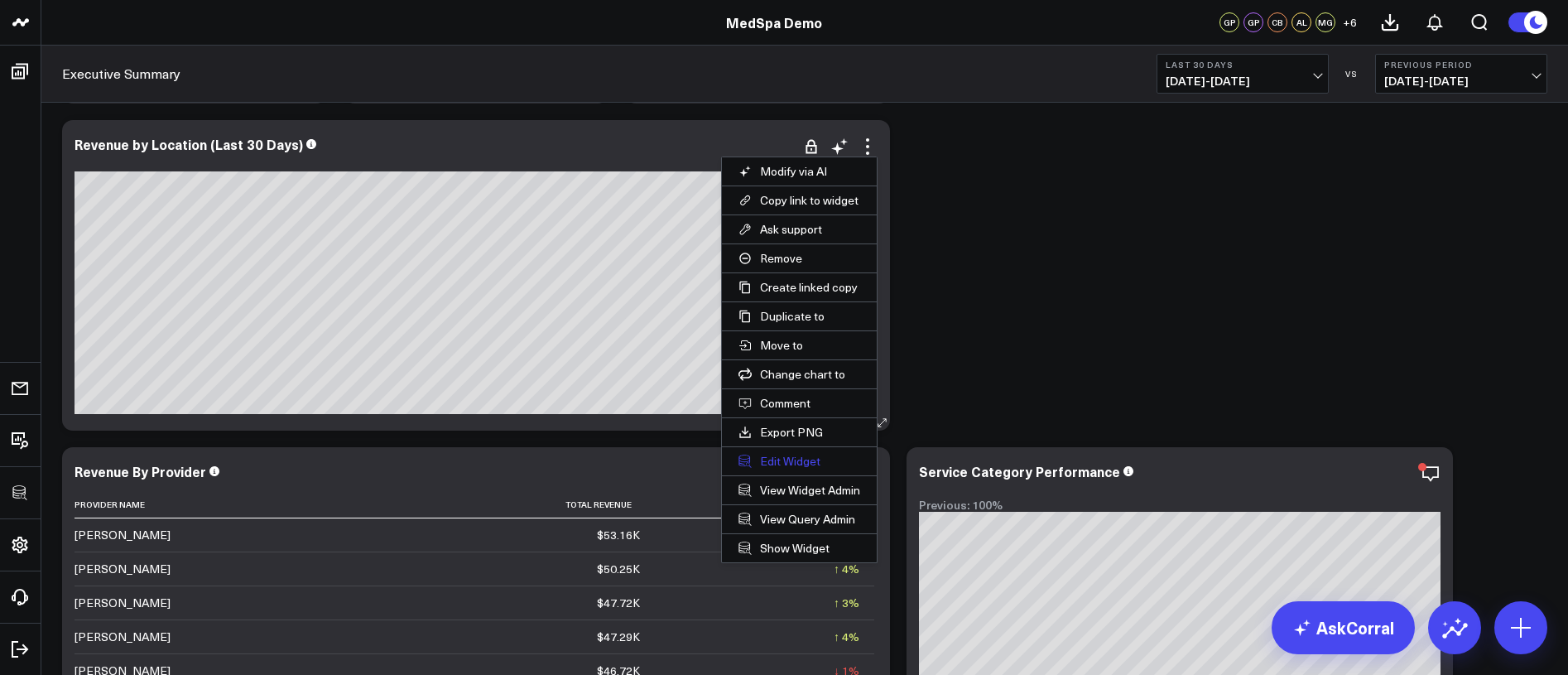
click at [794, 462] on button "Edit Widget" at bounding box center [799, 460] width 155 height 28
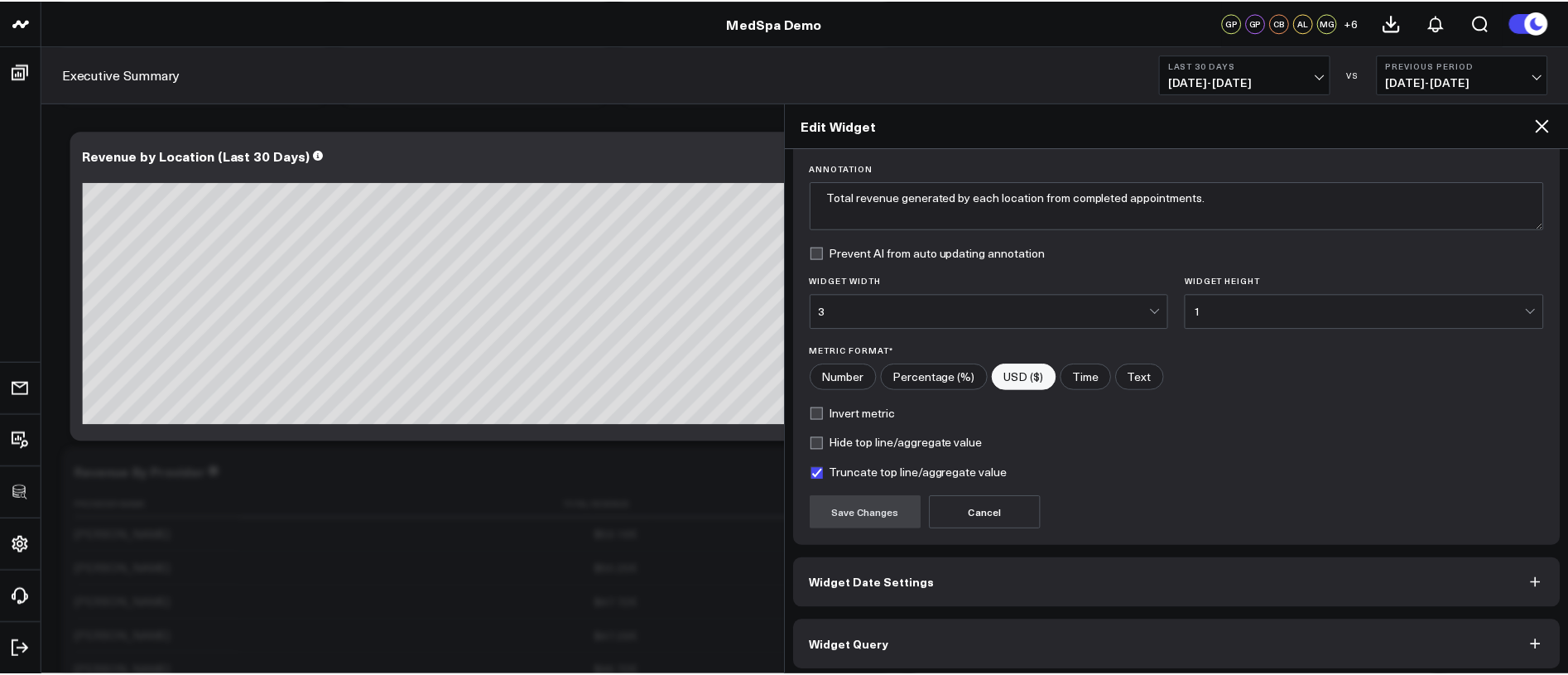
scroll to position [124, 0]
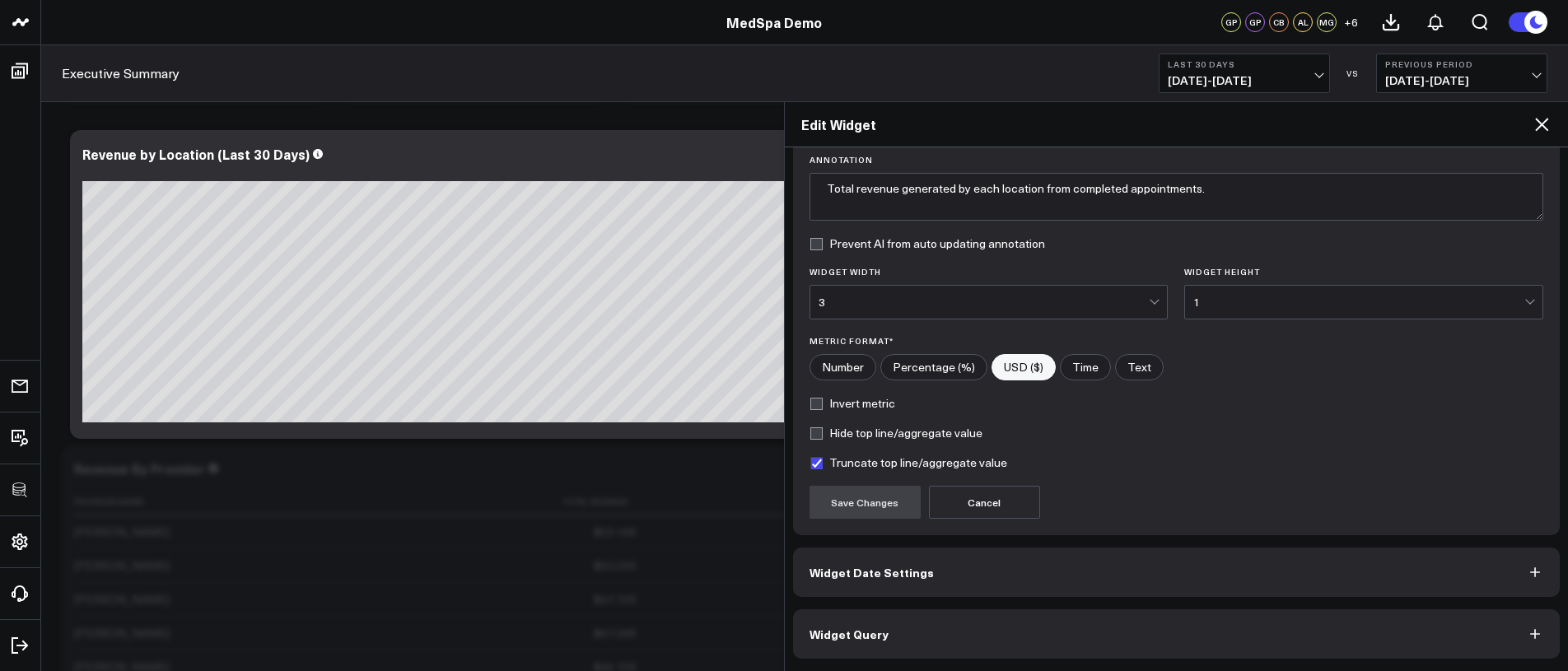
click at [1032, 624] on button "Widget Query" at bounding box center [1177, 634] width 767 height 49
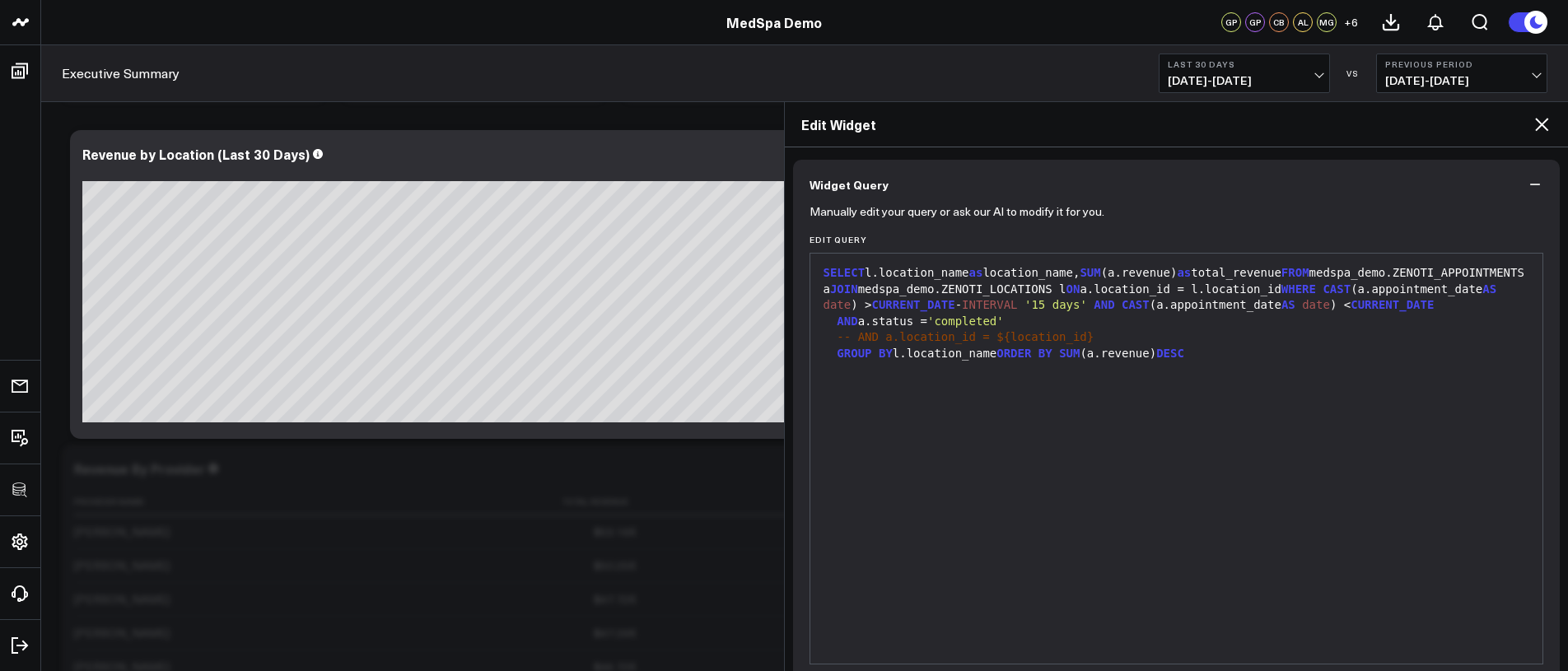
click at [1532, 123] on icon at bounding box center [1541, 124] width 20 height 20
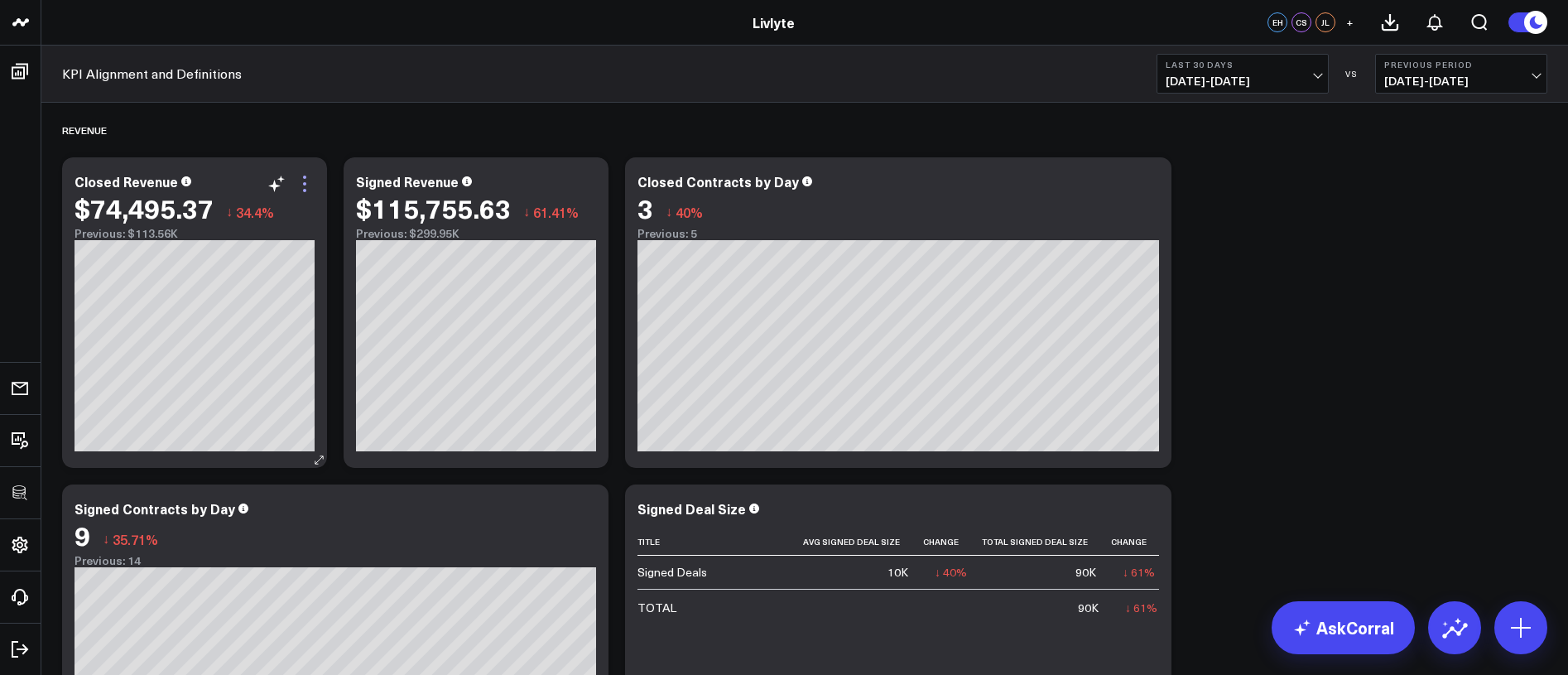
click at [310, 181] on icon at bounding box center [304, 183] width 20 height 20
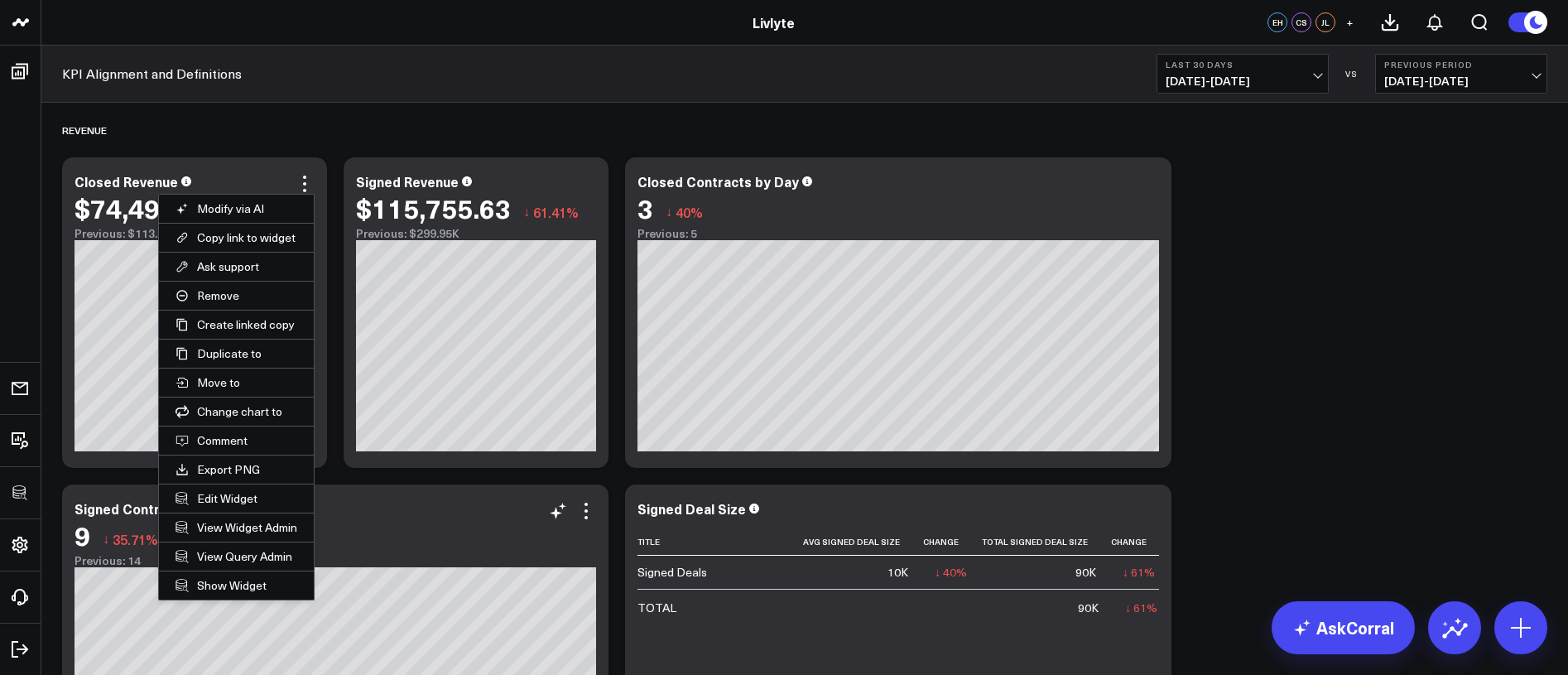
click at [233, 500] on button "Edit Widget" at bounding box center [237, 497] width 155 height 28
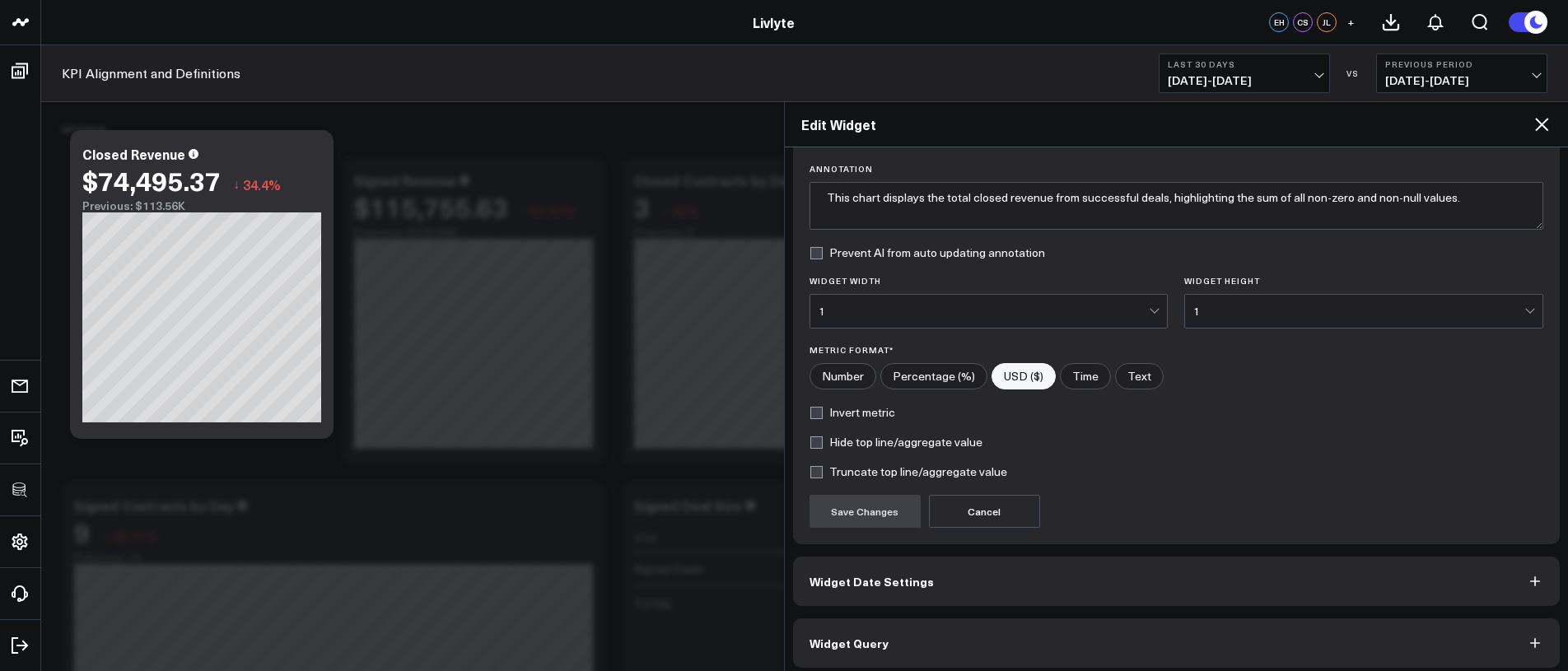
scroll to position [123, 0]
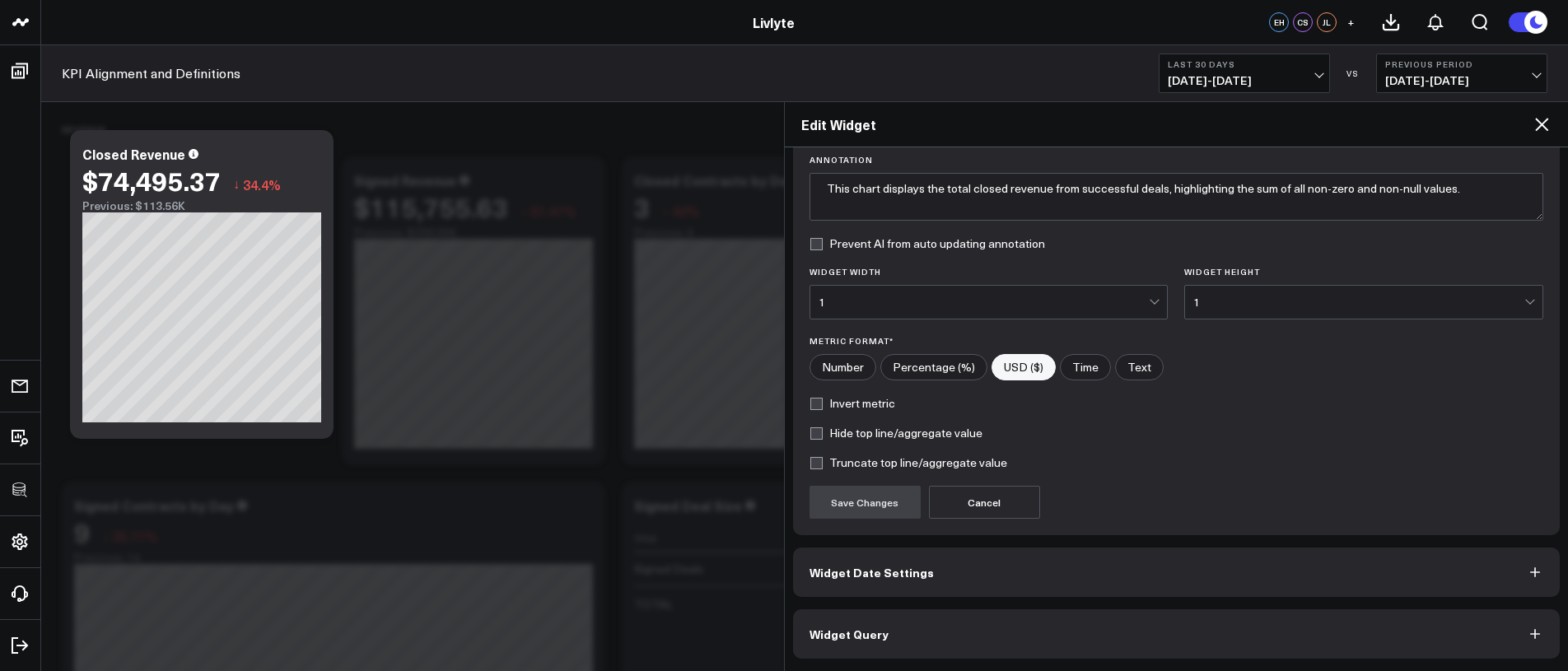
click at [988, 626] on button "Widget Query" at bounding box center [1177, 634] width 767 height 49
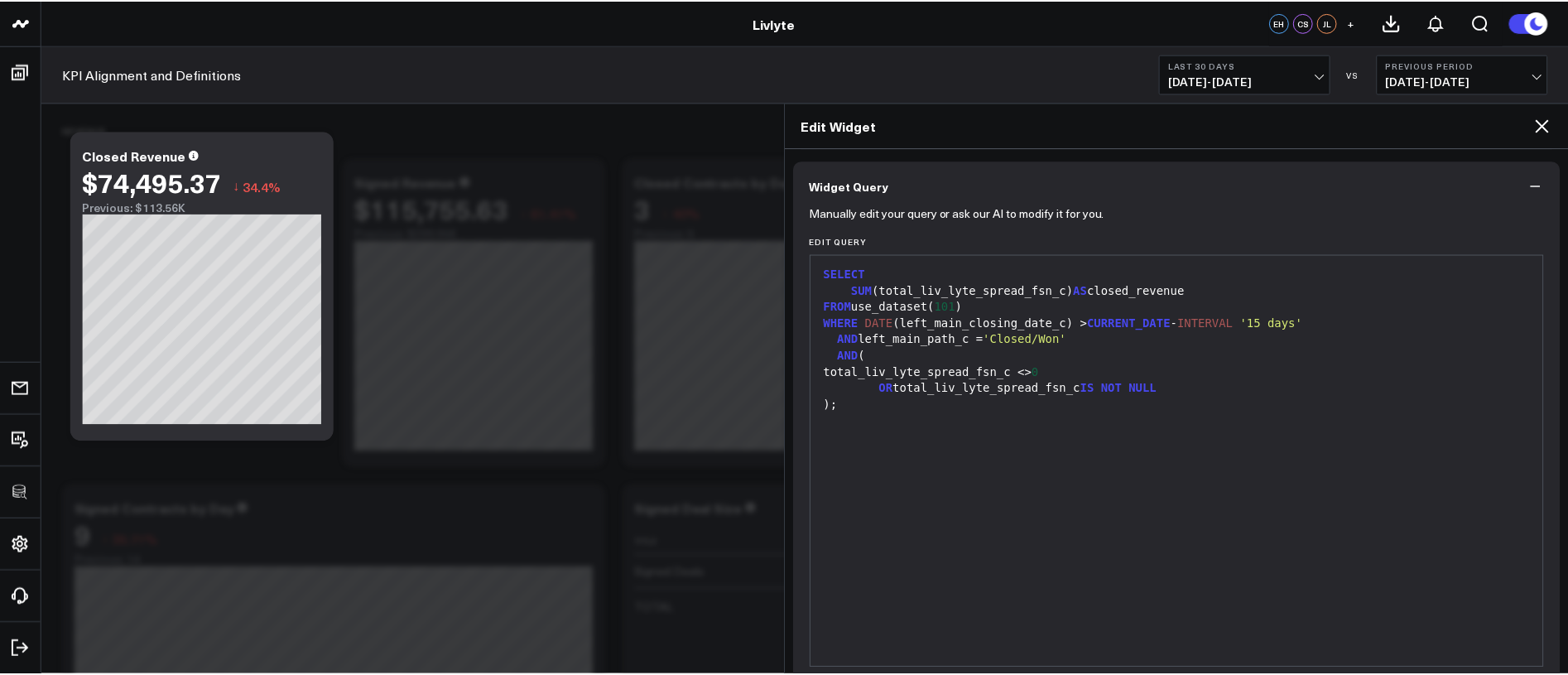
scroll to position [0, 0]
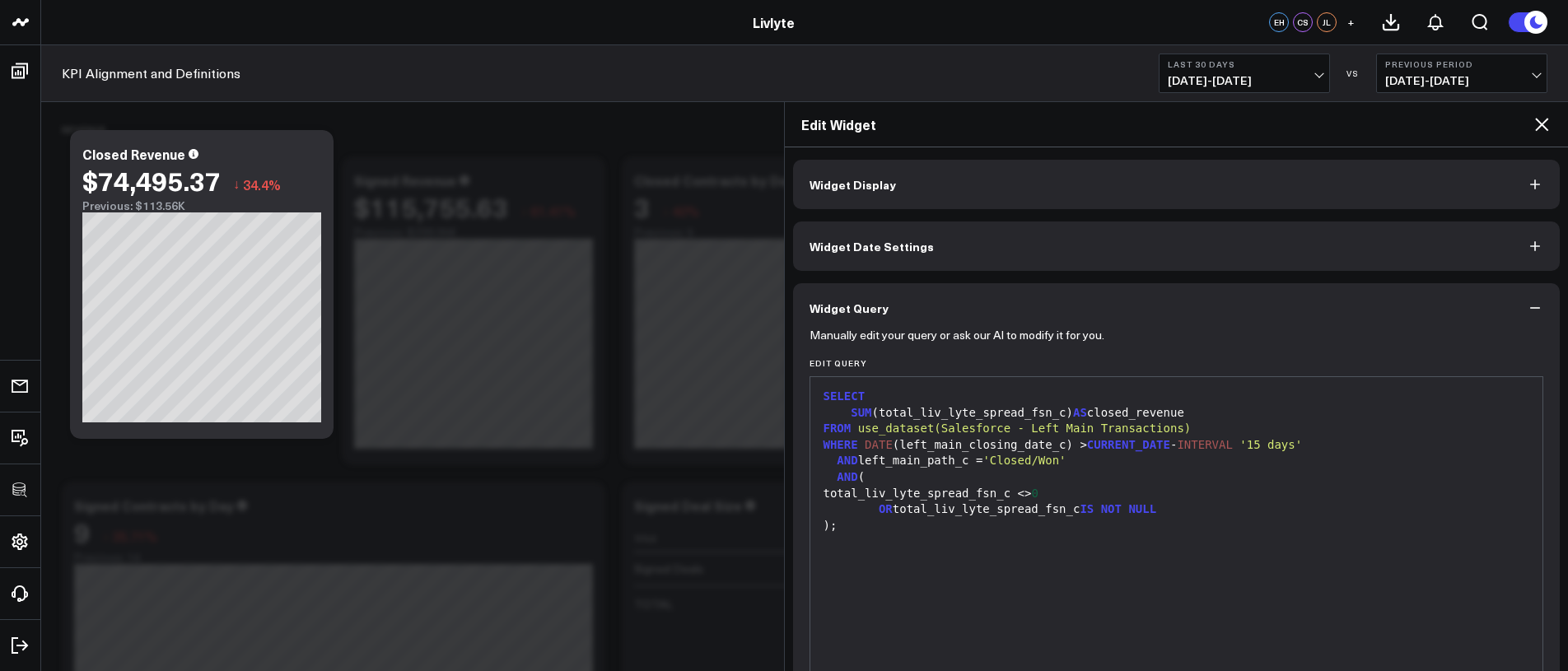
click at [1535, 121] on icon at bounding box center [1541, 124] width 20 height 20
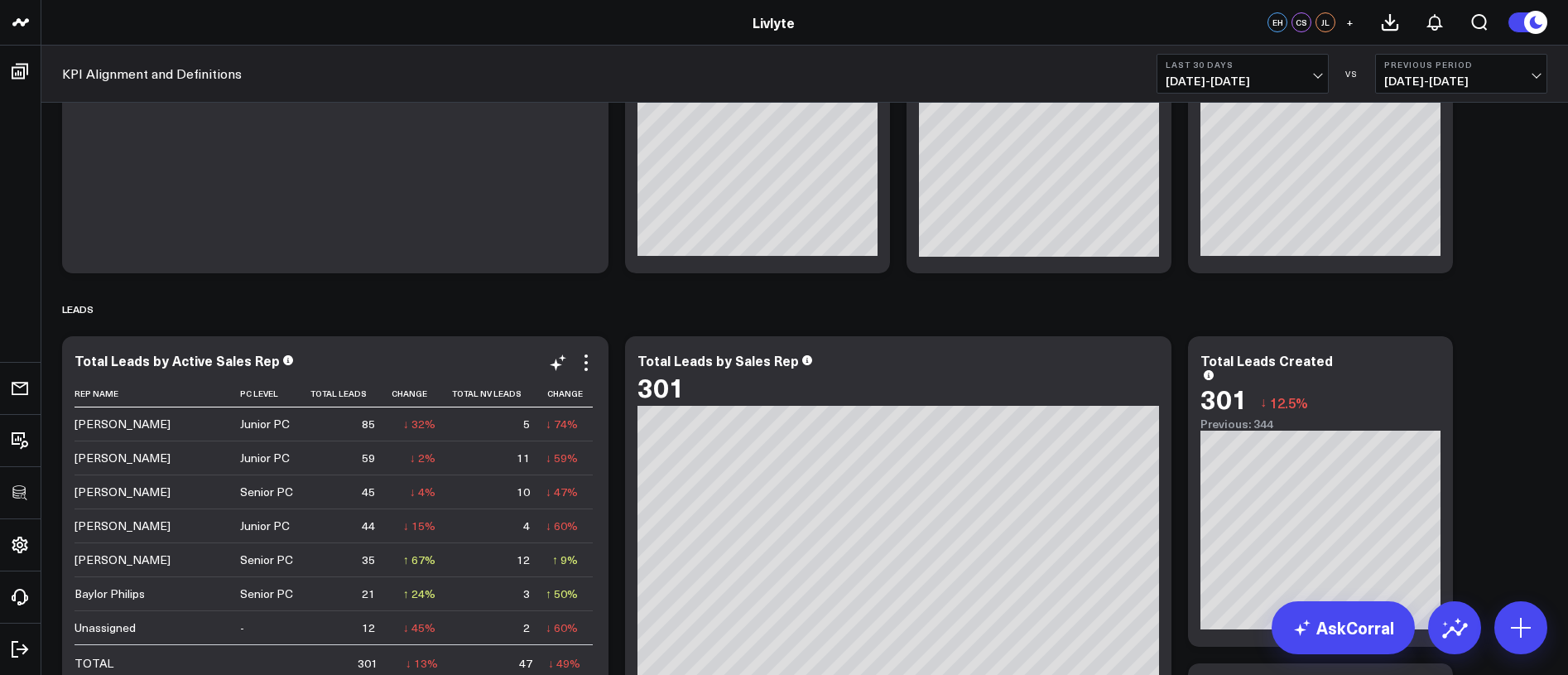
scroll to position [860, 0]
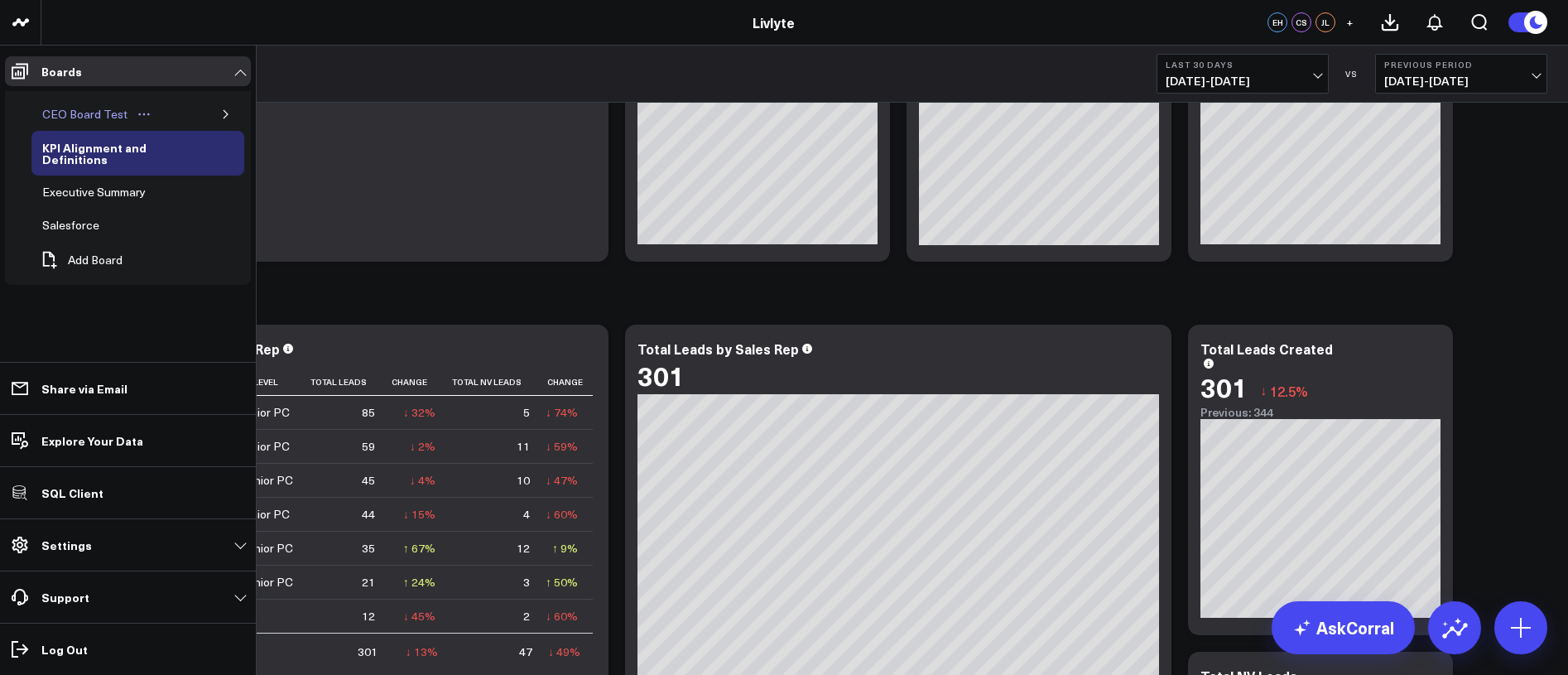
click at [59, 110] on div "CEO Board Test" at bounding box center [85, 114] width 94 height 20
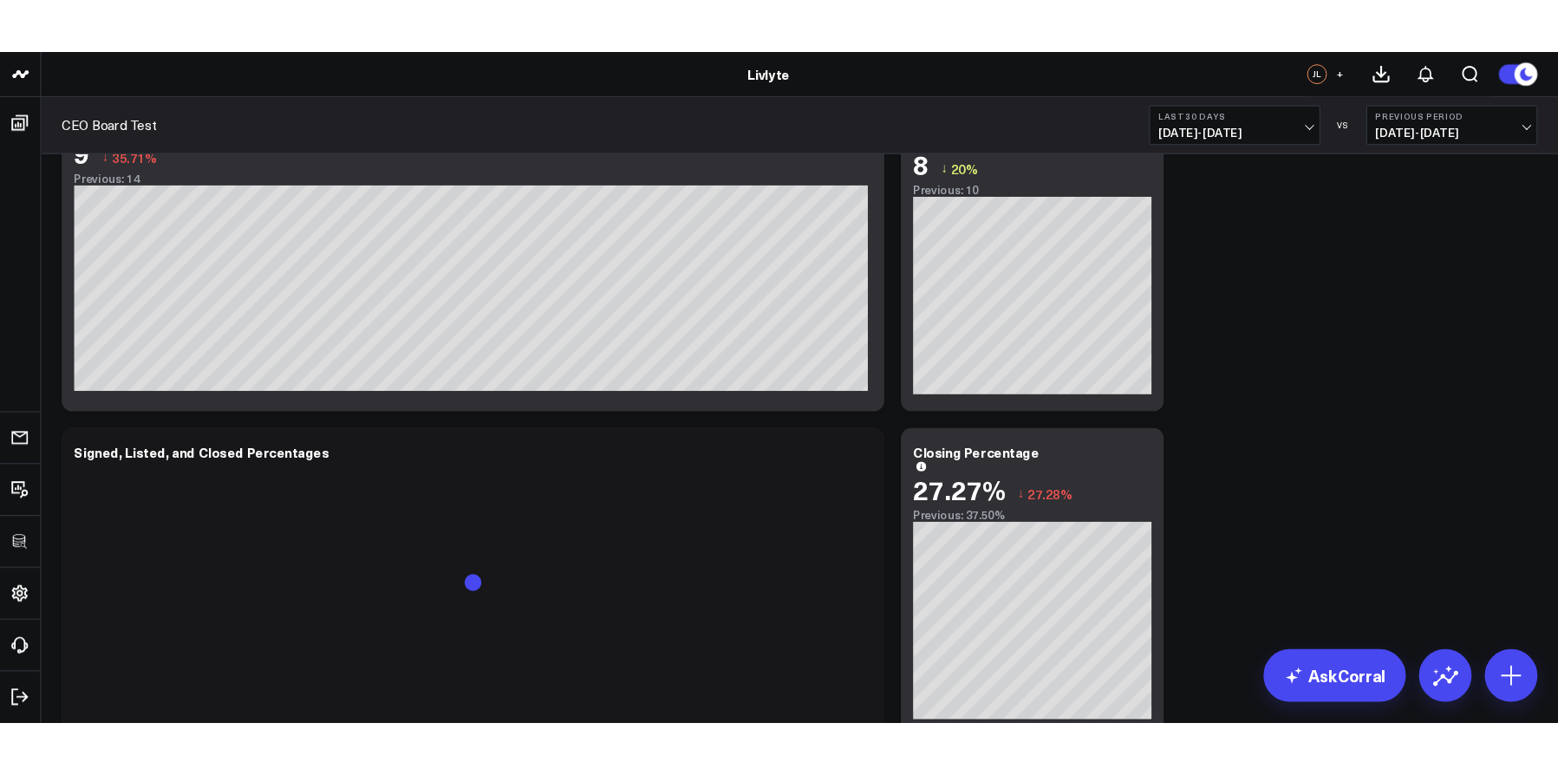
scroll to position [928, 0]
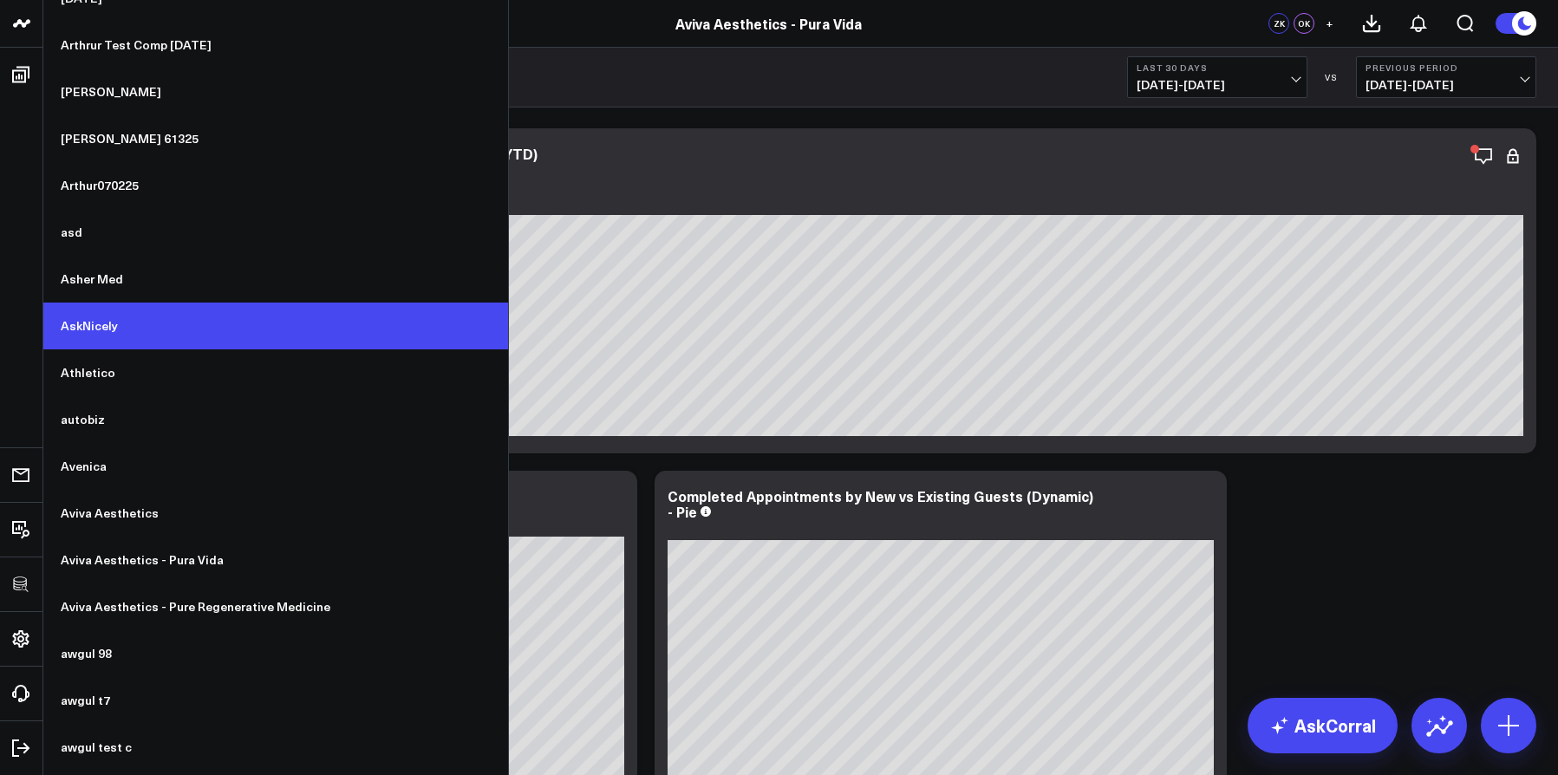
scroll to position [2855, 0]
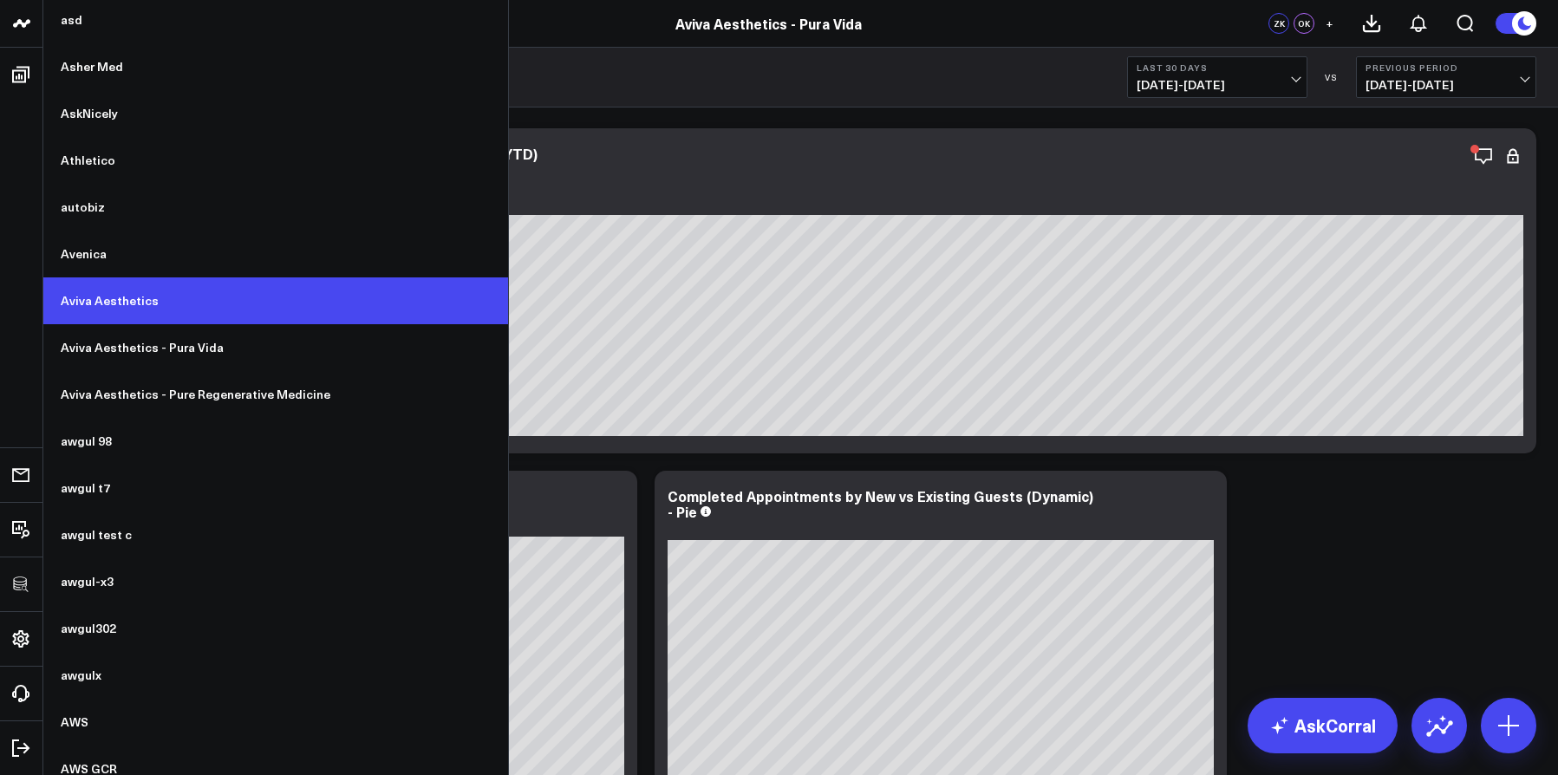
click at [133, 291] on link "Aviva Aesthetics" at bounding box center [275, 301] width 465 height 47
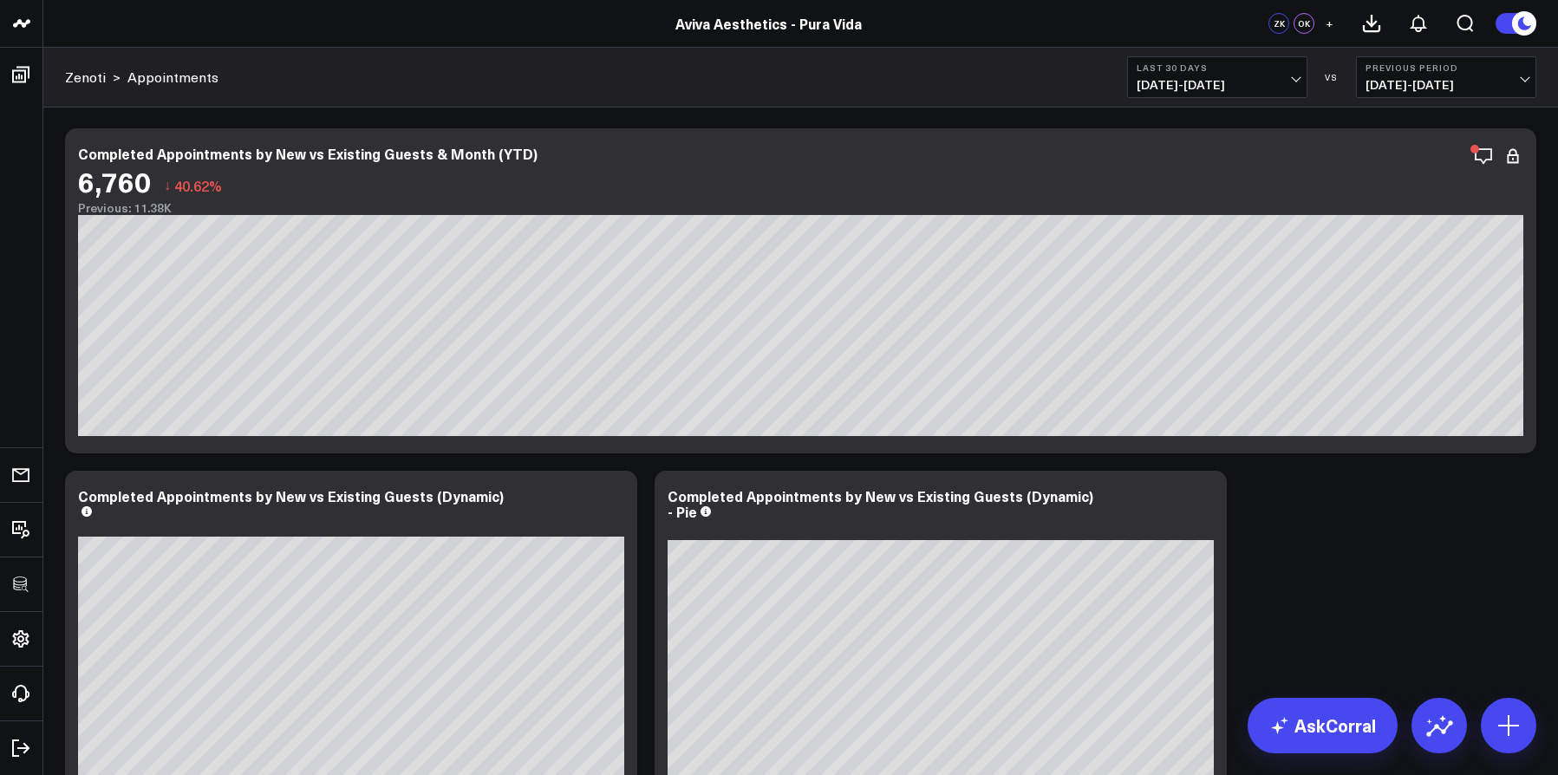
scroll to position [42, 0]
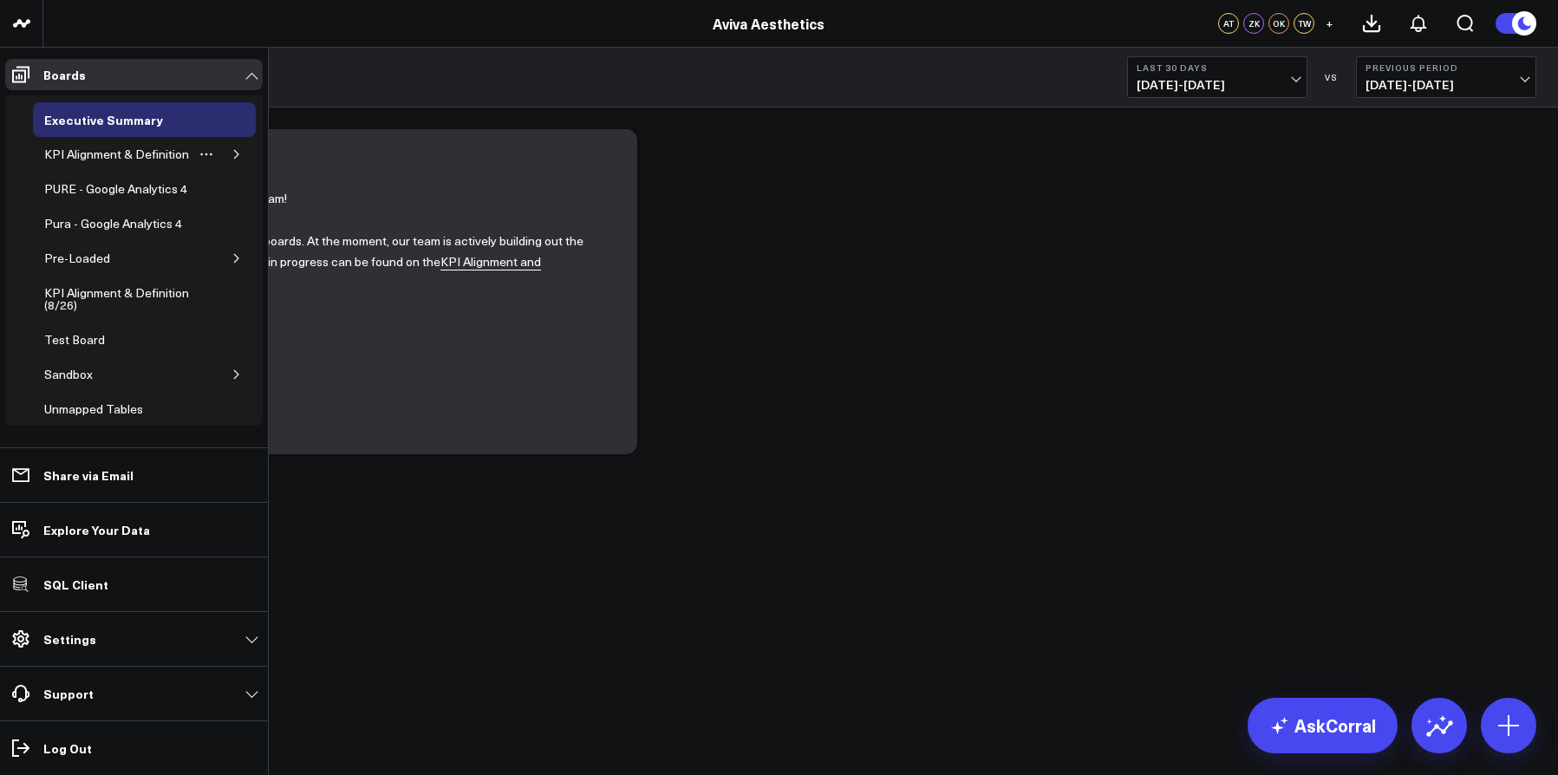
click at [232, 160] on icon "button" at bounding box center [237, 154] width 10 height 10
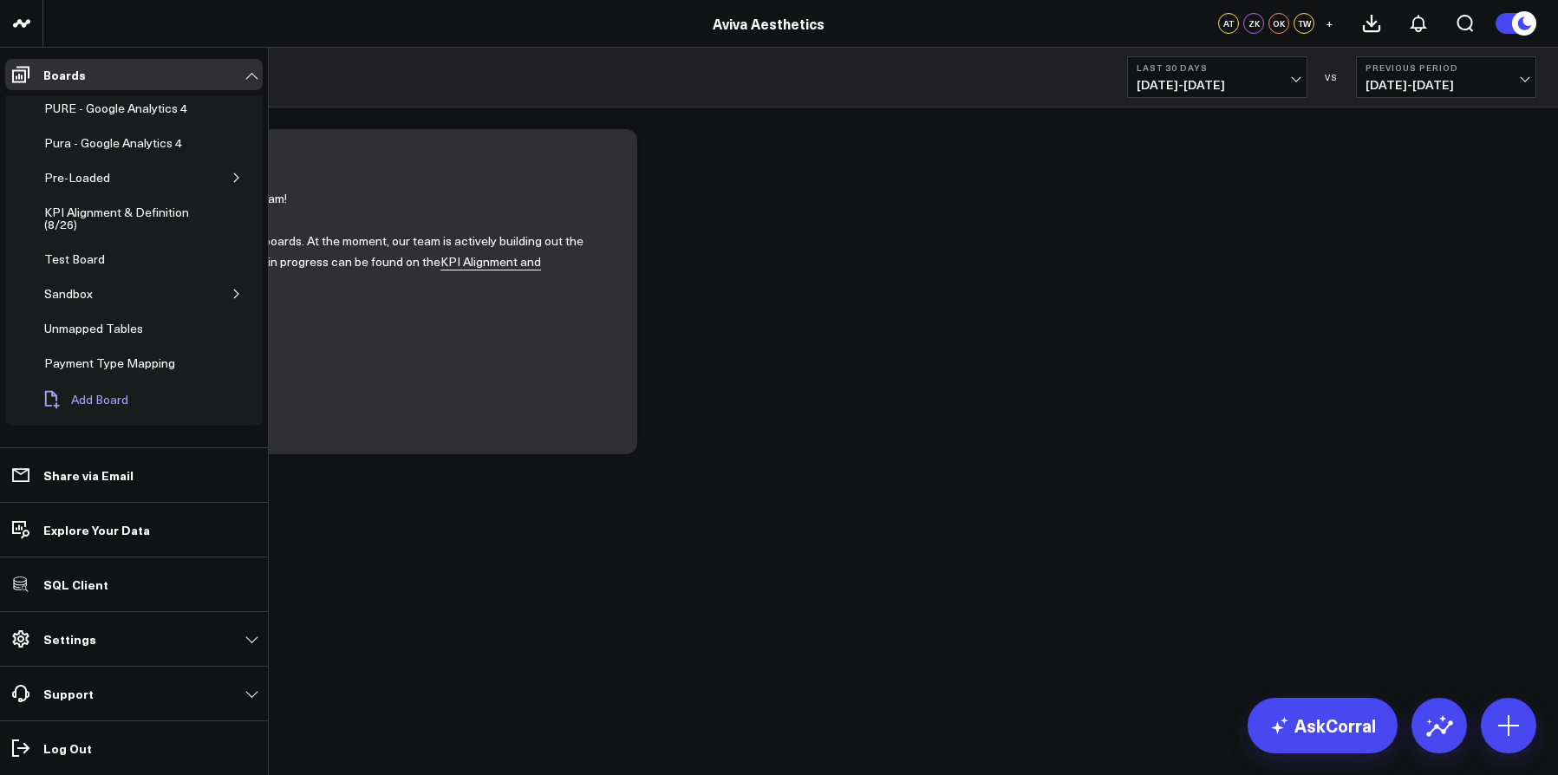
scroll to position [162, 0]
click at [78, 404] on span "Add Board" at bounding box center [99, 400] width 57 height 14
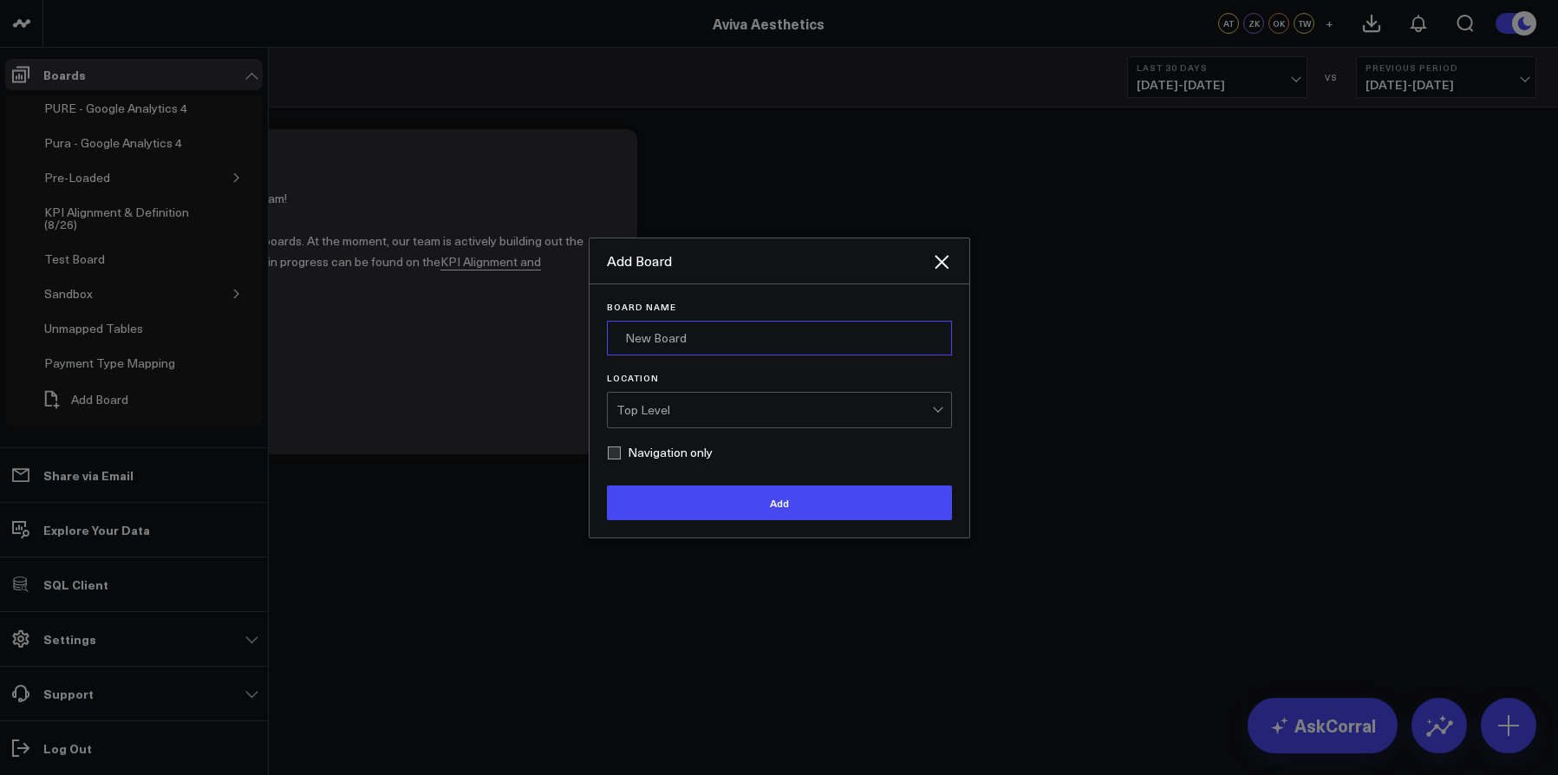
click at [703, 351] on input "Board Name" at bounding box center [779, 338] width 345 height 35
click at [653, 412] on div "Top Level" at bounding box center [775, 410] width 316 height 14
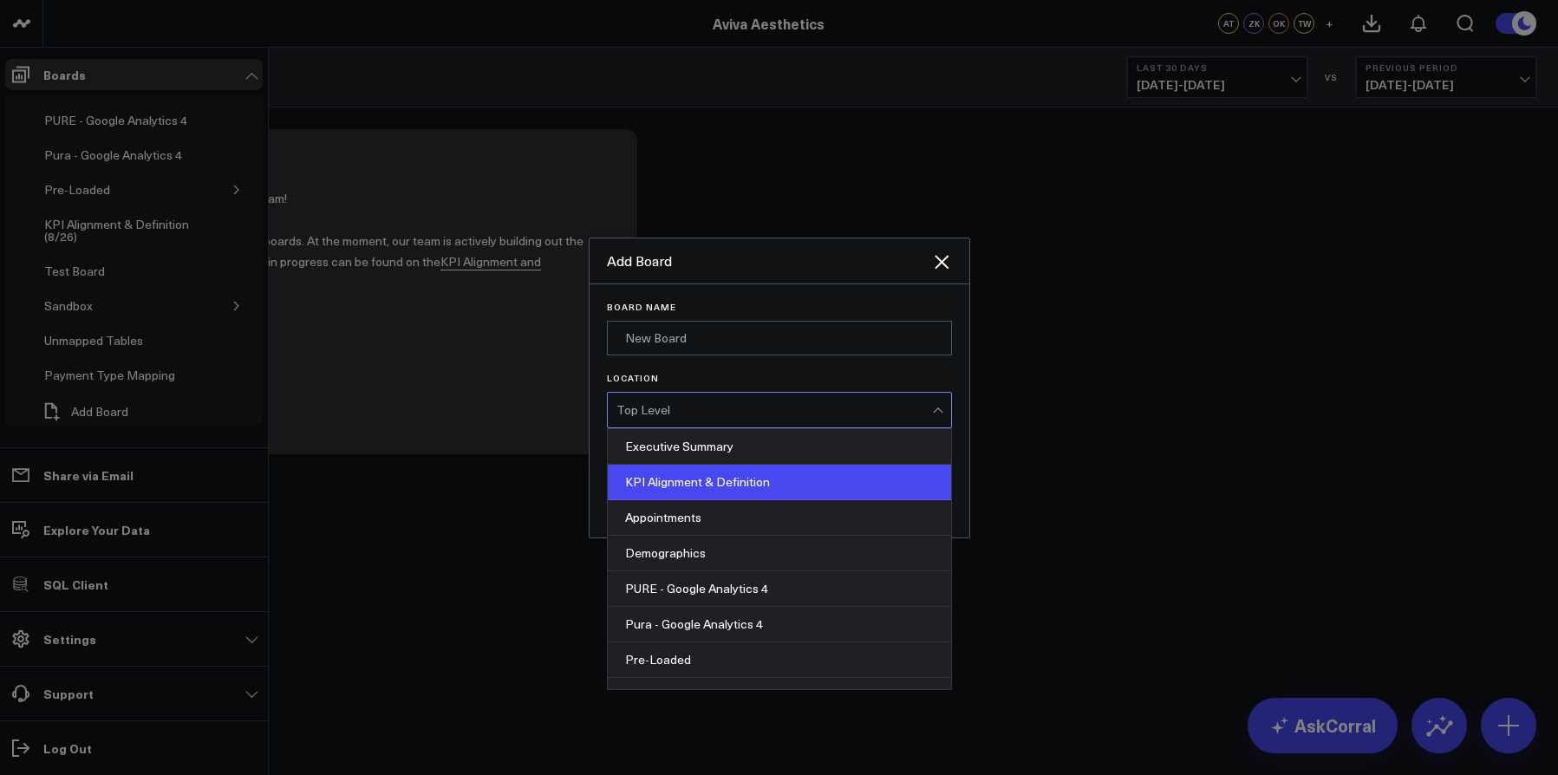
click at [673, 480] on div "KPI Alignment & Definition" at bounding box center [779, 483] width 343 height 36
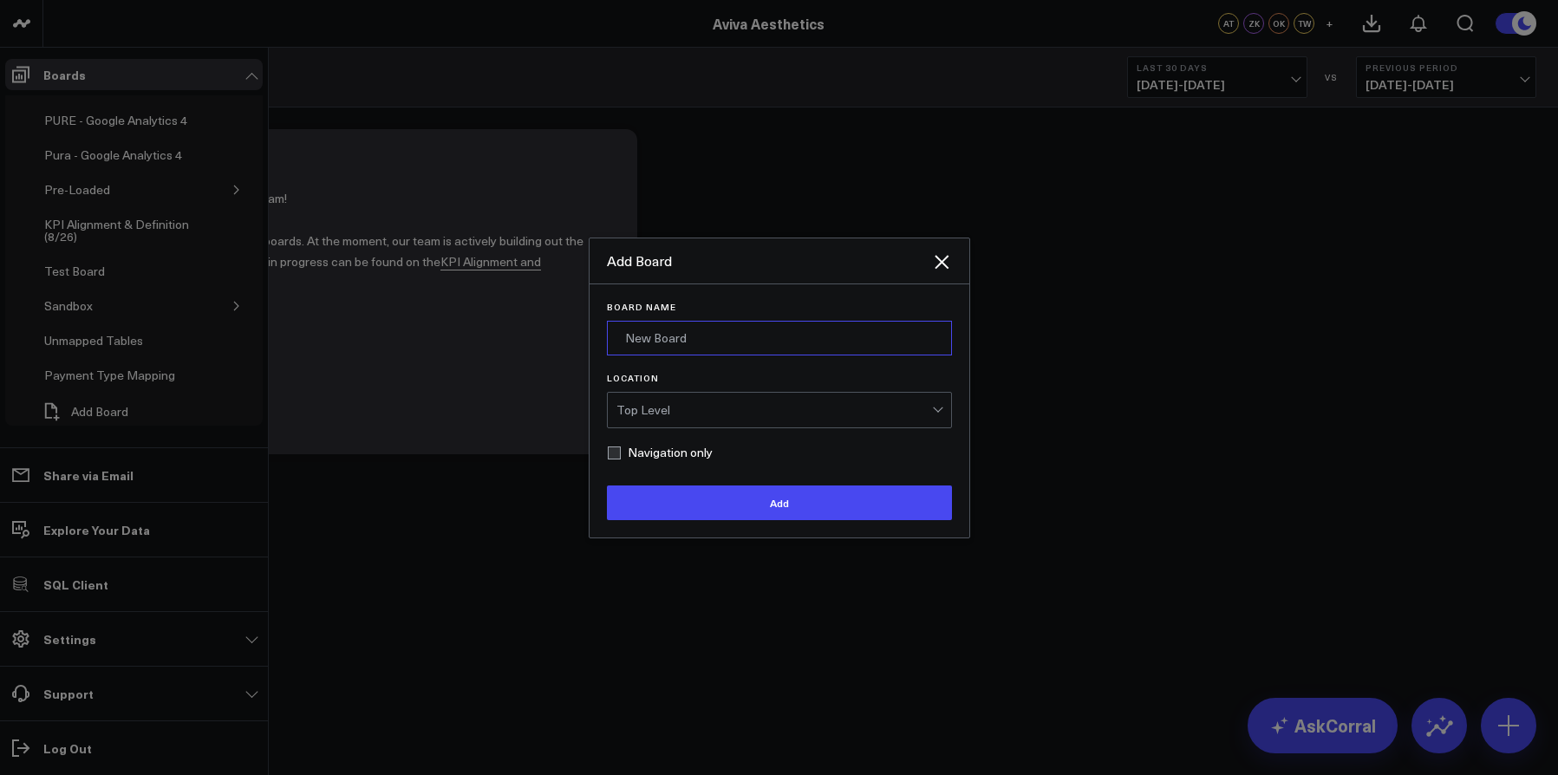
click at [657, 336] on input "Board Name" at bounding box center [779, 338] width 345 height 35
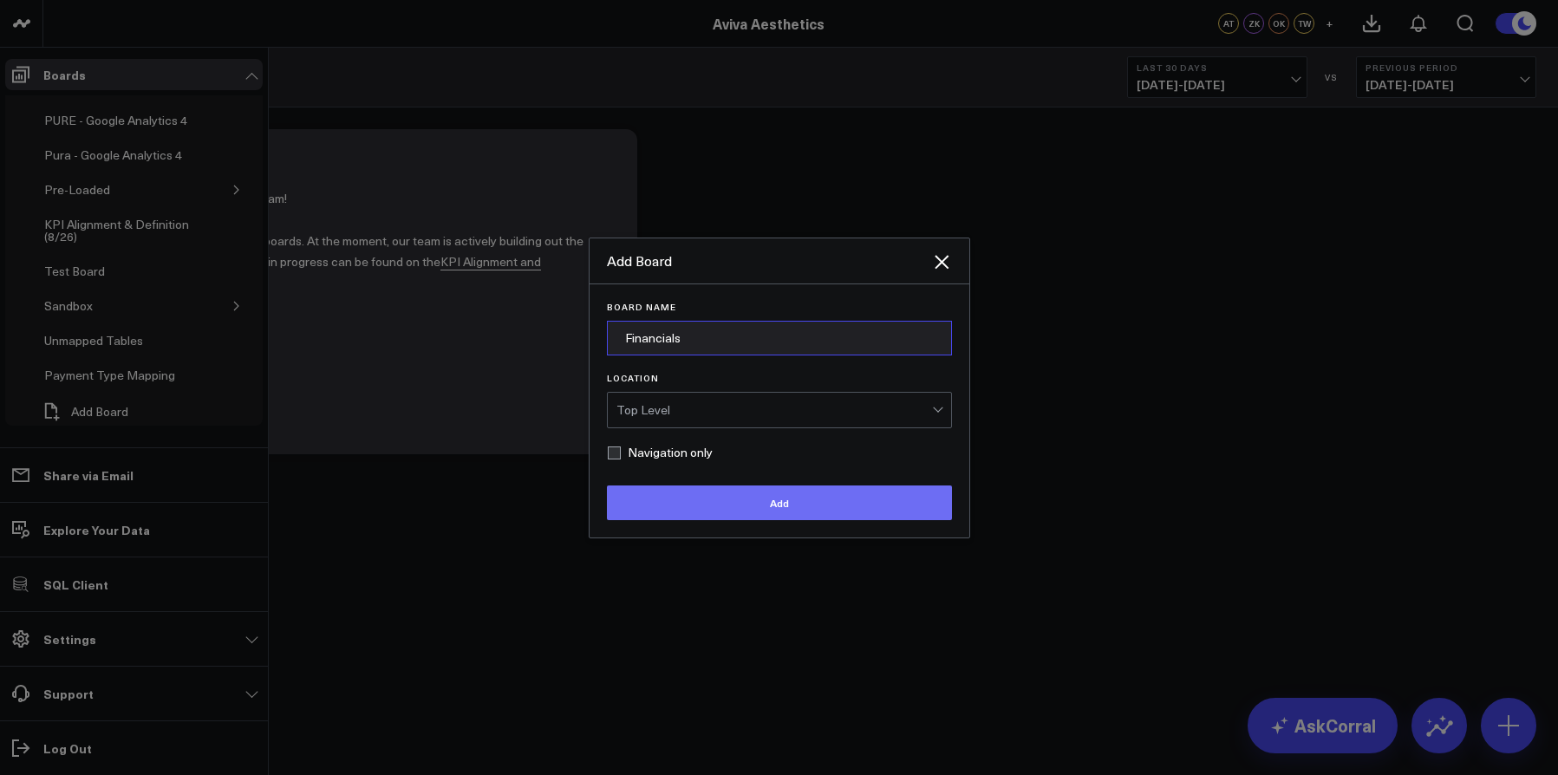
type input "Financials"
click at [722, 508] on button "Add" at bounding box center [779, 503] width 345 height 35
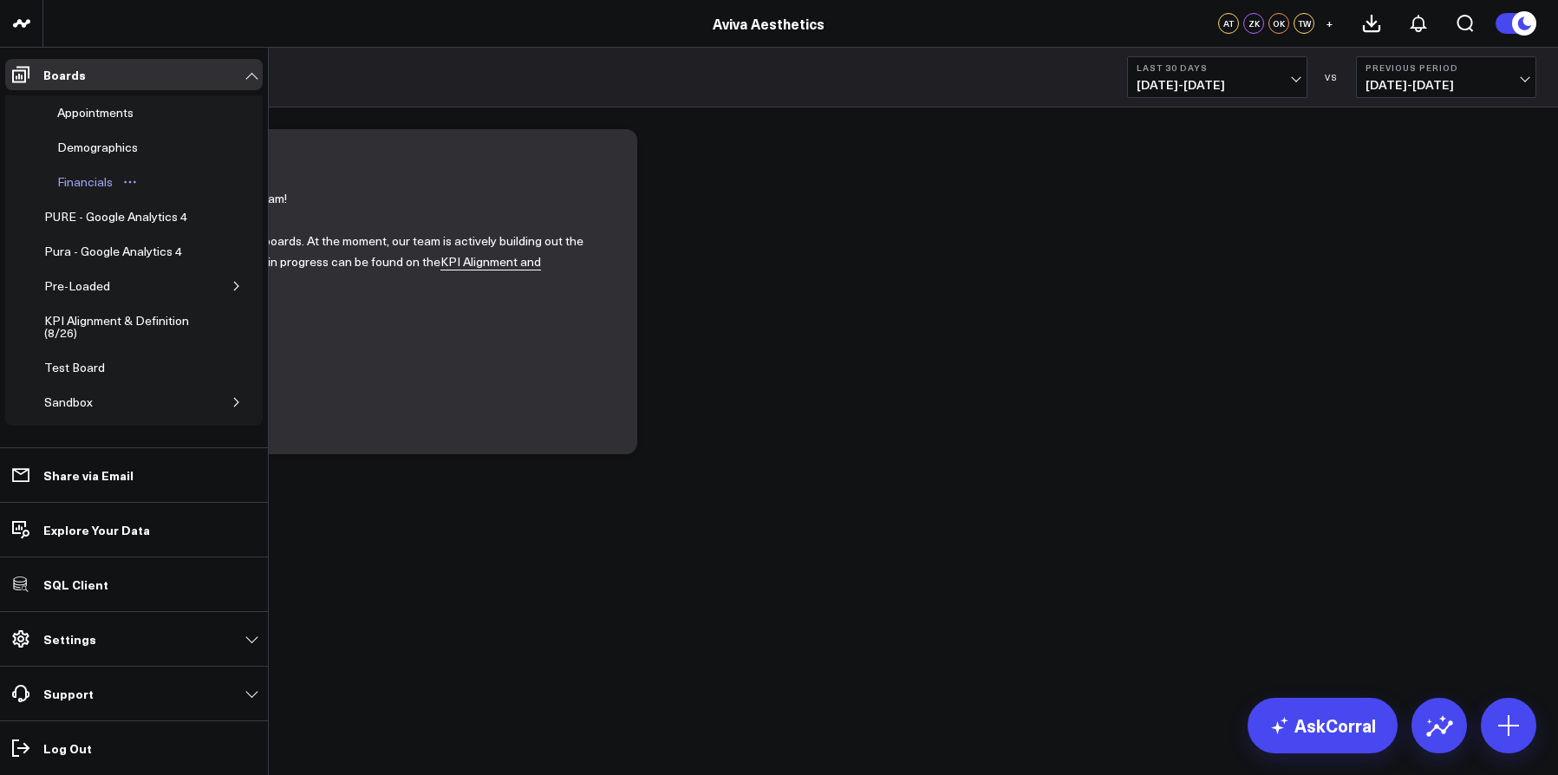
scroll to position [0, 0]
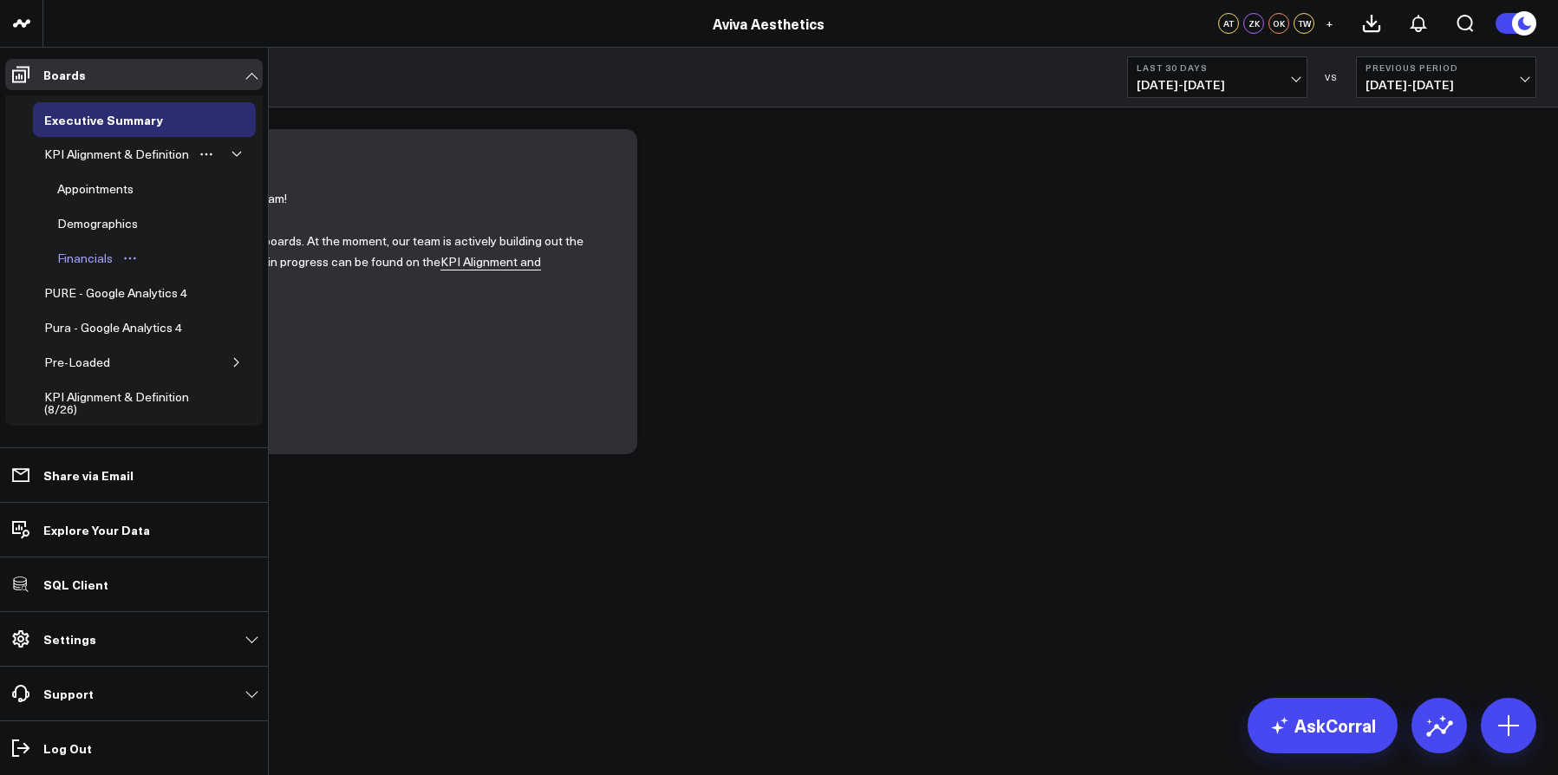
click at [102, 266] on div "Financials" at bounding box center [85, 258] width 64 height 21
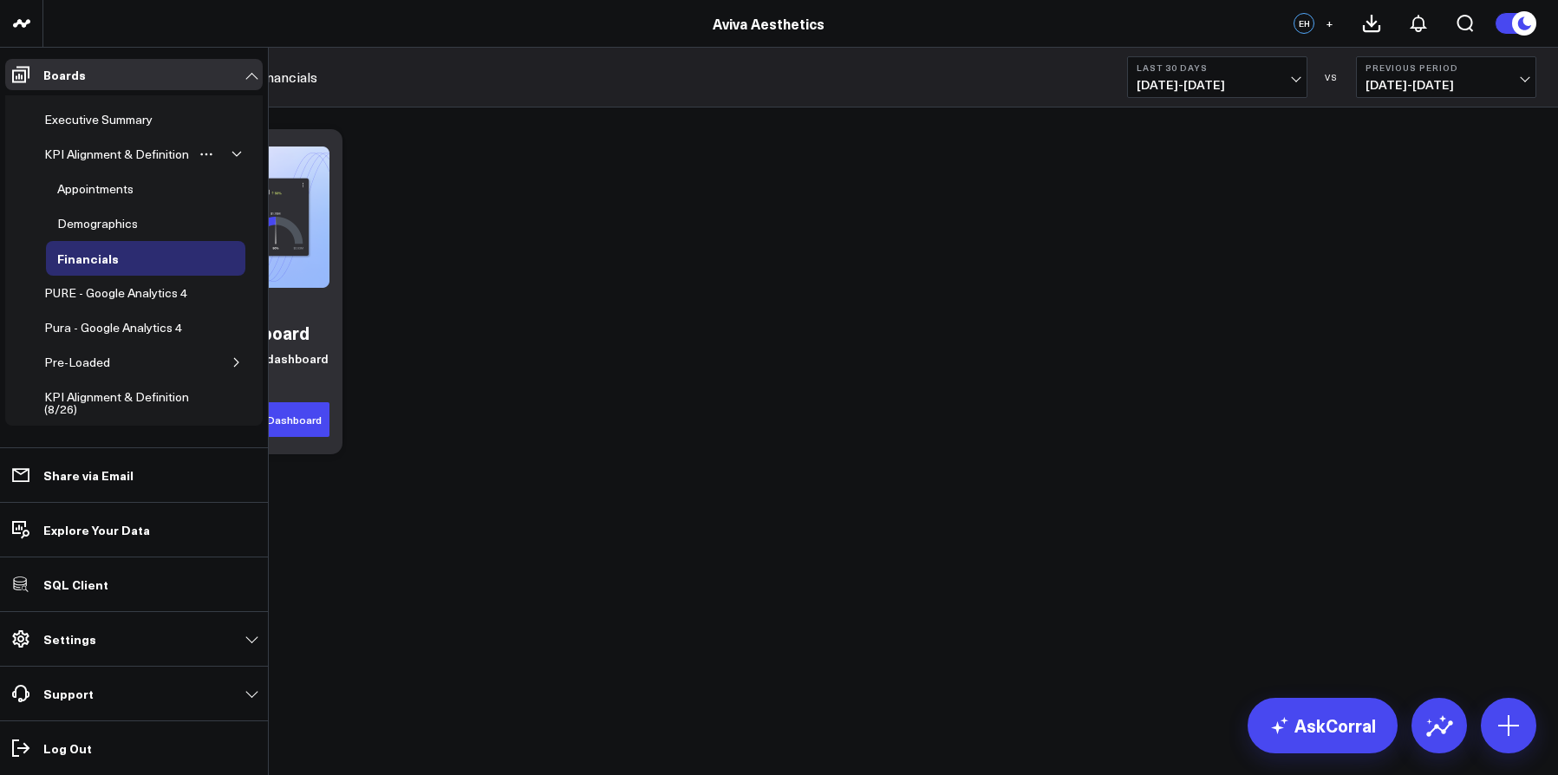
click at [557, 253] on div "Getting Started Auto-create your dashboard Add single widgets or the entire das…" at bounding box center [800, 292] width 1489 height 343
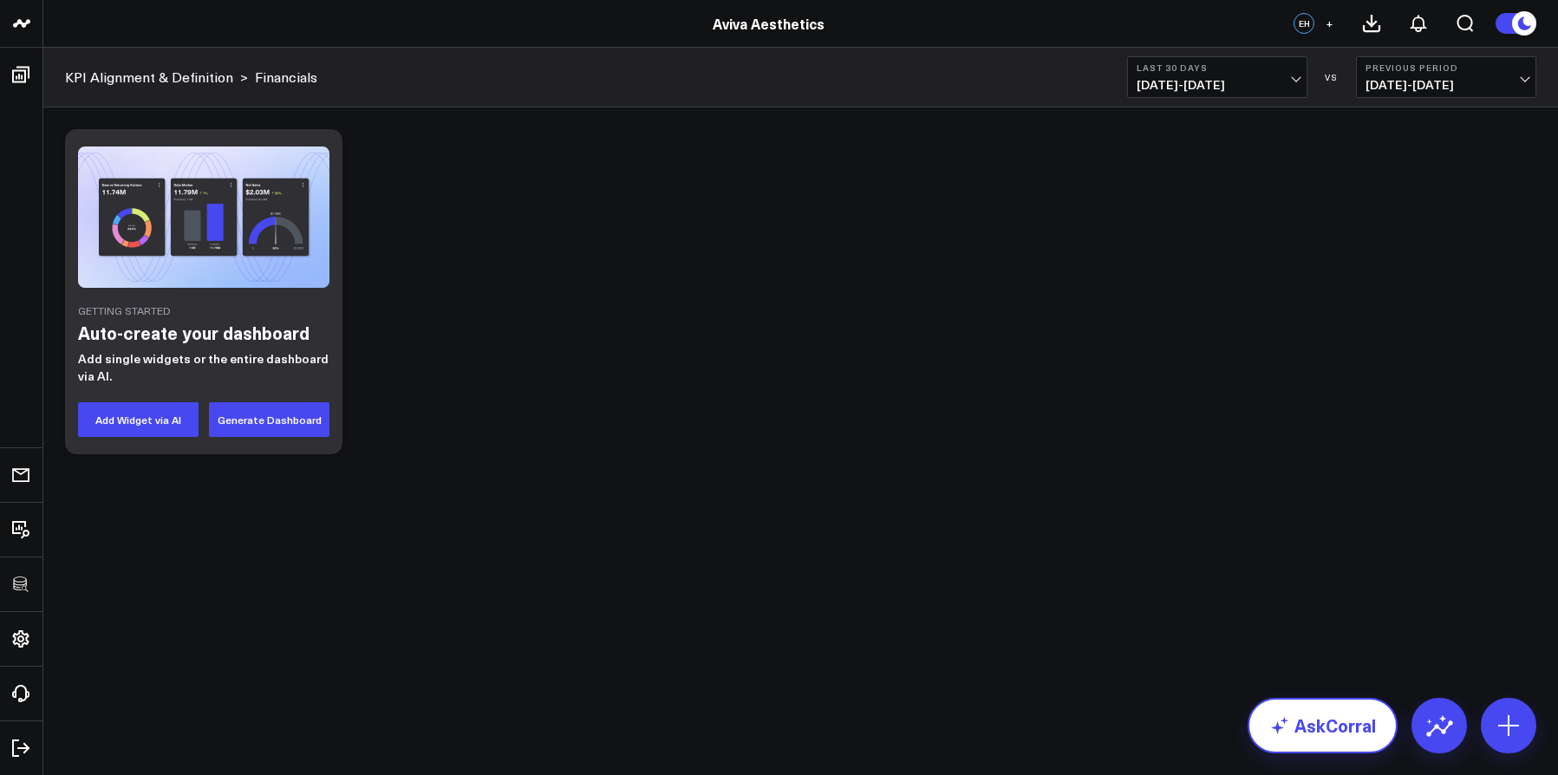
click at [1296, 706] on link "AskCorral" at bounding box center [1323, 726] width 150 height 56
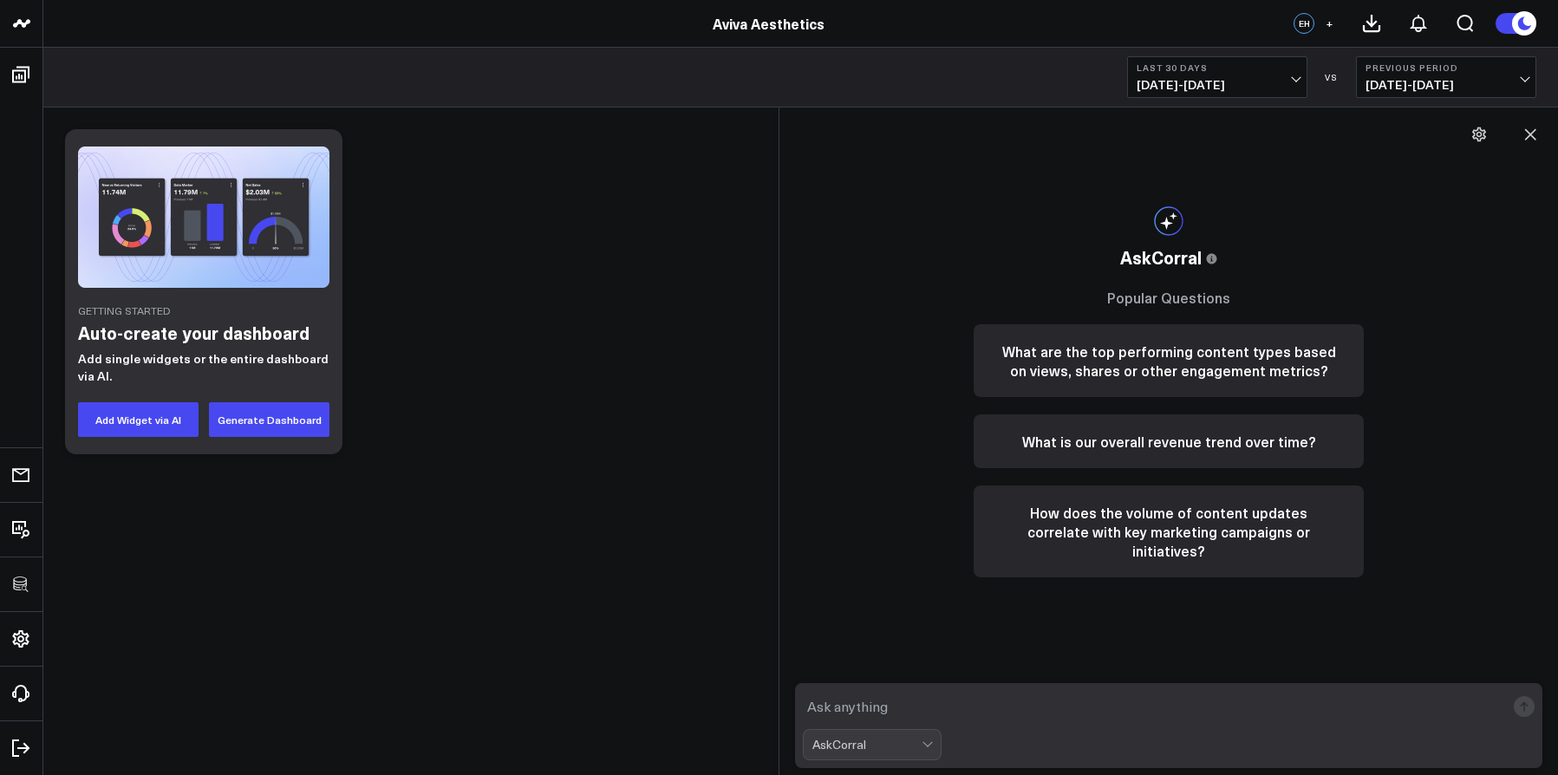
click at [1045, 702] on textarea at bounding box center [1154, 706] width 702 height 31
type textarea "c"
paste textarea ""Payment Types = Cash OR Card OR Check OR 'AVIVA_PAYMENT_TYPE_CATEGORY' = 'Fina…"
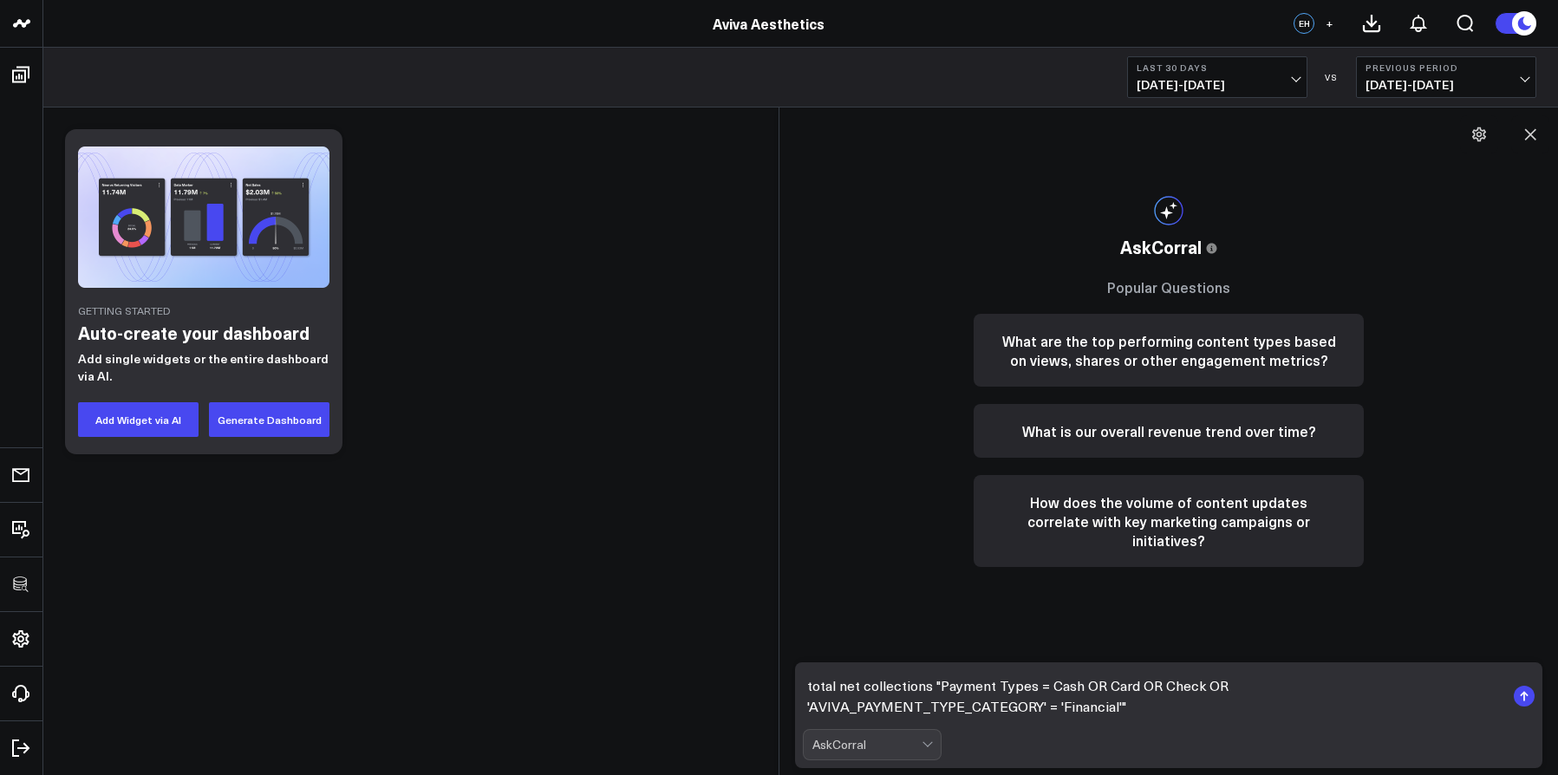
click at [931, 686] on textarea "total net collections "Payment Types = Cash OR Card OR Check OR 'AVIVA_PAYMENT_…" at bounding box center [1154, 696] width 702 height 52
drag, startPoint x: 1308, startPoint y: 704, endPoint x: 1323, endPoint y: 702, distance: 15.0
click at [1310, 704] on textarea "total net collections when "Payment Types = Cash OR Card OR Check OR 'AVIVA_PAY…" at bounding box center [1154, 696] width 702 height 52
type textarea "total net collections when "Payment Types = Cash OR Card OR Check OR 'AVIVA_PAY…"
click at [1516, 693] on rect "submit" at bounding box center [1524, 696] width 21 height 21
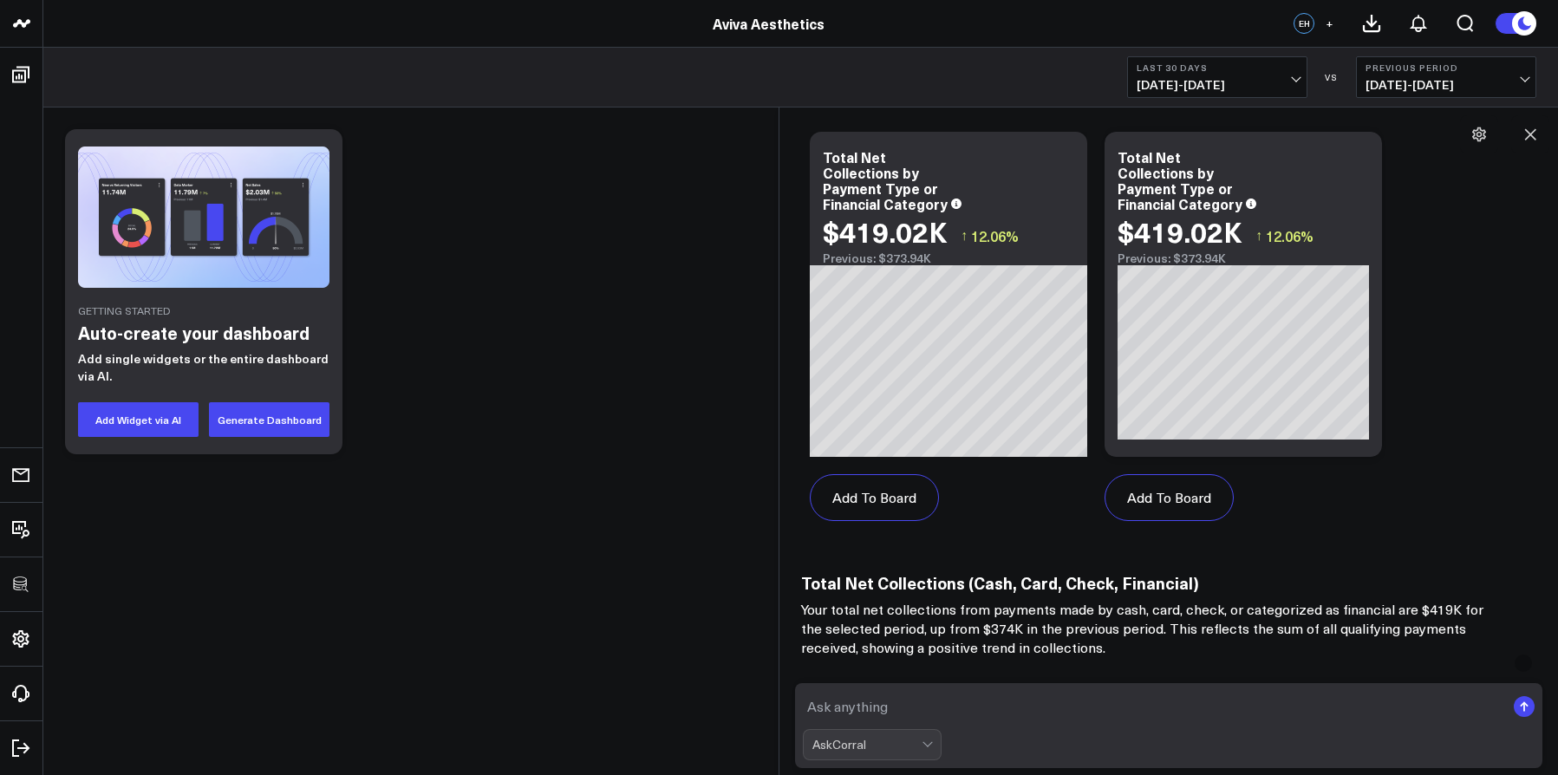
scroll to position [1098, 0]
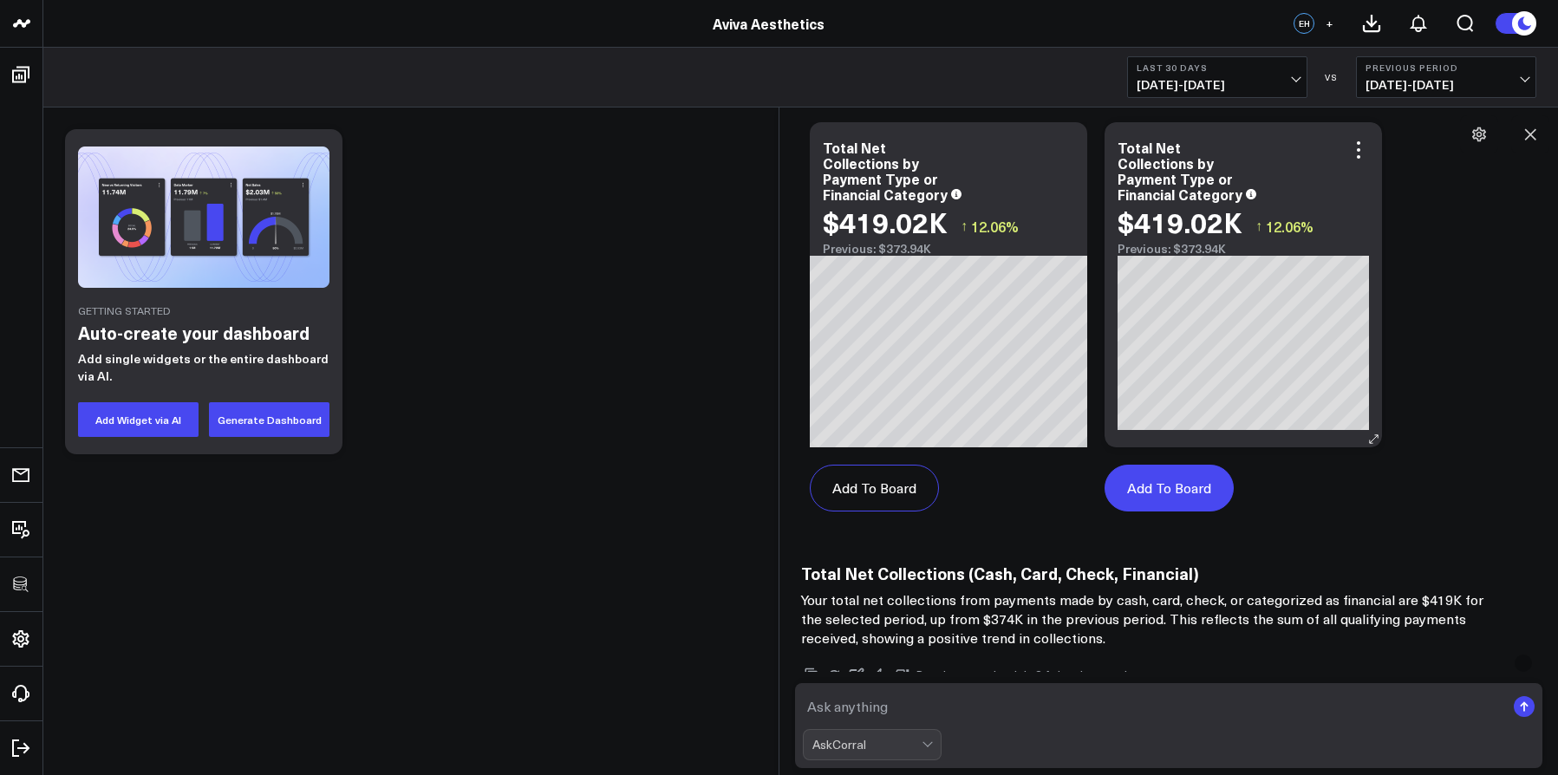
click at [1186, 500] on button "Add To Board" at bounding box center [1169, 488] width 129 height 47
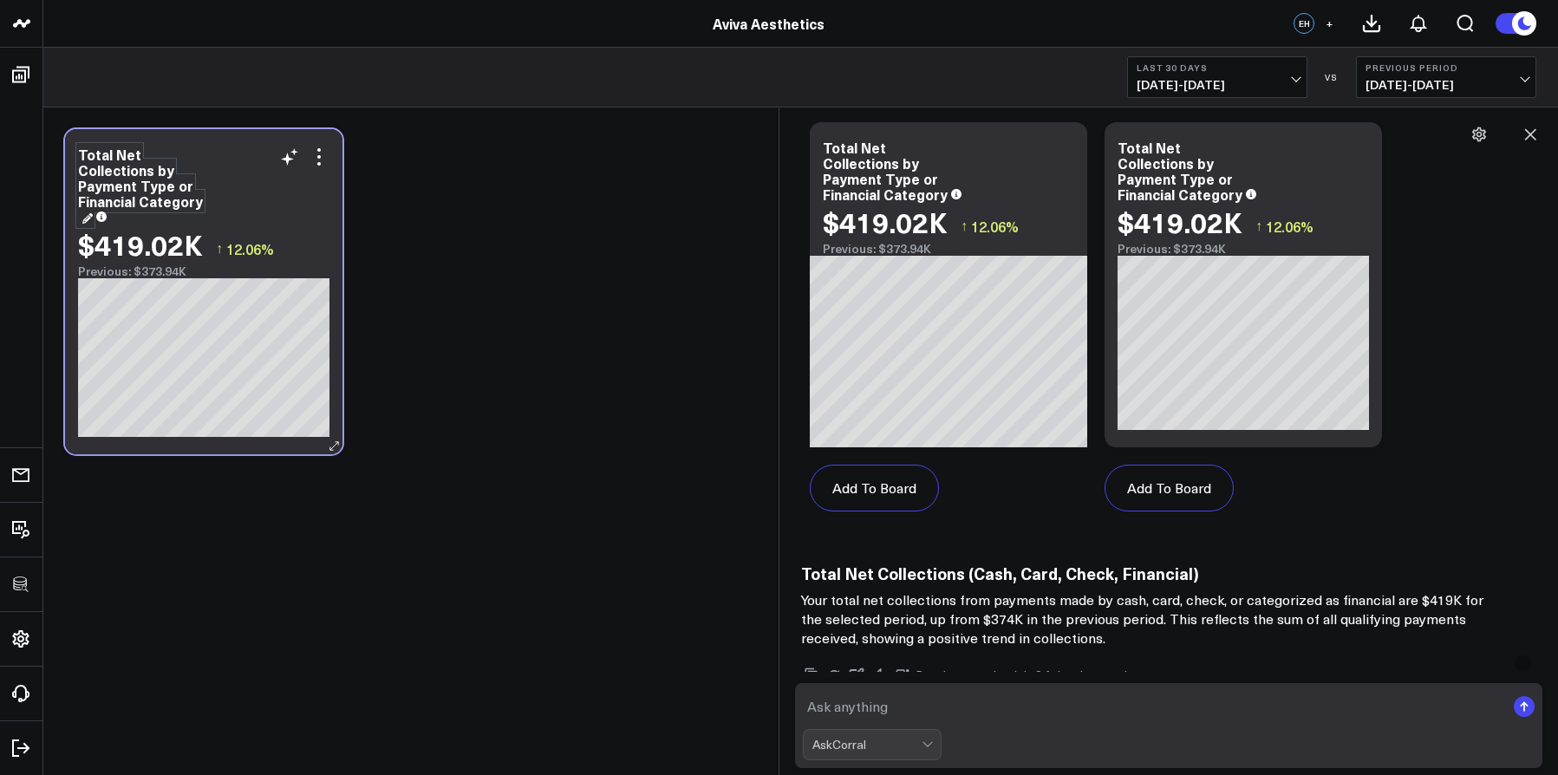
click at [167, 170] on div "Total Net Collections by Payment Type or Financial Category" at bounding box center [140, 186] width 125 height 82
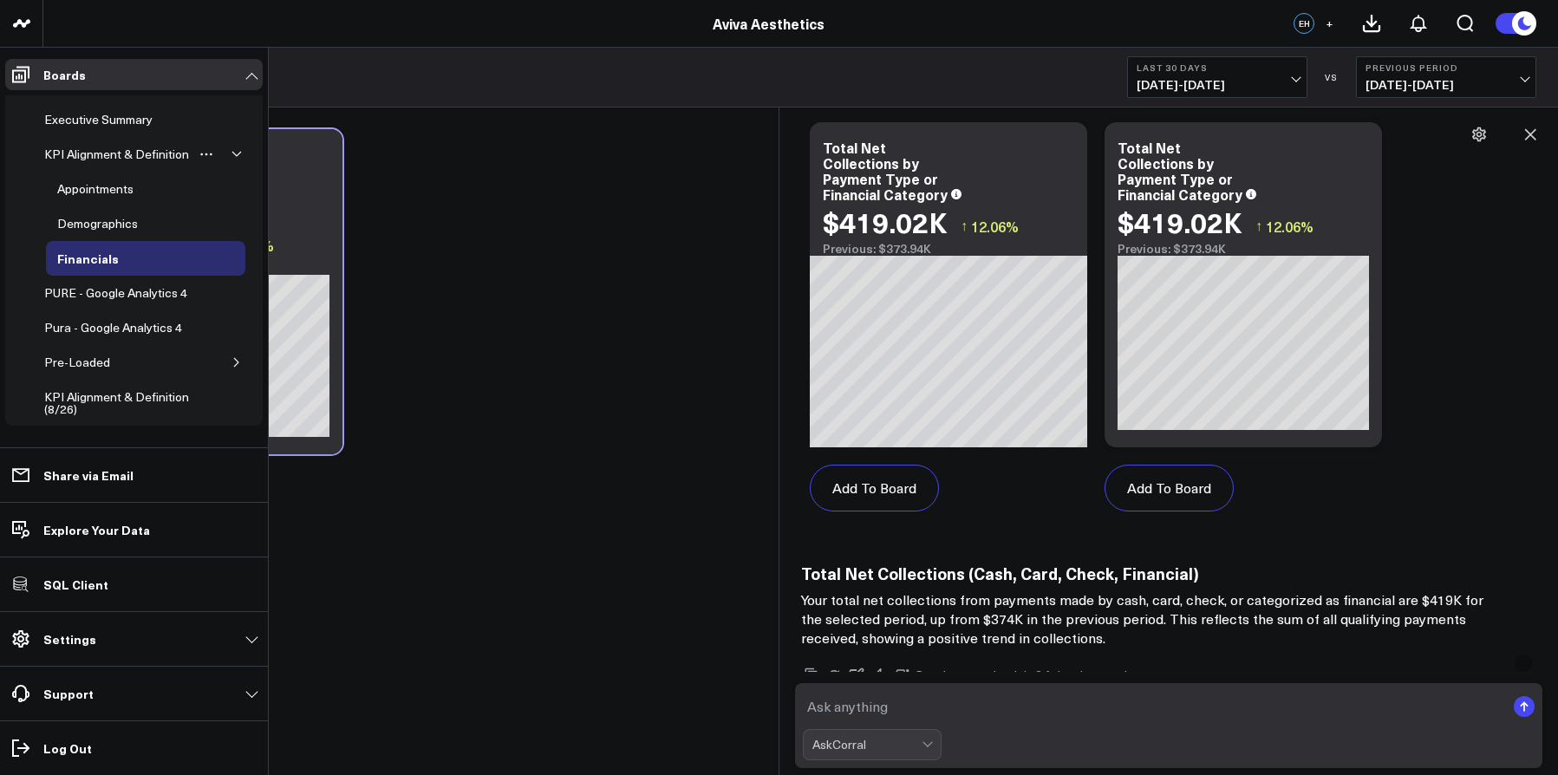
drag, startPoint x: 199, startPoint y: 186, endPoint x: 256, endPoint y: 180, distance: 57.5
click at [256, 180] on div "100525 Test 100625-2 100925 3725 Test 829 Studios Accenture Acme Industrial Act…" at bounding box center [779, 283] width 1558 height 567
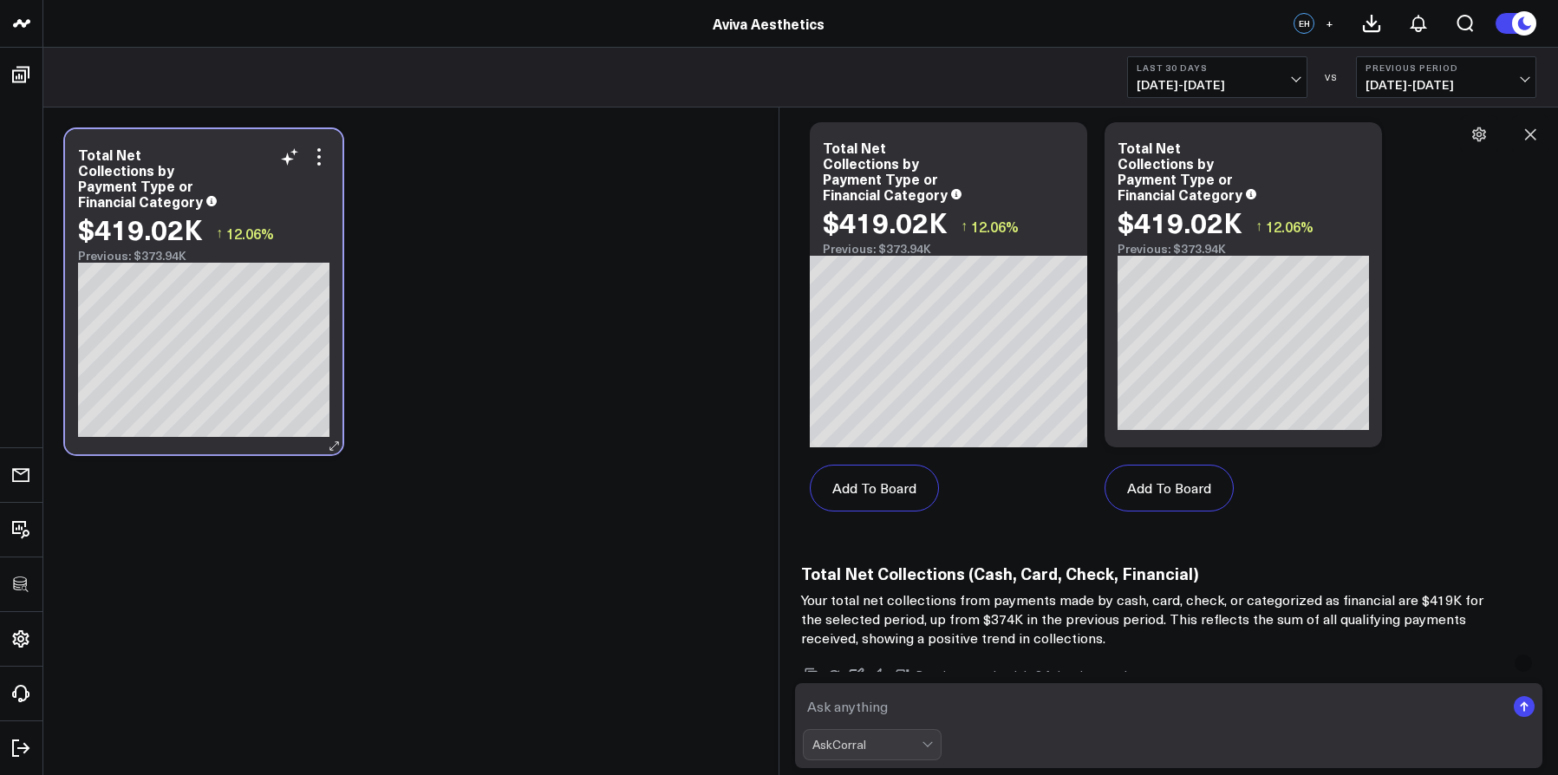
click at [308, 173] on div "Total Net Collections by Payment Type or Financial Category" at bounding box center [203, 178] width 251 height 62
click at [199, 187] on div "Total Net Collections by Payment Type or Financial Category" at bounding box center [140, 186] width 125 height 82
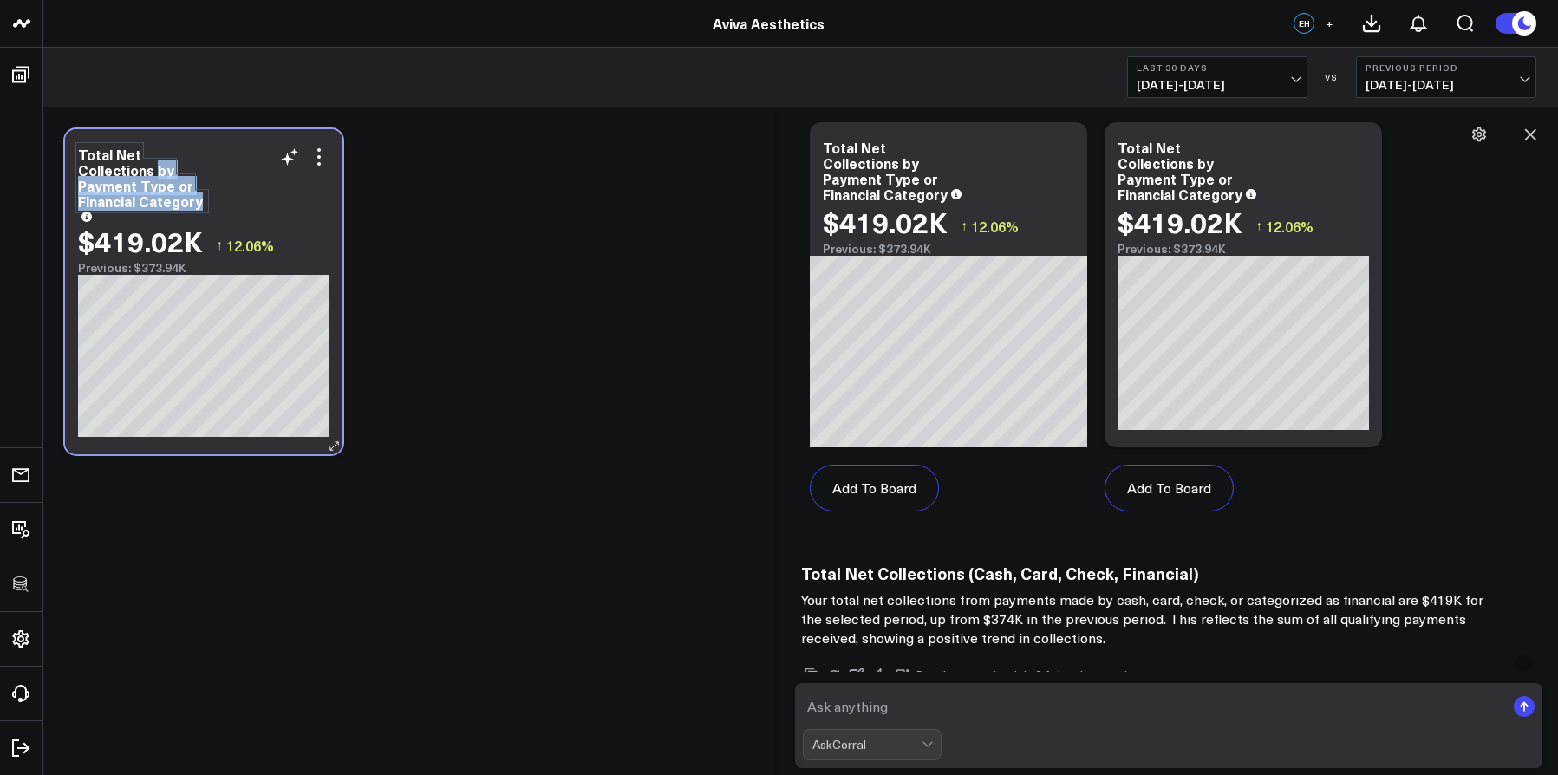
drag, startPoint x: 202, startPoint y: 186, endPoint x: 80, endPoint y: 174, distance: 122.9
click at [80, 174] on div "Total Net Collections by Payment Type or Financial Category" at bounding box center [142, 178] width 128 height 66
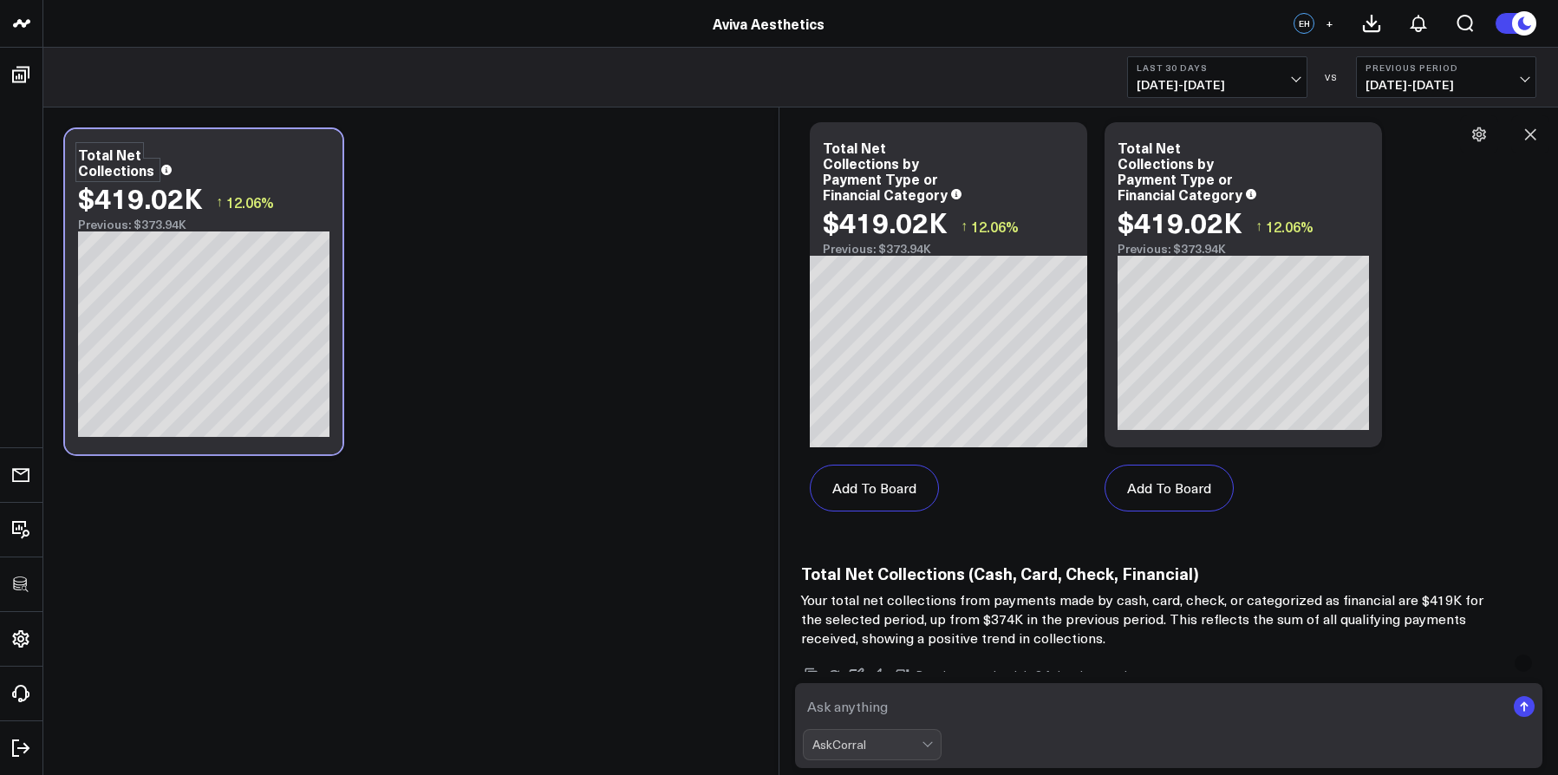
click at [701, 362] on div "Modify via AI Copy link to widget Ask support Remove Create linked copy Executi…" at bounding box center [800, 292] width 1489 height 343
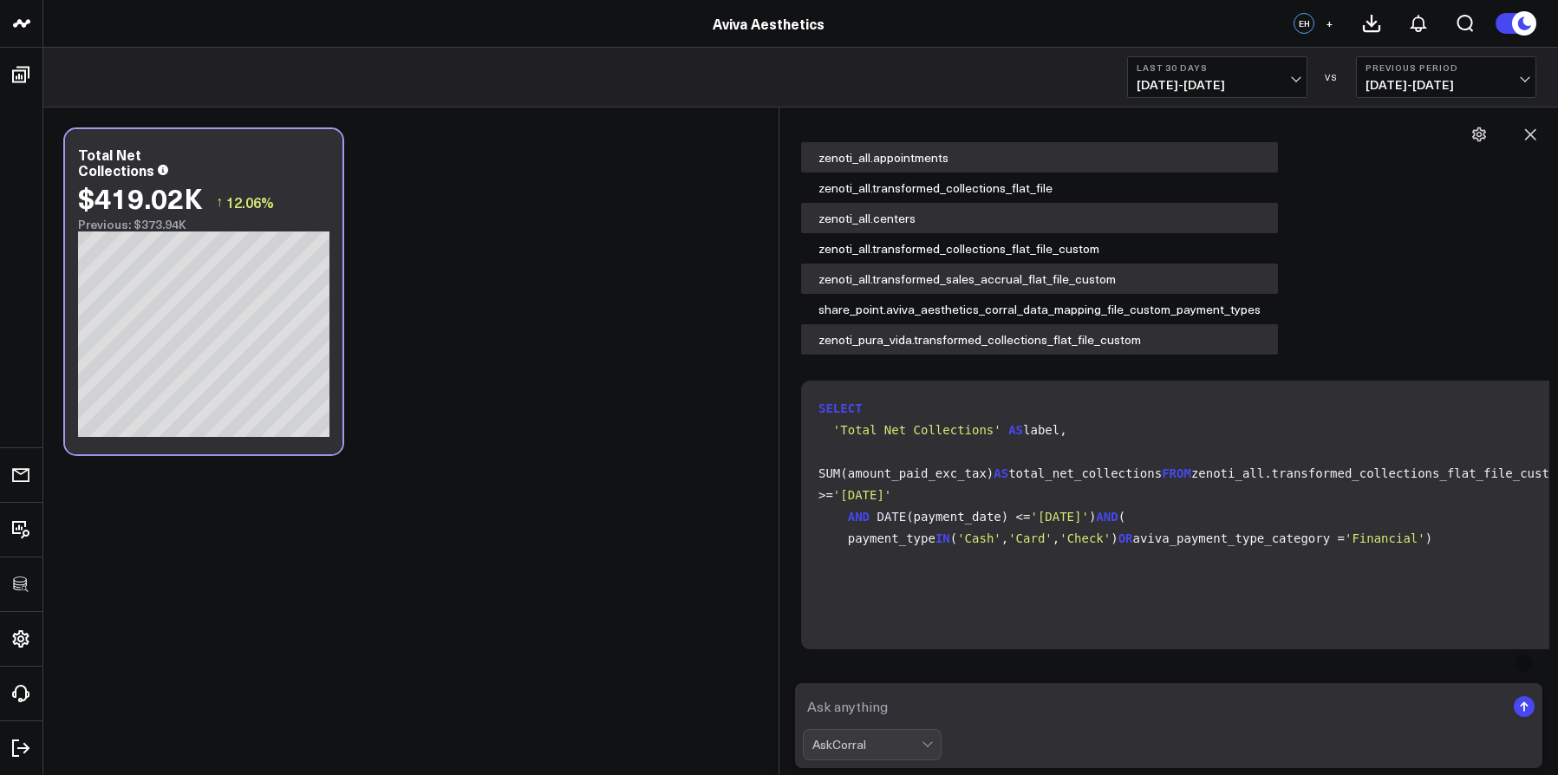
scroll to position [0, 0]
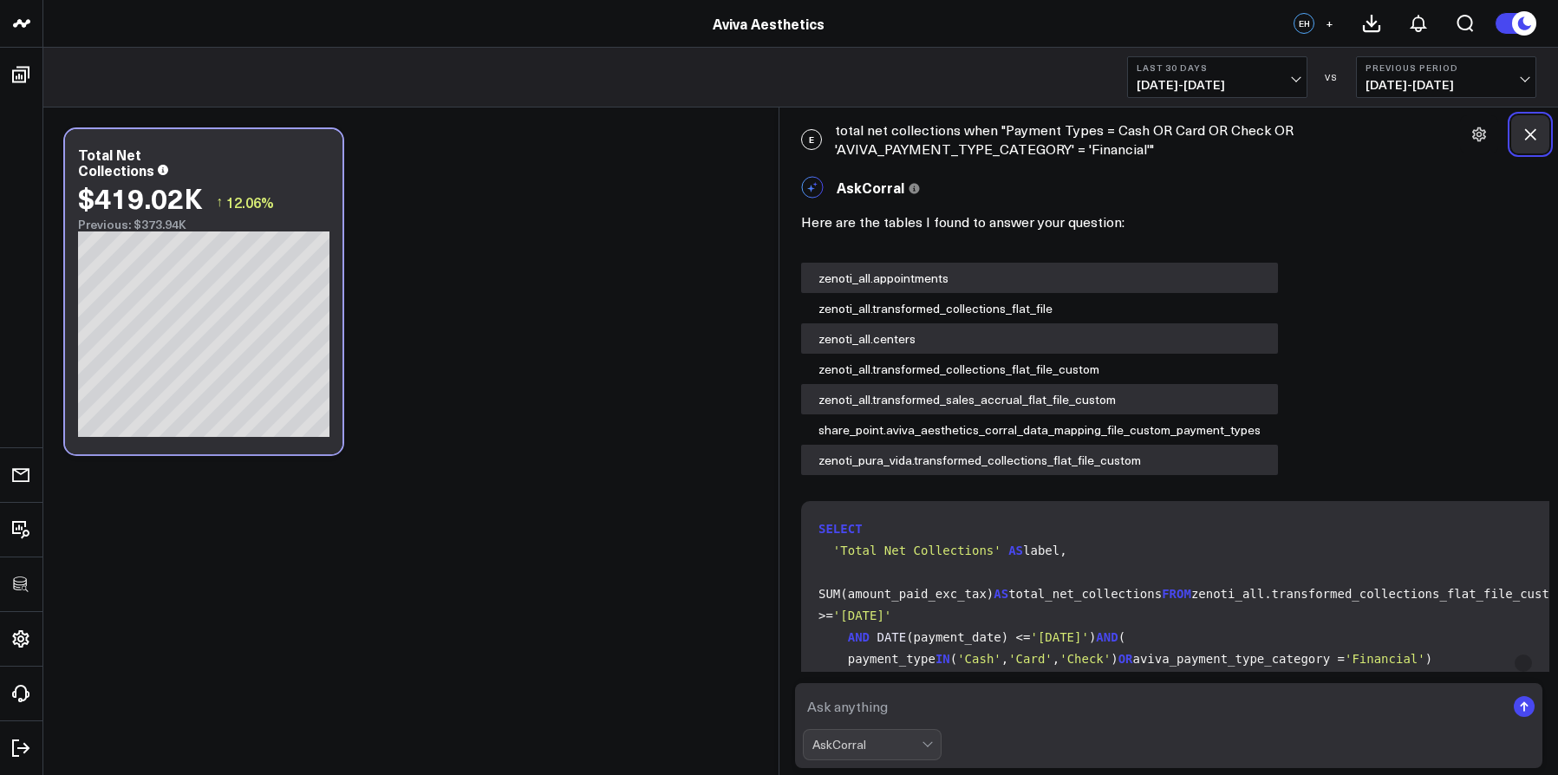
click at [1529, 128] on icon at bounding box center [1530, 134] width 17 height 17
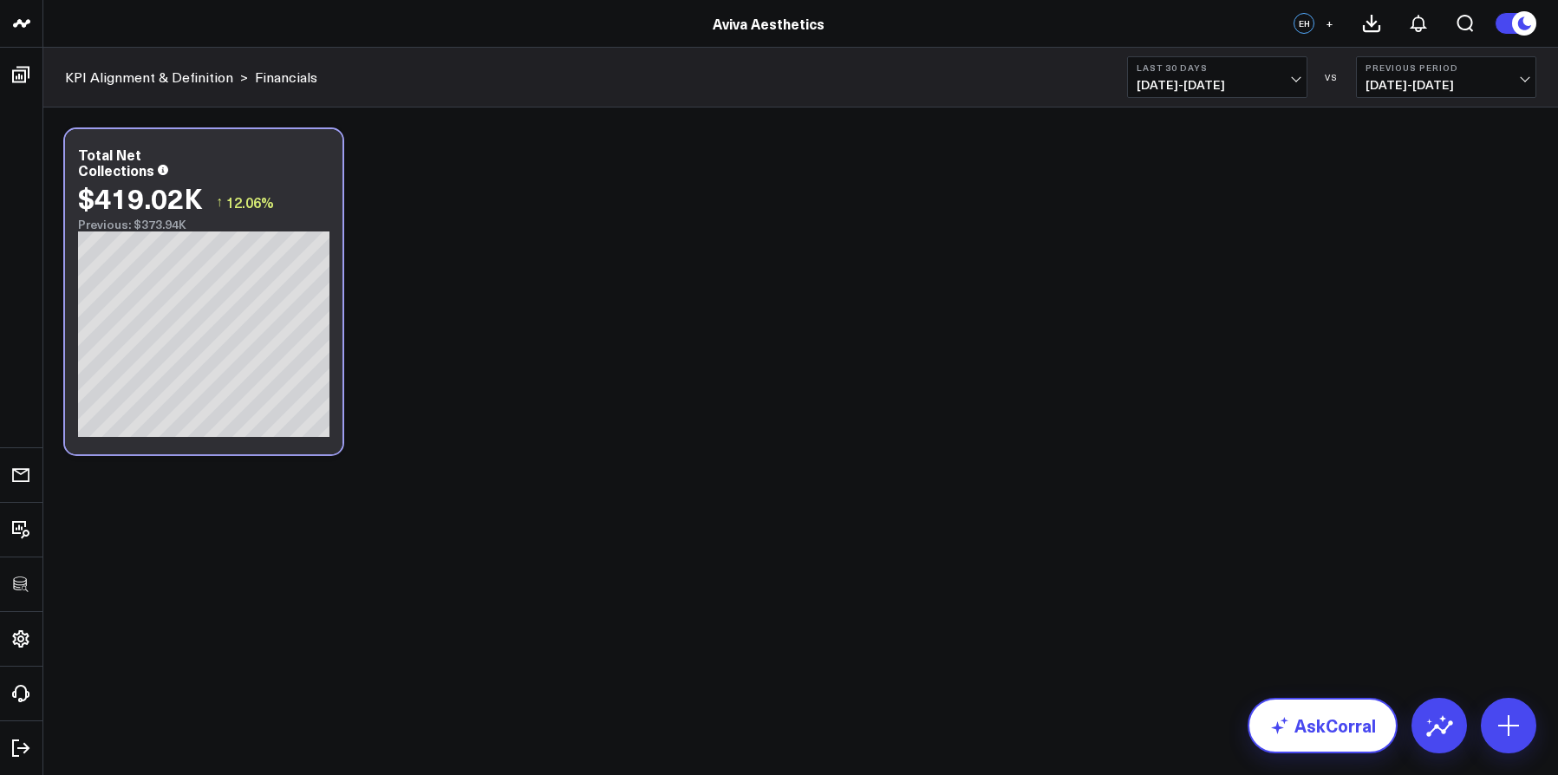
click at [1304, 716] on link "AskCorral" at bounding box center [1323, 726] width 150 height 56
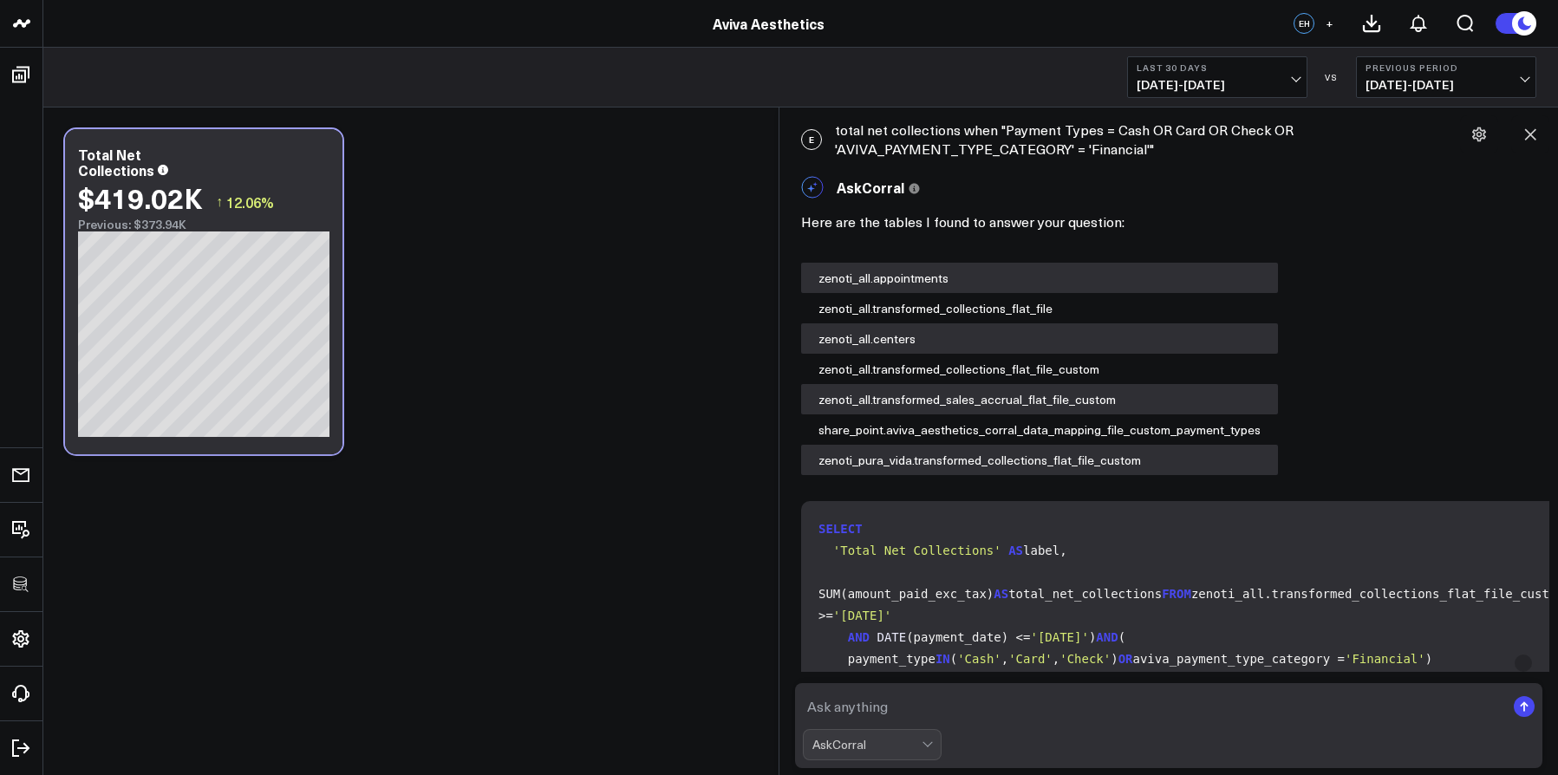
click at [1178, 706] on textarea at bounding box center [1154, 706] width 702 height 31
type textarea "great now can i get avg net collections per patient"
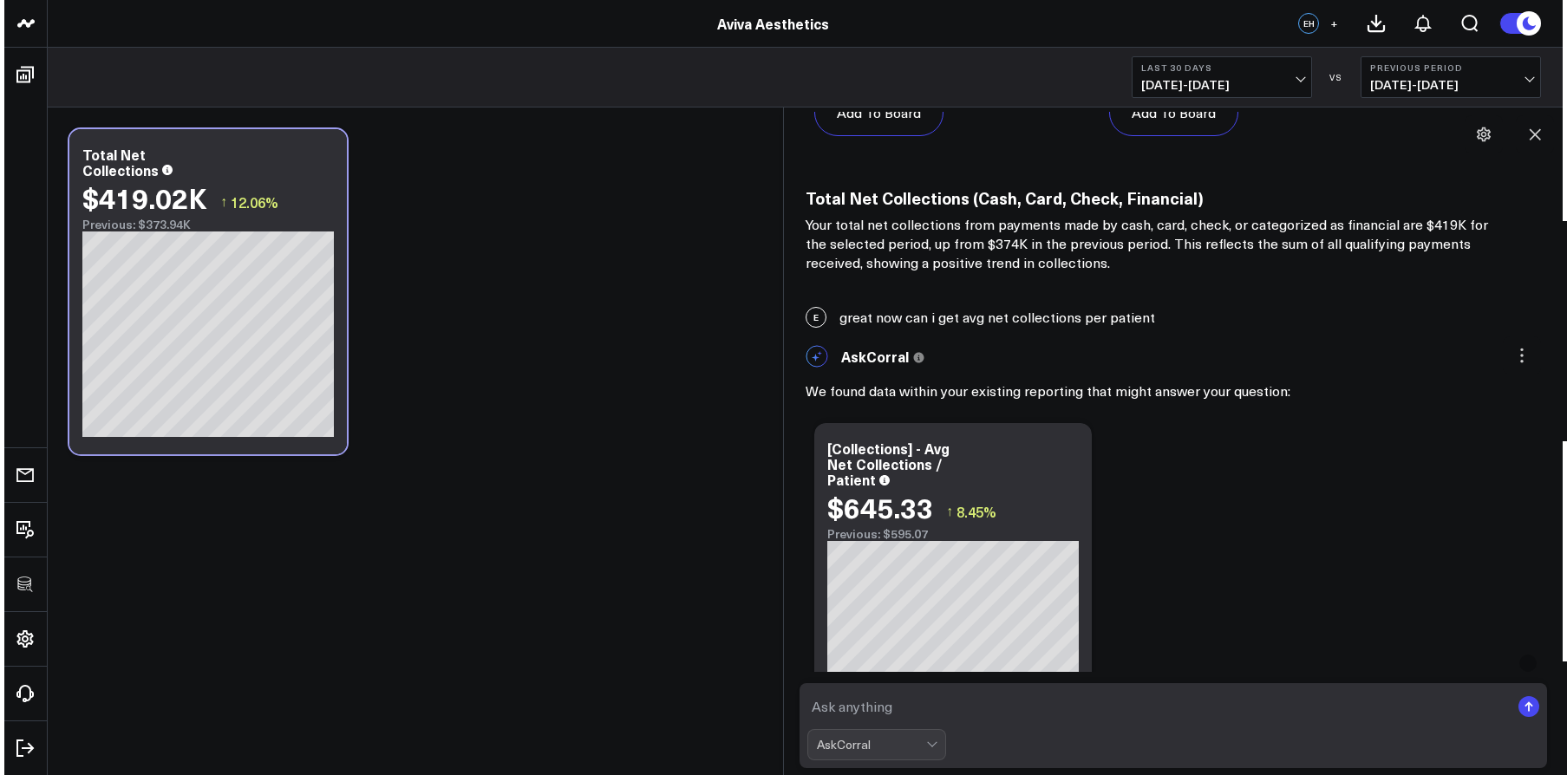
scroll to position [1602, 0]
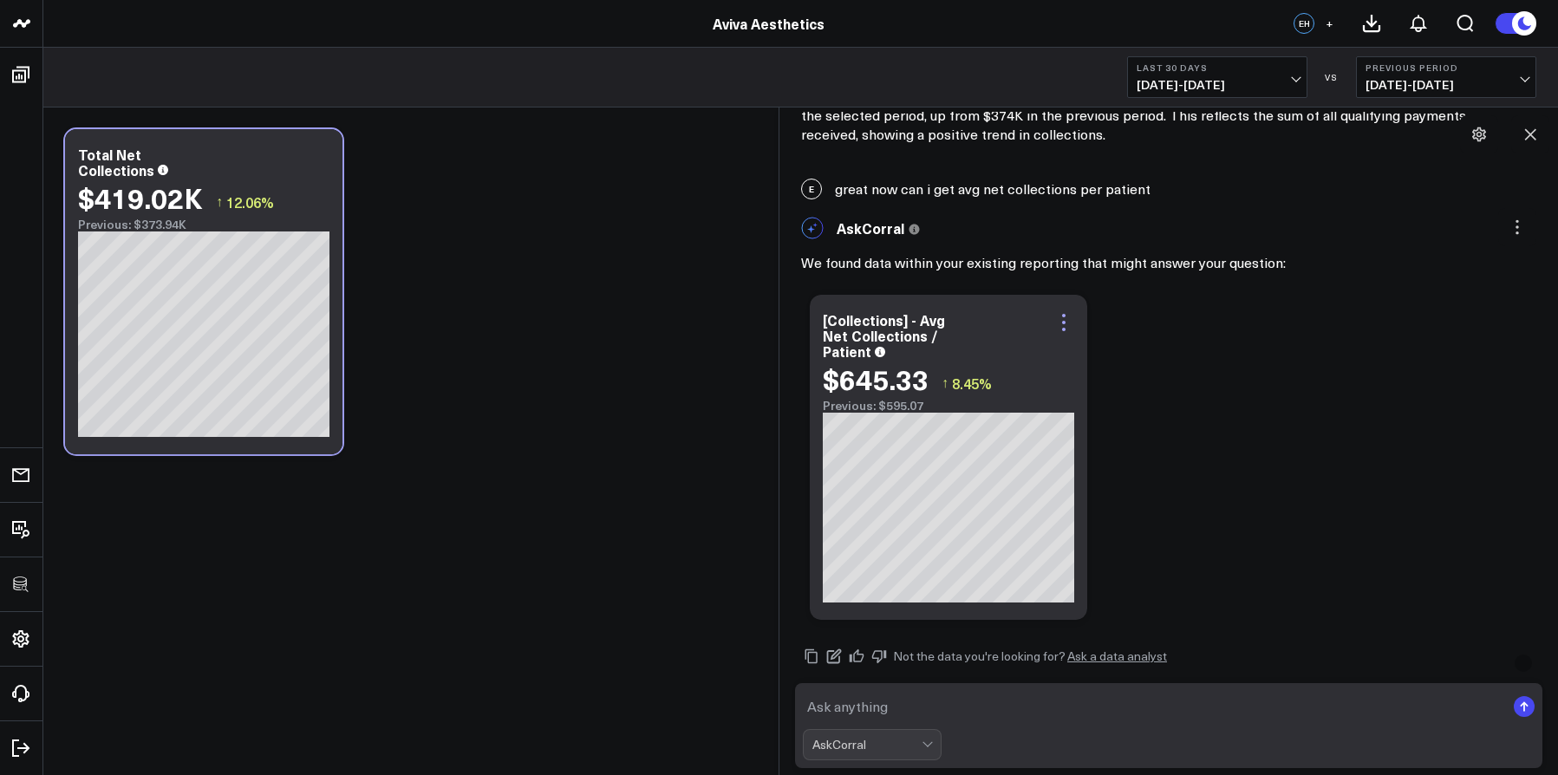
click at [1063, 323] on icon at bounding box center [1063, 322] width 3 height 3
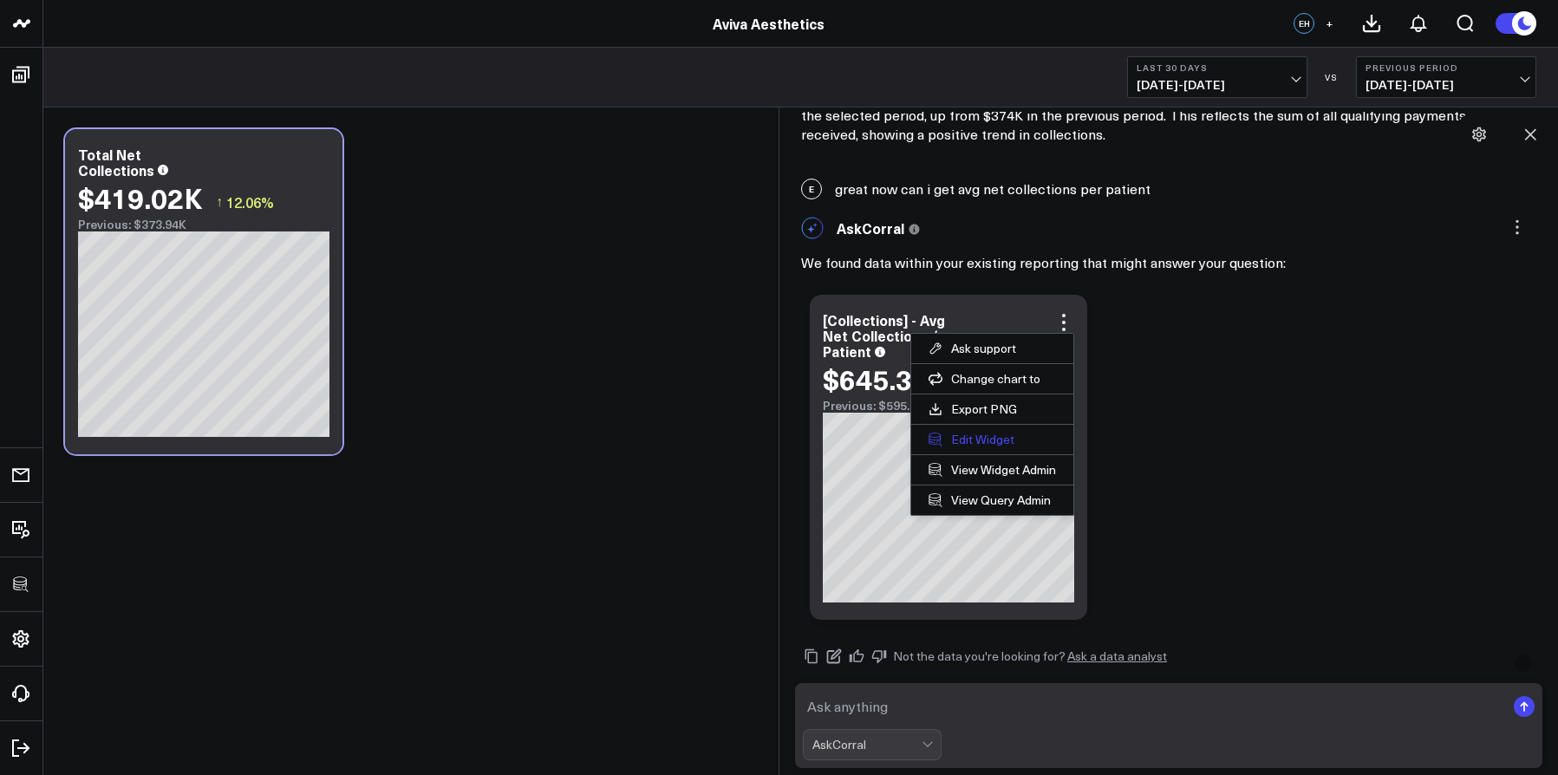
click at [1022, 441] on button "Edit Widget" at bounding box center [992, 439] width 162 height 29
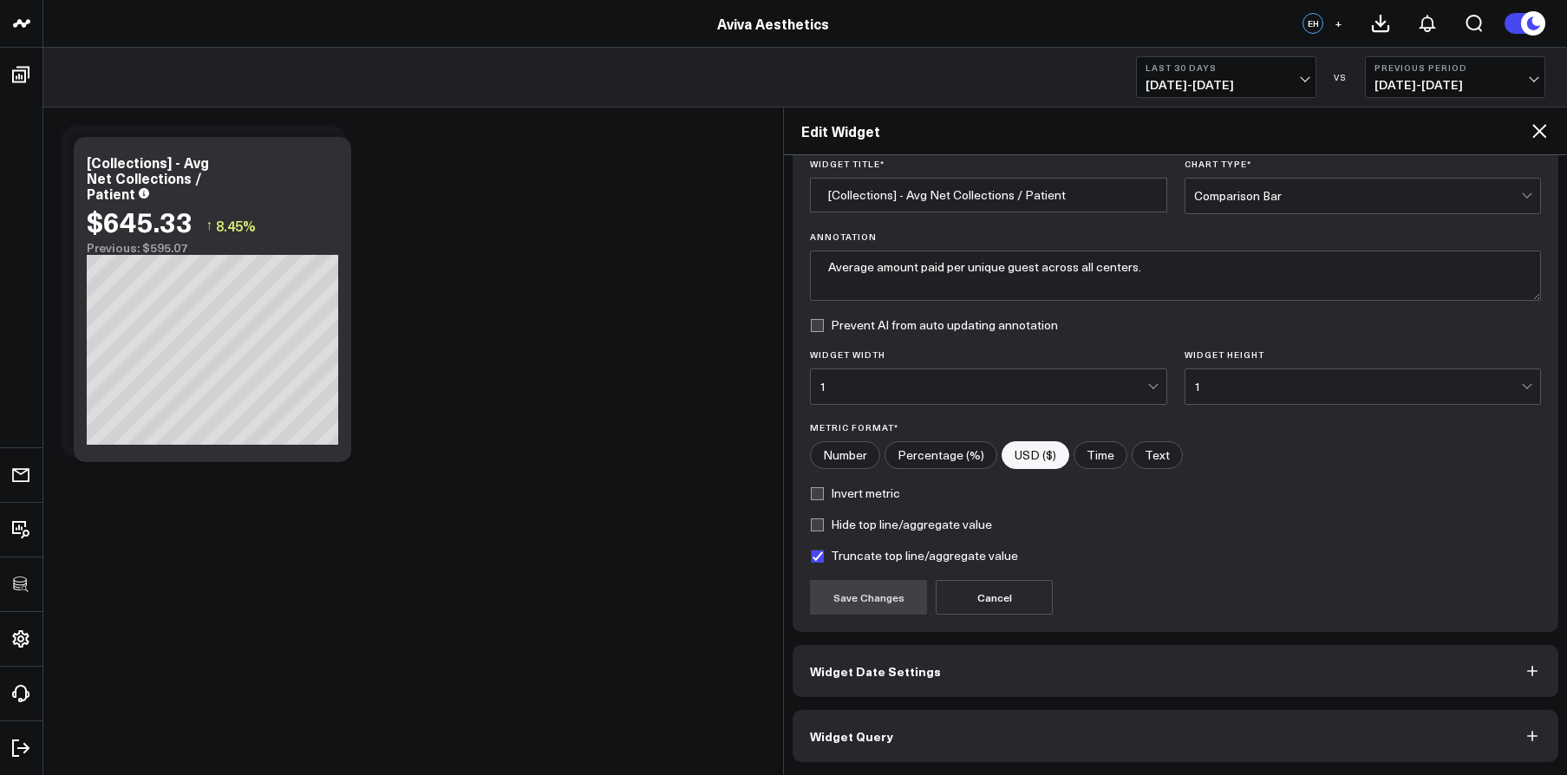
click at [1171, 733] on button "Widget Query" at bounding box center [1176, 736] width 766 height 52
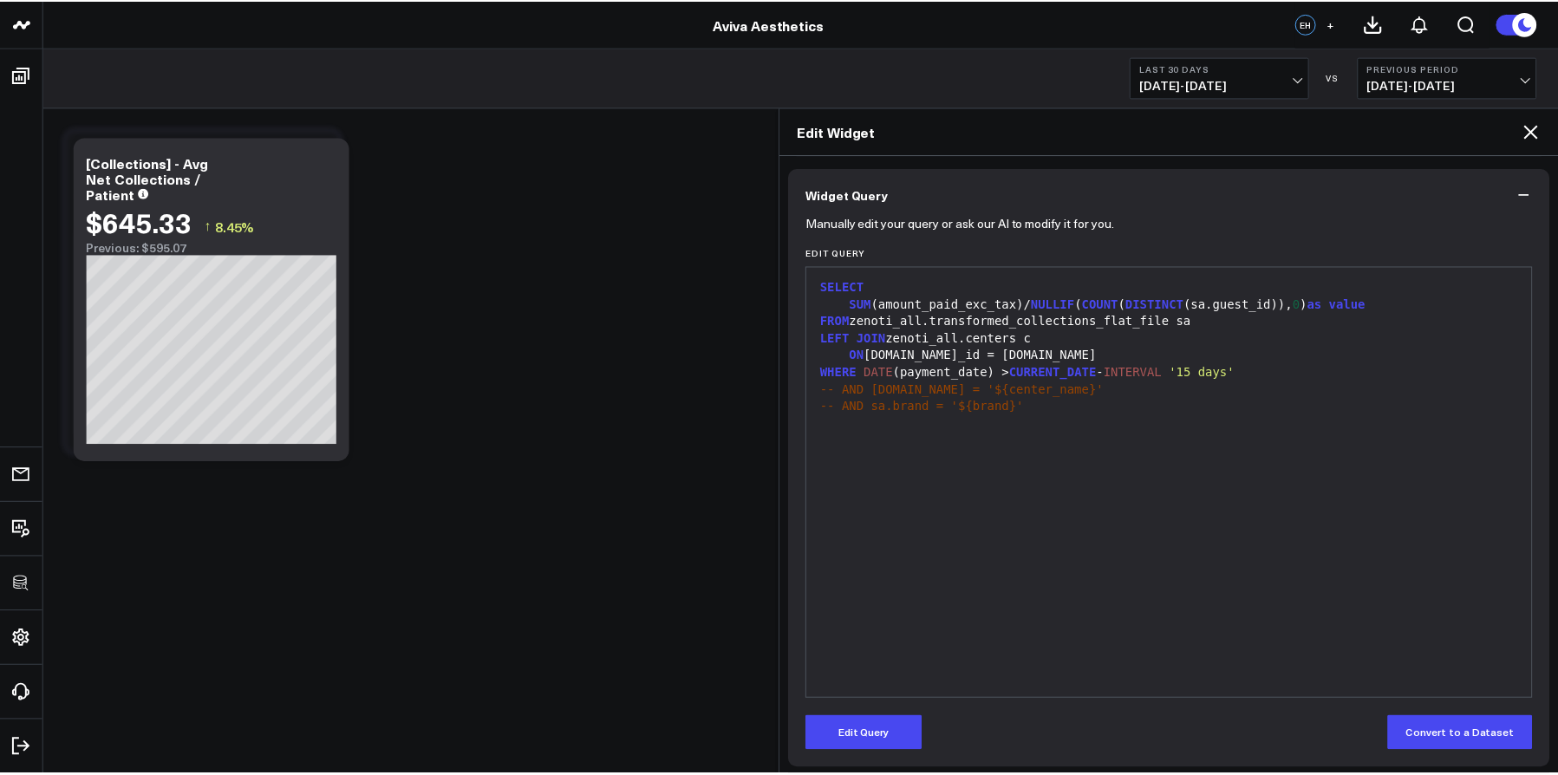
scroll to position [137, 0]
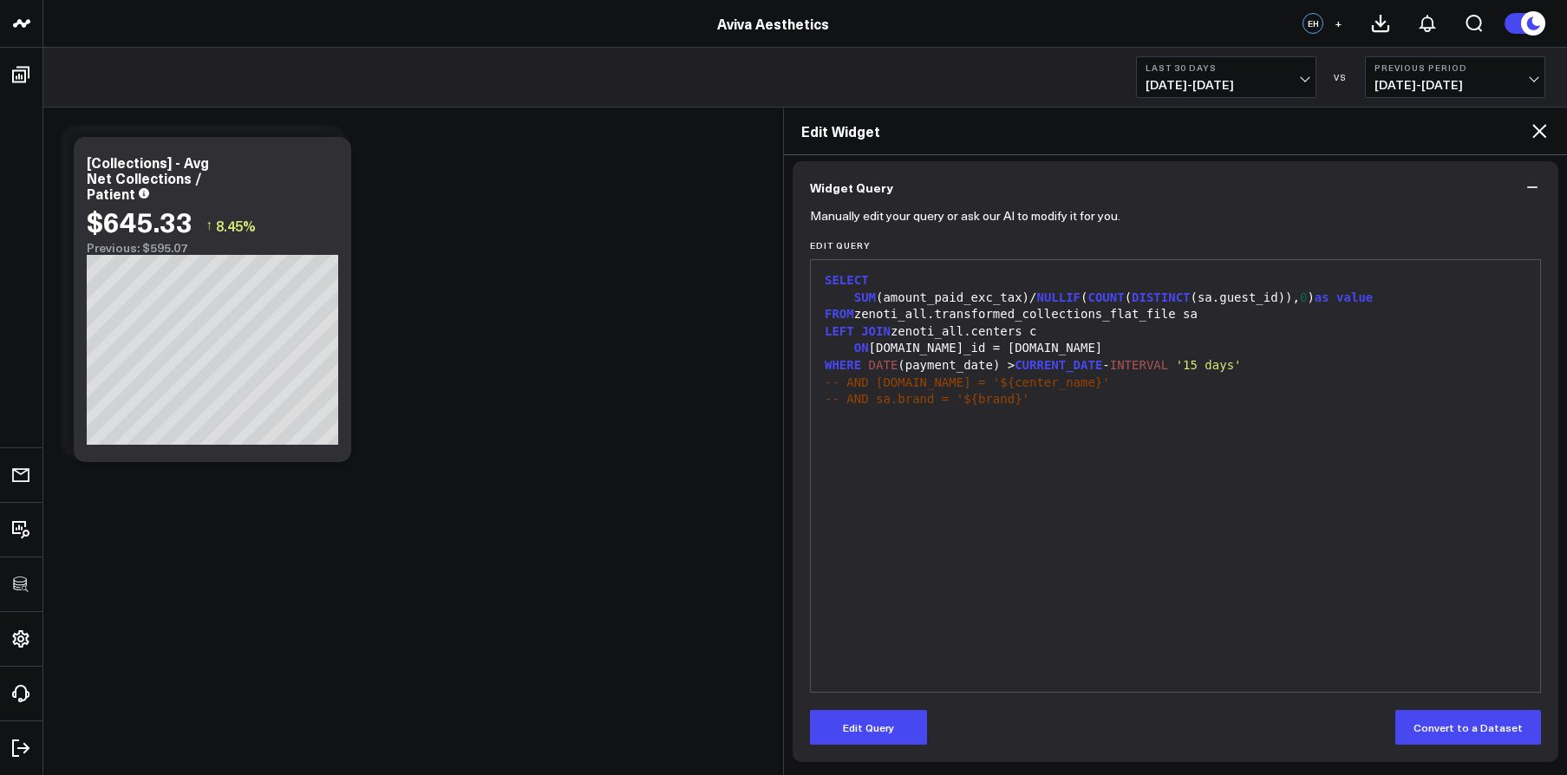
click at [1544, 137] on icon at bounding box center [1539, 131] width 21 height 21
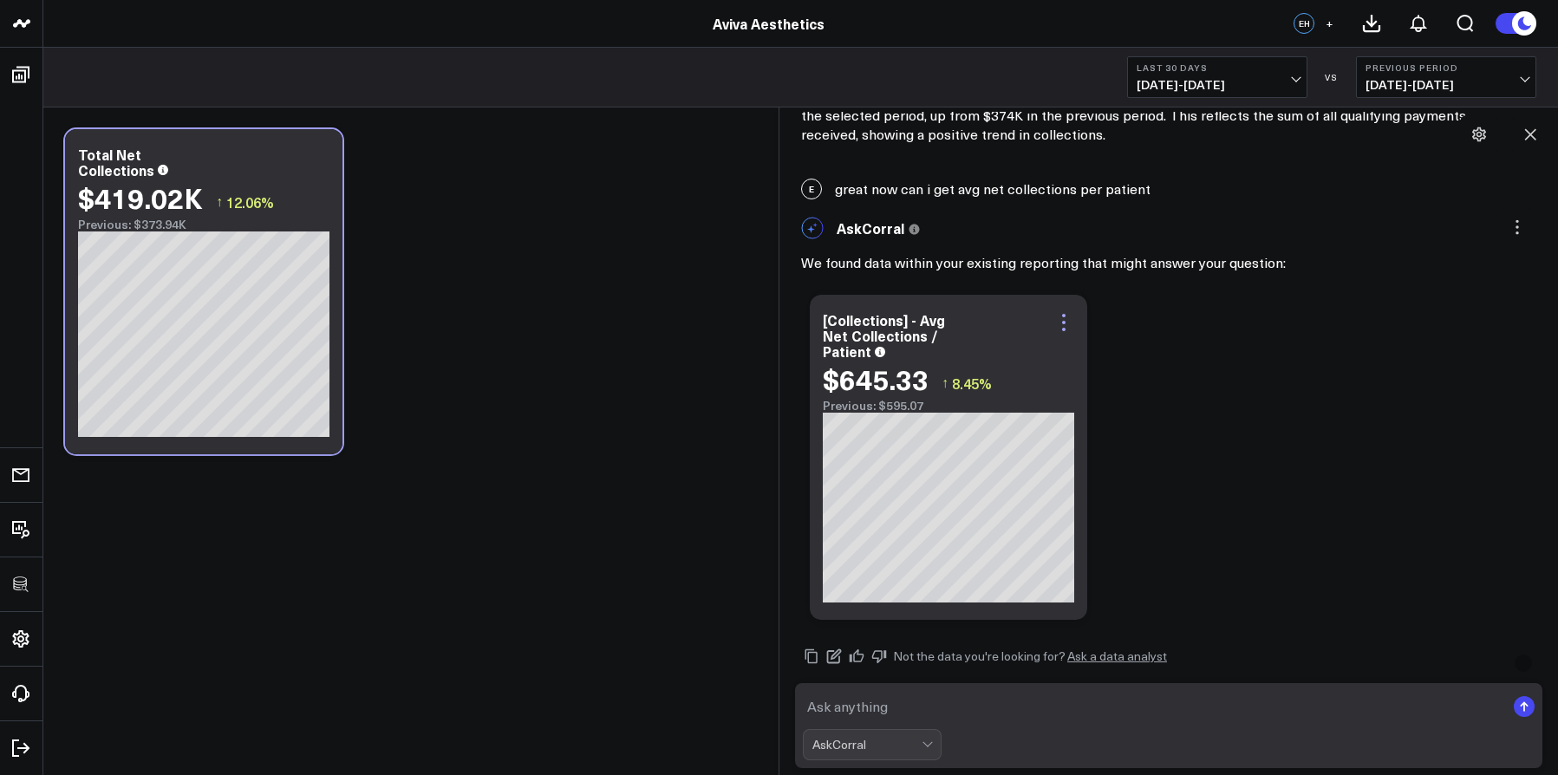
click at [1064, 323] on icon at bounding box center [1063, 322] width 3 height 3
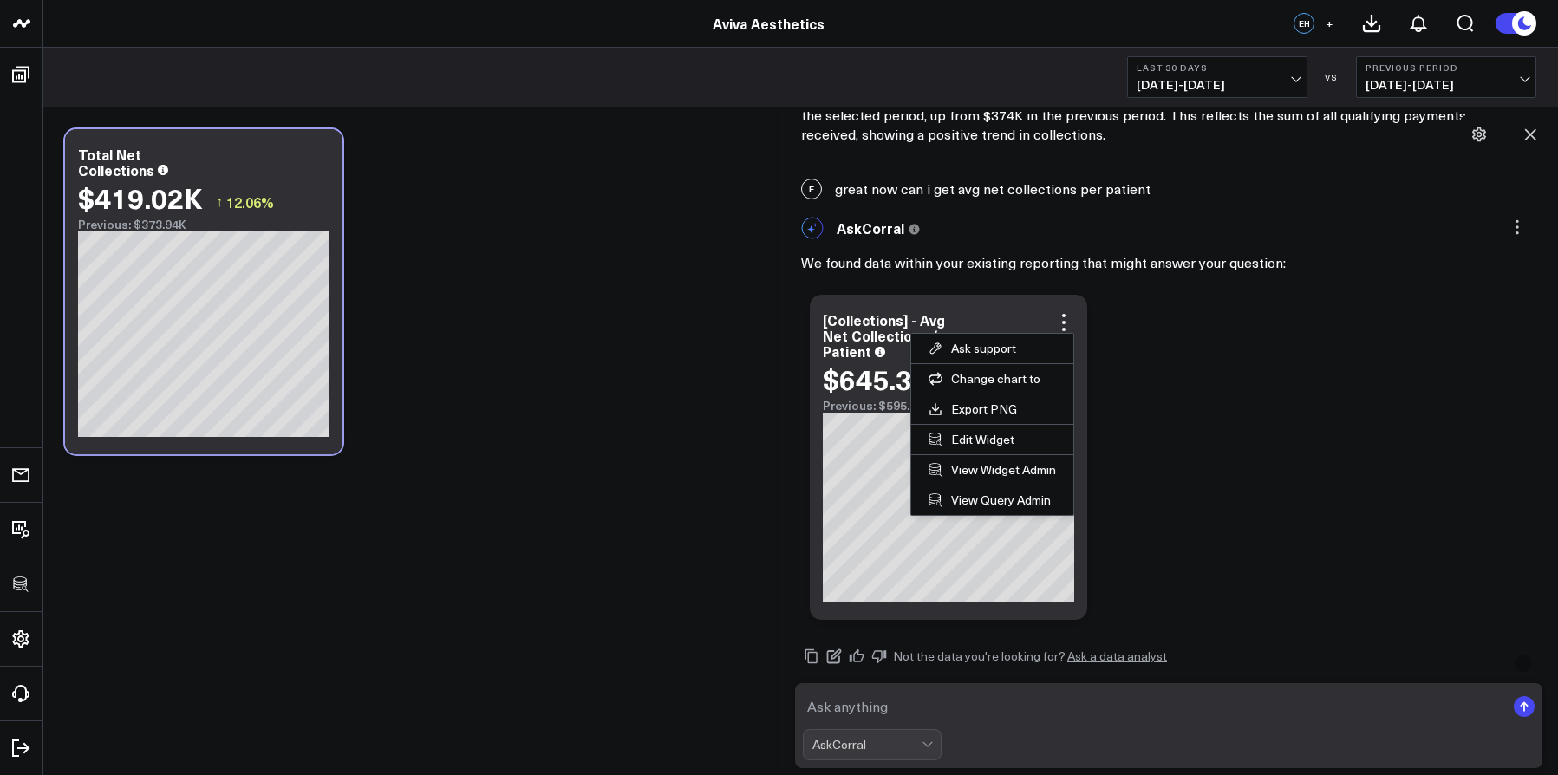
click at [1159, 365] on div "Ask support Change chart to Fuel Gauge Fuel Gauge w/o Comparison Comparison Bar…" at bounding box center [1168, 457] width 735 height 343
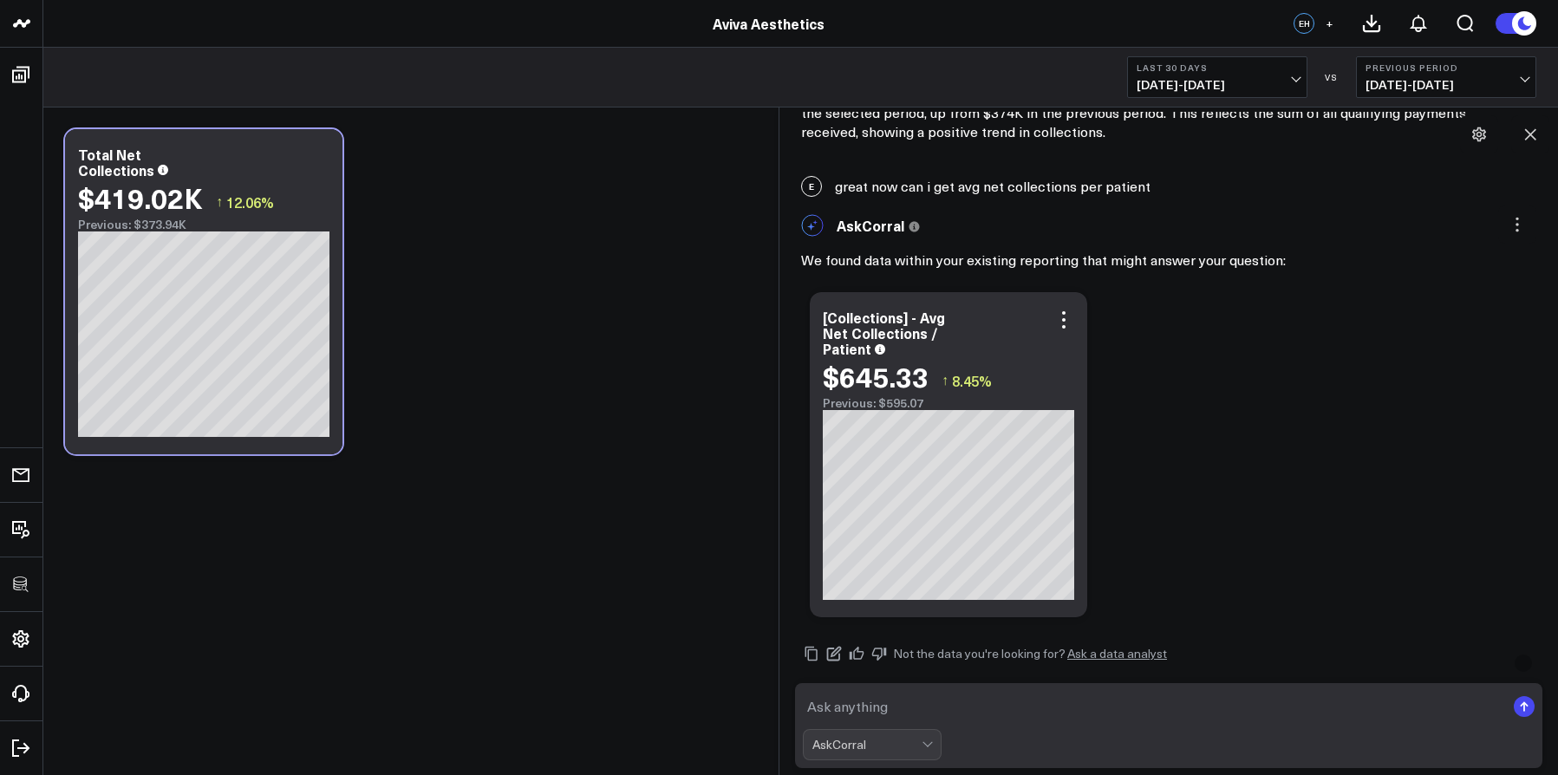
scroll to position [1605, 0]
click at [1062, 314] on icon at bounding box center [1064, 319] width 21 height 21
click at [1032, 299] on div "[Collections] - Avg Net Collections / Patient $645.33 ↑ 8.45% Previous: $595.07" at bounding box center [949, 453] width 278 height 325
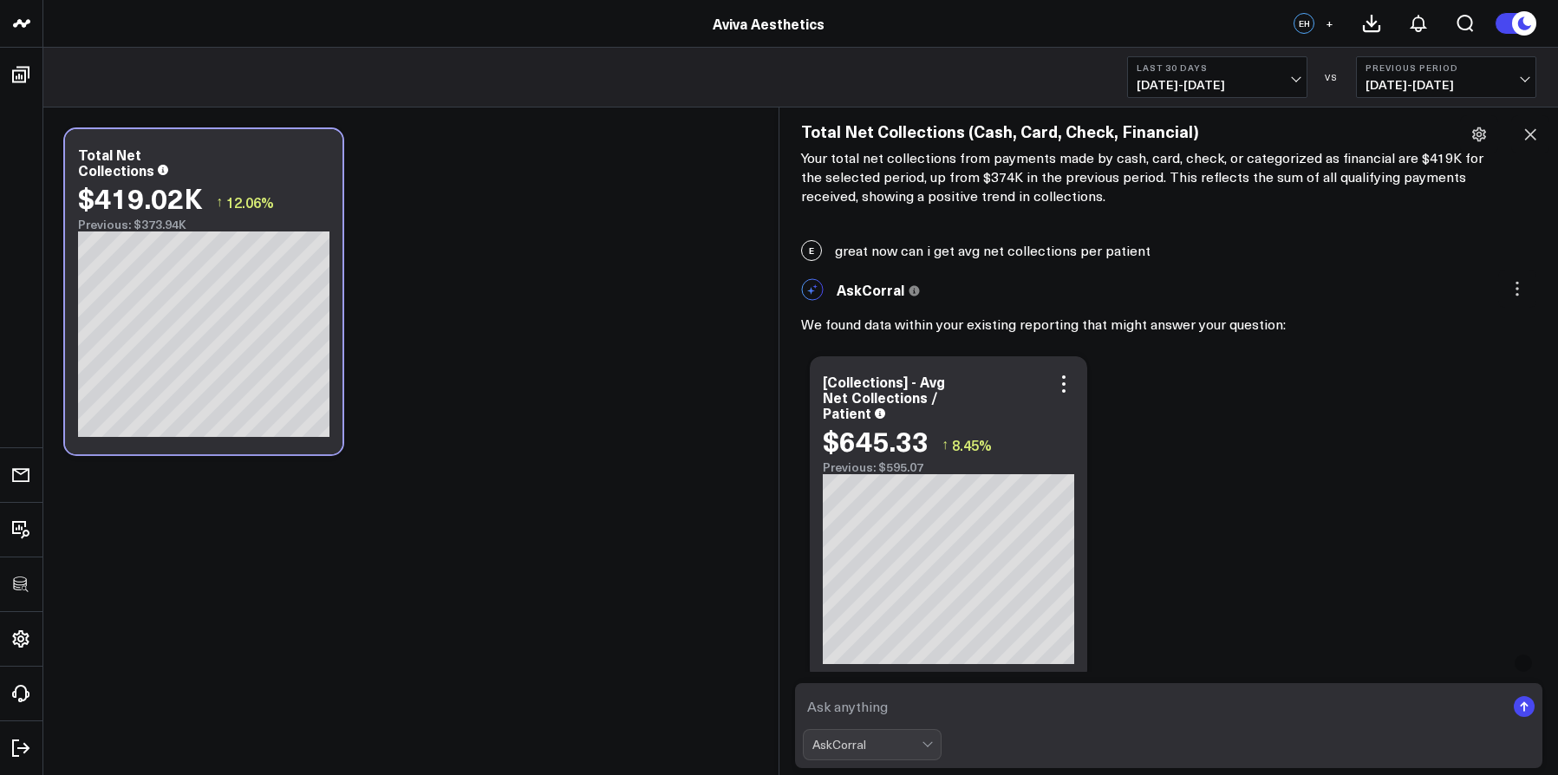
scroll to position [1581, 0]
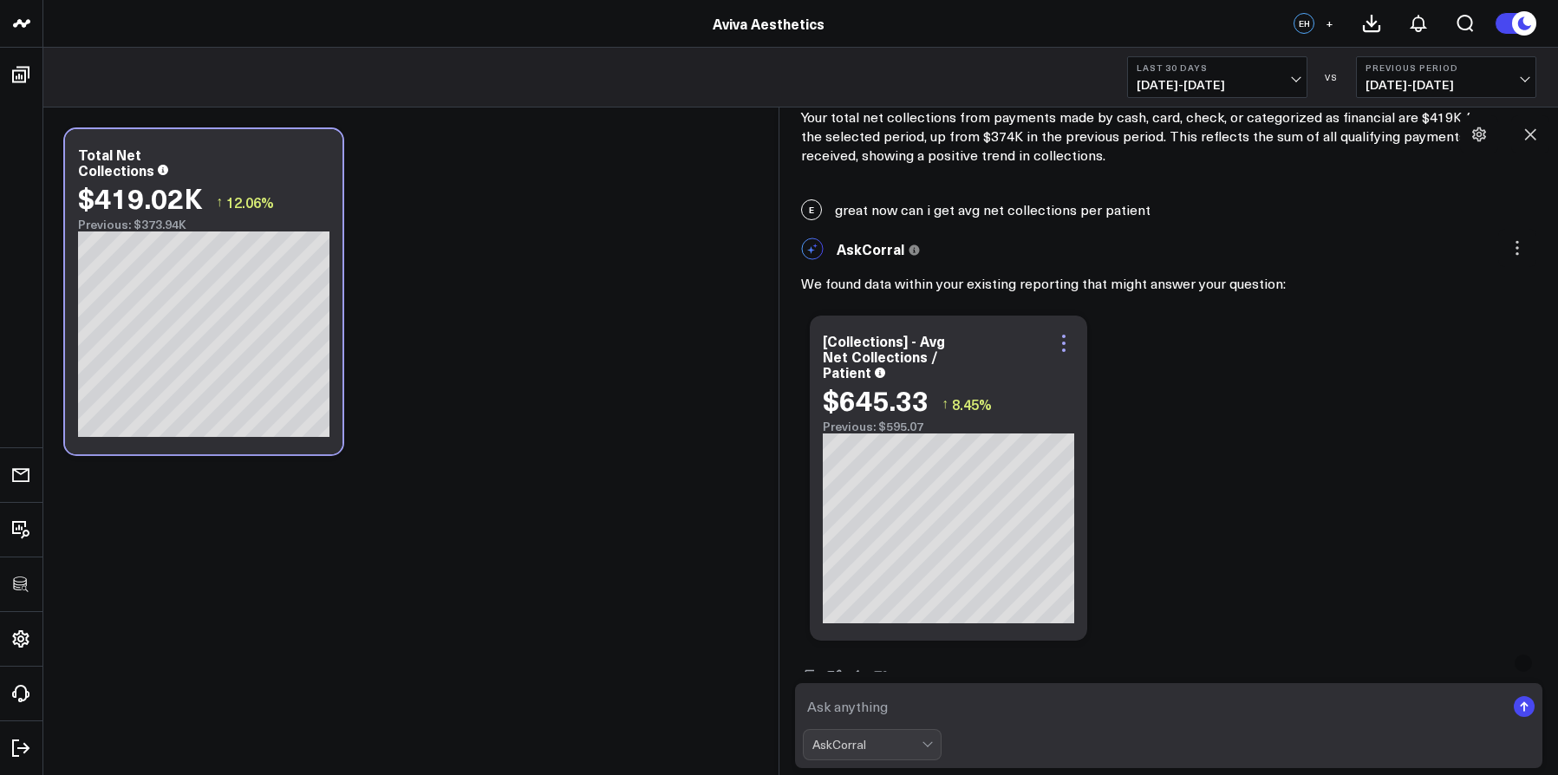
click at [1063, 345] on icon at bounding box center [1063, 343] width 3 height 3
click at [935, 270] on div "We found data within your existing reporting that might answer your question:" at bounding box center [1168, 283] width 735 height 29
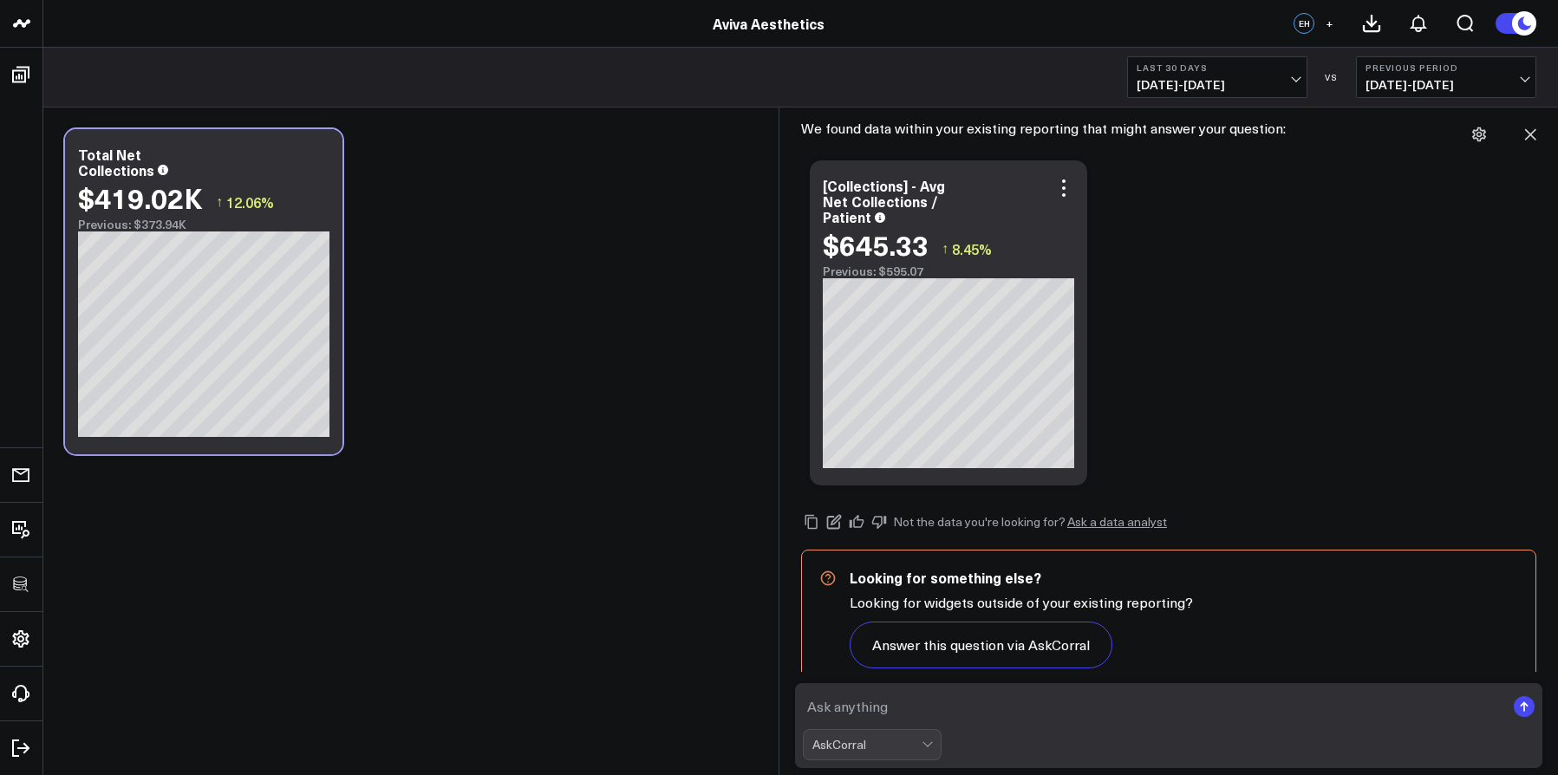
scroll to position [1768, 0]
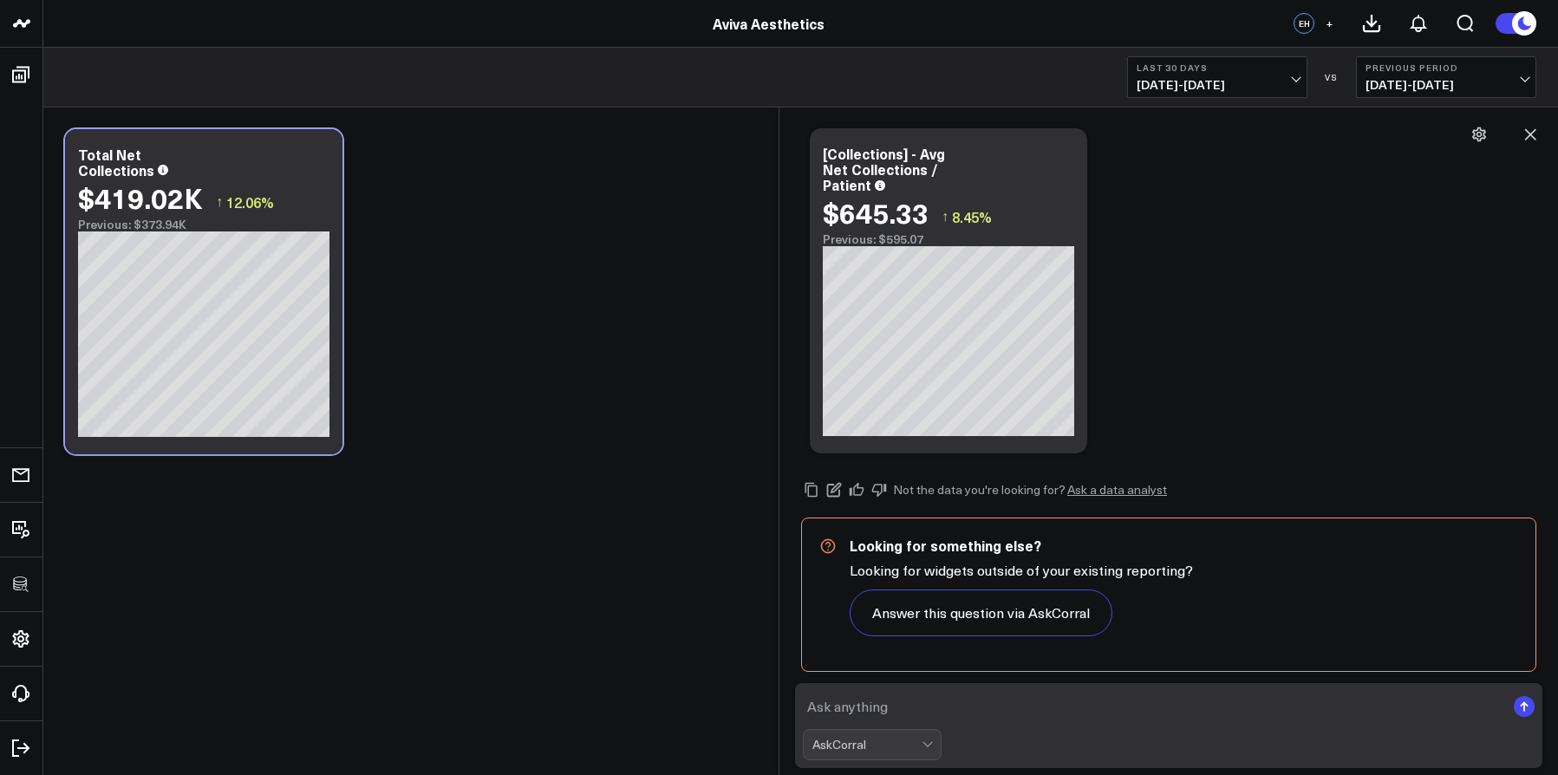
click at [1034, 695] on textarea at bounding box center [1154, 706] width 702 height 31
type textarea "s"
type textarea "add that chart to this board"
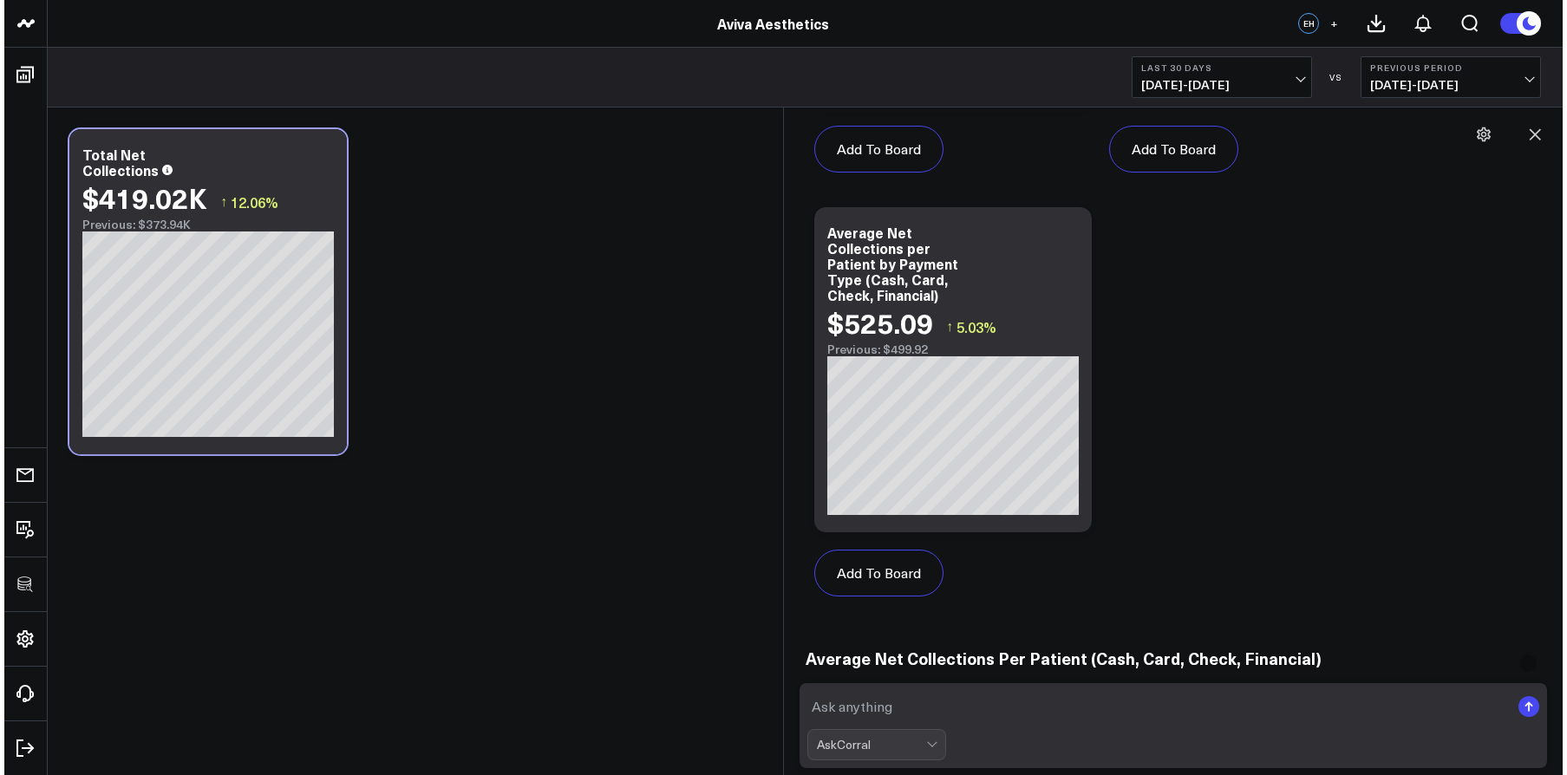
scroll to position [3103, 0]
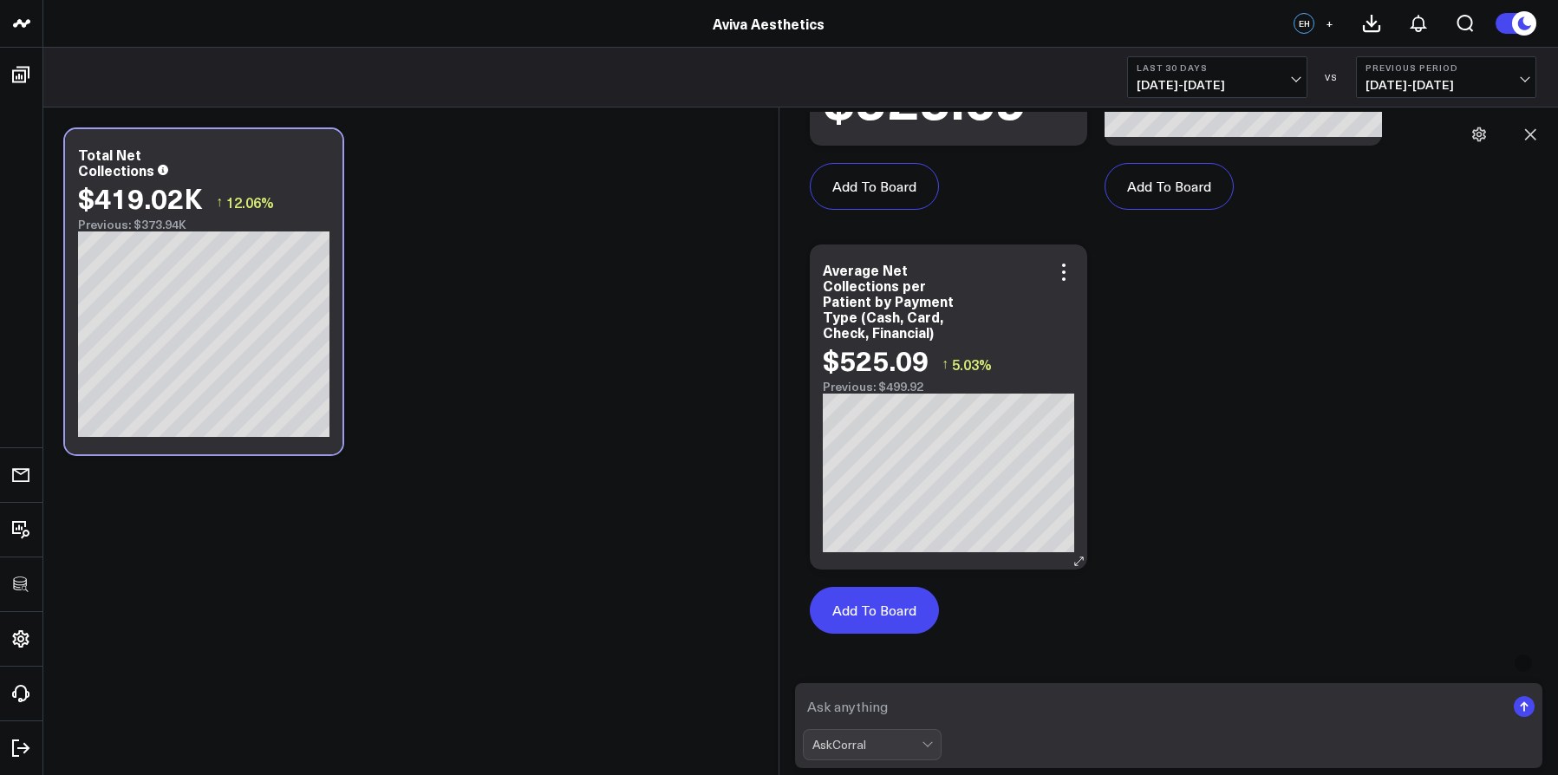
click at [916, 602] on button "Add To Board" at bounding box center [874, 610] width 129 height 47
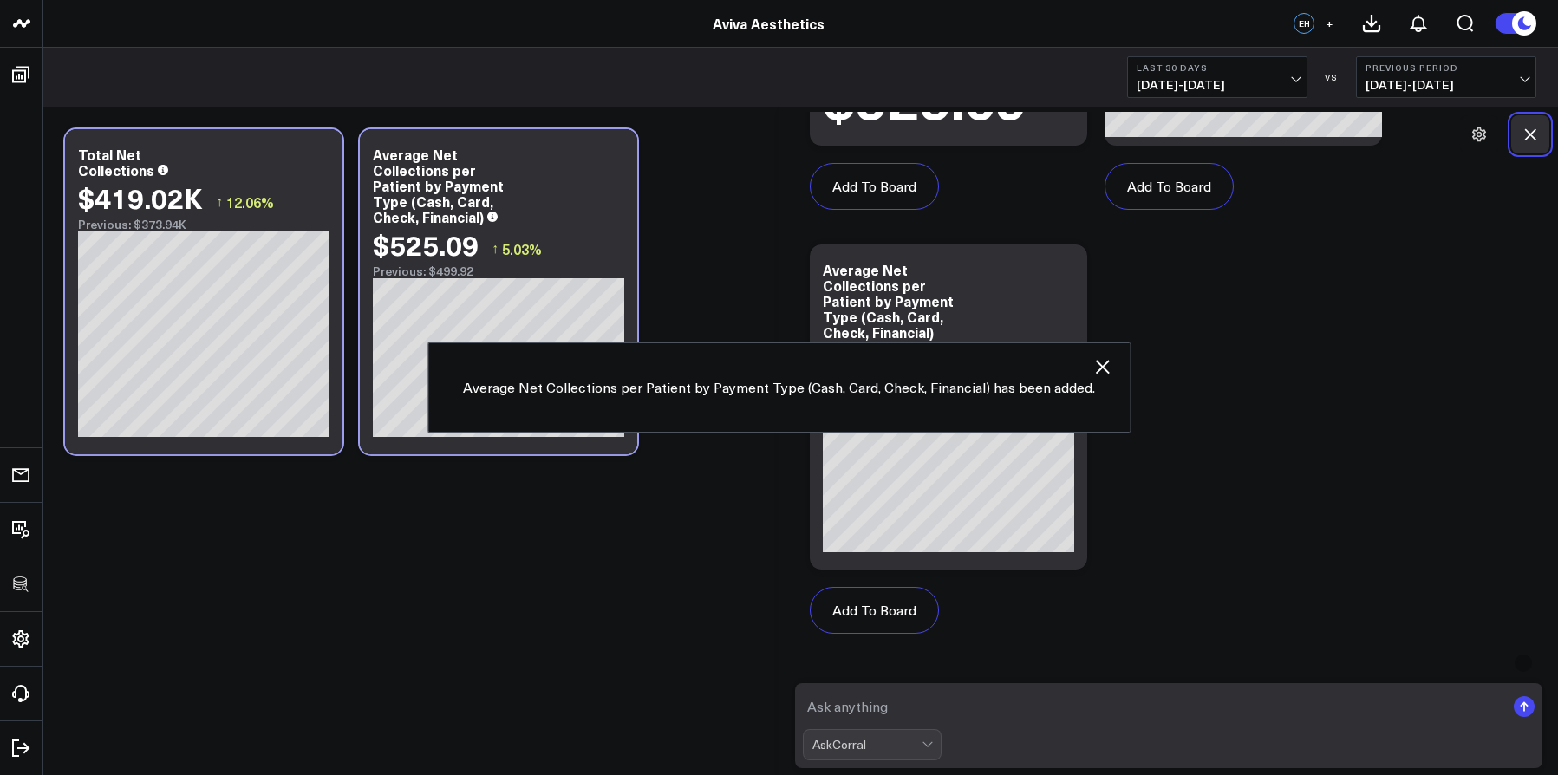
click at [1531, 140] on icon at bounding box center [1530, 134] width 17 height 17
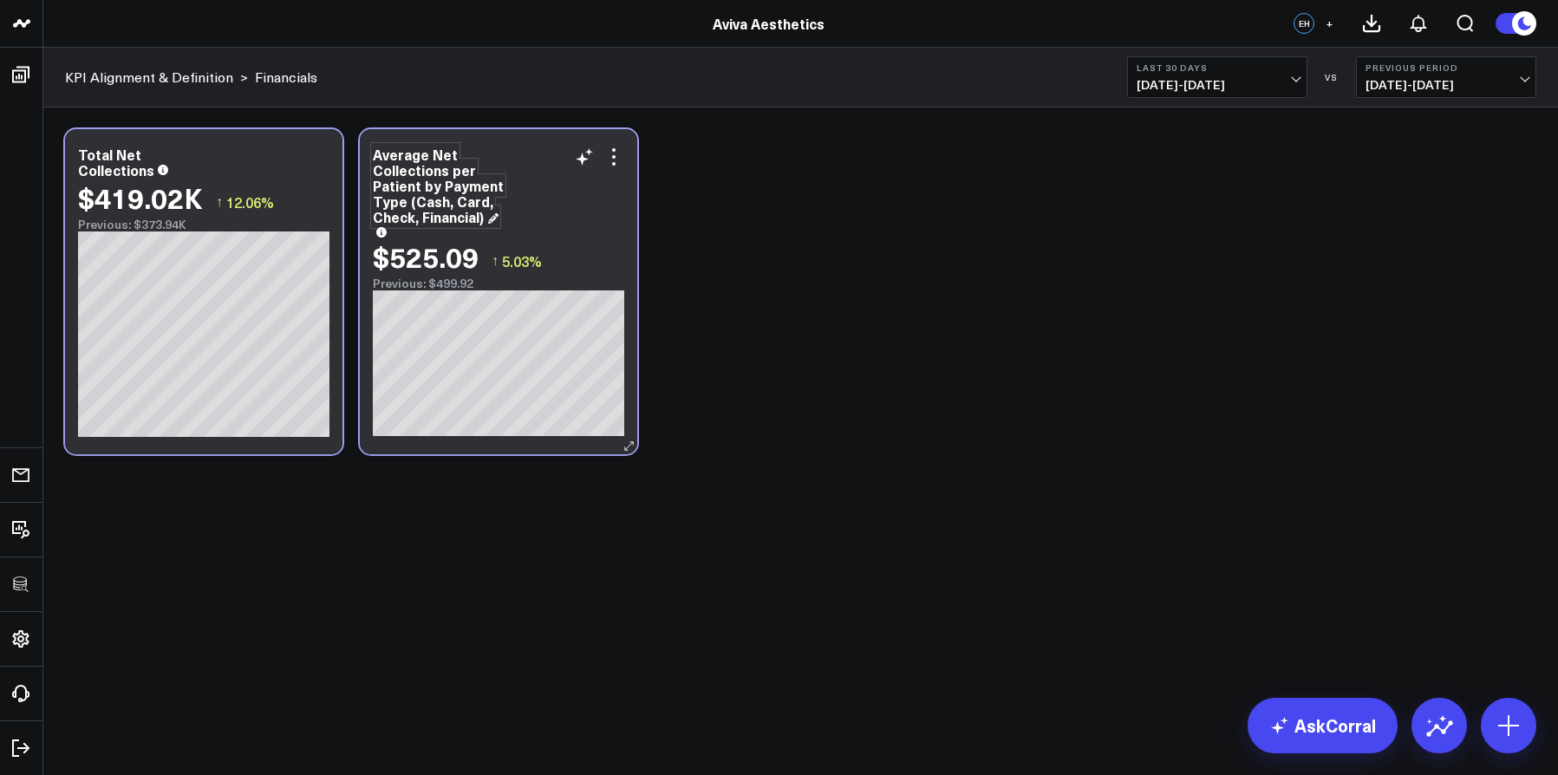
click at [464, 191] on div "Average Net Collections per Patient by Payment Type (Cash, Card, Check, Financi…" at bounding box center [438, 186] width 131 height 82
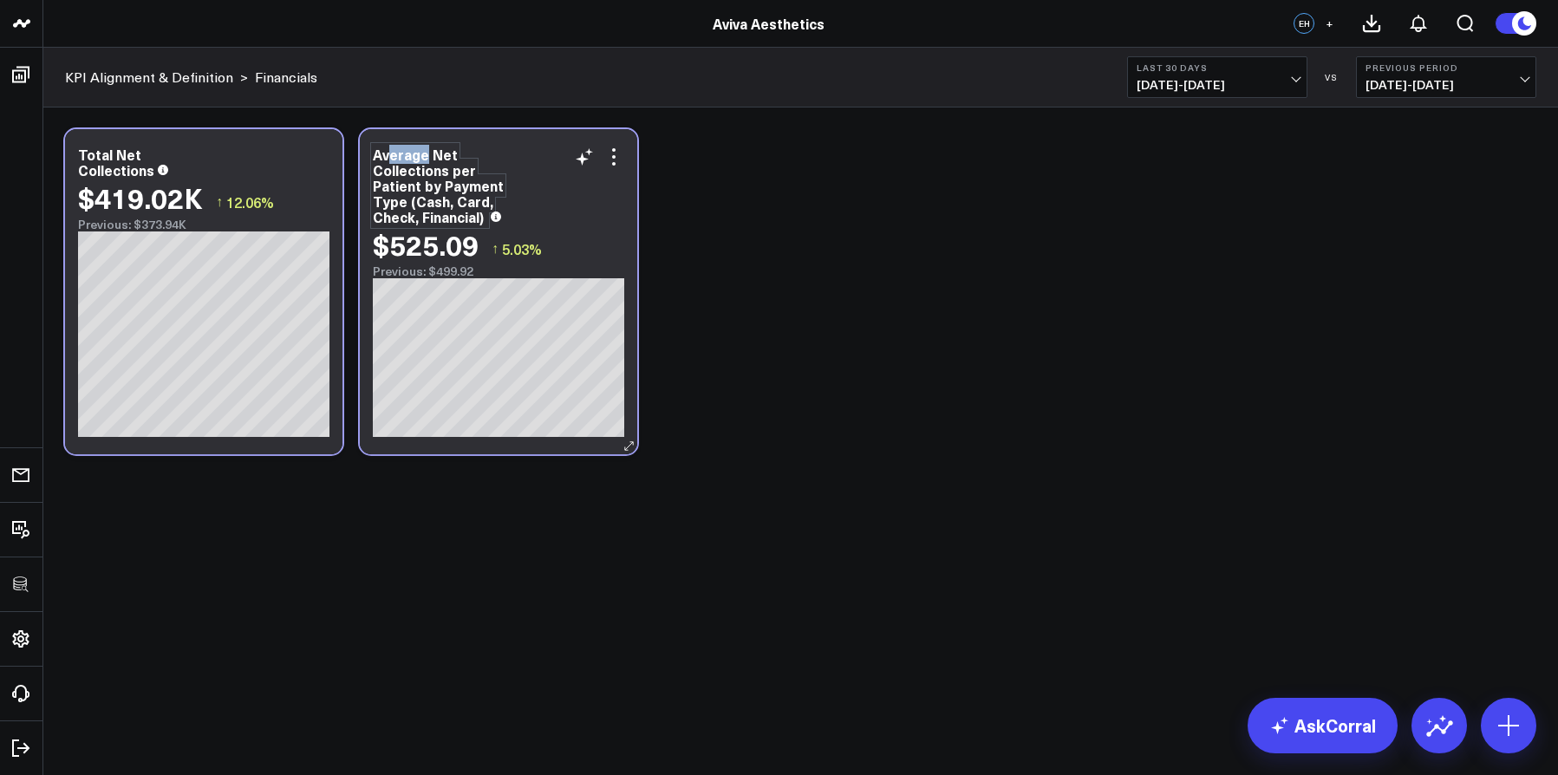
drag, startPoint x: 426, startPoint y: 155, endPoint x: 391, endPoint y: 154, distance: 34.7
click at [391, 154] on div "Average Net Collections per Patient by Payment Type (Cash, Card, Check, Financi…" at bounding box center [438, 186] width 131 height 82
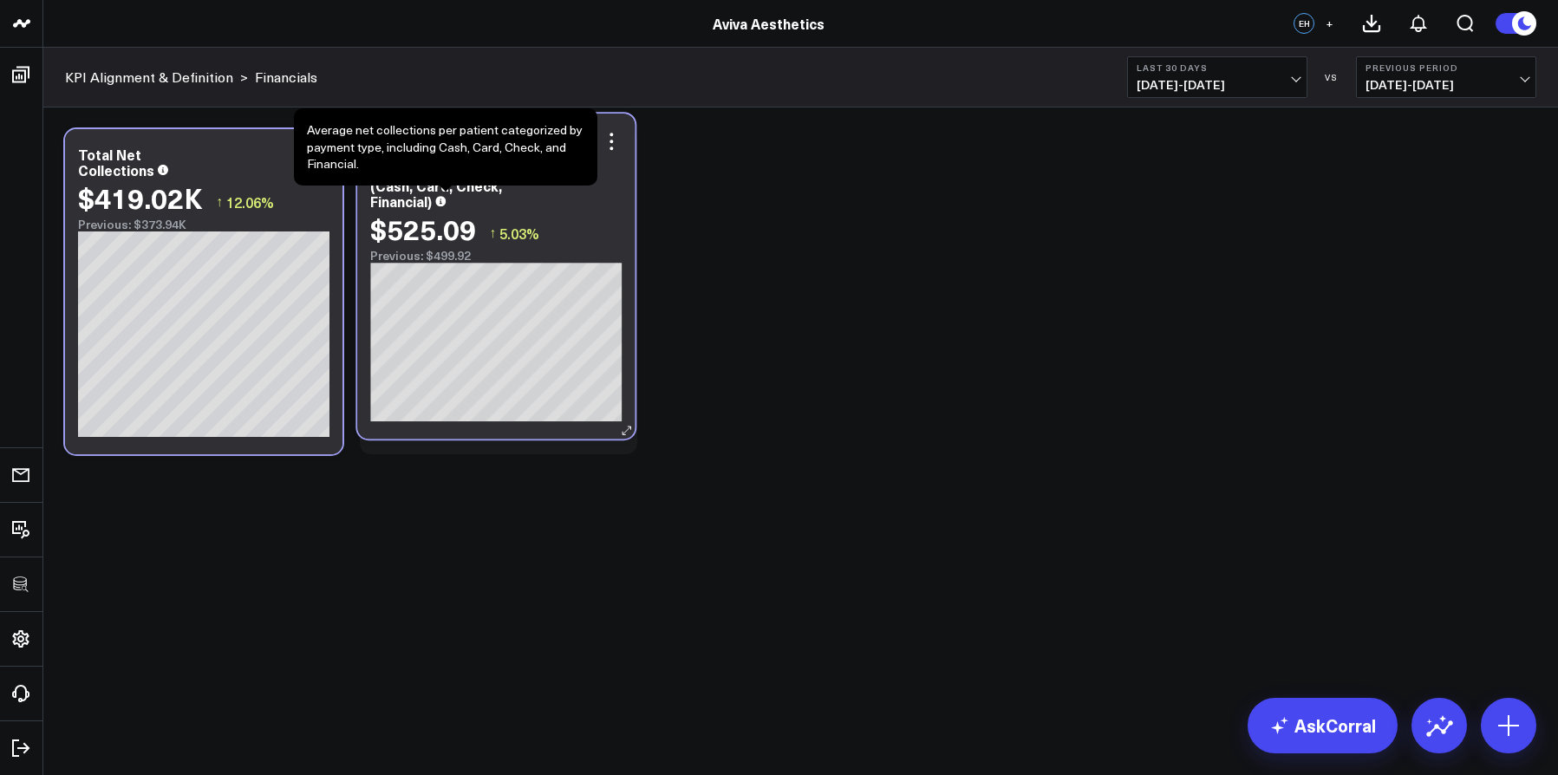
drag, startPoint x: 441, startPoint y: 219, endPoint x: 437, endPoint y: 204, distance: 15.4
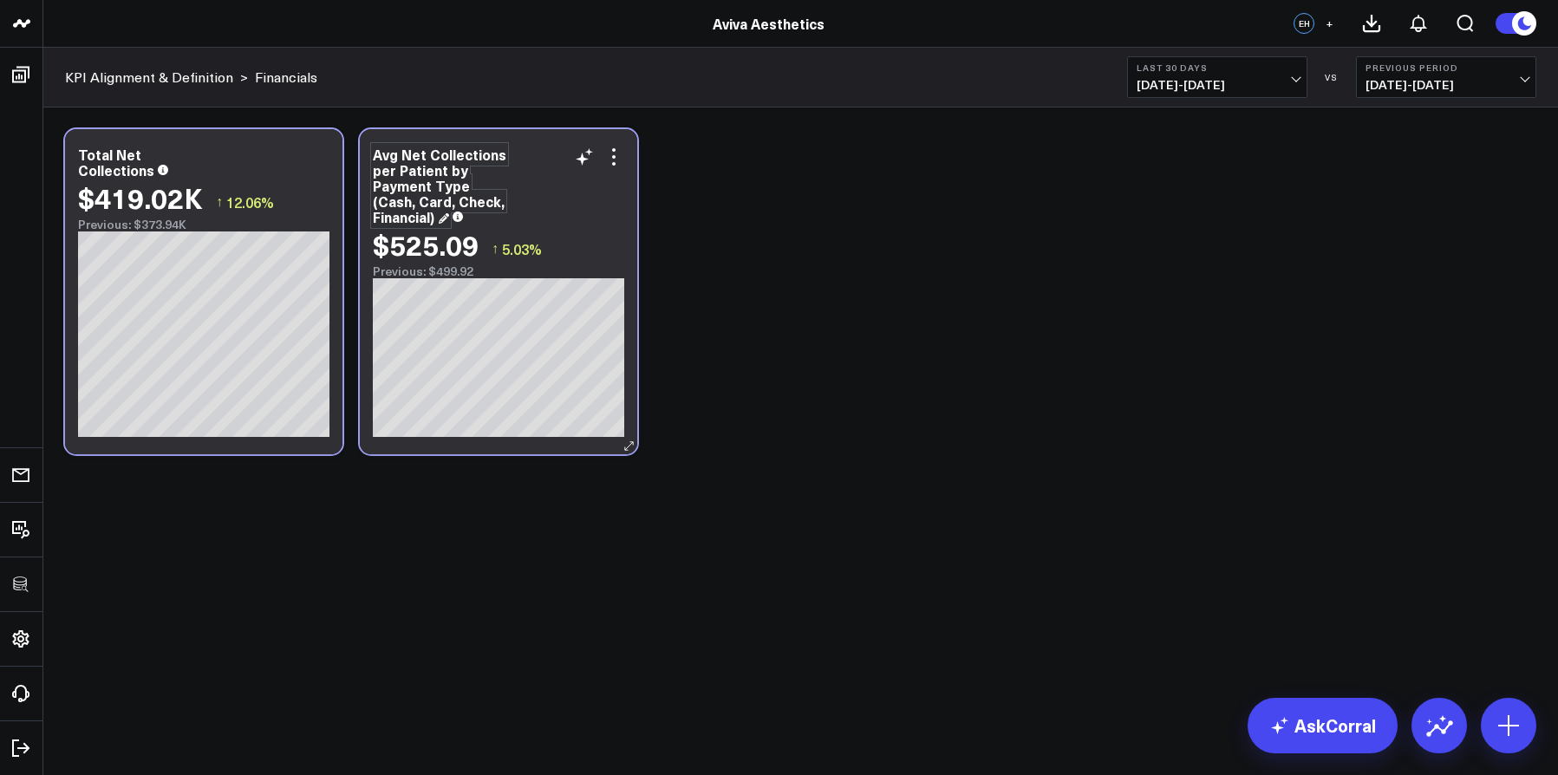
click at [435, 217] on div "Avg Net Collections per Patient by Payment Type (Cash, Card, Check, Financial)" at bounding box center [440, 186] width 134 height 82
drag, startPoint x: 434, startPoint y: 216, endPoint x: 444, endPoint y: 175, distance: 41.9
click at [444, 175] on div "Avg Net Collections per Patient by Payment Type (Cash, Card, Check, Financial)" at bounding box center [440, 186] width 134 height 82
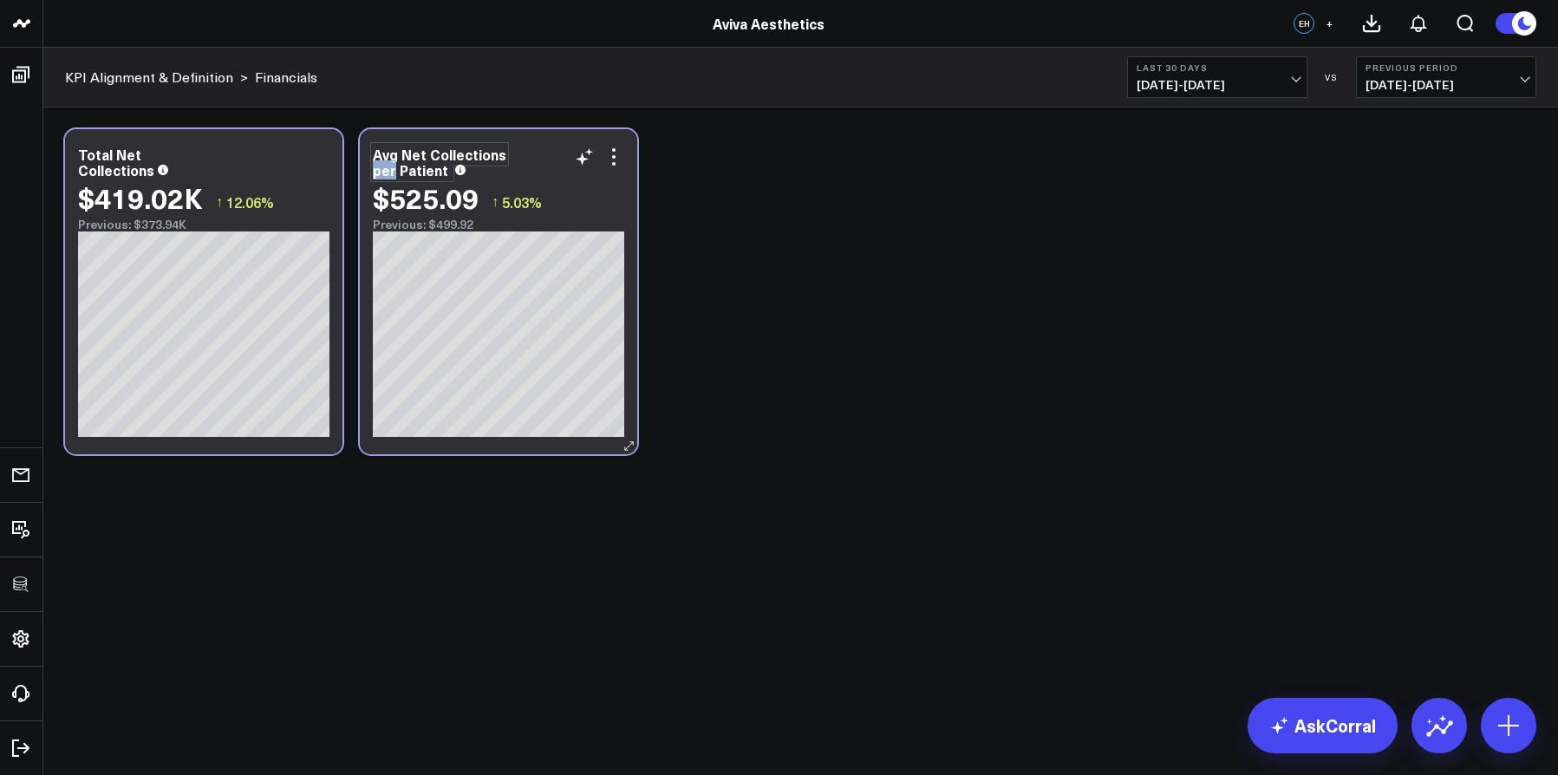
drag, startPoint x: 395, startPoint y: 175, endPoint x: 375, endPoint y: 174, distance: 20.0
click at [375, 174] on div "Avg Net Collections per Patient" at bounding box center [440, 162] width 134 height 35
drag, startPoint x: 756, startPoint y: 223, endPoint x: 715, endPoint y: 215, distance: 41.5
click at [756, 223] on div "Modify via AI Copy link to widget Ask support Remove Create linked copy Executi…" at bounding box center [800, 292] width 1489 height 343
click at [453, 158] on div "Avg Net Collections / Patient" at bounding box center [440, 162] width 134 height 35
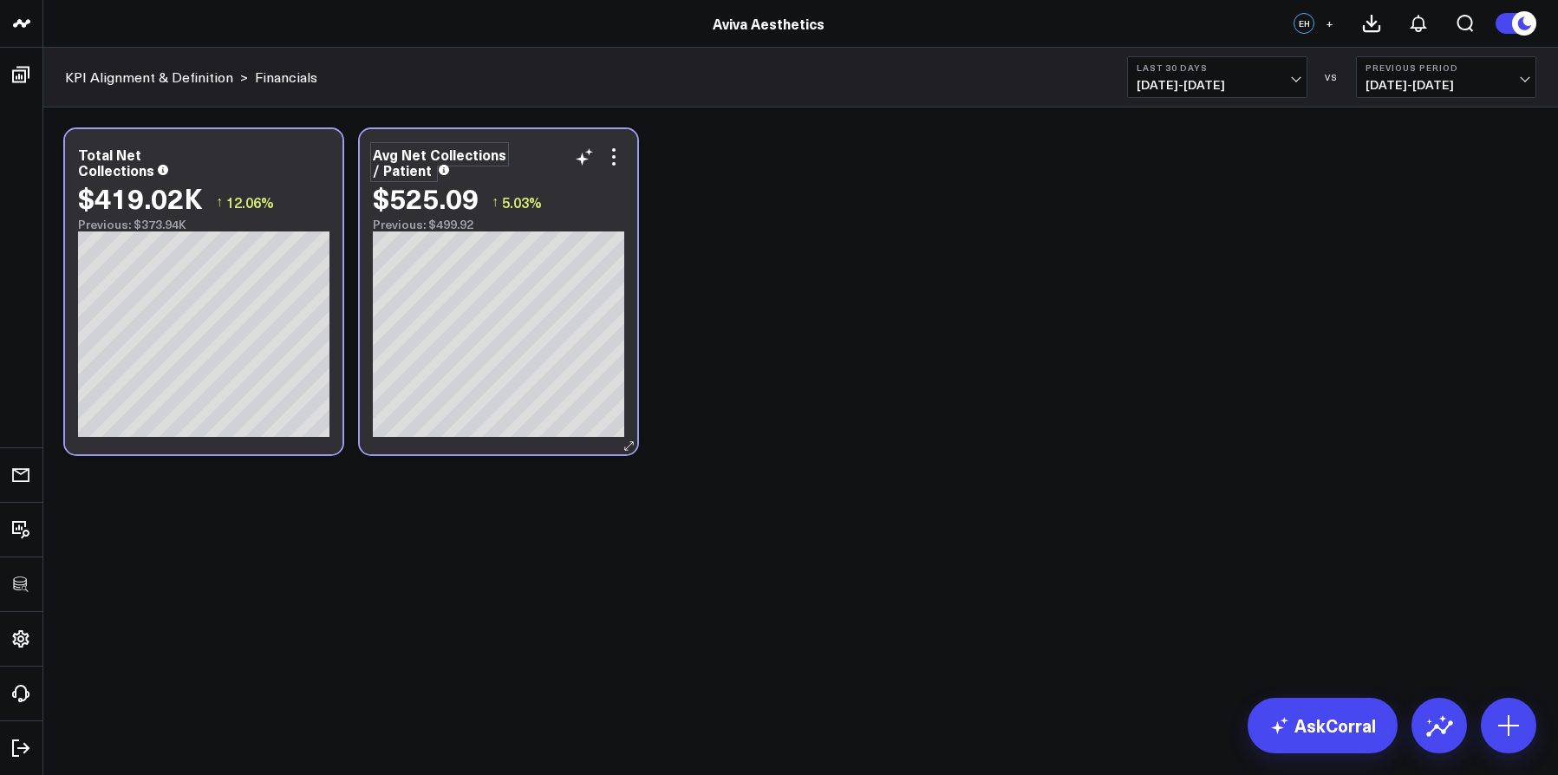
click at [451, 156] on div "Avg Net Collections / Patient" at bounding box center [440, 162] width 134 height 35
click at [867, 211] on div "Modify via AI Copy link to widget Ask support Remove Create linked copy Executi…" at bounding box center [800, 292] width 1489 height 343
click at [612, 153] on icon at bounding box center [614, 157] width 21 height 21
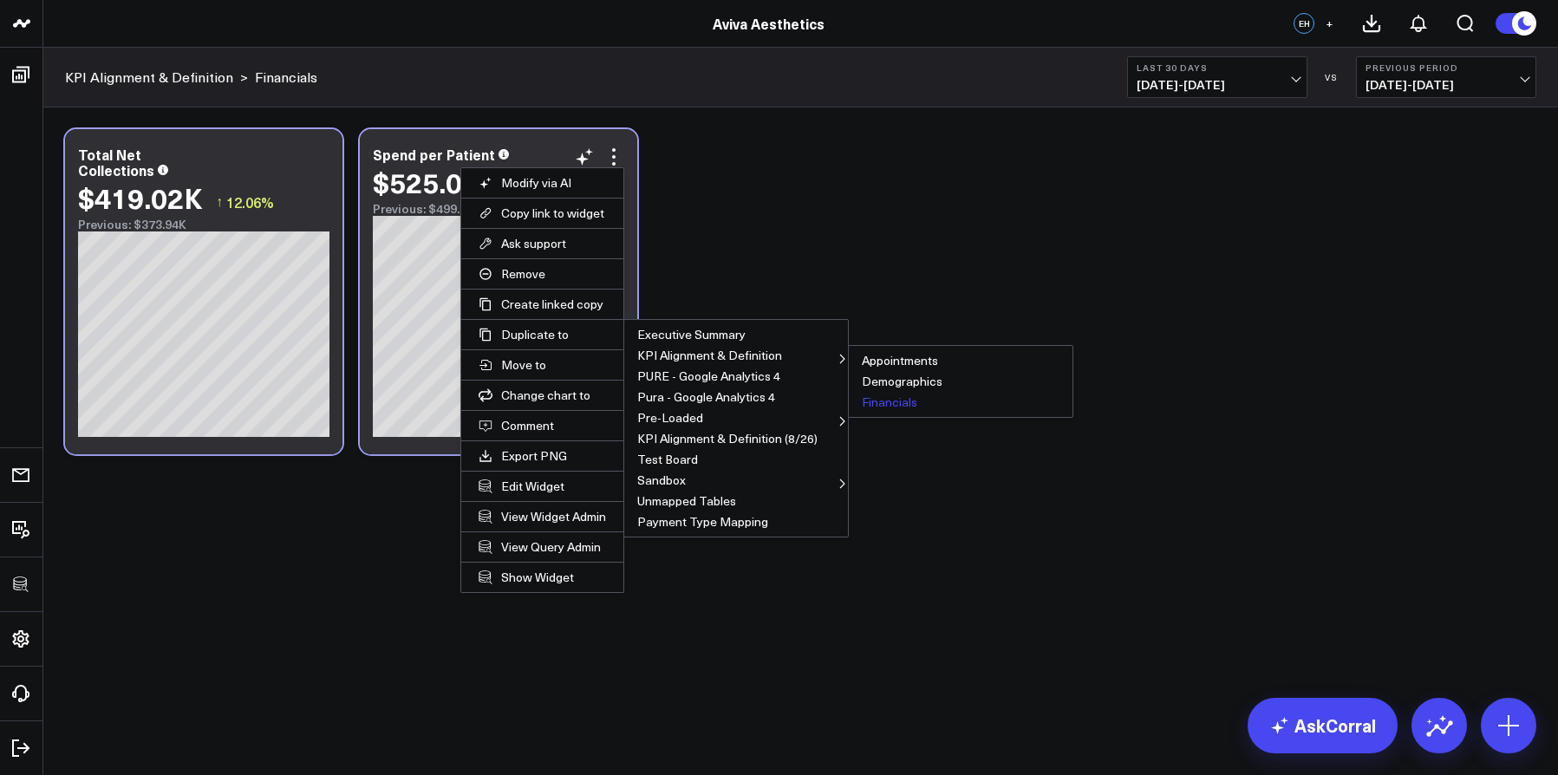
click at [900, 403] on button "Financials" at bounding box center [961, 402] width 224 height 21
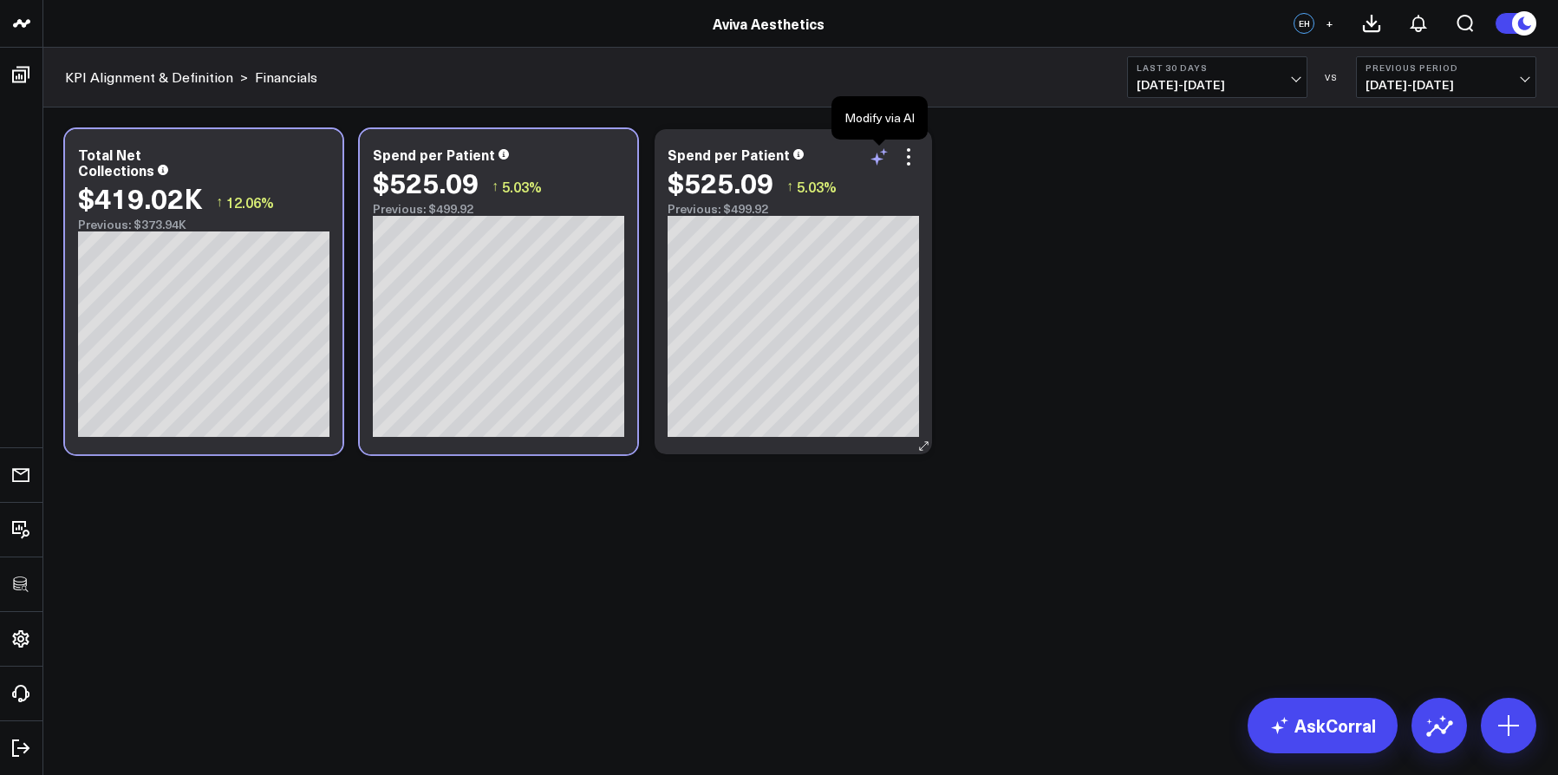
click at [880, 158] on icon at bounding box center [879, 157] width 21 height 21
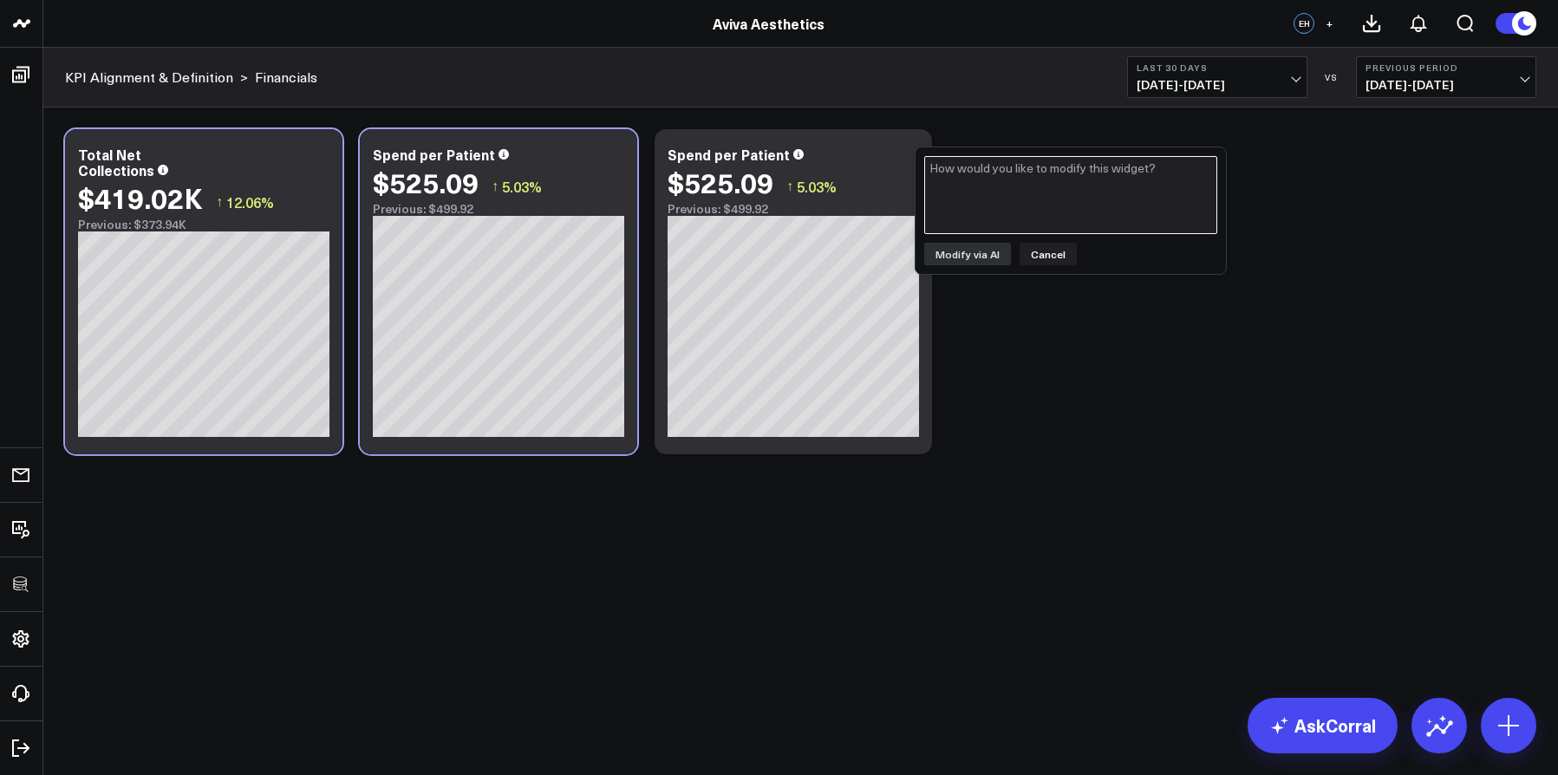
click at [964, 196] on textarea at bounding box center [1070, 195] width 293 height 78
paste textarea "Avg. Net Collections per completed appointment"
type textarea "change this to spend per appointment Avg. Net Collections per completed appoint…"
click at [960, 252] on button "Modify via AI" at bounding box center [967, 254] width 87 height 23
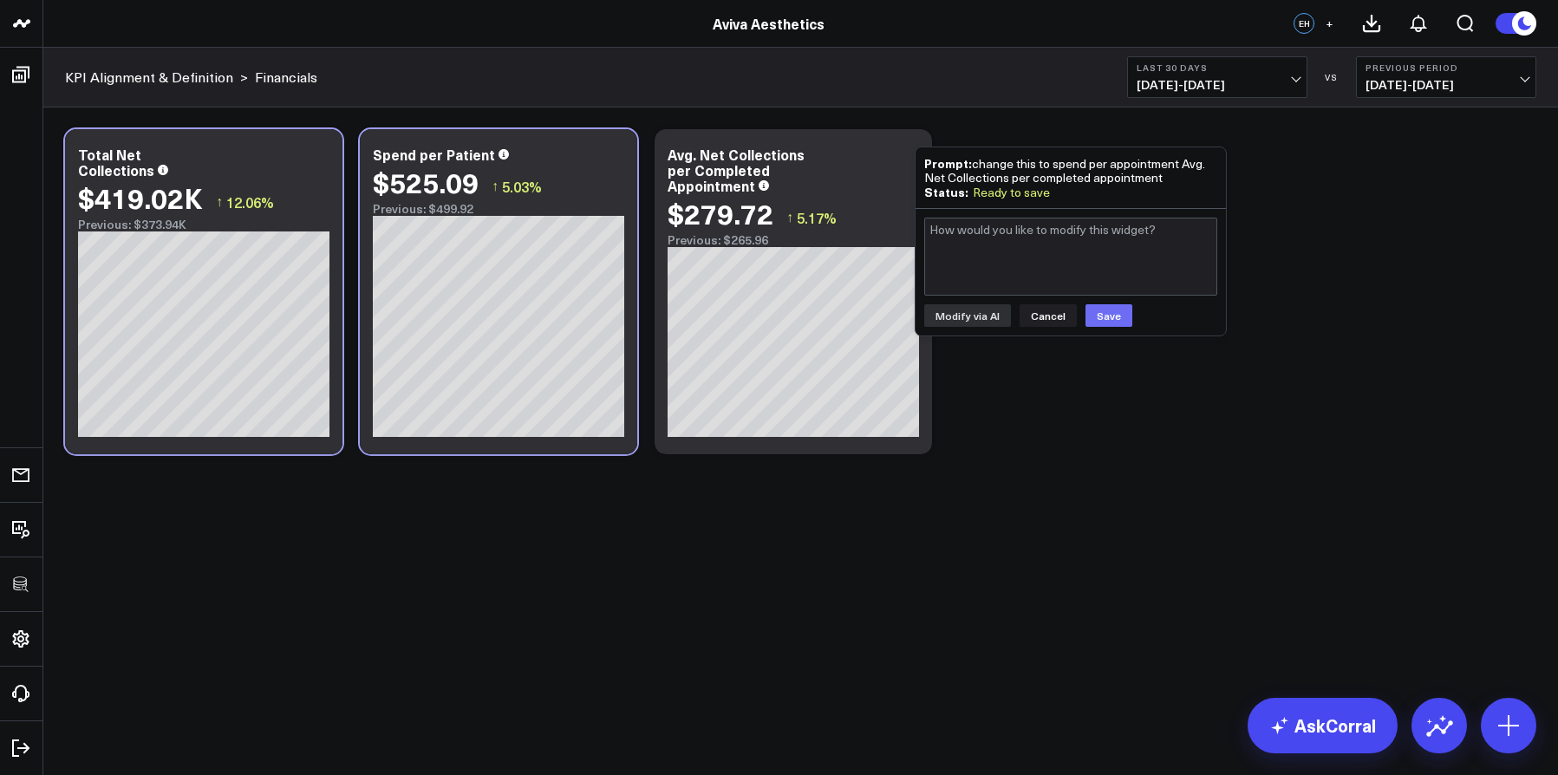
click at [1107, 312] on button "Save" at bounding box center [1109, 315] width 47 height 23
click at [1050, 323] on button "Cancel" at bounding box center [1048, 315] width 57 height 23
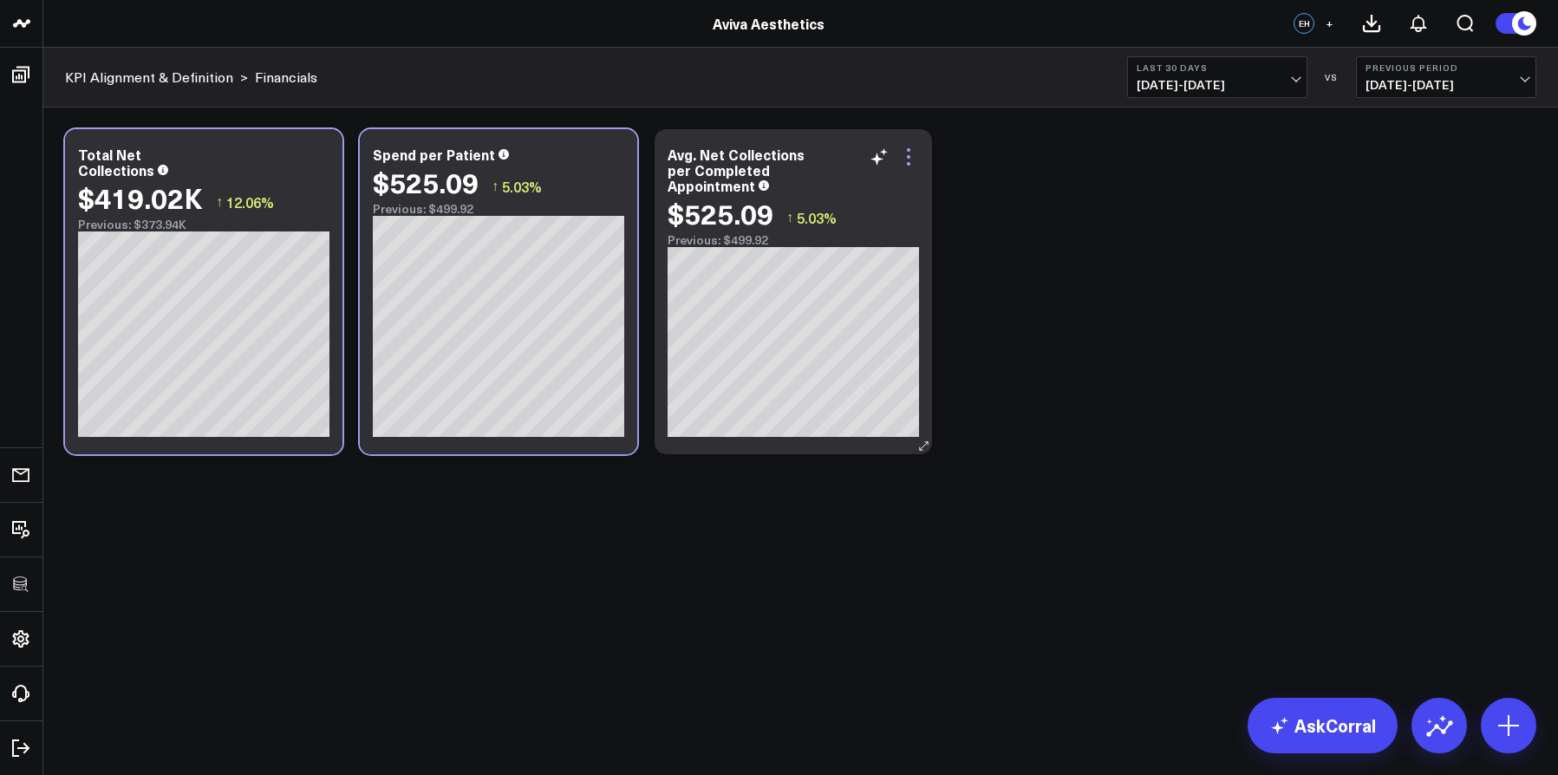
click at [905, 159] on icon at bounding box center [908, 157] width 21 height 21
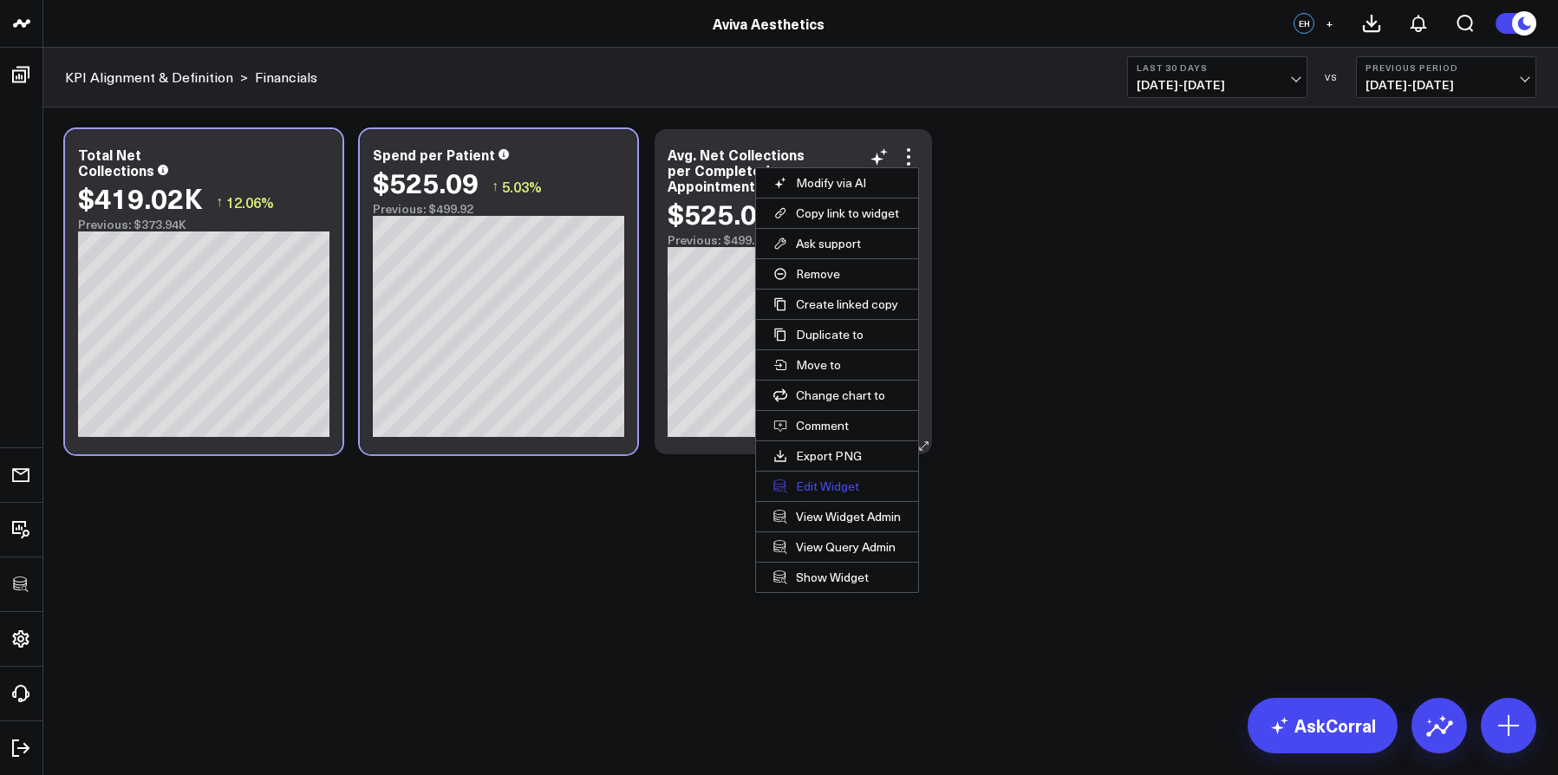
click at [851, 485] on button "Edit Widget" at bounding box center [837, 486] width 162 height 29
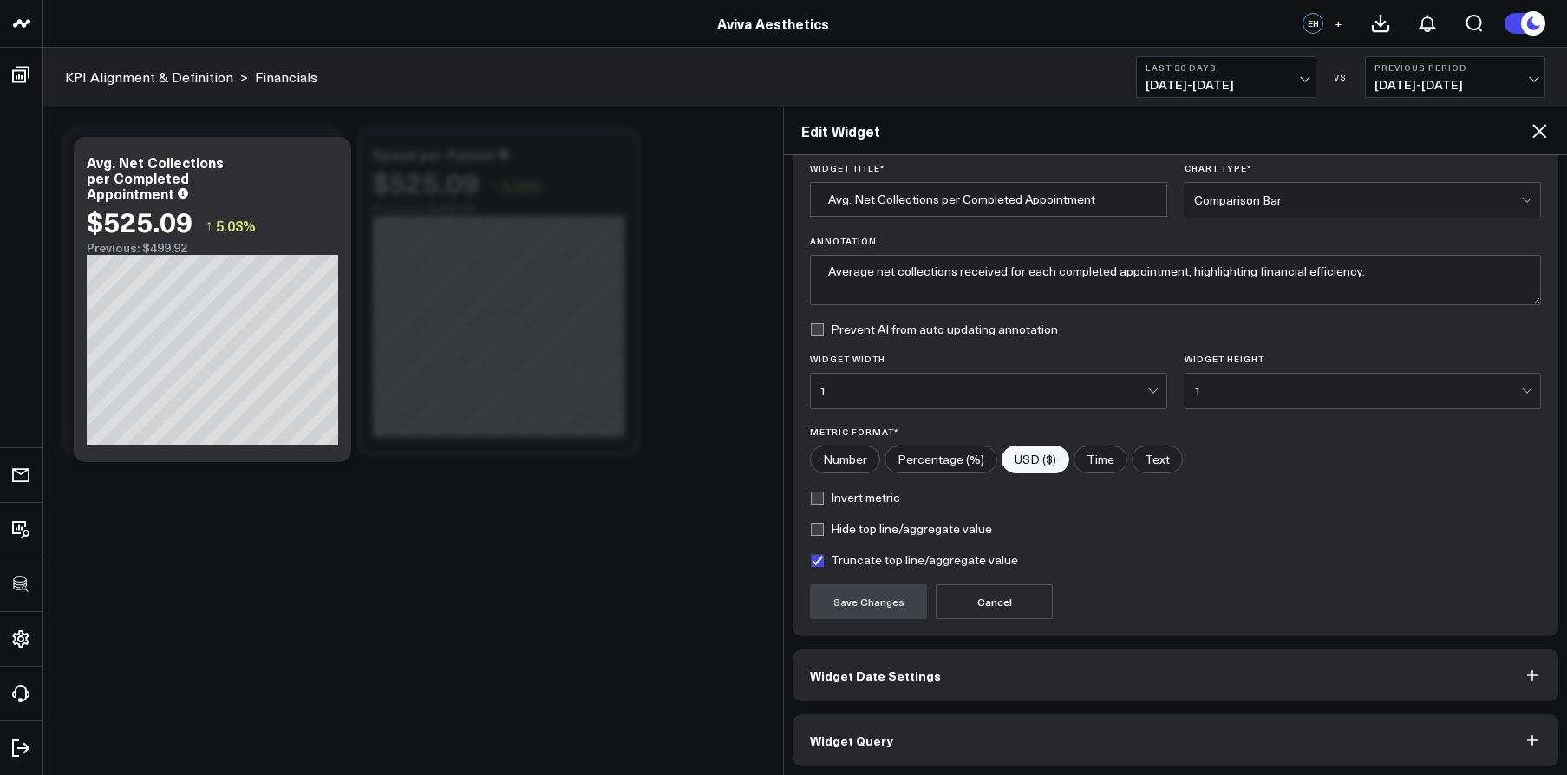
scroll to position [62, 0]
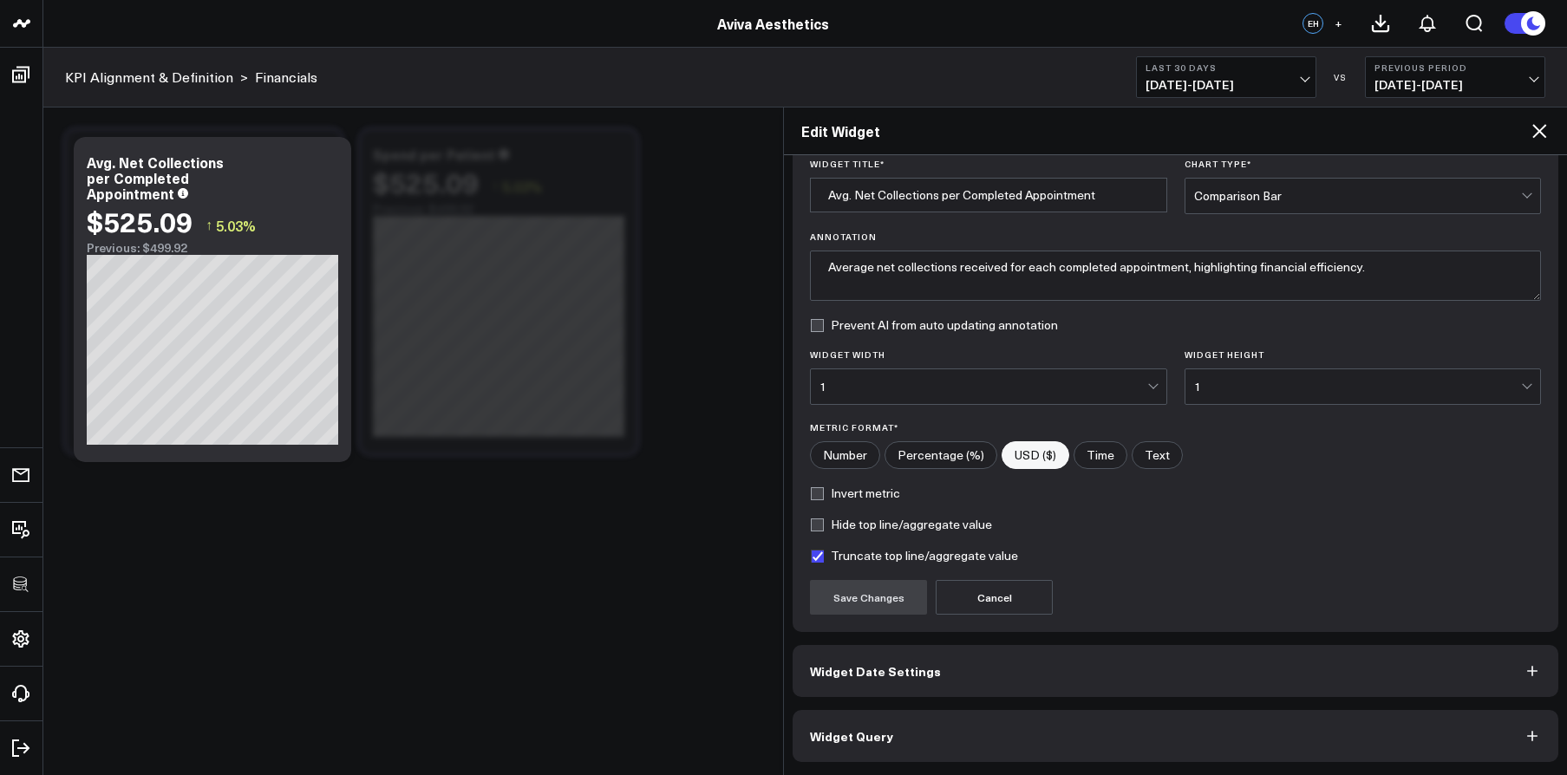
click at [1048, 705] on div "Widget Display Widget Title * Avg. Net Collections per Completed Appointment Ch…" at bounding box center [1176, 435] width 766 height 656
click at [1048, 719] on button "Widget Query" at bounding box center [1176, 736] width 766 height 52
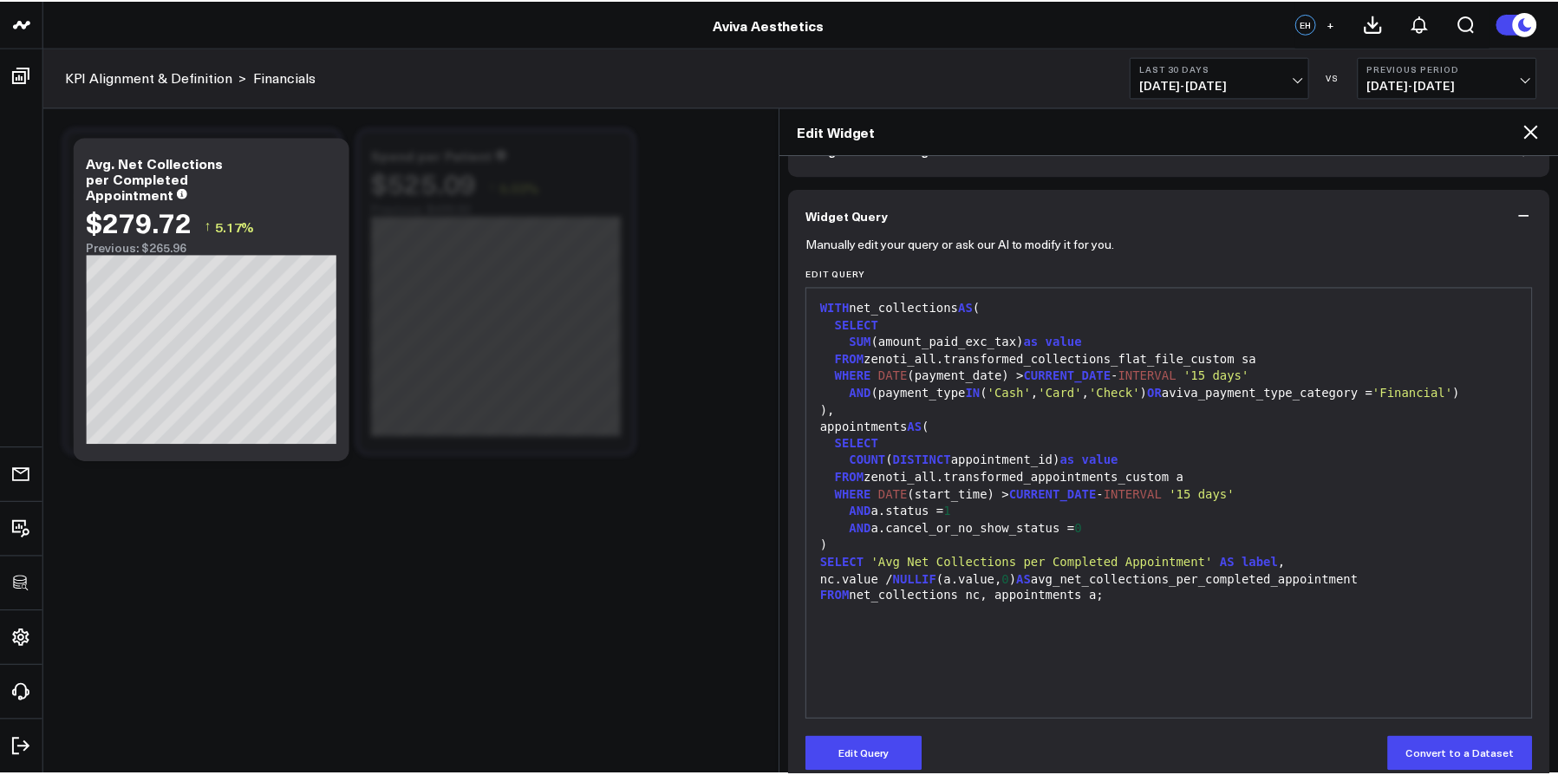
scroll to position [118, 0]
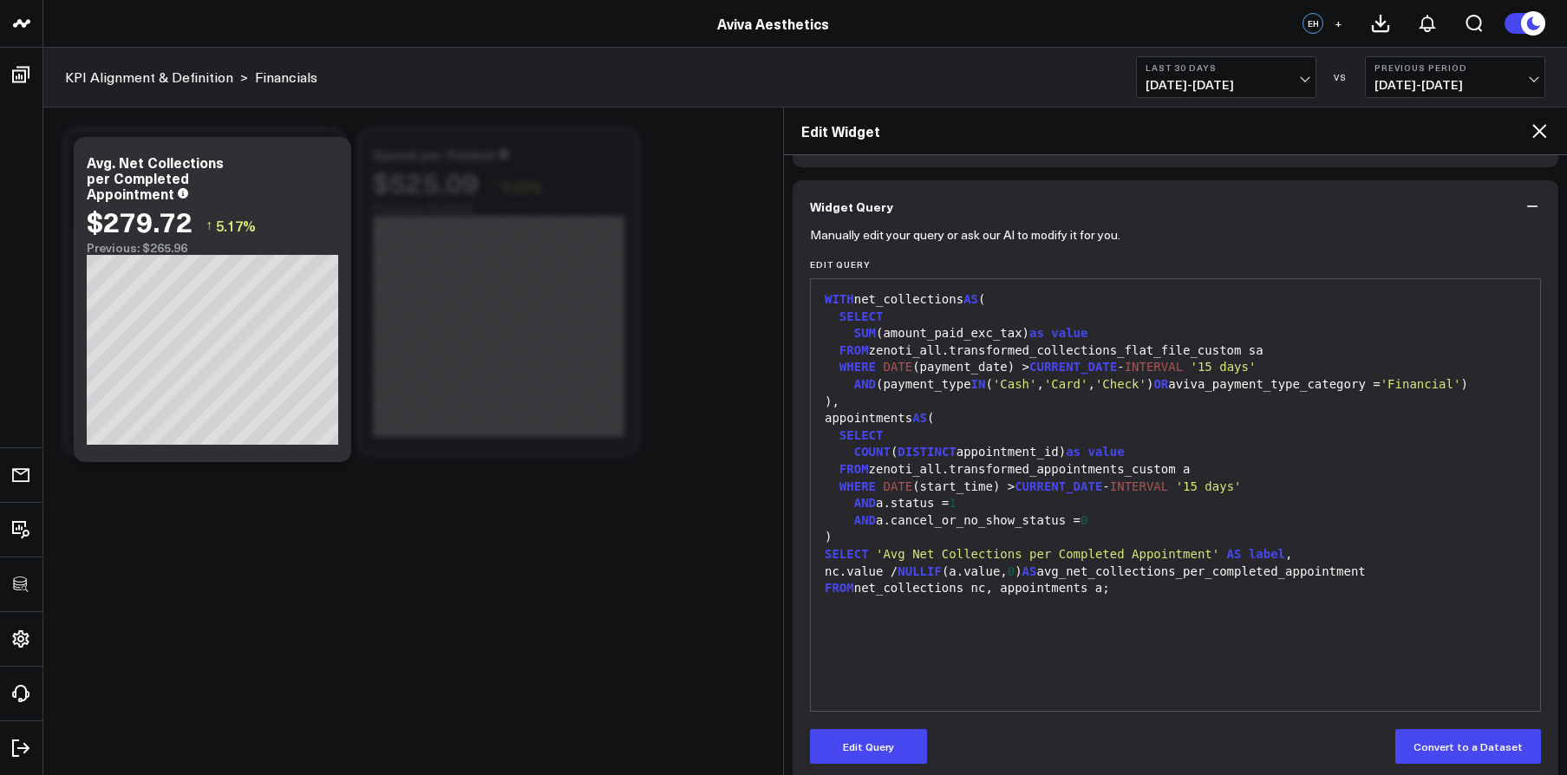
click at [1524, 129] on h2 "Edit Widget" at bounding box center [1165, 130] width 728 height 19
click at [1533, 129] on icon at bounding box center [1539, 131] width 21 height 21
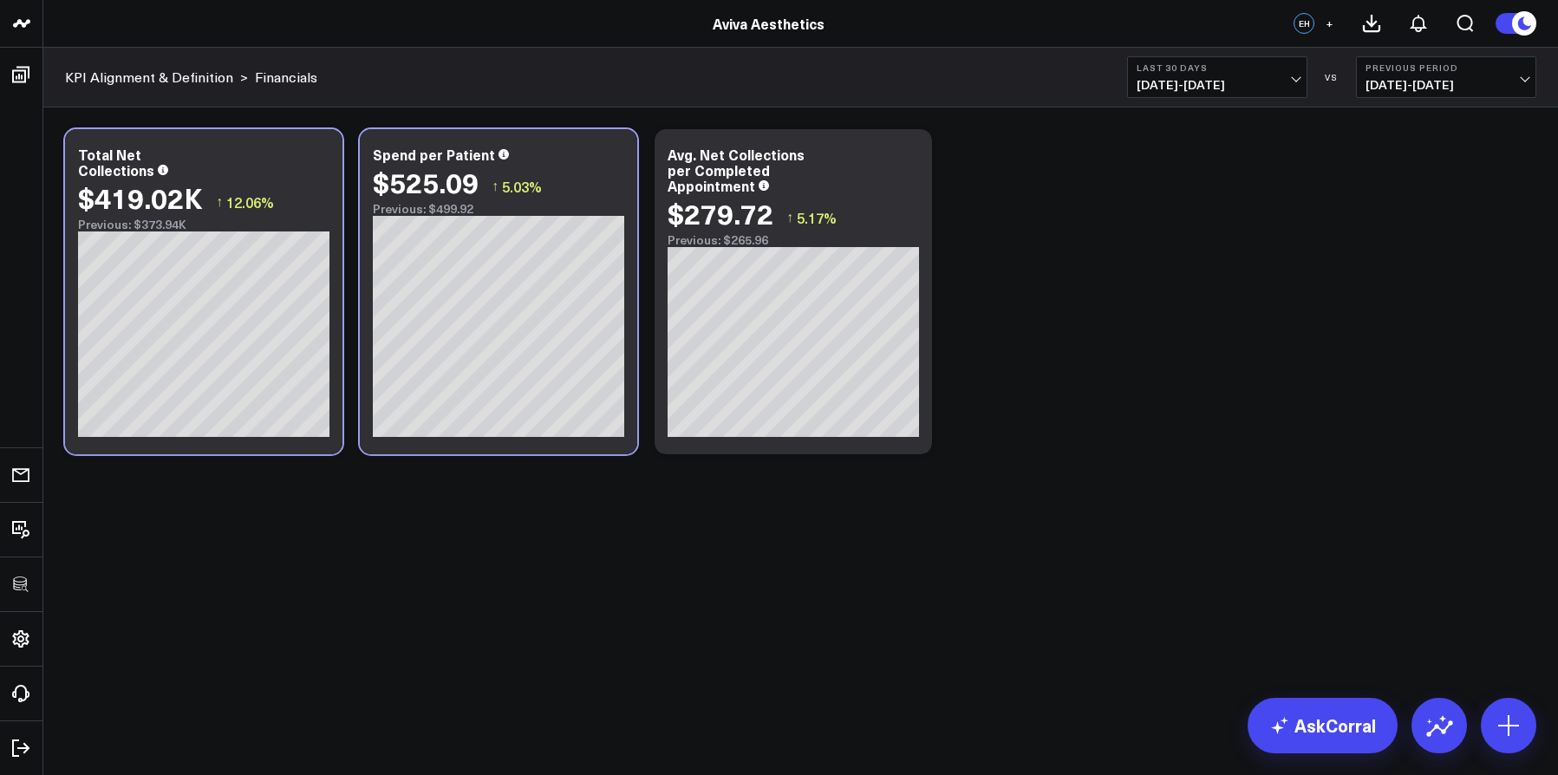
click at [1153, 377] on div "Modify via AI Copy link to widget Ask support Remove Create linked copy Executi…" at bounding box center [800, 292] width 1489 height 343
click at [514, 511] on div "Modify via AI Copy link to widget Ask support Remove Create linked copy Executi…" at bounding box center [800, 338] width 1515 height 460
click at [361, 447] on div "Spend per Patient $525.09 ↑ 5.03% Previous: $499.92" at bounding box center [499, 291] width 278 height 325
click at [311, 447] on div "Total Net Collections $419.02K ↑ 12.06% Previous: $373.94K" at bounding box center [204, 291] width 278 height 325
click at [380, 476] on div "Modify via AI Copy link to widget Ask support Remove Create linked copy Executi…" at bounding box center [800, 338] width 1515 height 460
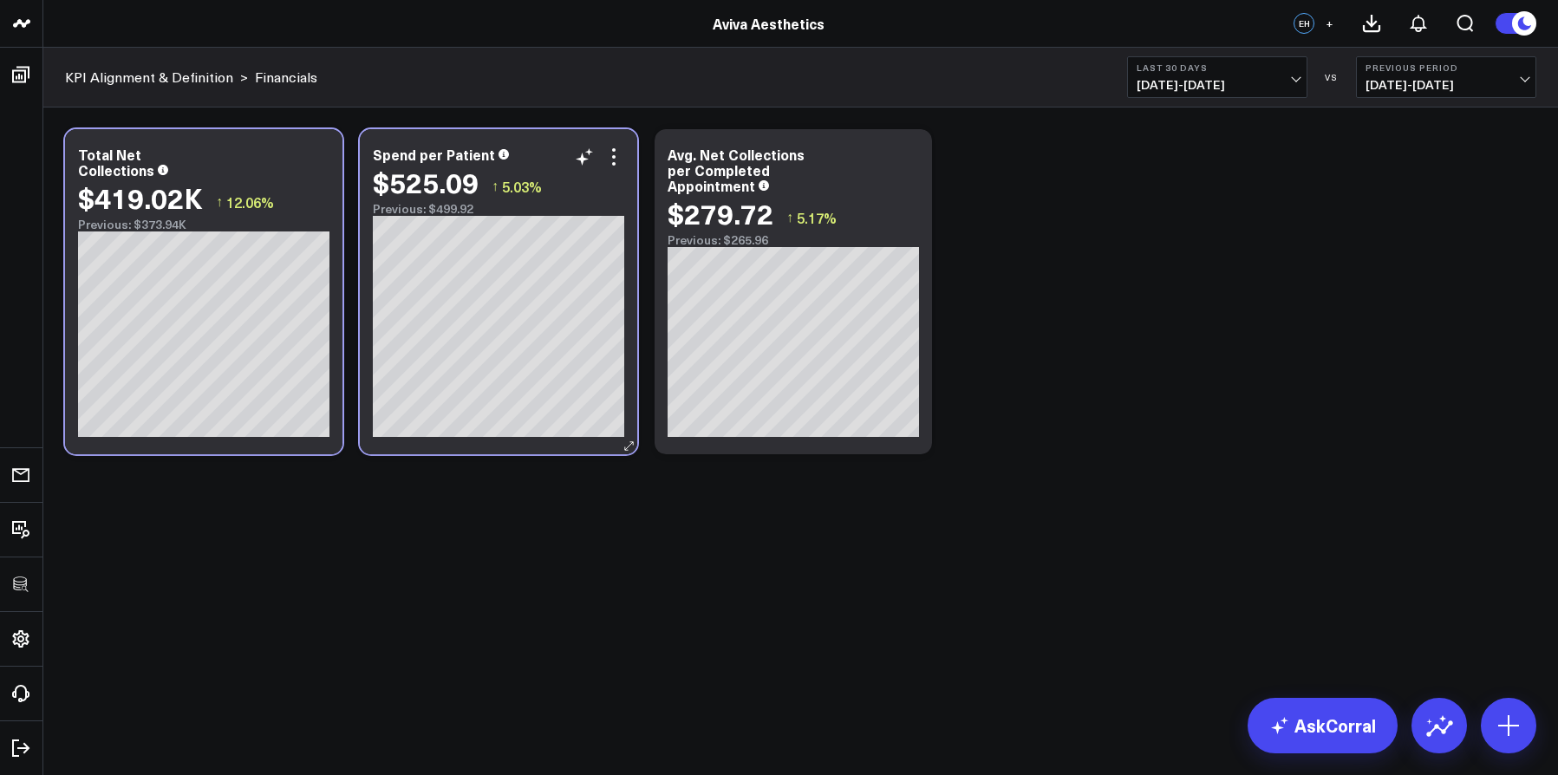
click at [389, 446] on div "Spend per Patient $525.09 ↑ 5.03% Previous: $499.92" at bounding box center [499, 291] width 278 height 325
click at [702, 439] on div "Avg. Net Collections per Completed Appointment $279.72 ↑ 5.17% Previous: $265.96" at bounding box center [794, 291] width 278 height 325
click at [675, 491] on div "Modify via AI Copy link to widget Ask support Remove Create linked copy Executi…" at bounding box center [800, 338] width 1515 height 460
click at [638, 447] on div "Modify via AI Copy link to widget Ask support Remove Create linked copy Executi…" at bounding box center [800, 292] width 1489 height 343
click at [610, 153] on icon at bounding box center [614, 157] width 21 height 21
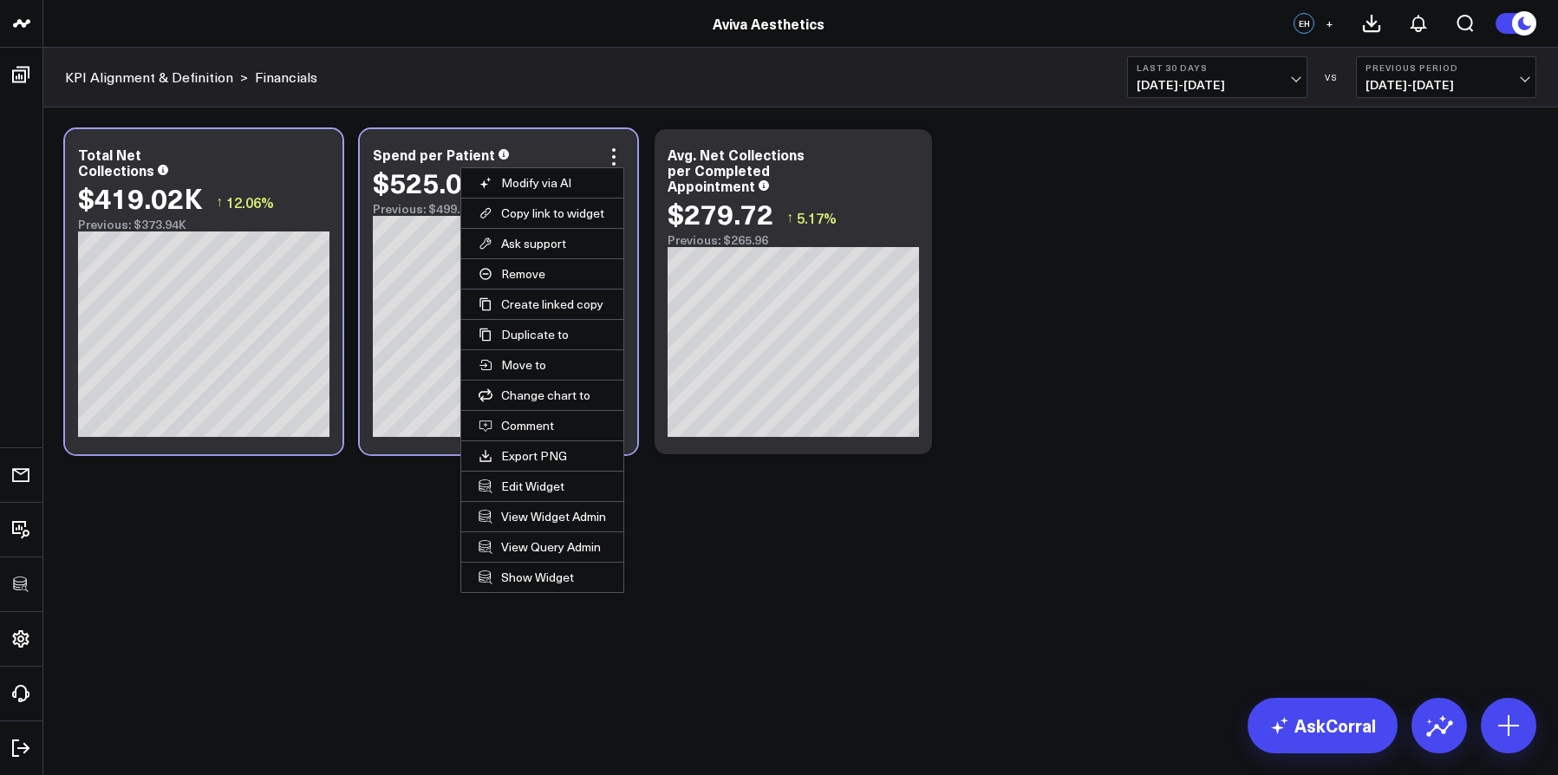
click at [912, 571] on body "100525 Test 100625-2 100925 3725 Test 829 Studios Accenture Acme Industrial Act…" at bounding box center [779, 387] width 1558 height 775
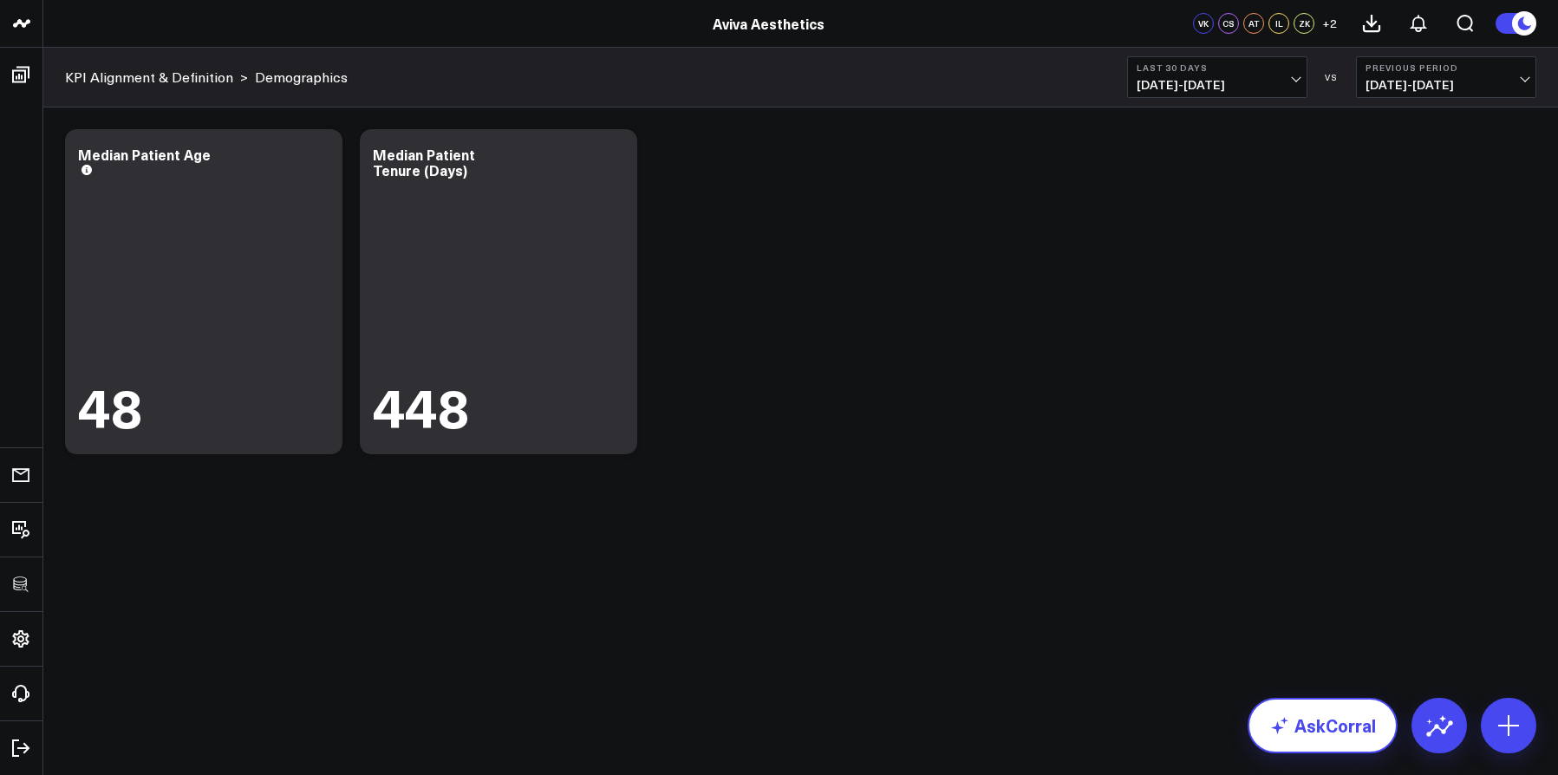
click at [1334, 730] on link "AskCorral" at bounding box center [1323, 726] width 150 height 56
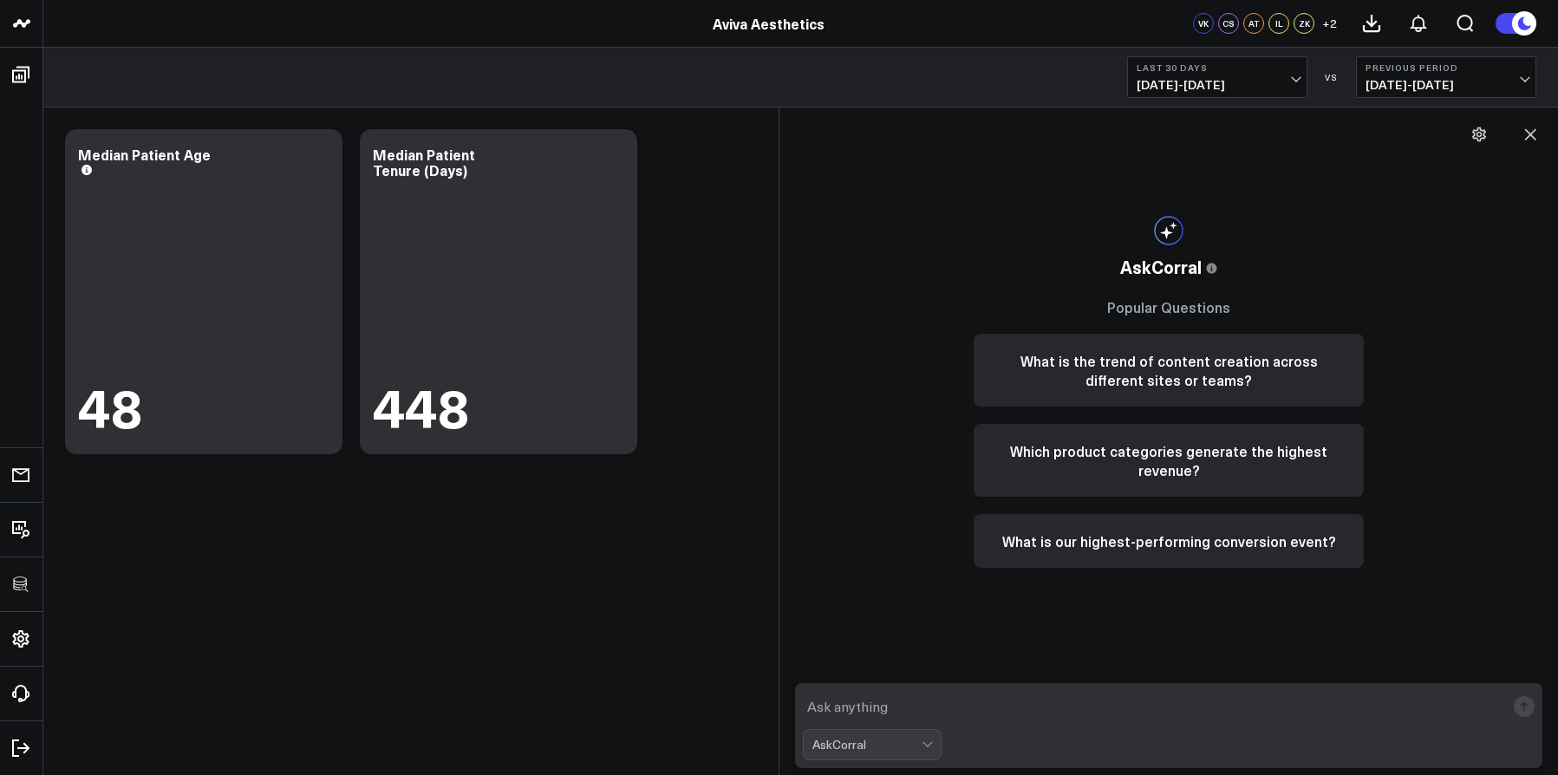
click at [1190, 696] on textarea at bounding box center [1154, 706] width 702 height 31
type textarea "give me active patients (Aviva_pt_active_status = 'active')"
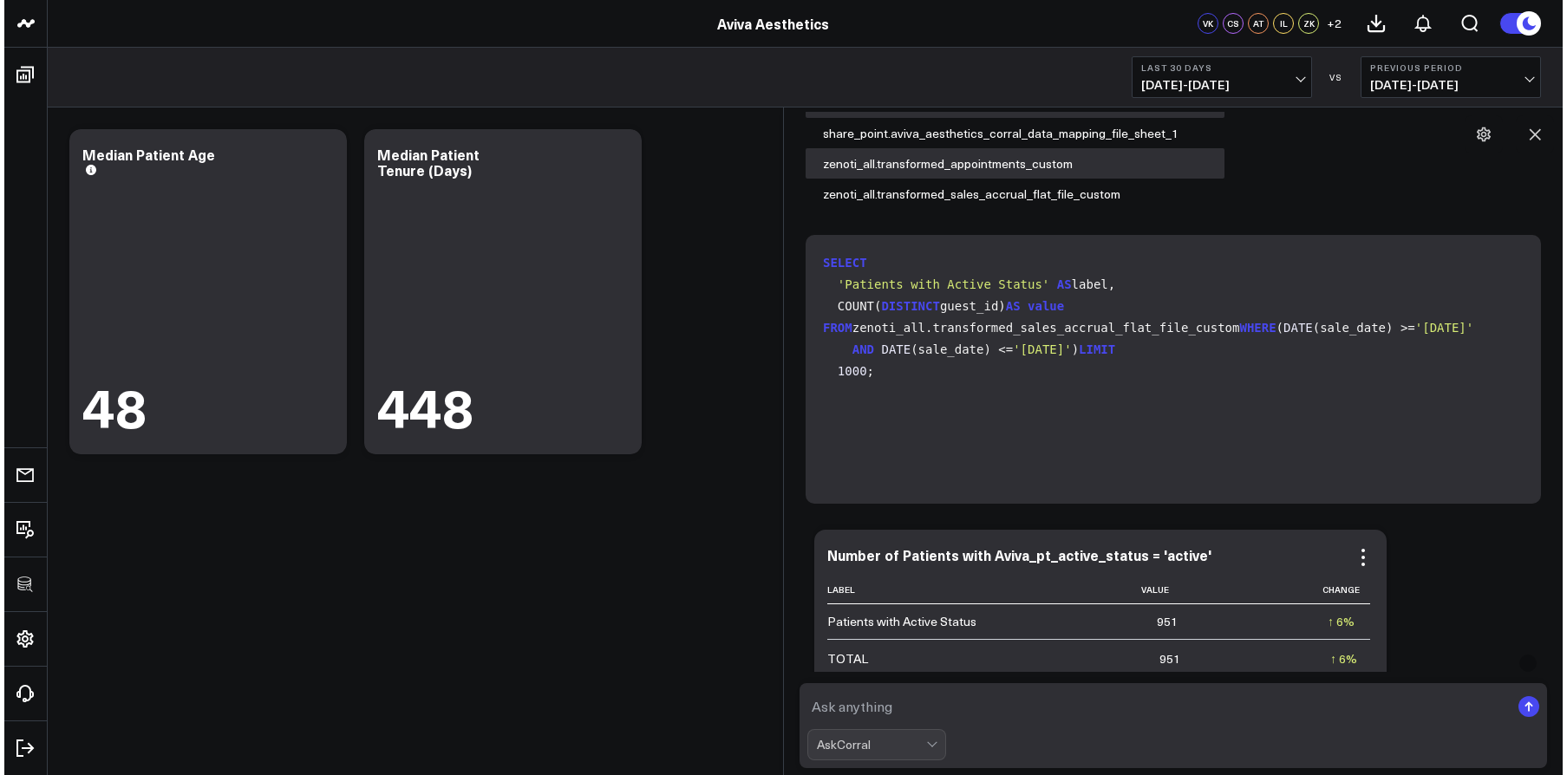
scroll to position [419, 0]
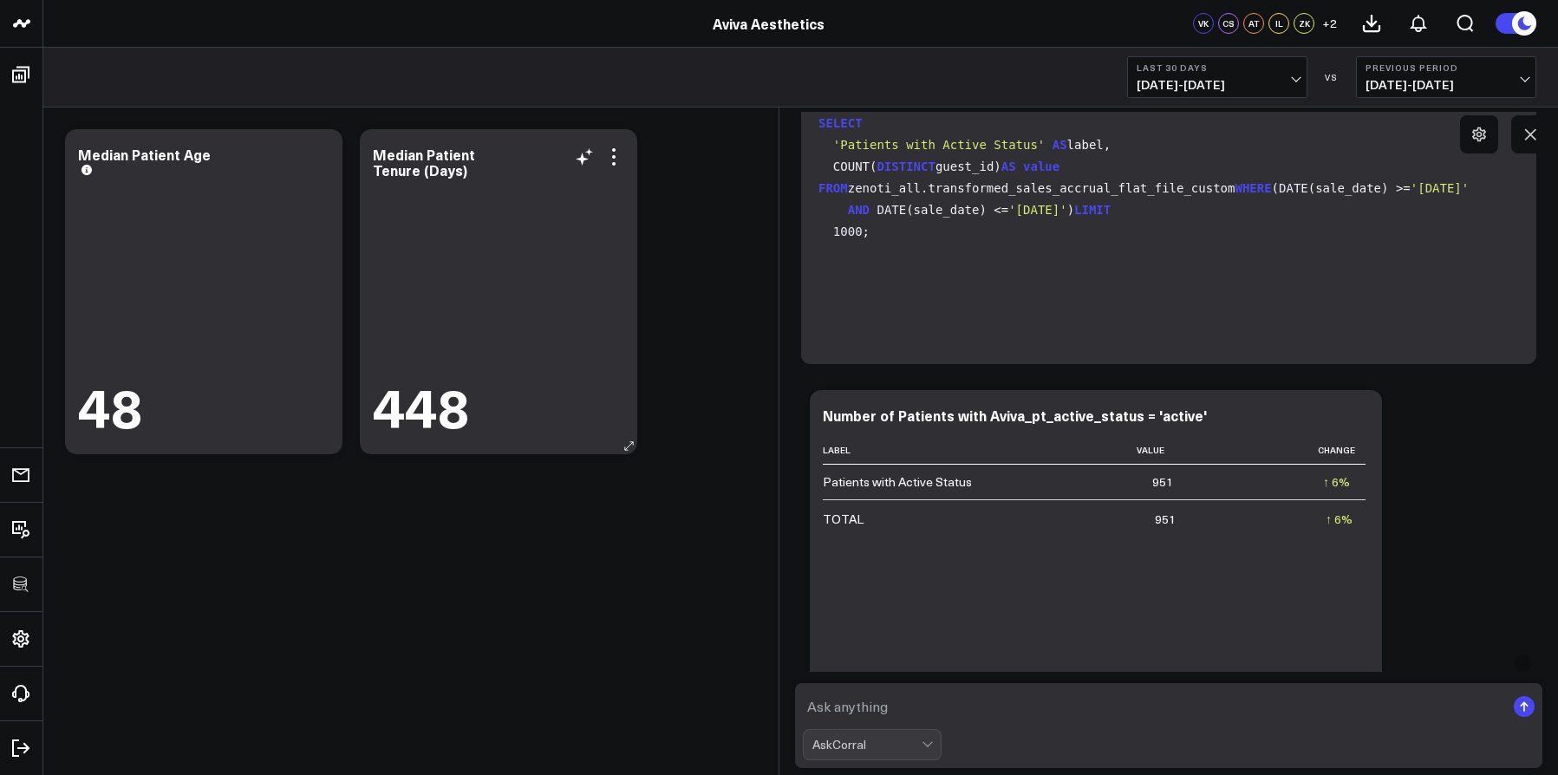
click at [616, 168] on div "Median Patient Tenure (Days)" at bounding box center [498, 162] width 251 height 31
click at [617, 160] on icon at bounding box center [614, 157] width 21 height 21
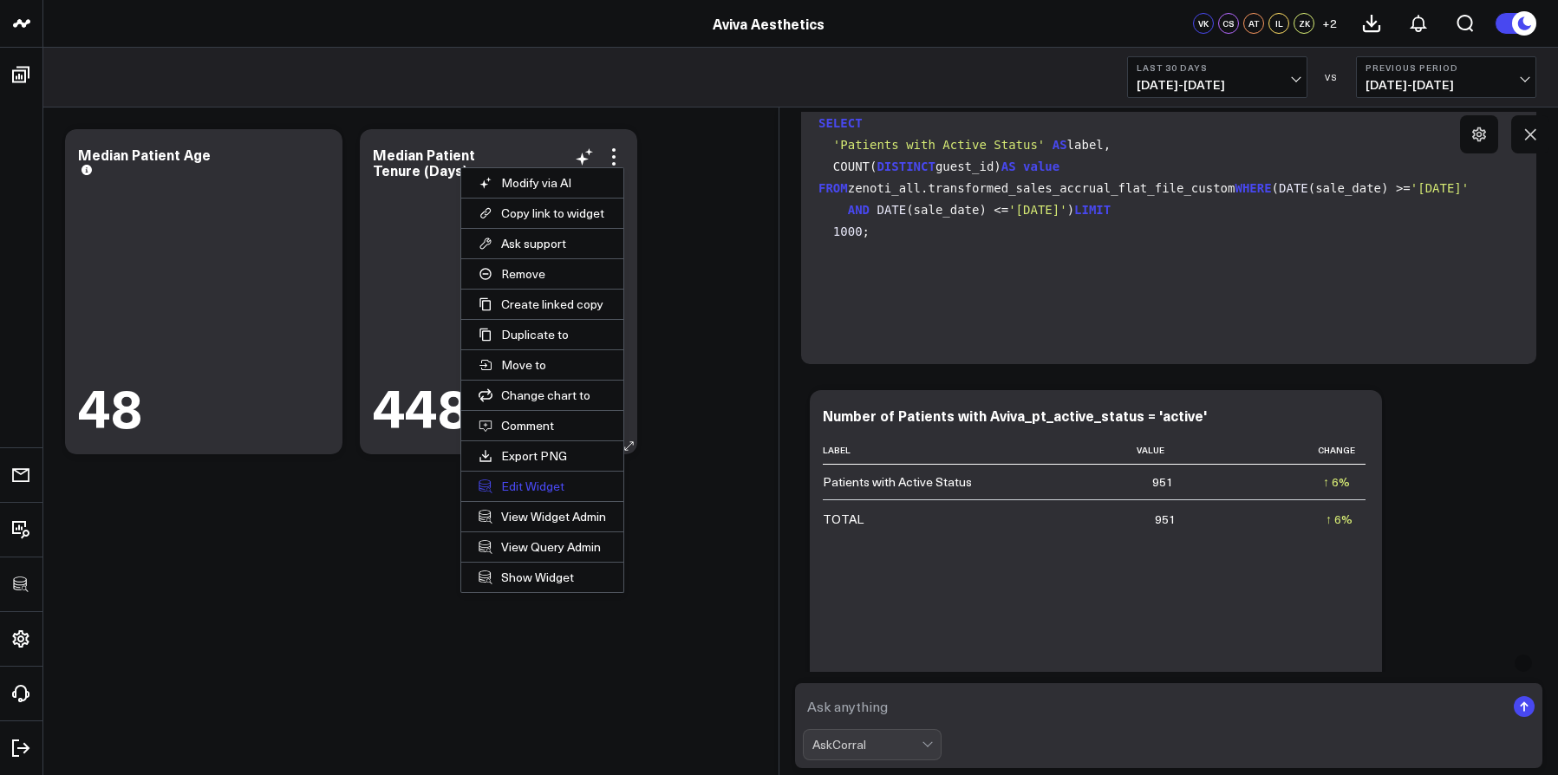
click at [542, 489] on button "Edit Widget" at bounding box center [542, 486] width 162 height 29
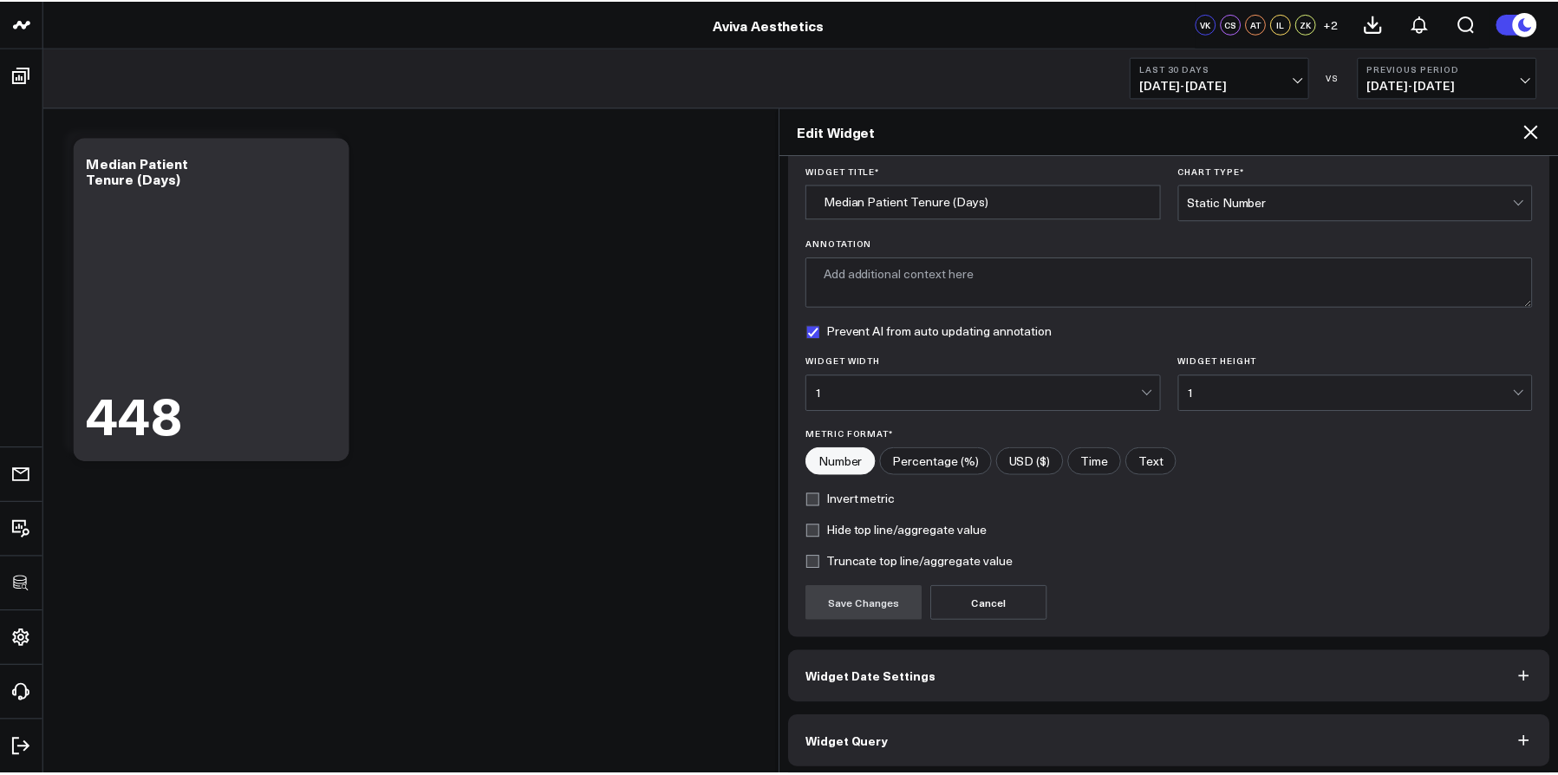
scroll to position [62, 0]
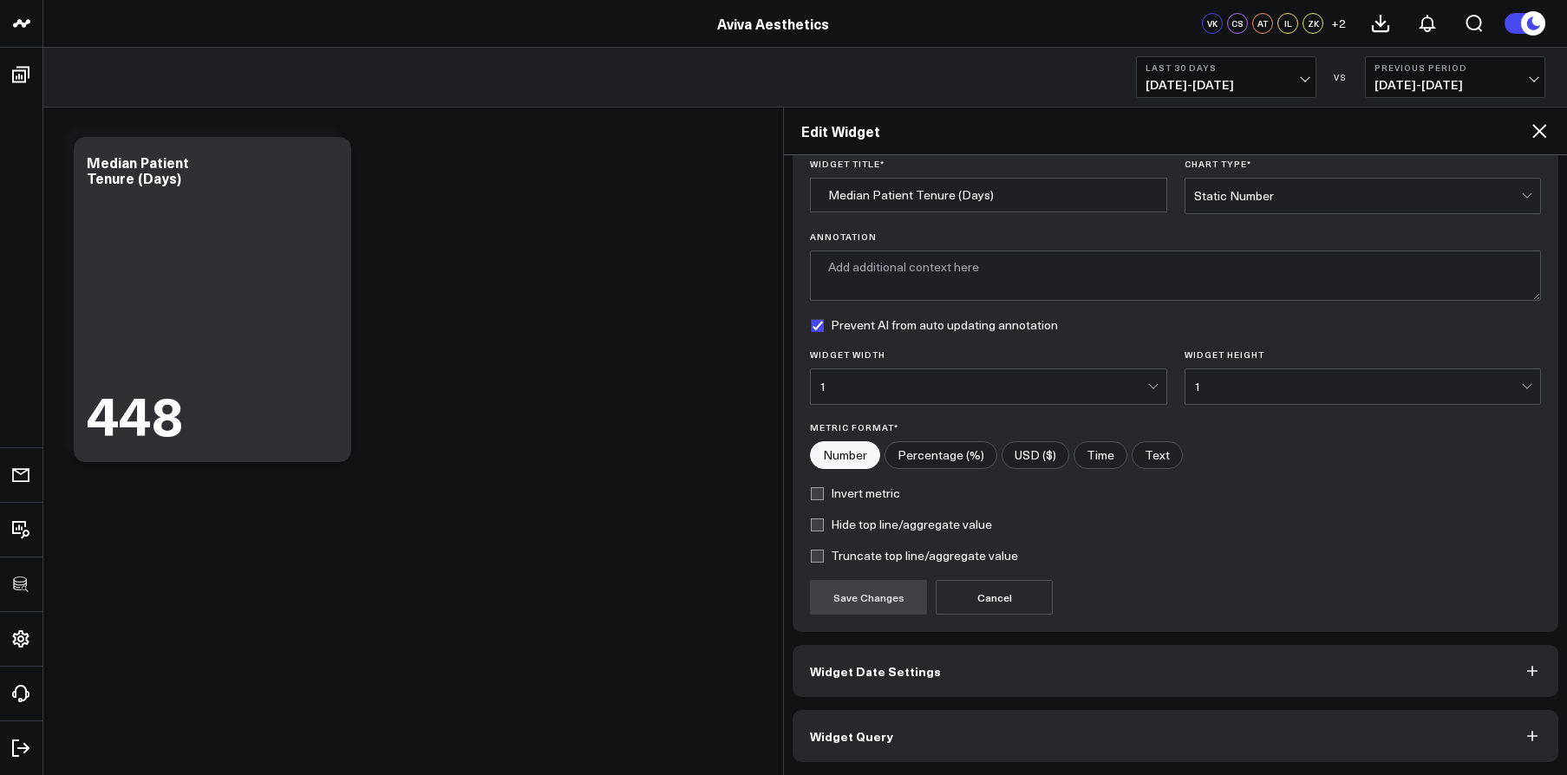
click at [970, 741] on button "Widget Query" at bounding box center [1176, 736] width 766 height 52
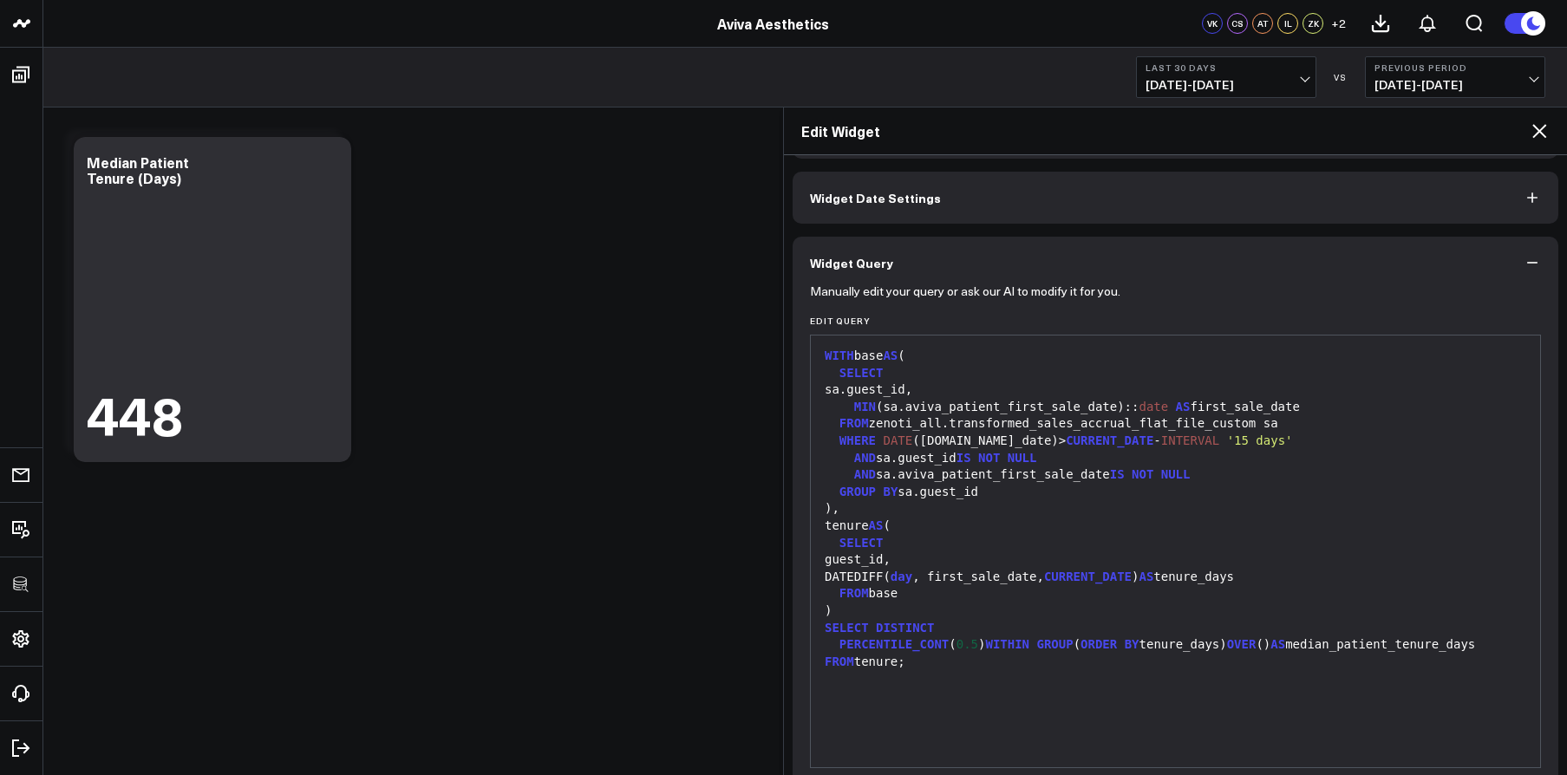
click at [1538, 136] on icon at bounding box center [1539, 131] width 21 height 21
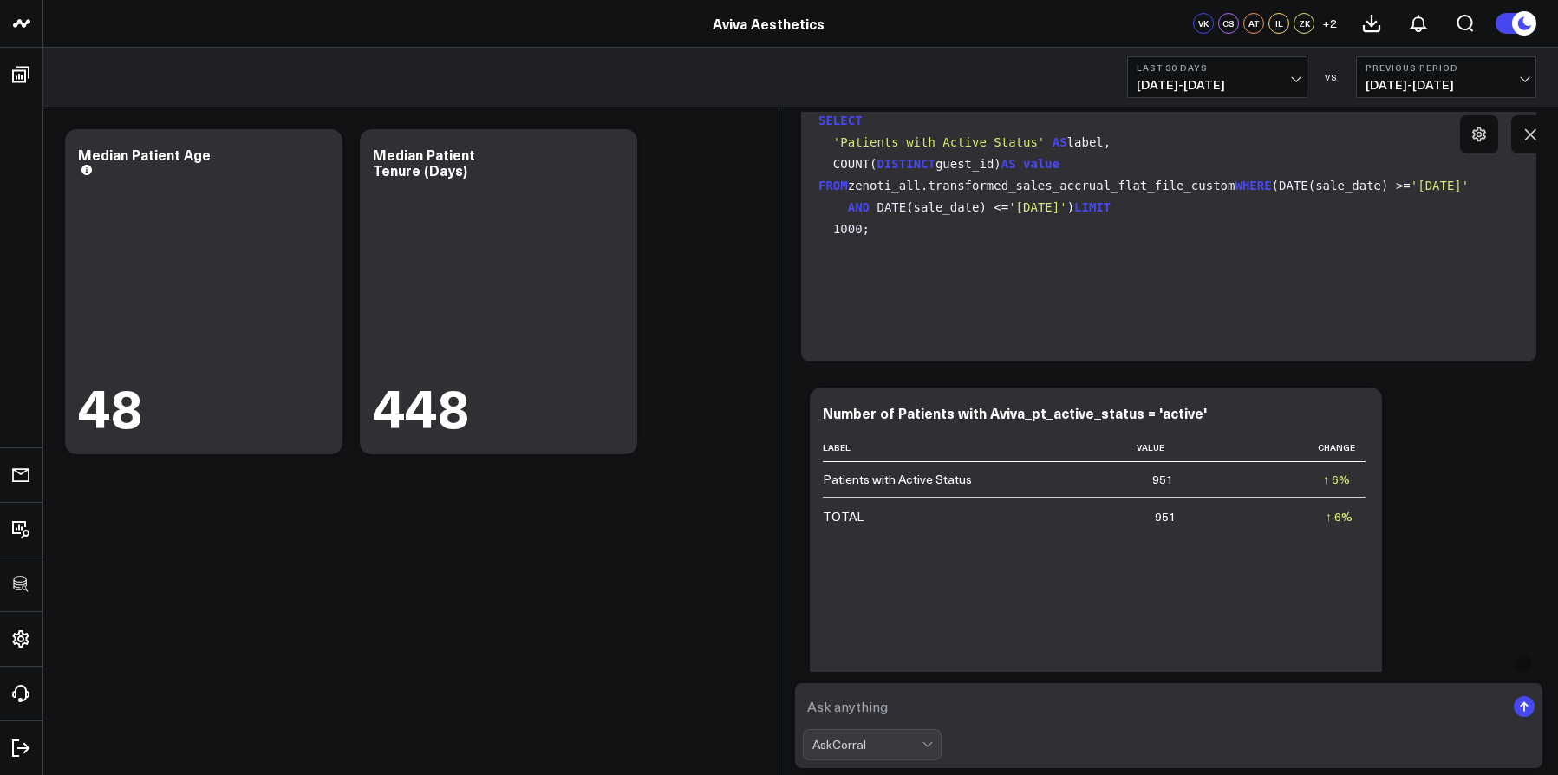
scroll to position [422, 0]
click at [930, 686] on form "AskCorral" at bounding box center [1169, 725] width 748 height 85
click at [931, 698] on textarea at bounding box center [1154, 706] width 702 height 31
paste textarea ""Aviva_pt_active_status defined as months(current date - guest last visit) <6""
type textarea ""Aviva_pt_active_status defined as months(current date - guest last visit) <6""
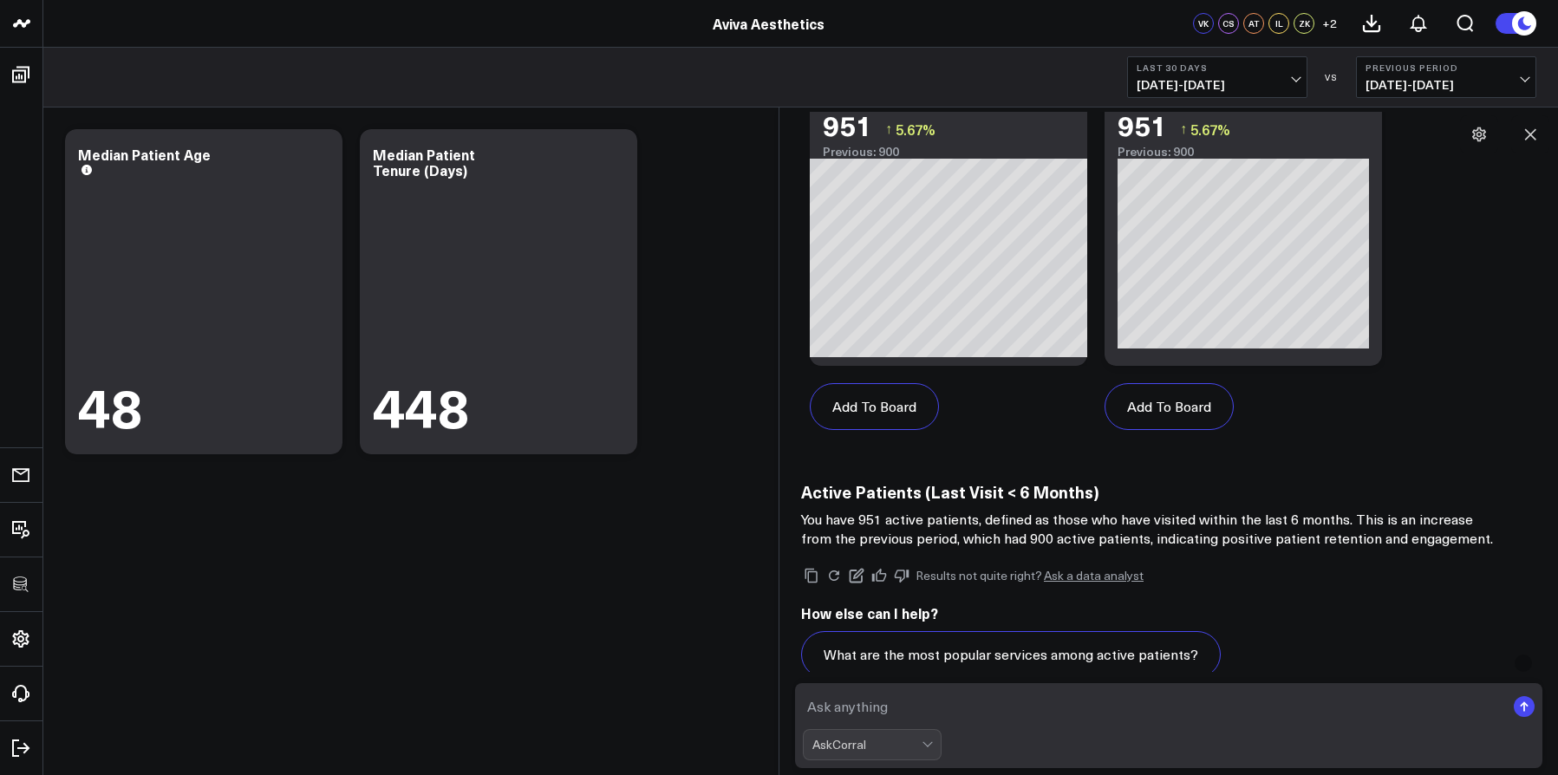
scroll to position [2785, 0]
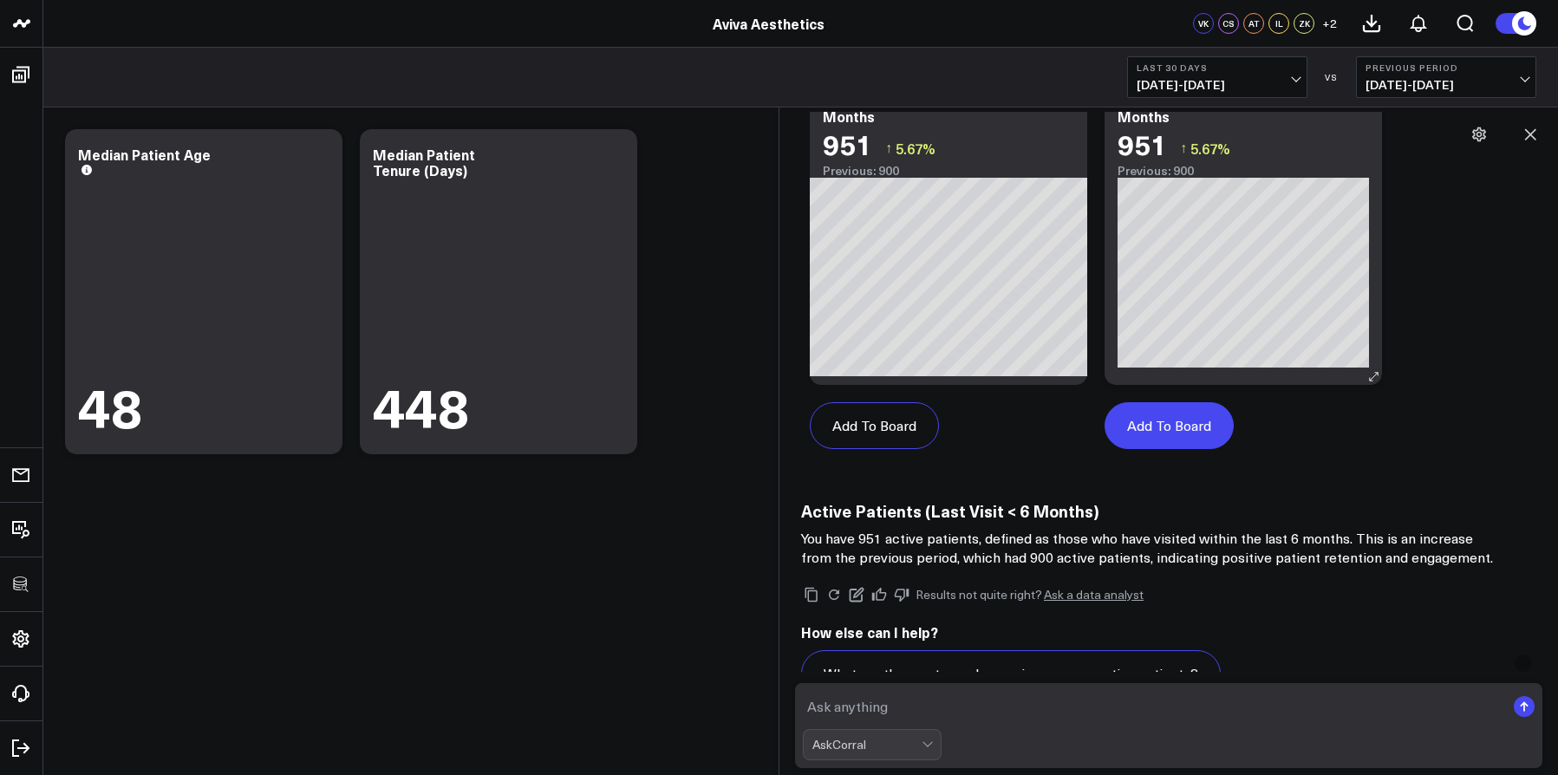
click at [1185, 433] on button "Add To Board" at bounding box center [1169, 425] width 129 height 47
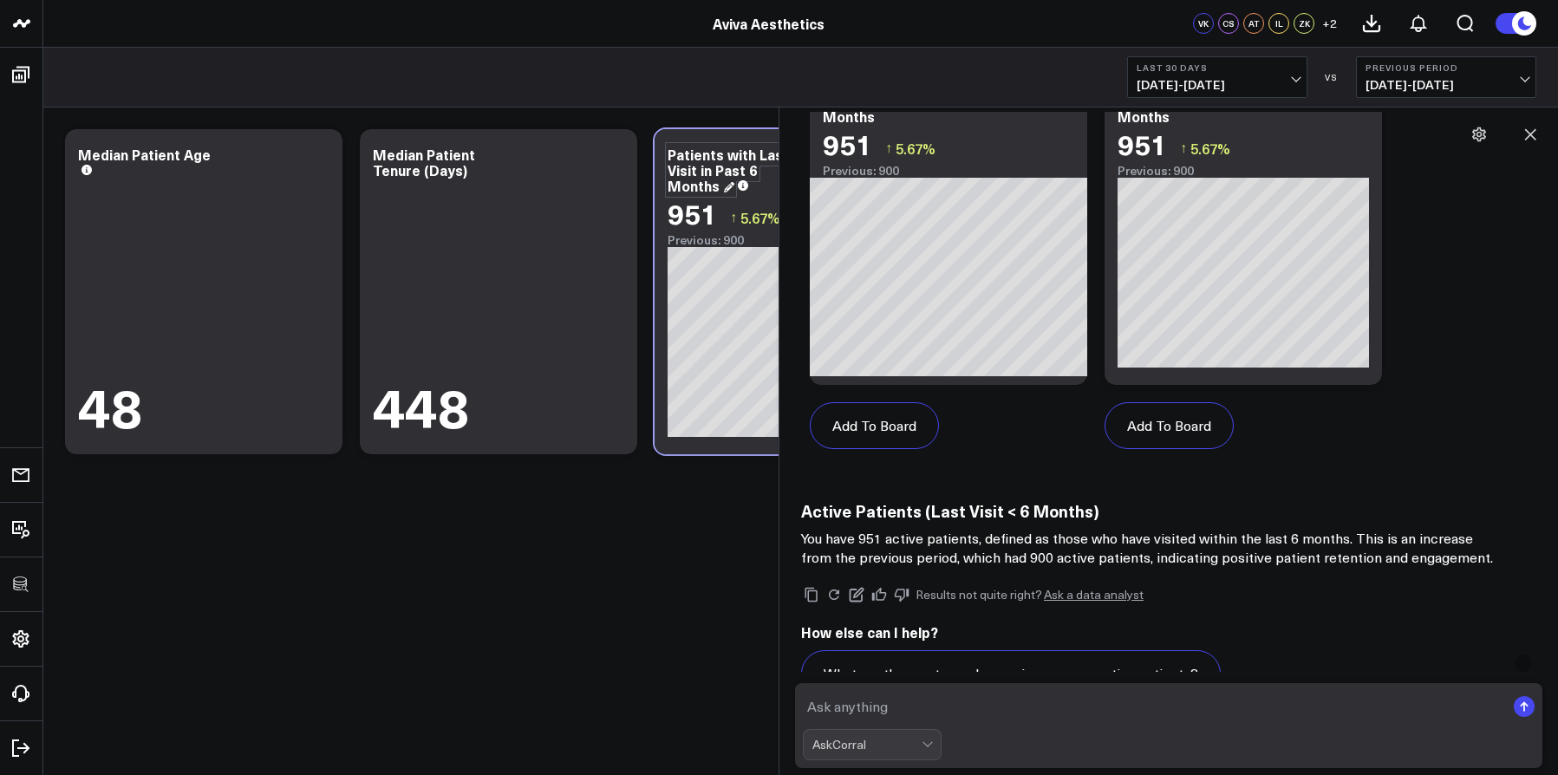
click at [709, 189] on div "Patients with Last Visit in Past 6 Months" at bounding box center [728, 170] width 121 height 50
click at [1536, 129] on icon at bounding box center [1530, 134] width 11 height 11
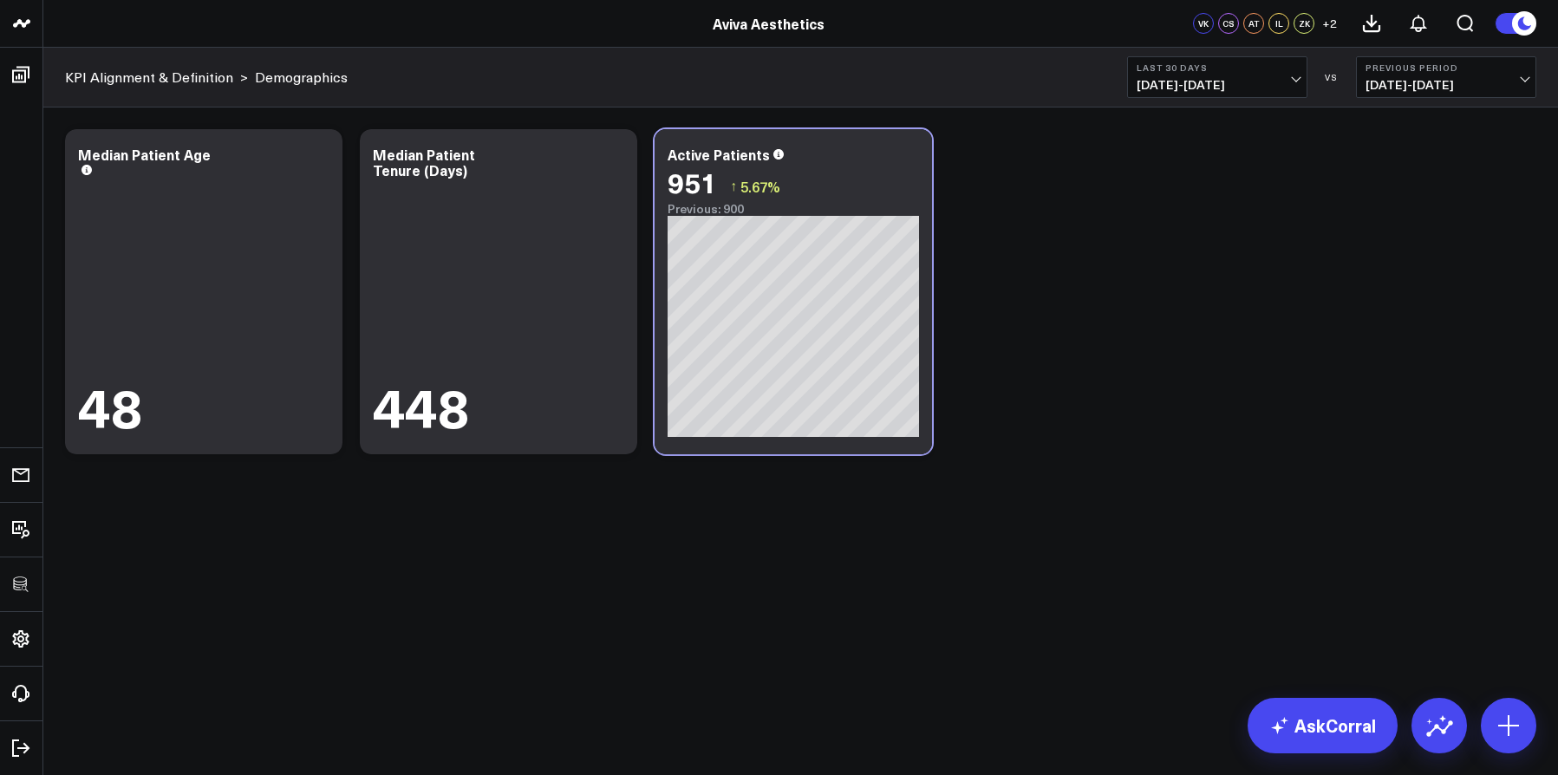
click at [1328, 233] on div "Modify via AI Copy link to widget Ask support Remove Create linked copy Executi…" at bounding box center [800, 292] width 1489 height 343
click at [913, 159] on icon at bounding box center [908, 157] width 21 height 21
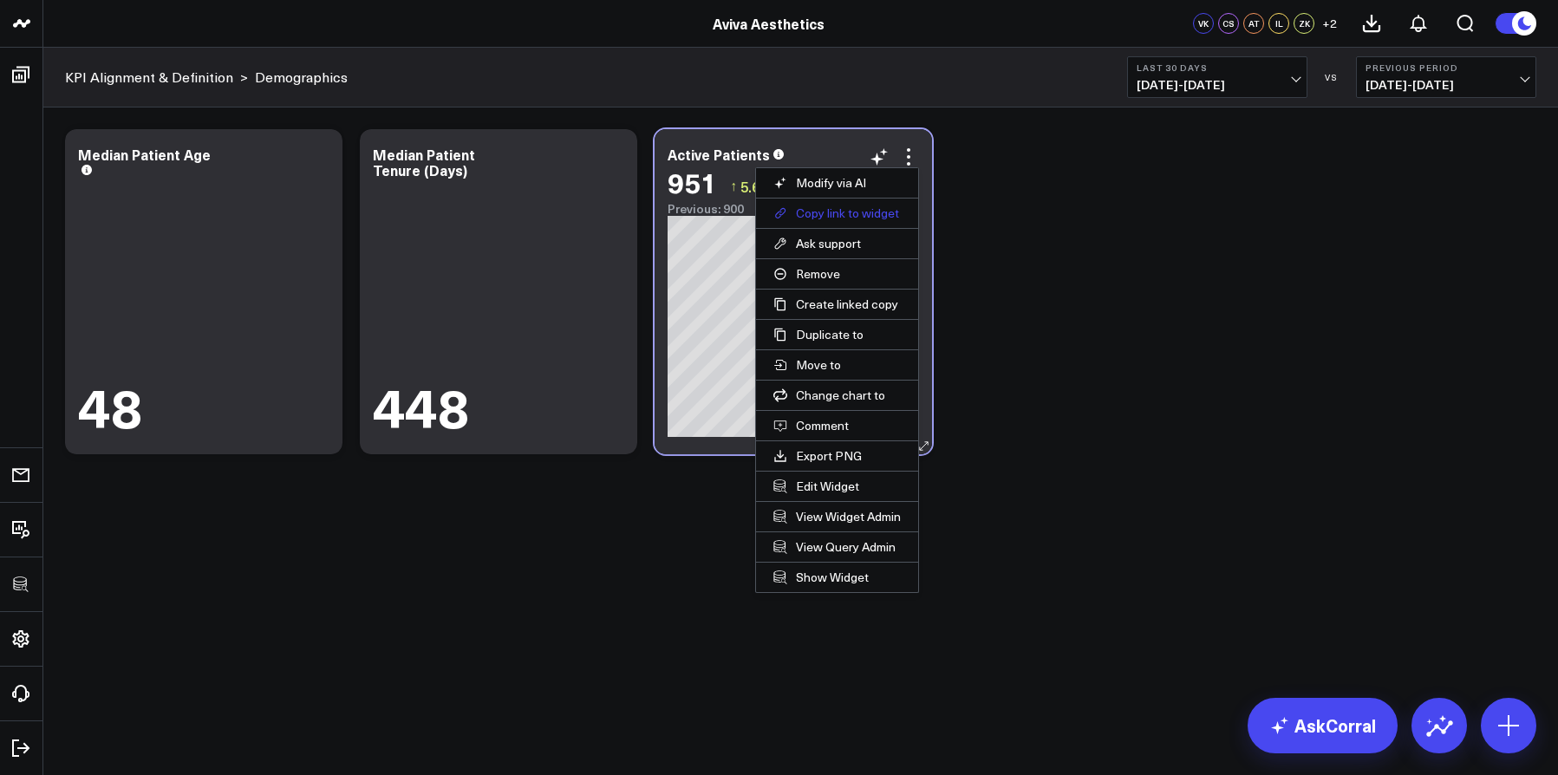
click at [864, 213] on button "Copy link to widget" at bounding box center [837, 213] width 162 height 29
